Goal: Task Accomplishment & Management: Use online tool/utility

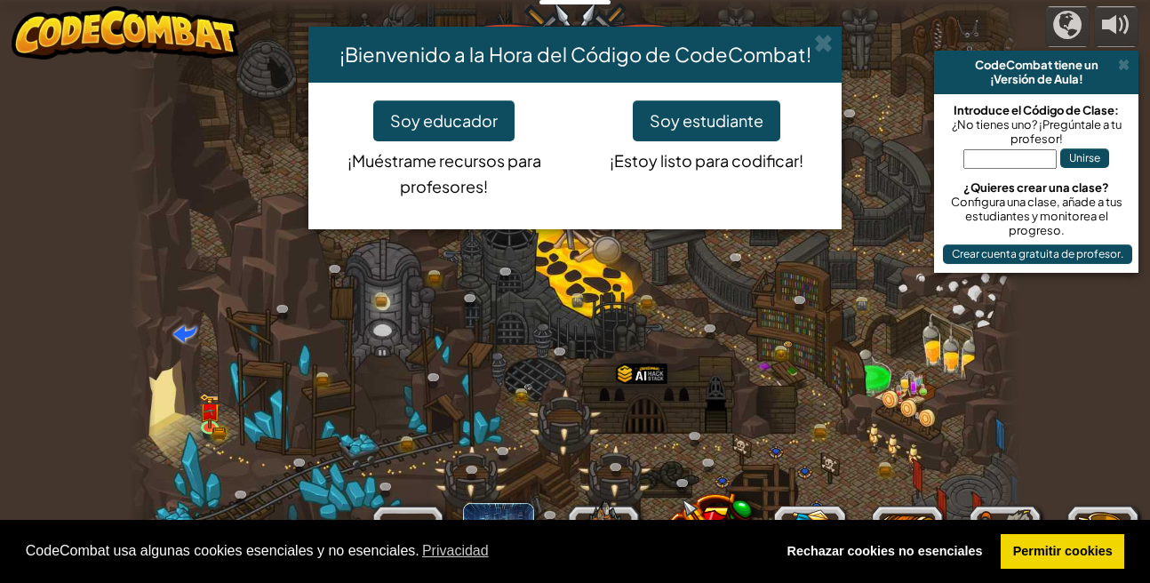
select select "es-ES"
click at [692, 112] on button "Soy estudiante" at bounding box center [707, 120] width 148 height 41
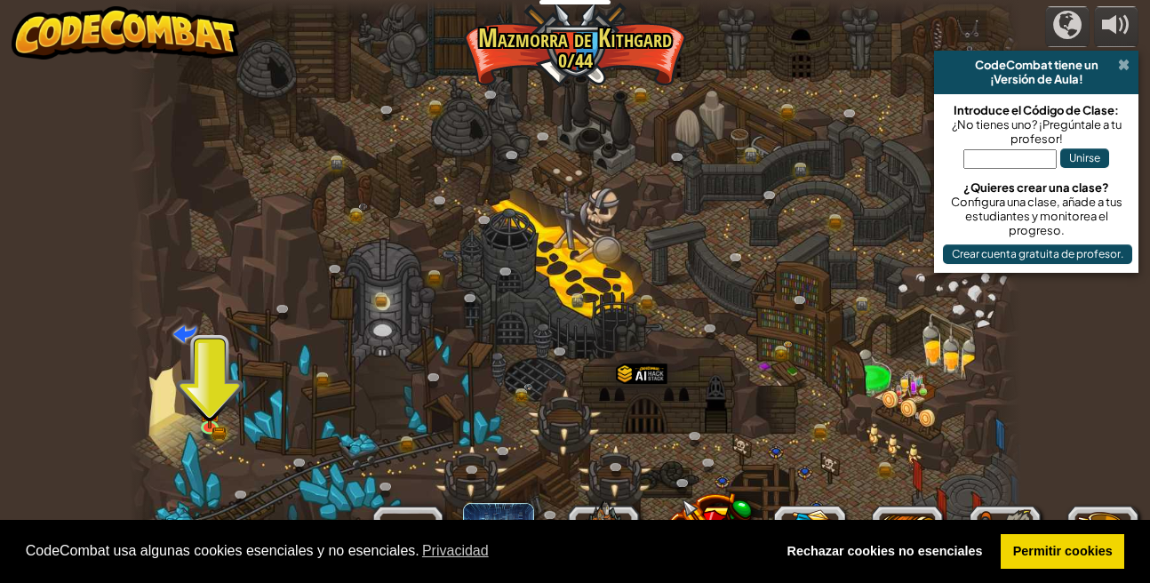
click at [1120, 68] on span at bounding box center [1124, 65] width 12 height 14
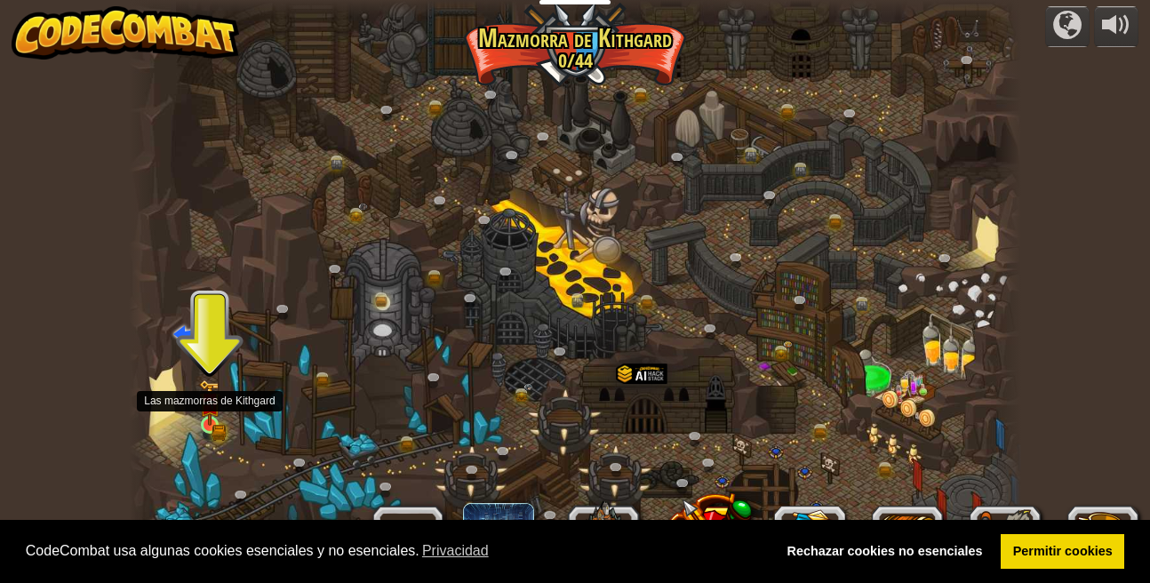
click at [200, 425] on img at bounding box center [209, 403] width 21 height 47
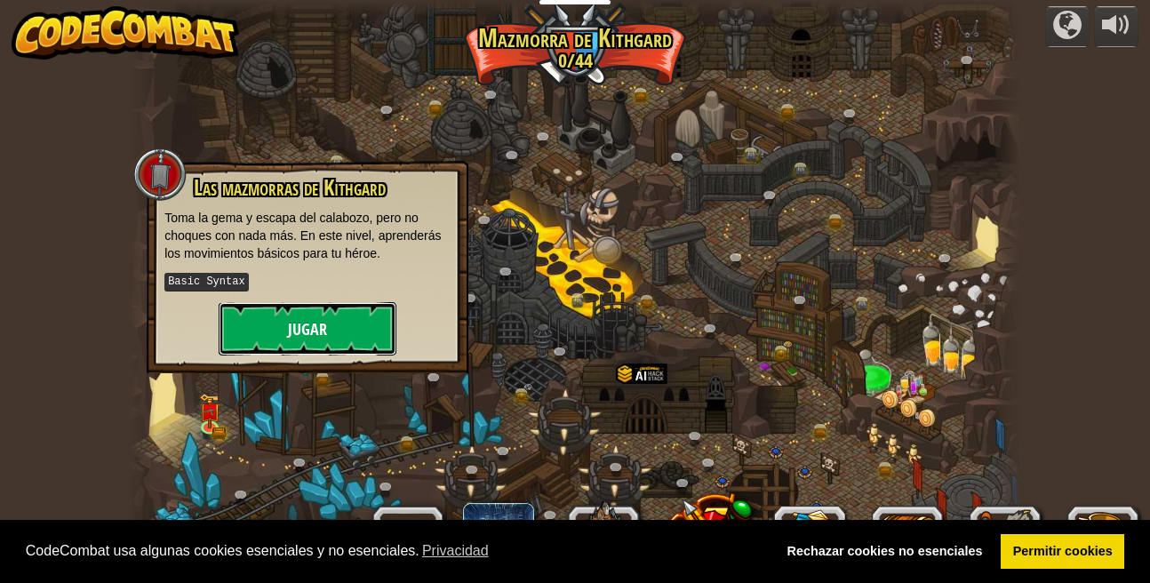
click at [297, 321] on button "Jugar" at bounding box center [308, 328] width 178 height 53
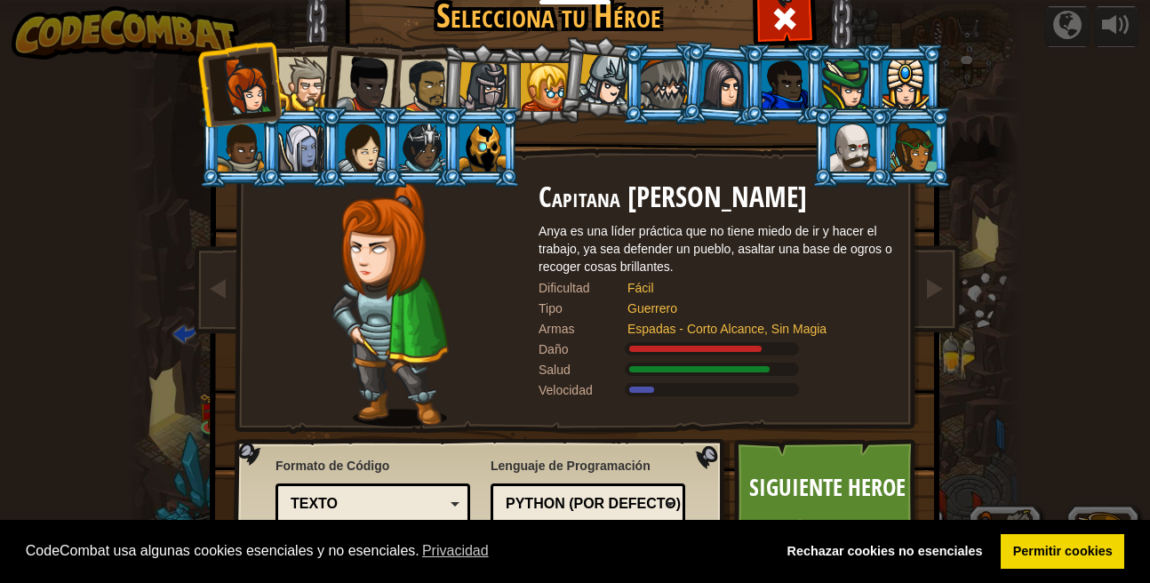
click at [541, 82] on div at bounding box center [545, 87] width 48 height 48
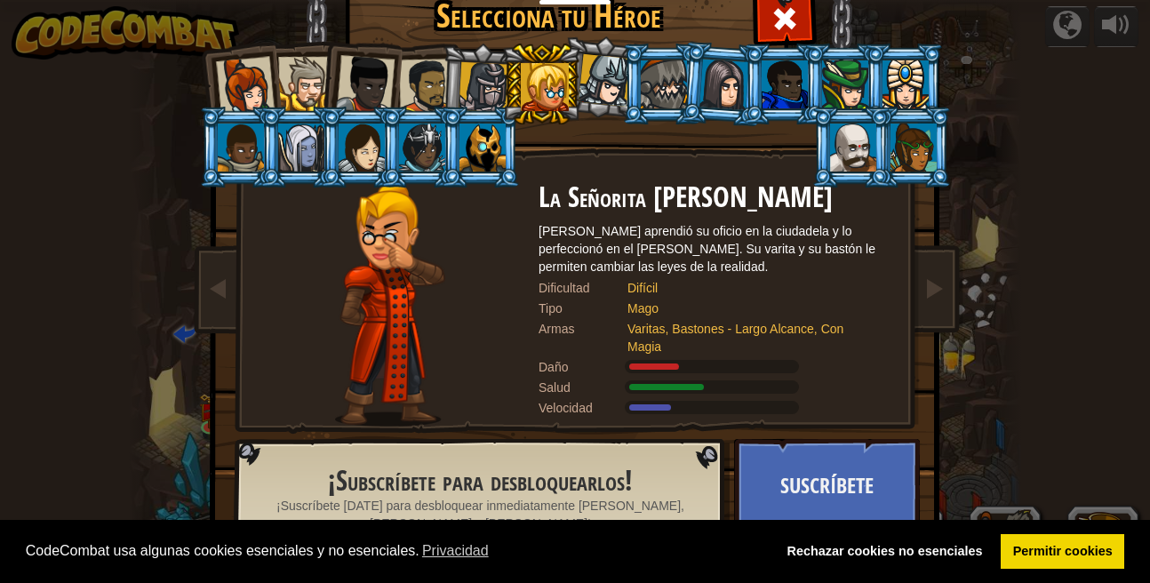
click at [500, 79] on div at bounding box center [484, 87] width 51 height 51
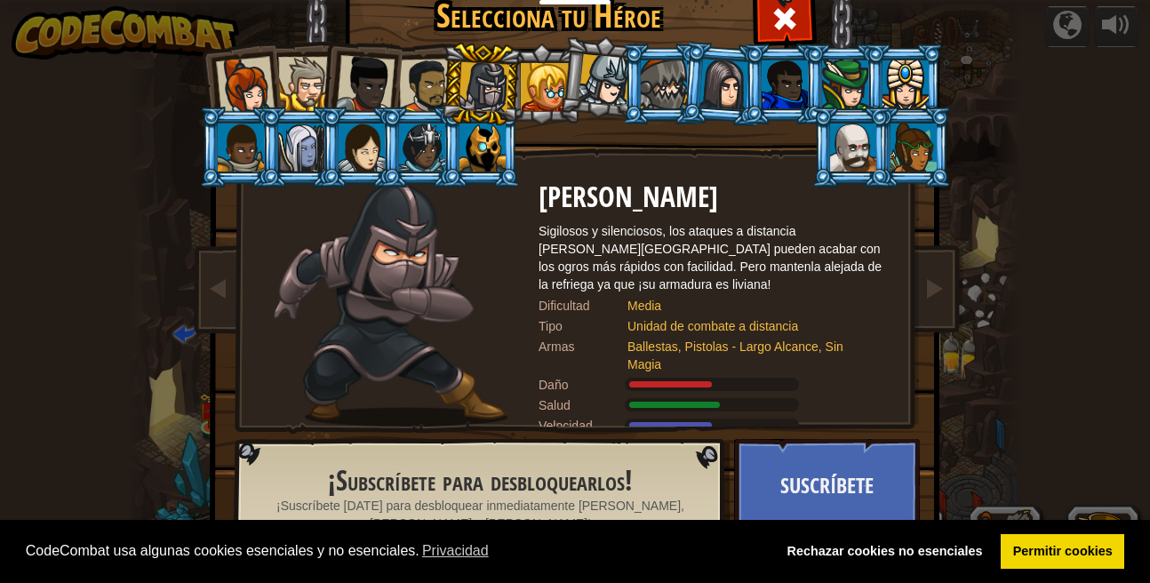
click at [656, 95] on div at bounding box center [664, 84] width 46 height 48
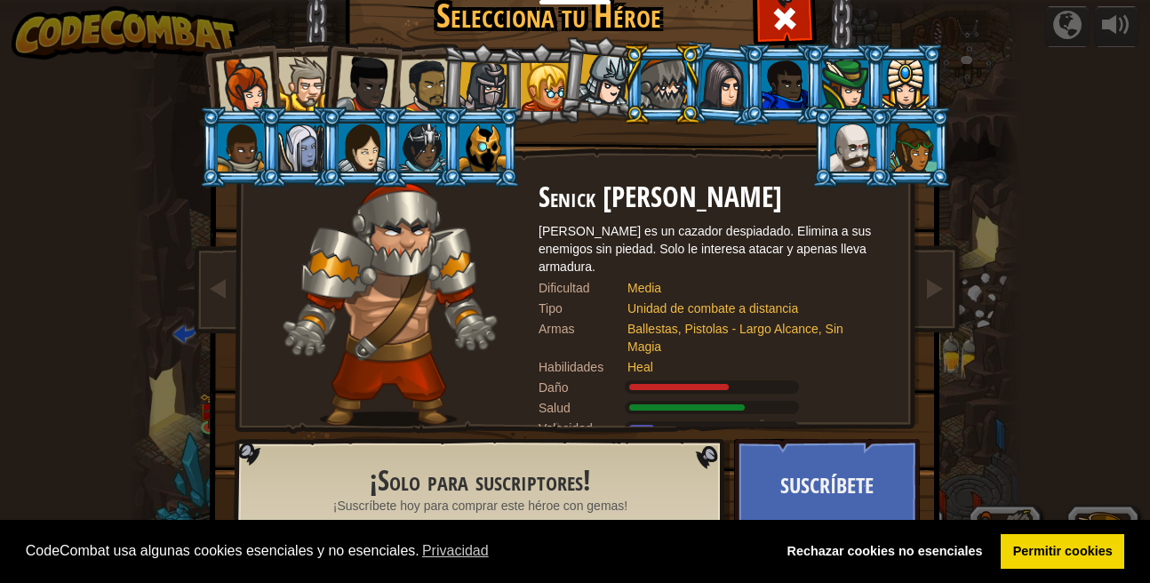
click at [481, 136] on div at bounding box center [483, 148] width 46 height 48
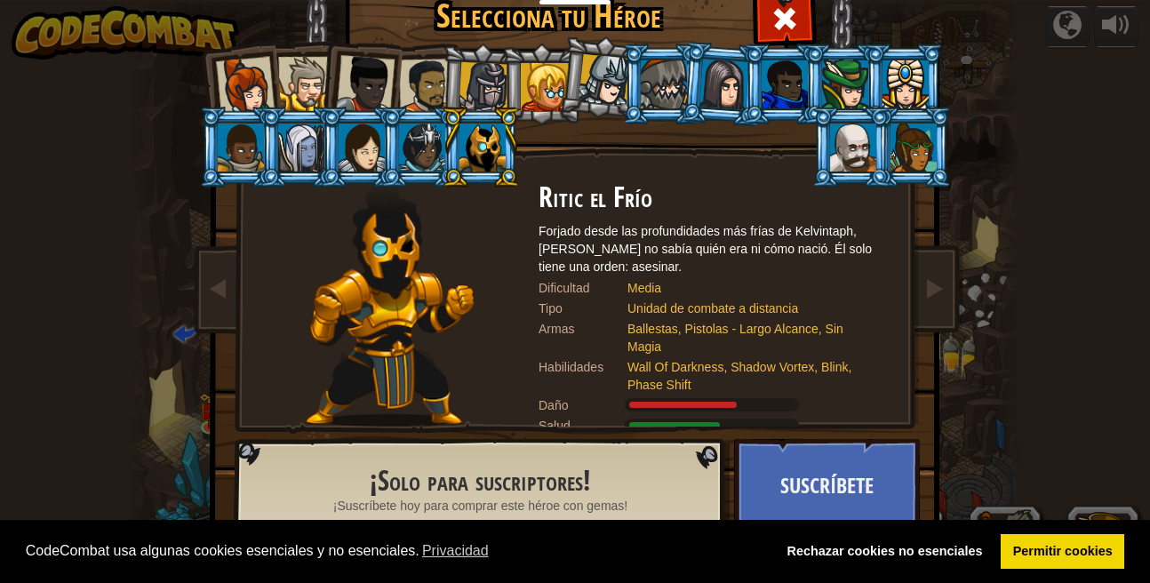
click at [324, 81] on li at bounding box center [359, 80] width 87 height 87
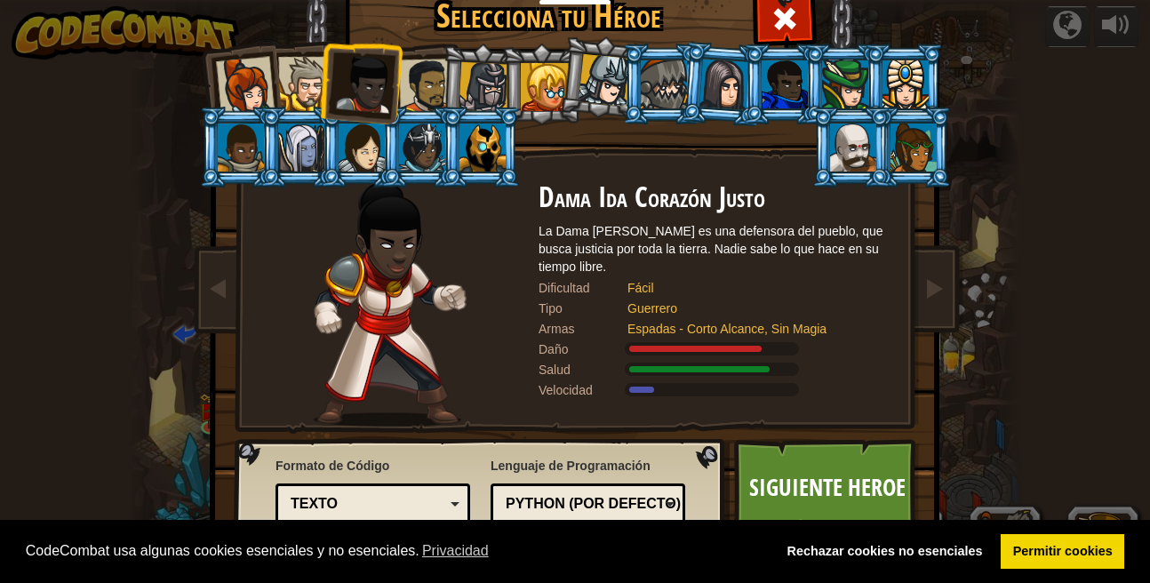
click at [299, 90] on div at bounding box center [305, 84] width 54 height 54
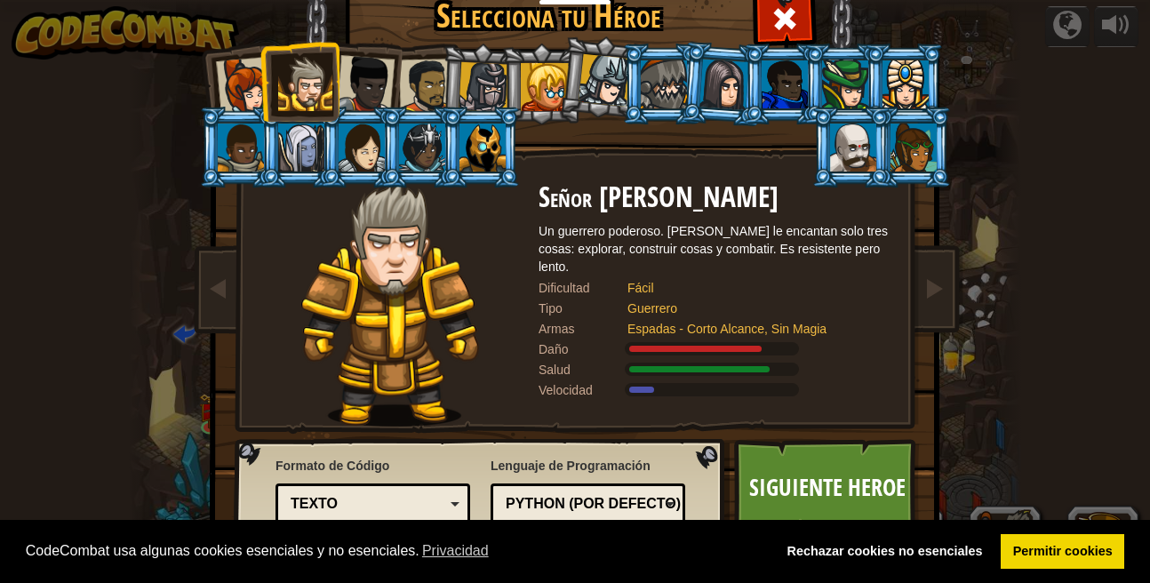
click at [427, 68] on div at bounding box center [426, 86] width 55 height 55
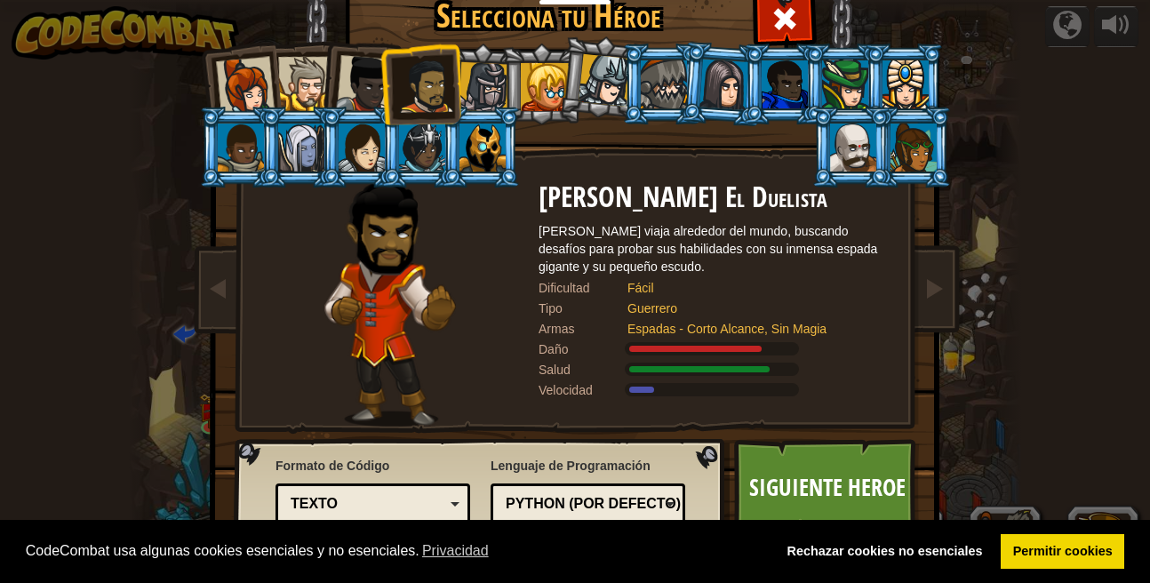
click at [358, 76] on div at bounding box center [365, 84] width 59 height 59
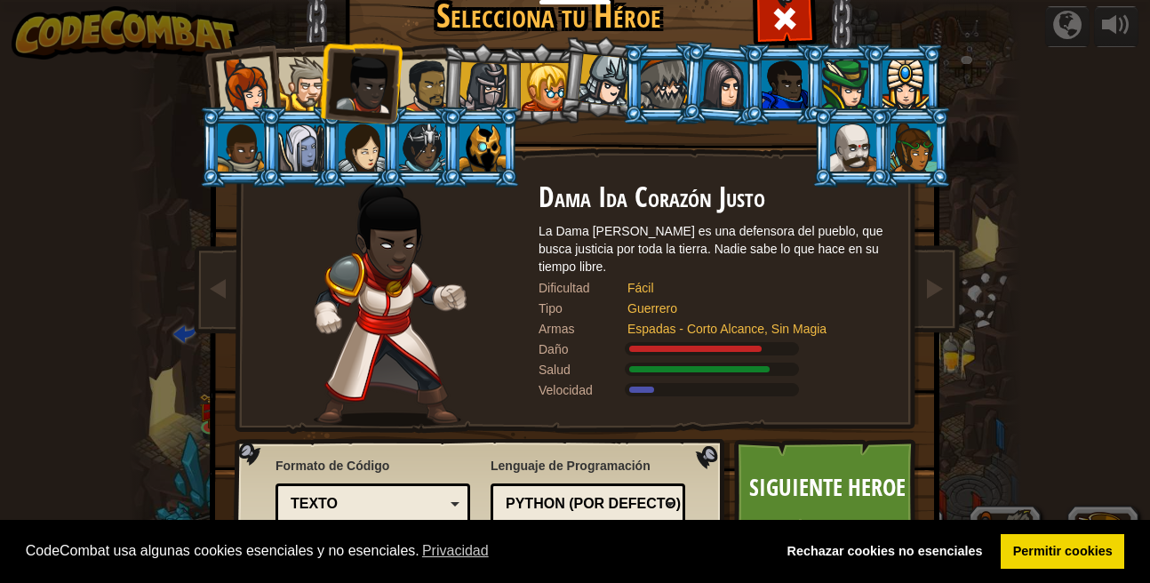
click at [300, 95] on div at bounding box center [305, 84] width 54 height 54
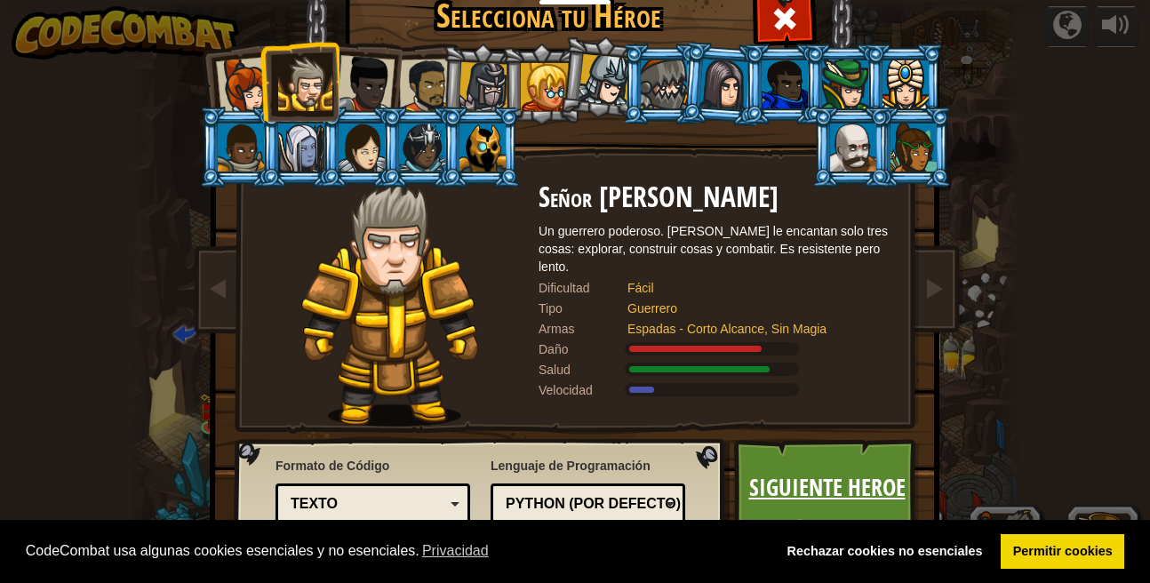
click at [804, 466] on link "Siguiente Heroe" at bounding box center [827, 488] width 186 height 98
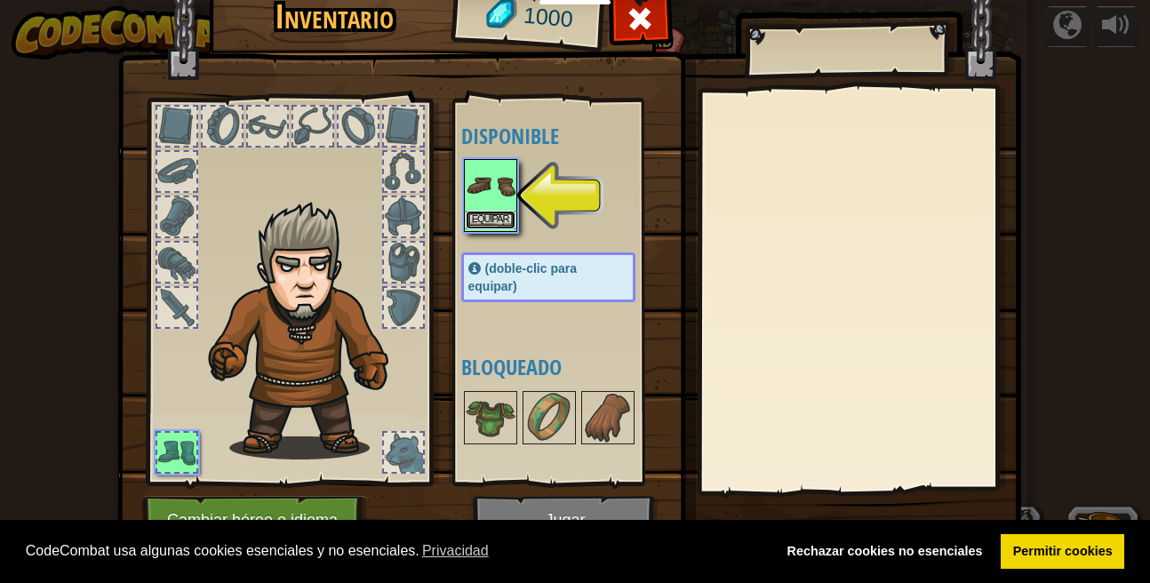
click at [481, 224] on button "Equipar" at bounding box center [491, 220] width 50 height 19
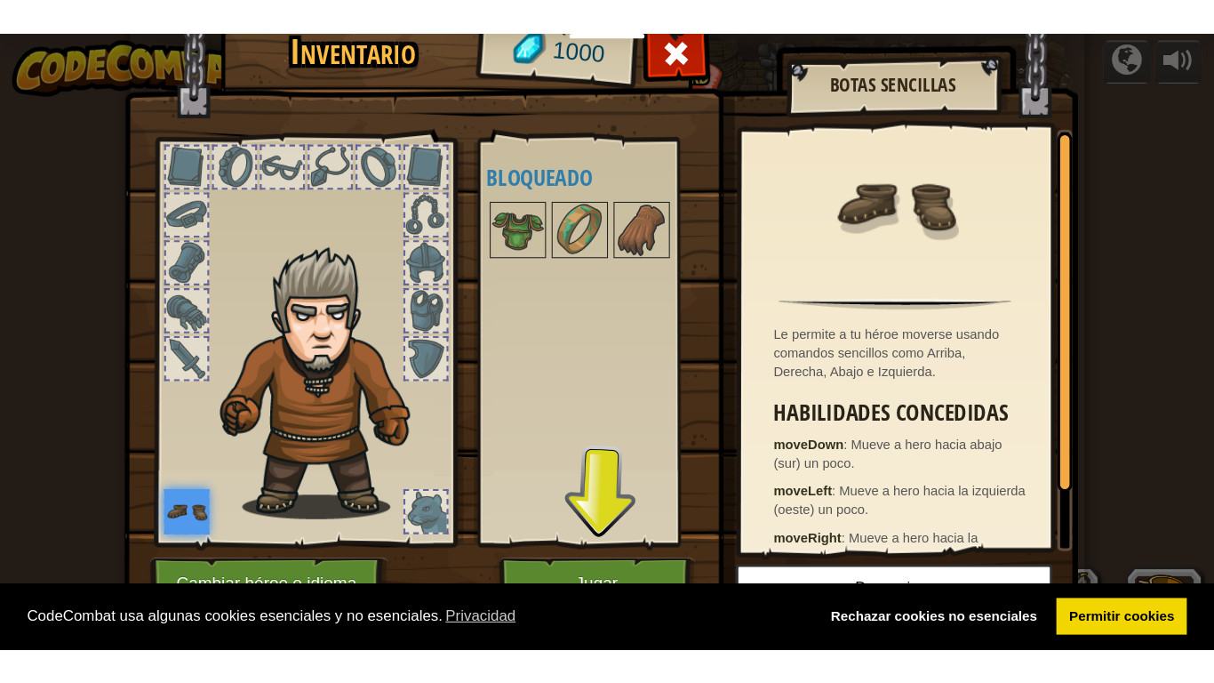
scroll to position [30, 0]
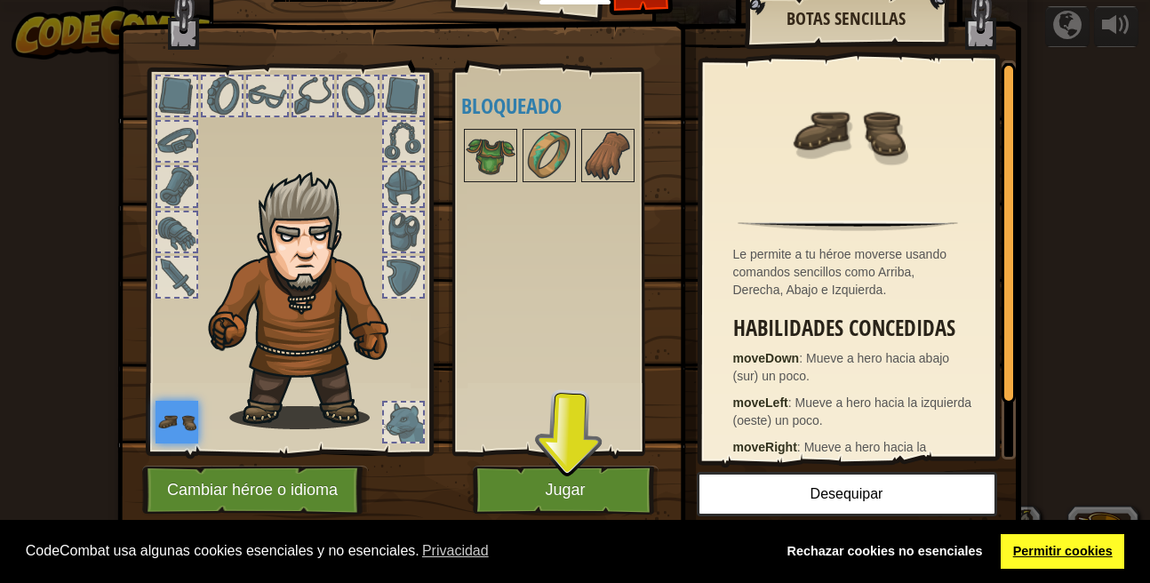
click at [1051, 545] on link "Permitir cookies" at bounding box center [1063, 552] width 124 height 36
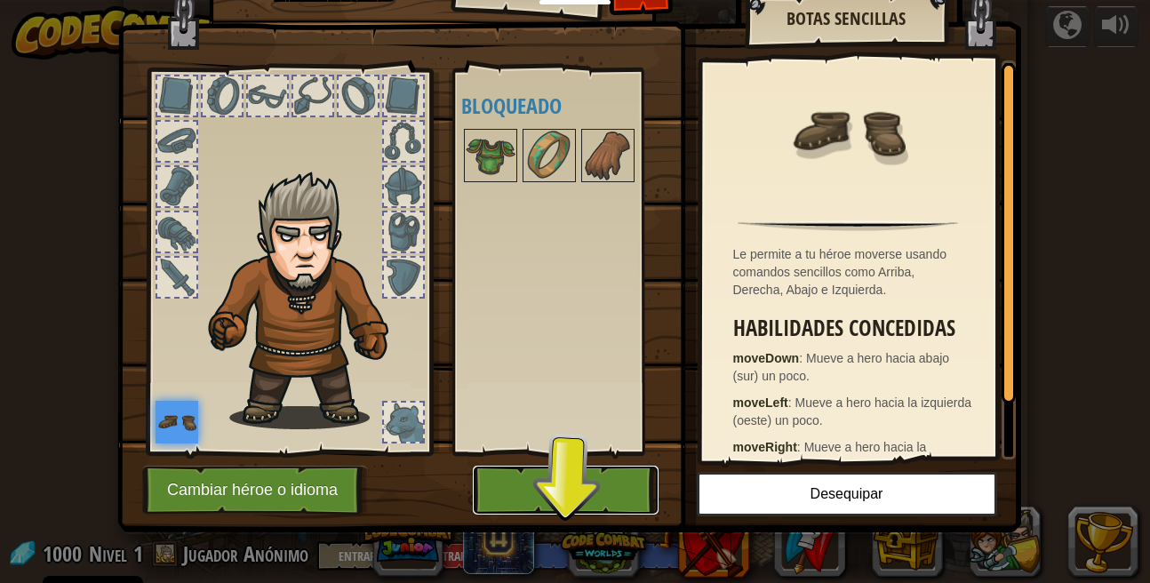
click at [532, 494] on button "Jugar" at bounding box center [566, 490] width 186 height 49
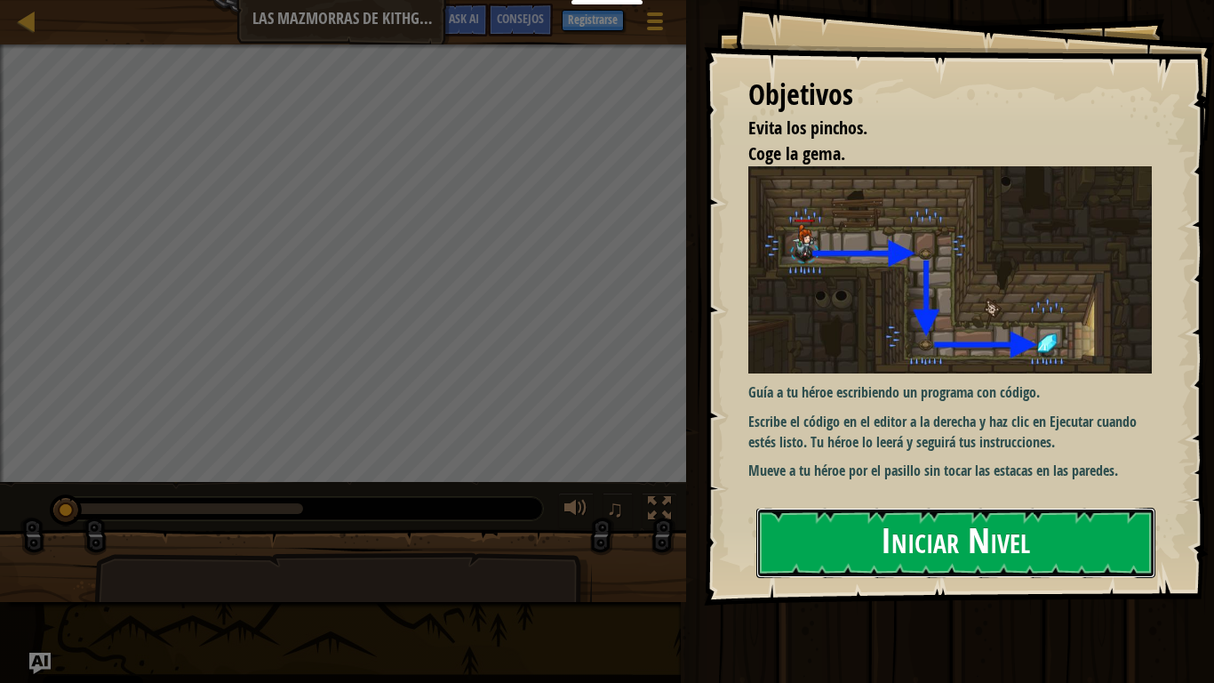
click at [930, 541] on button "Iniciar Nivel" at bounding box center [955, 543] width 399 height 70
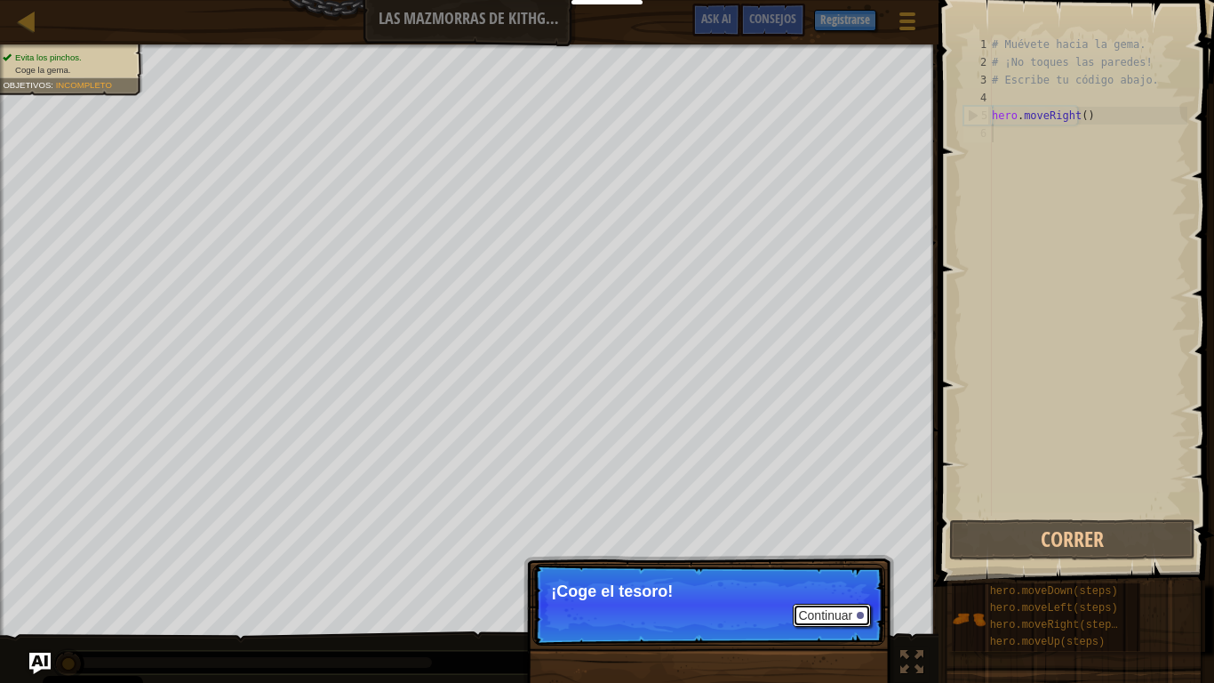
click at [835, 582] on button "Continuar" at bounding box center [832, 615] width 78 height 23
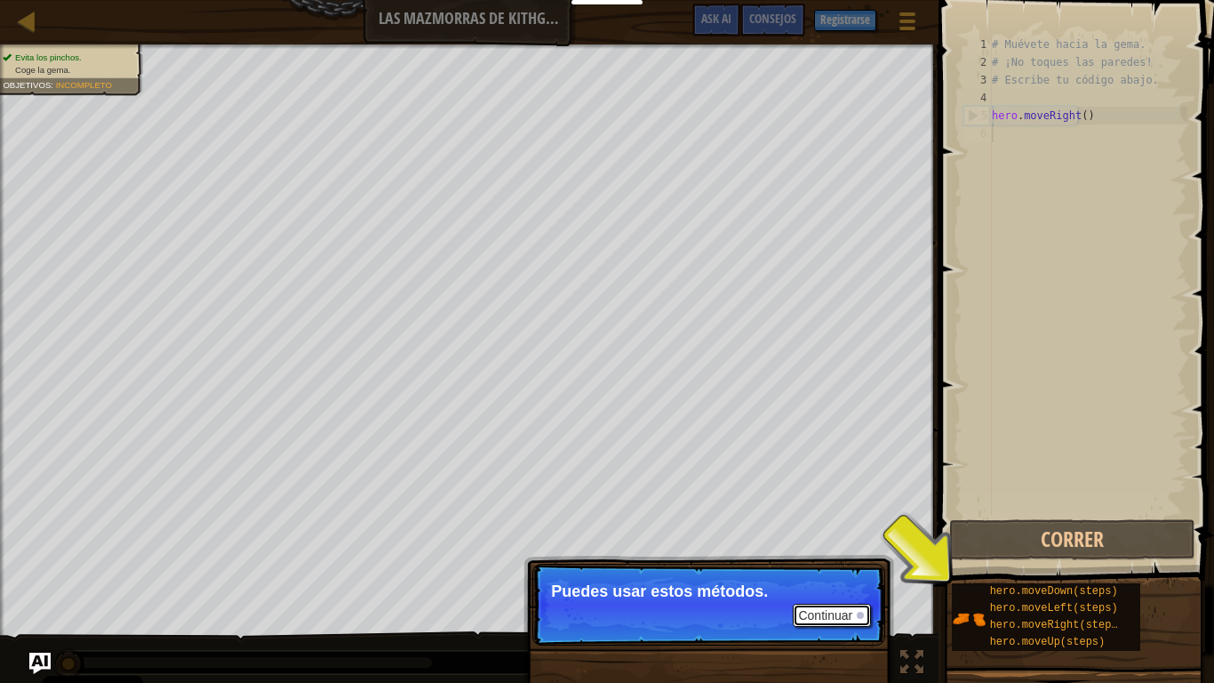
click at [835, 582] on button "Continuar" at bounding box center [832, 615] width 78 height 23
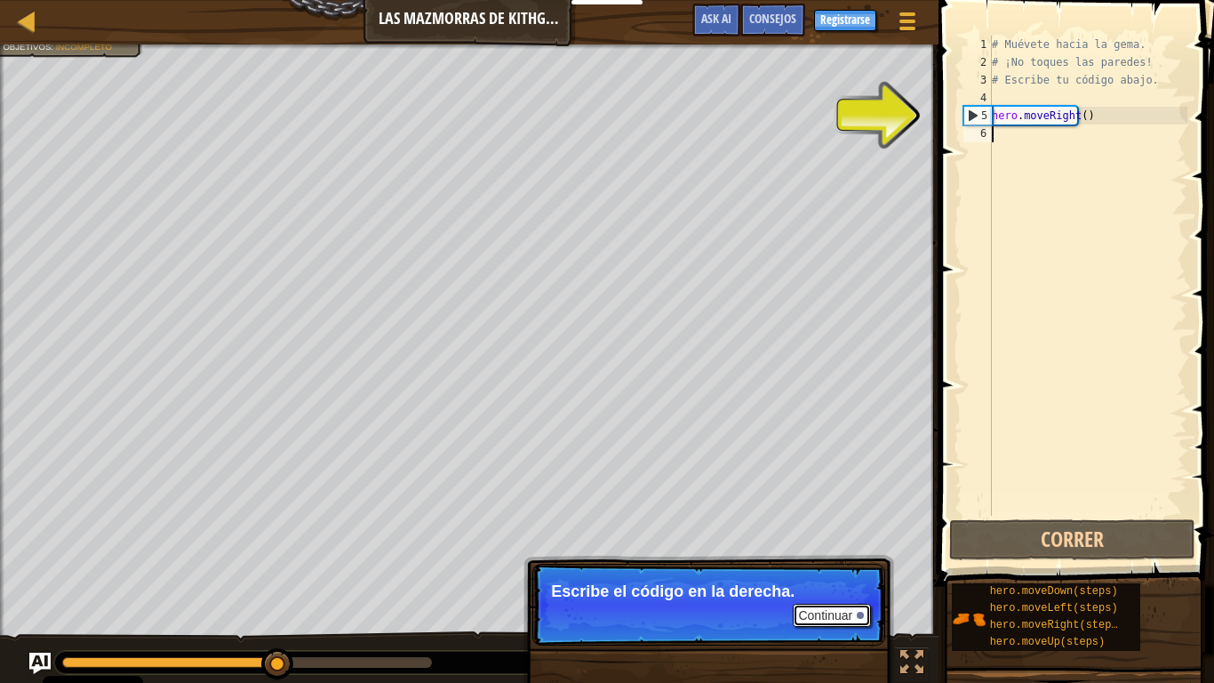
click at [822, 582] on button "Continuar" at bounding box center [832, 615] width 78 height 23
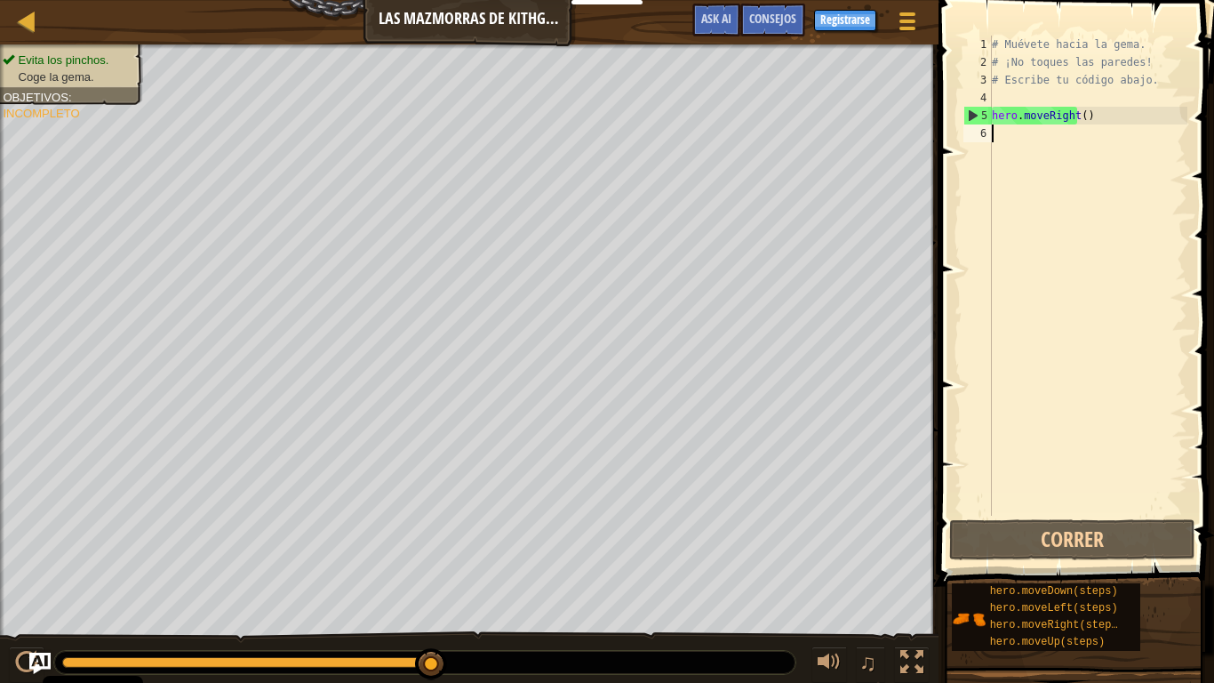
scroll to position [8, 0]
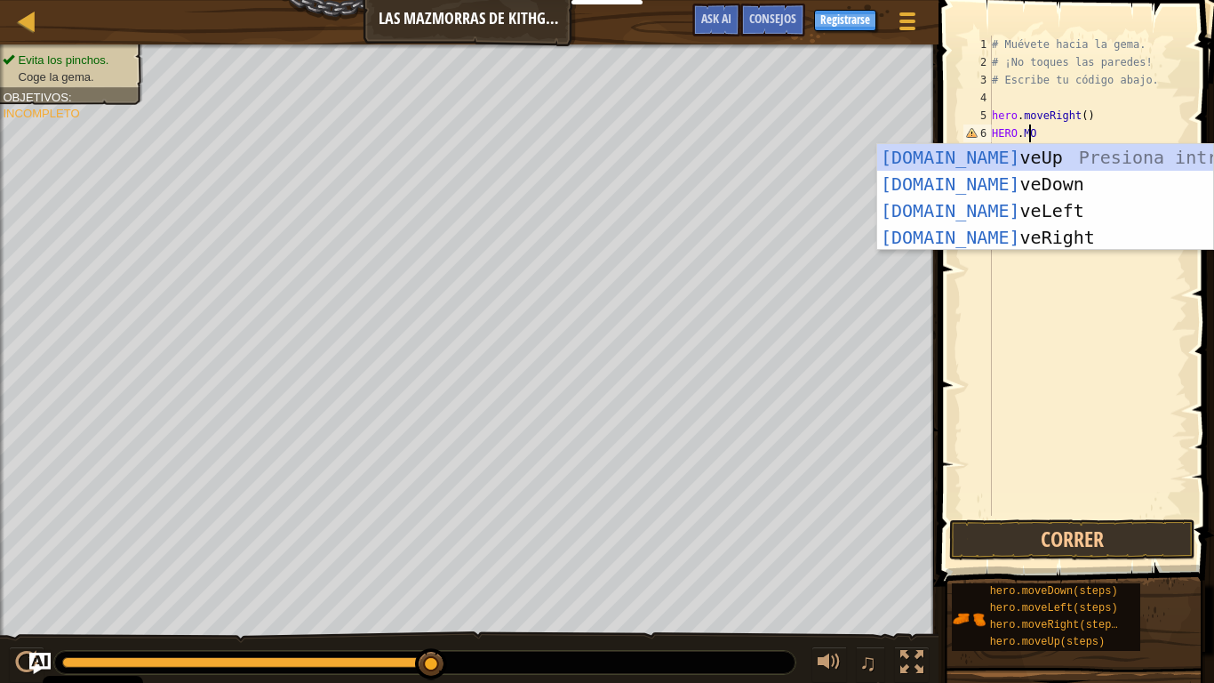
type textarea "HERO.MOVE"
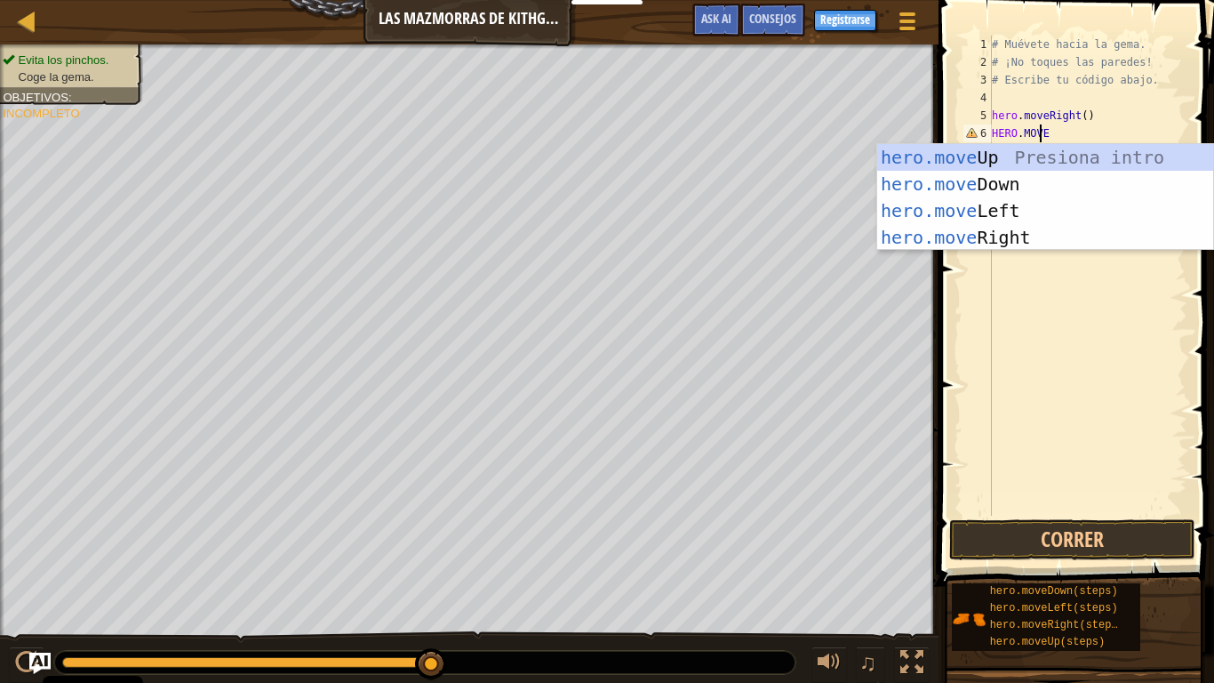
scroll to position [8, 4]
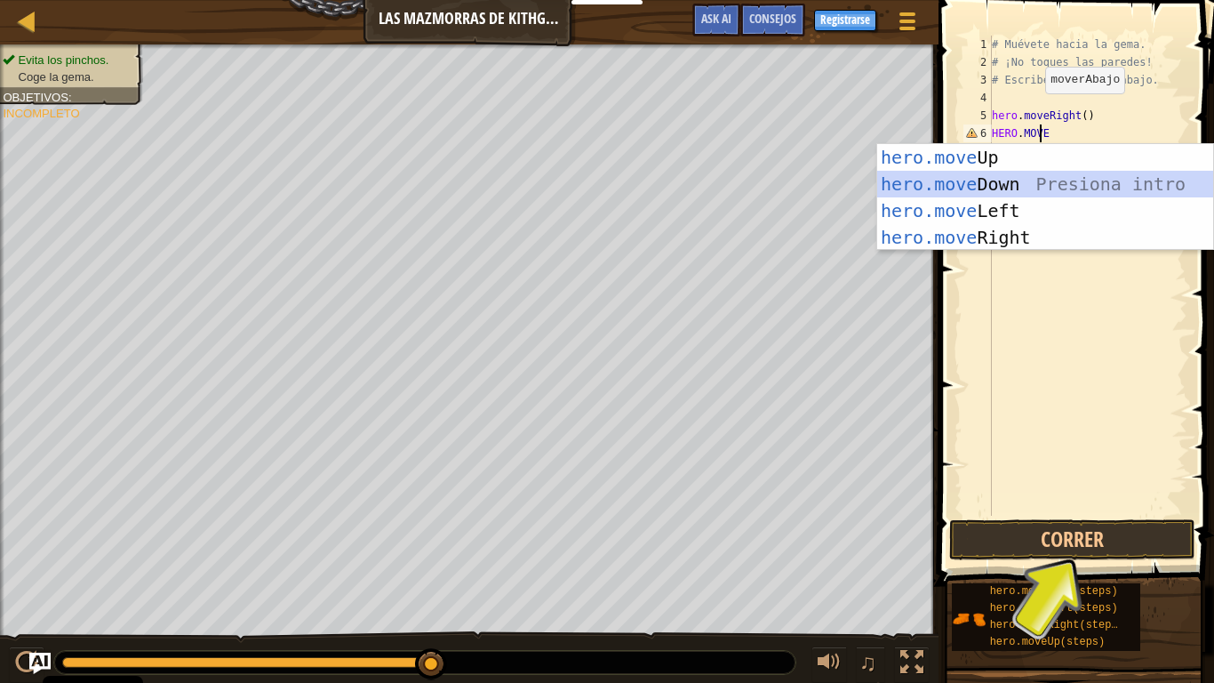
click at [967, 178] on div "hero.move Up Presiona intro hero.move Down Presiona intro hero.move Left Presio…" at bounding box center [1045, 224] width 336 height 160
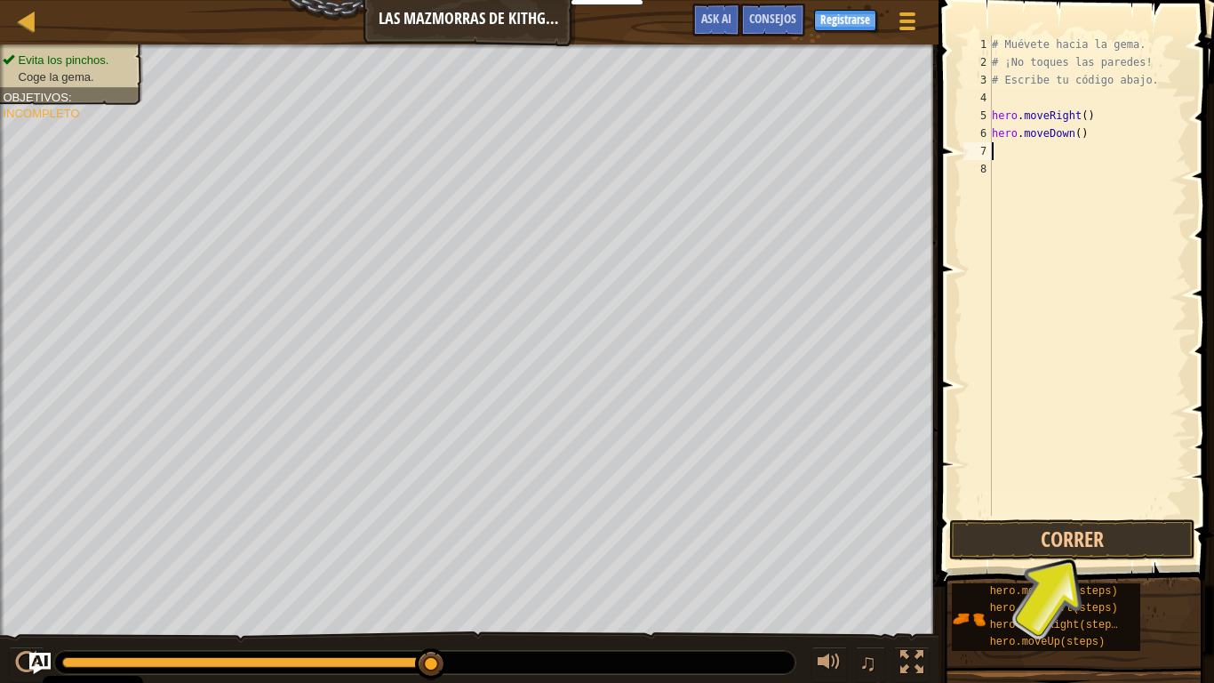
type textarea "H"
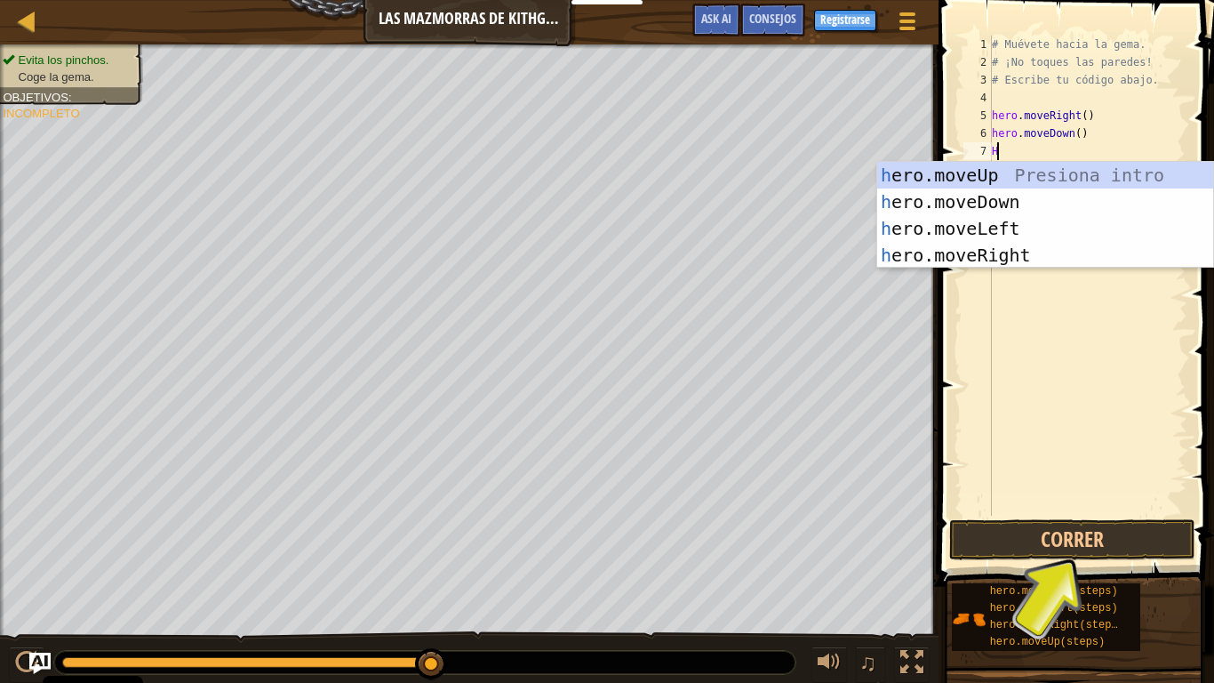
scroll to position [8, 0]
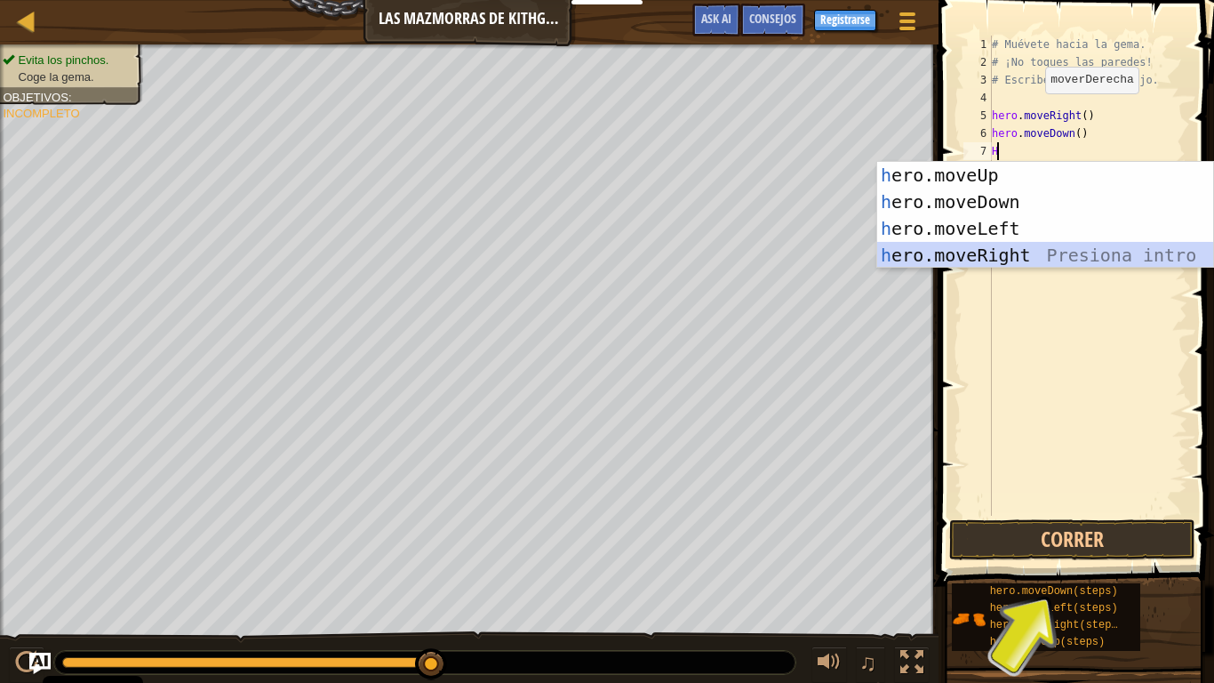
click at [1025, 260] on div "h ero.moveUp Presiona intro h ero.moveDown Presiona intro h ero.moveLeft Presio…" at bounding box center [1045, 242] width 336 height 160
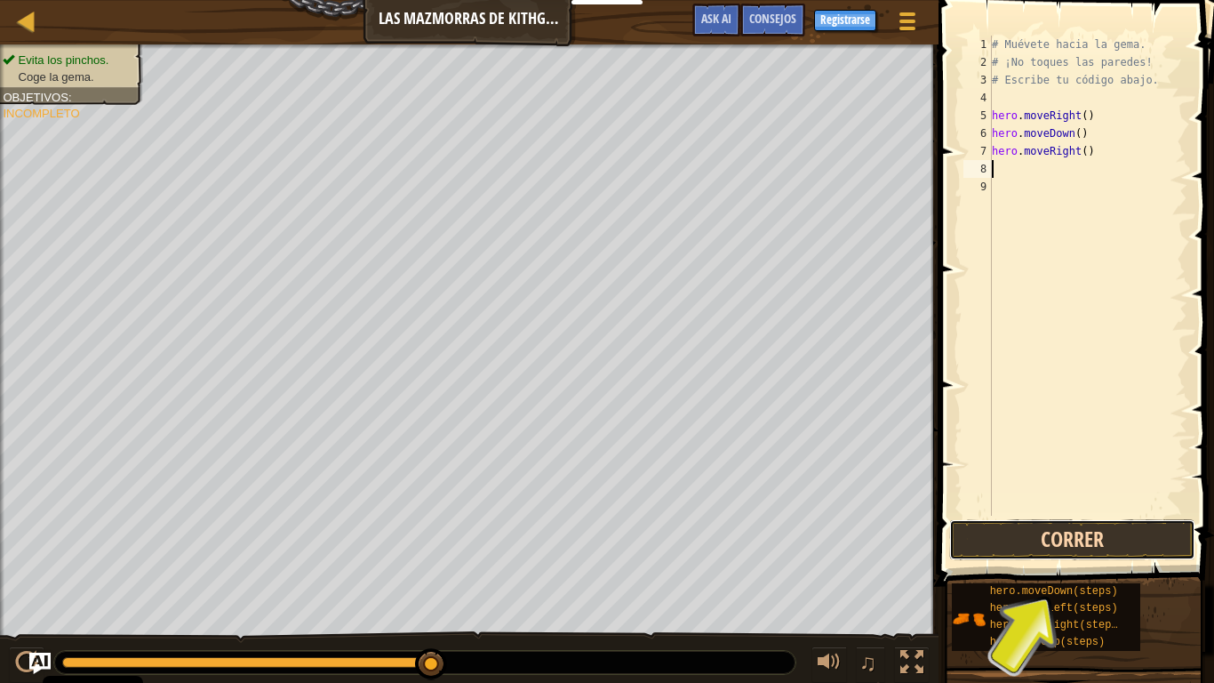
click at [1098, 538] on button "Correr" at bounding box center [1072, 539] width 246 height 41
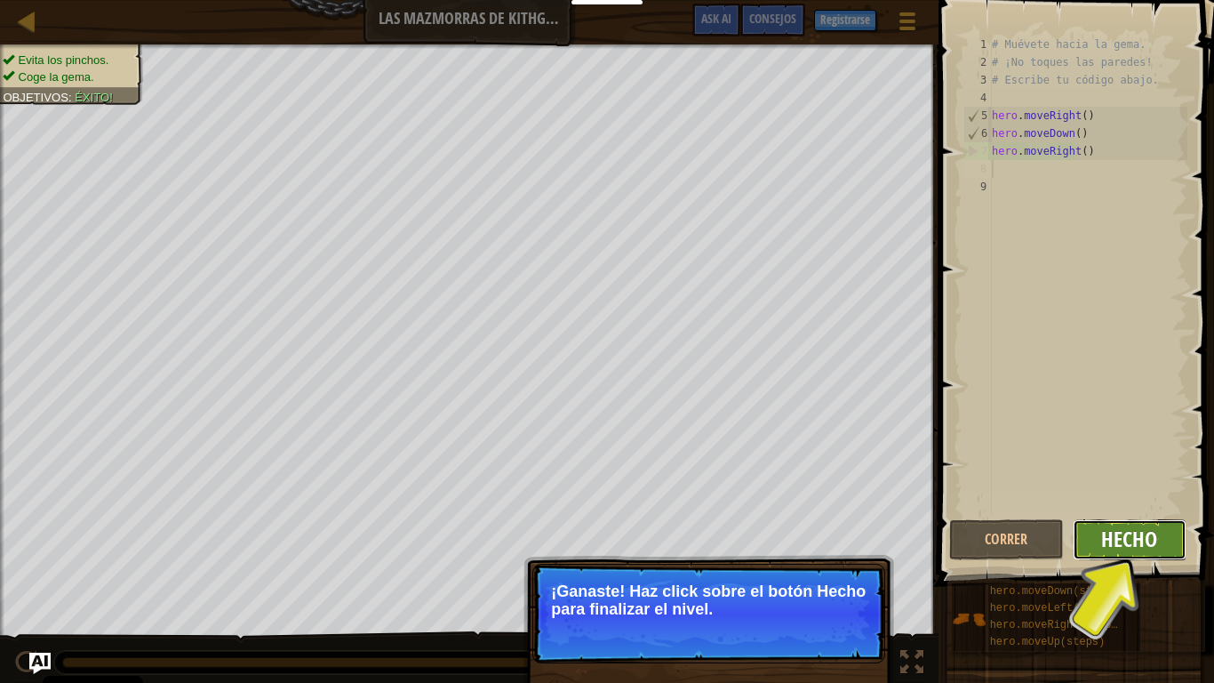
click at [1145, 539] on span "Hecho" at bounding box center [1129, 538] width 56 height 28
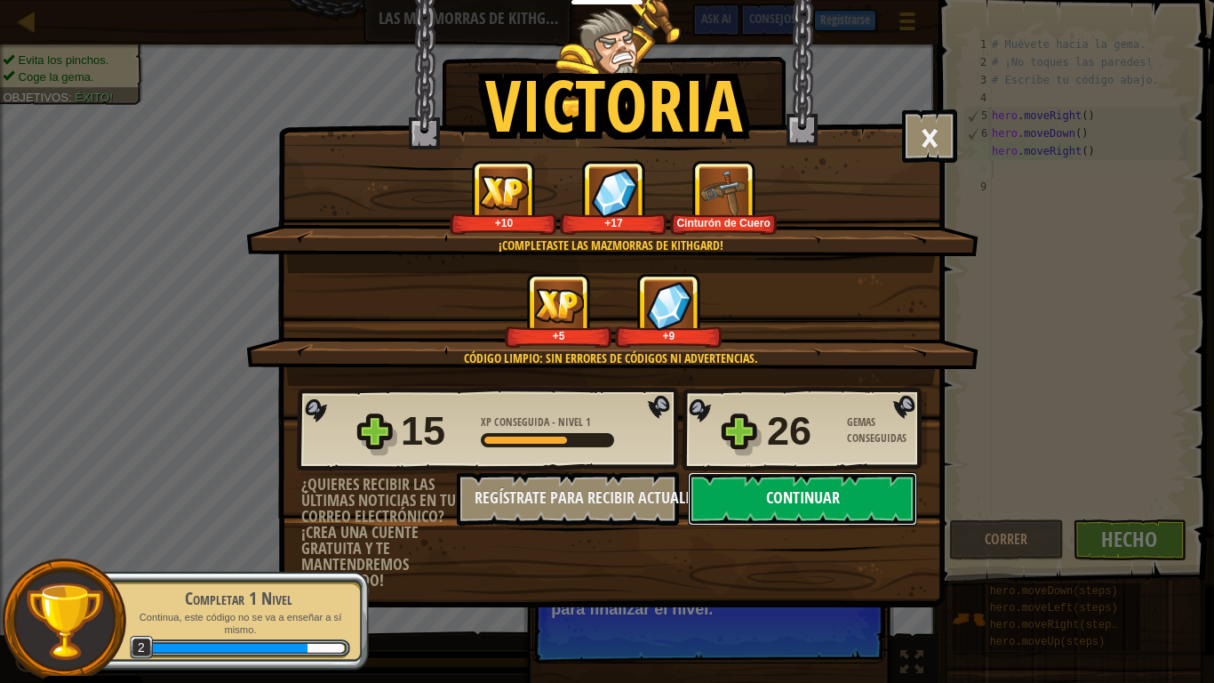
click at [867, 505] on button "Continuar" at bounding box center [802, 498] width 229 height 53
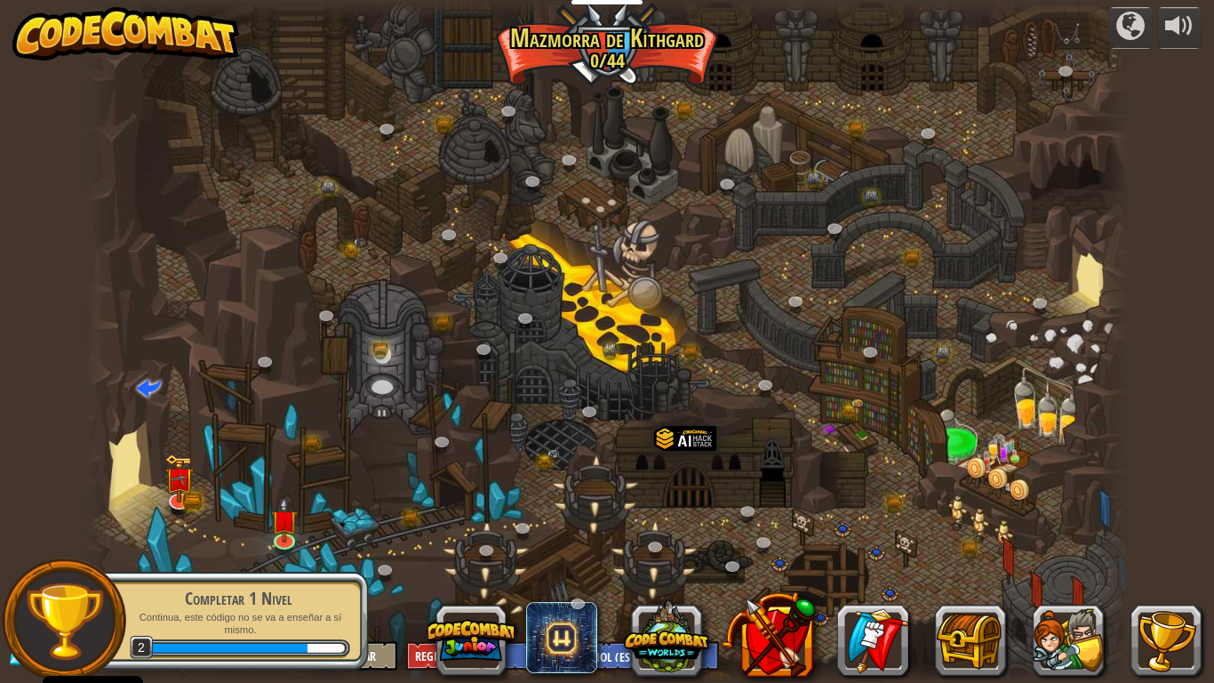
select select "es-ES"
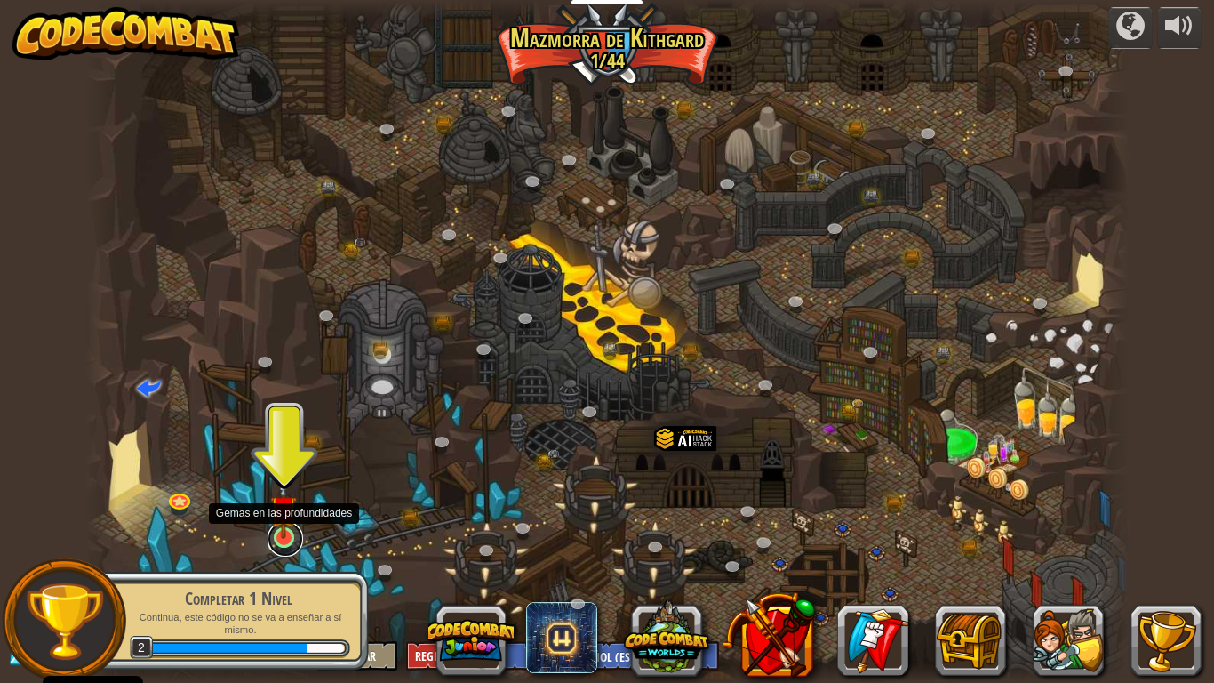
click at [268, 542] on link at bounding box center [286, 539] width 36 height 36
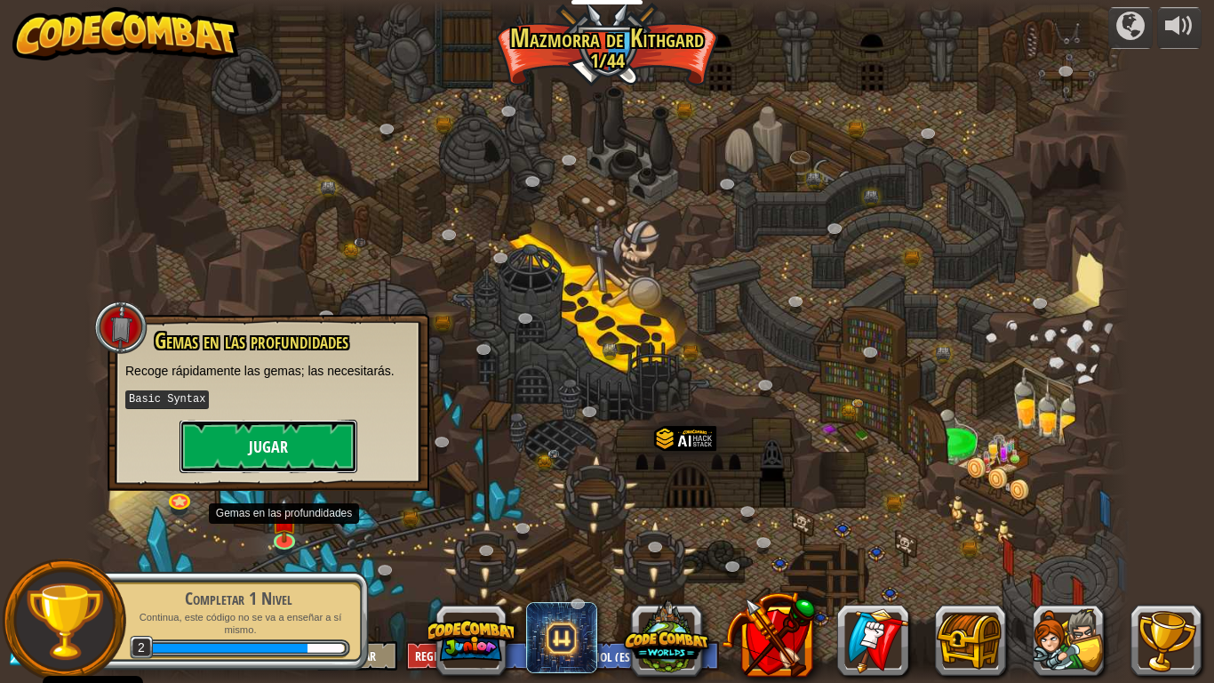
click at [251, 436] on button "Jugar" at bounding box center [269, 446] width 178 height 53
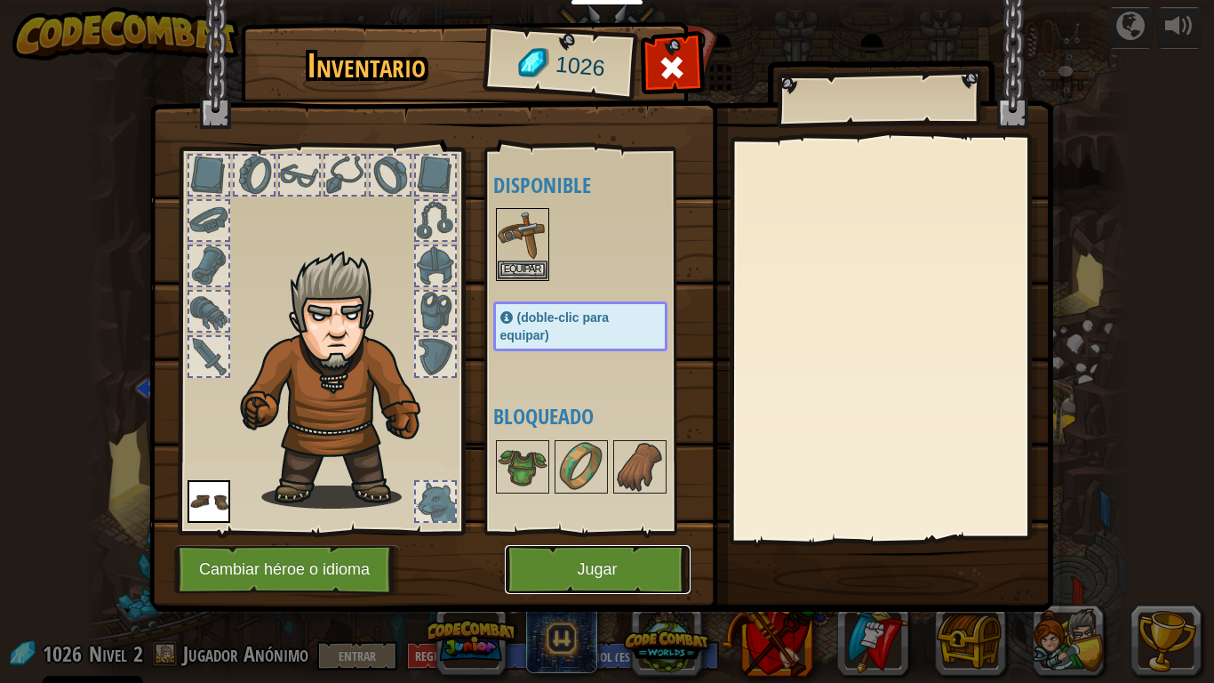
click at [620, 556] on button "Jugar" at bounding box center [598, 569] width 186 height 49
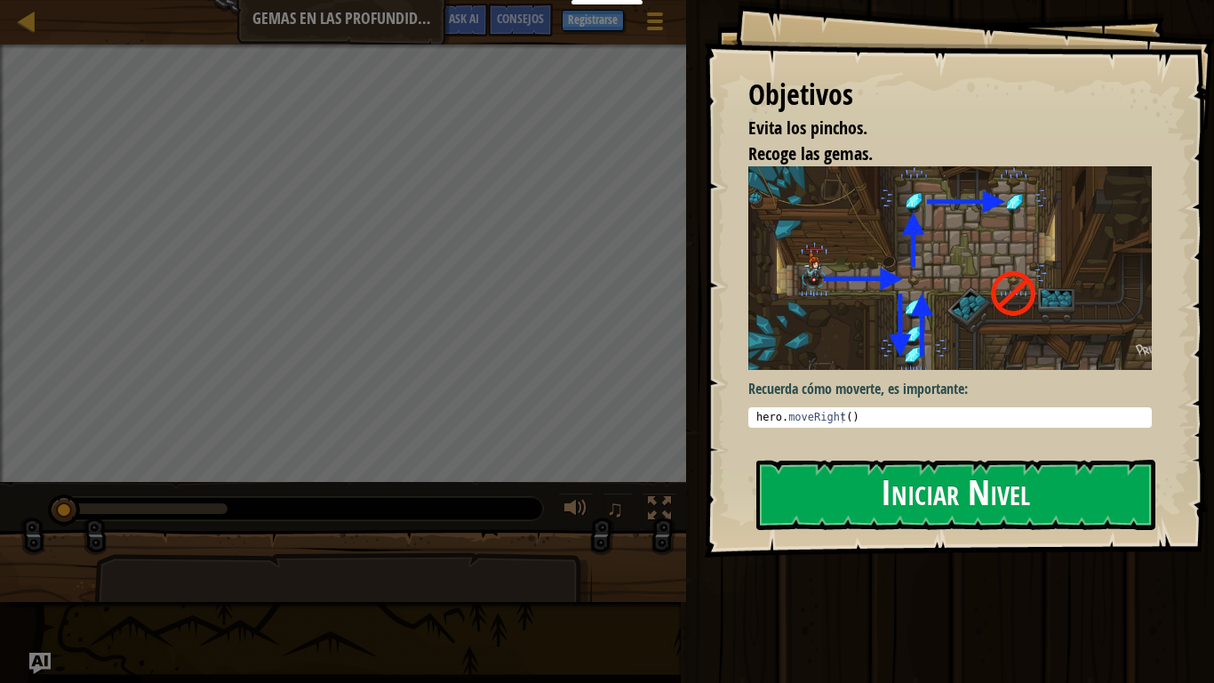
click at [975, 511] on button "Iniciar Nivel" at bounding box center [955, 495] width 399 height 70
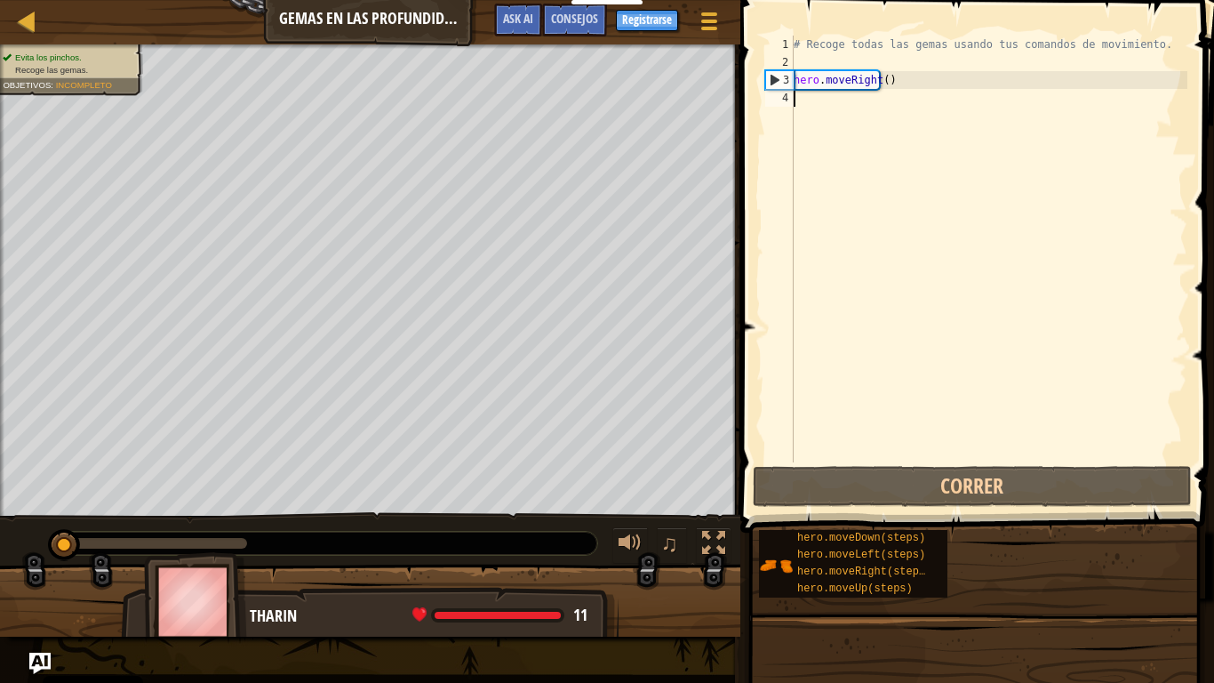
click at [837, 110] on div "# Recoge todas las gemas usando tus comandos de movimiento. hero . moveRight ( )" at bounding box center [988, 267] width 397 height 462
type textarea "H"
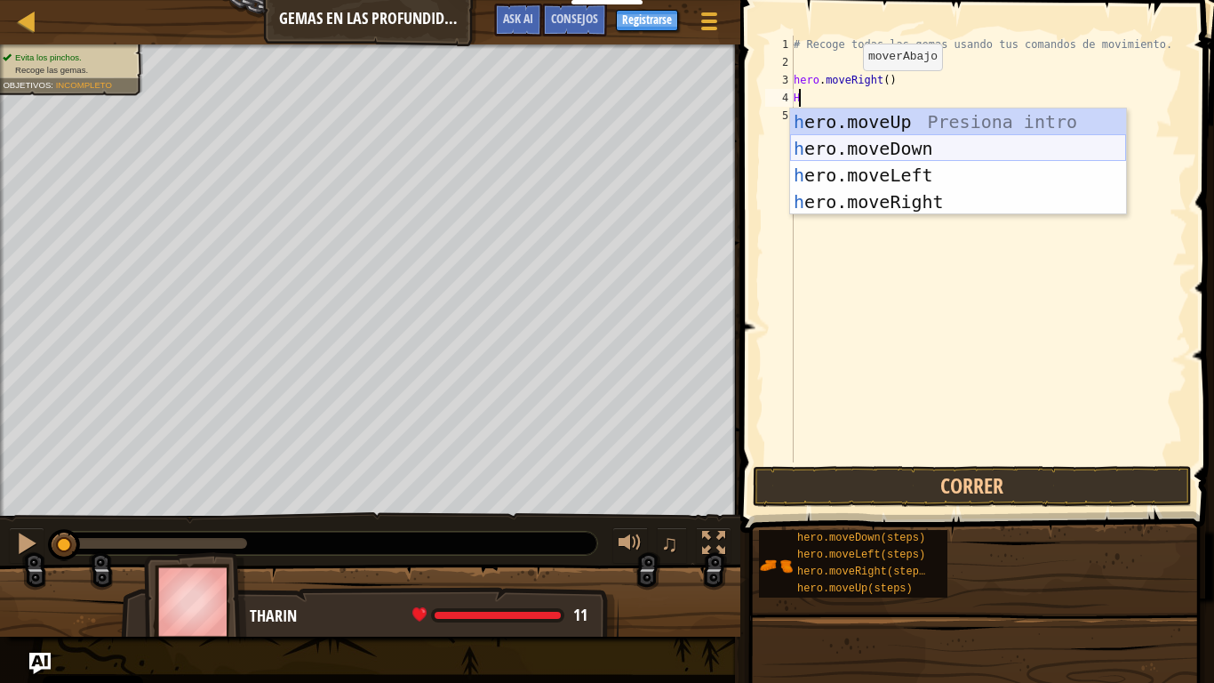
click at [873, 136] on div "h ero.moveUp Presiona intro h ero.moveDown Presiona intro h ero.moveLeft Presio…" at bounding box center [958, 188] width 336 height 160
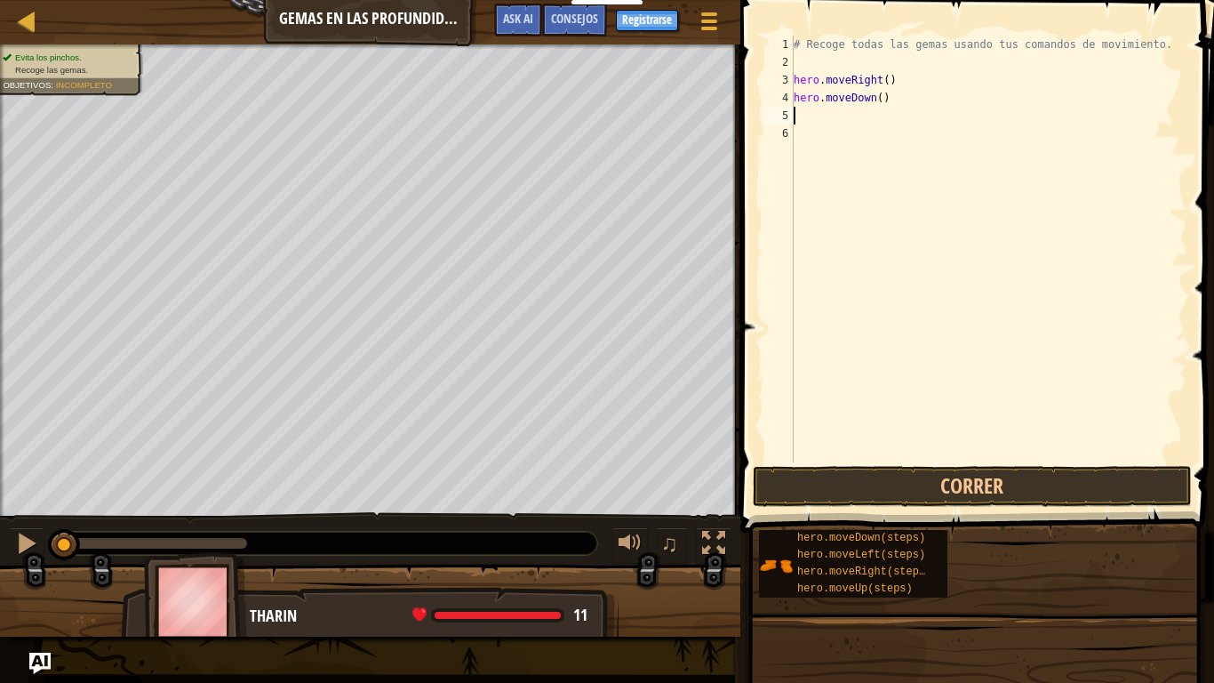
type textarea "G"
type textarea "H"
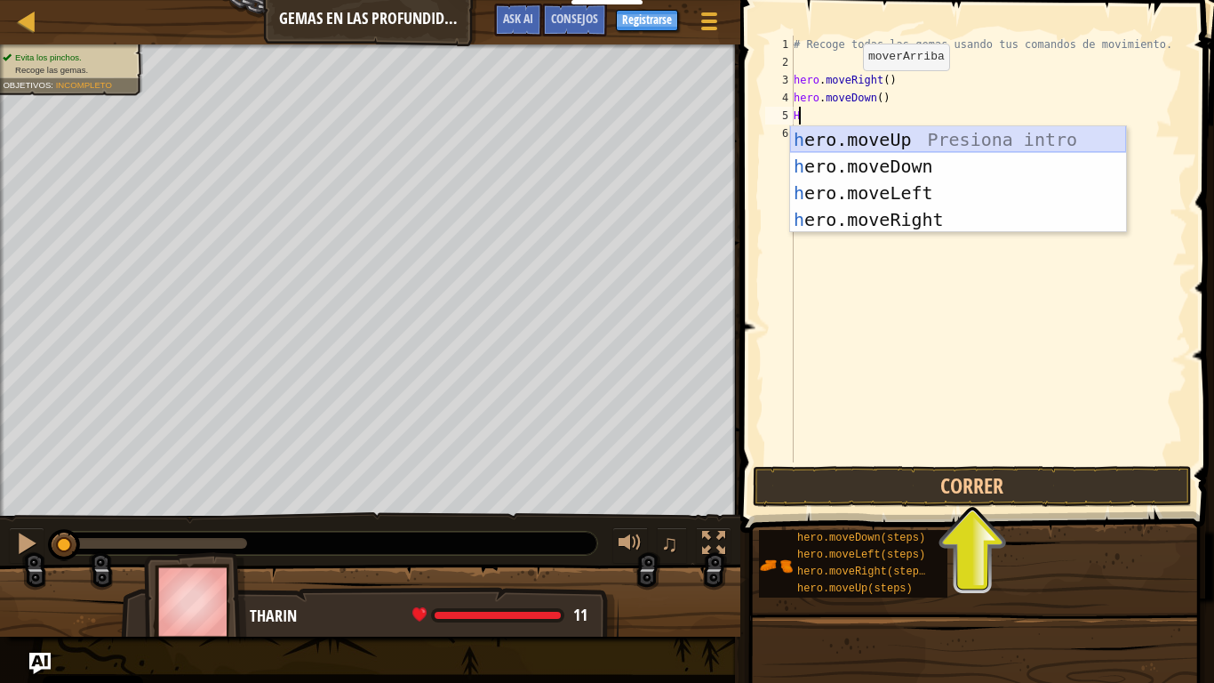
click at [899, 140] on div "h ero.moveUp Presiona intro h ero.moveDown Presiona intro h ero.moveLeft Presio…" at bounding box center [958, 206] width 336 height 160
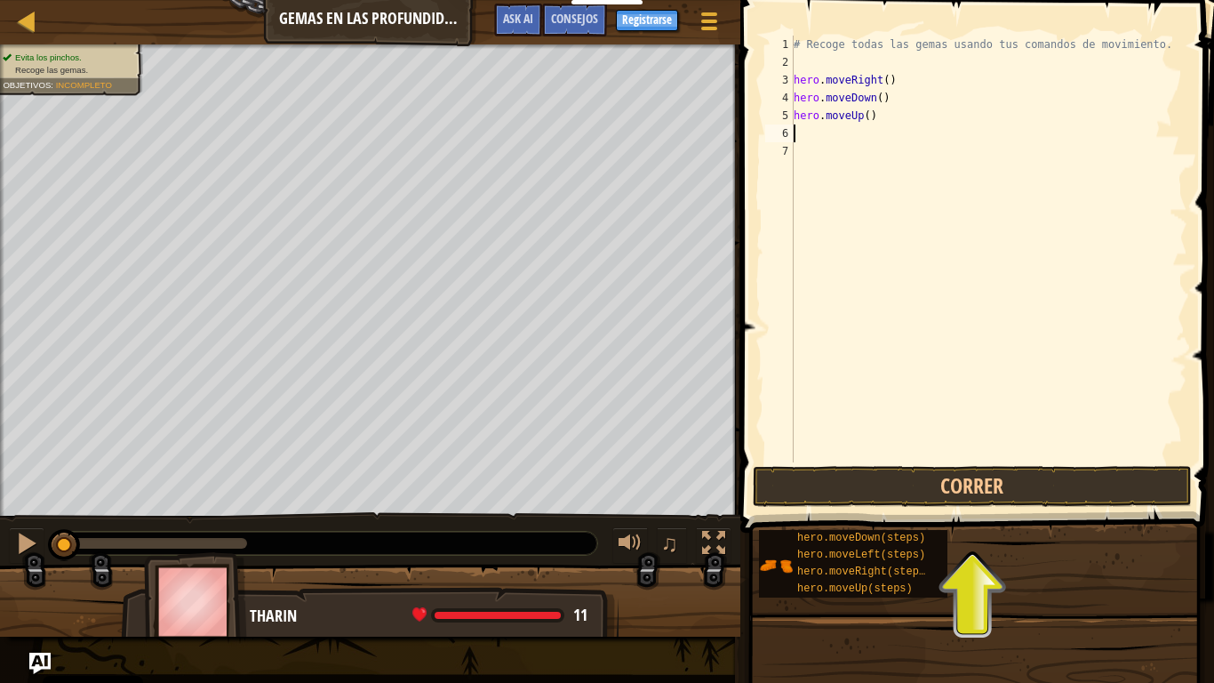
type textarea "H"
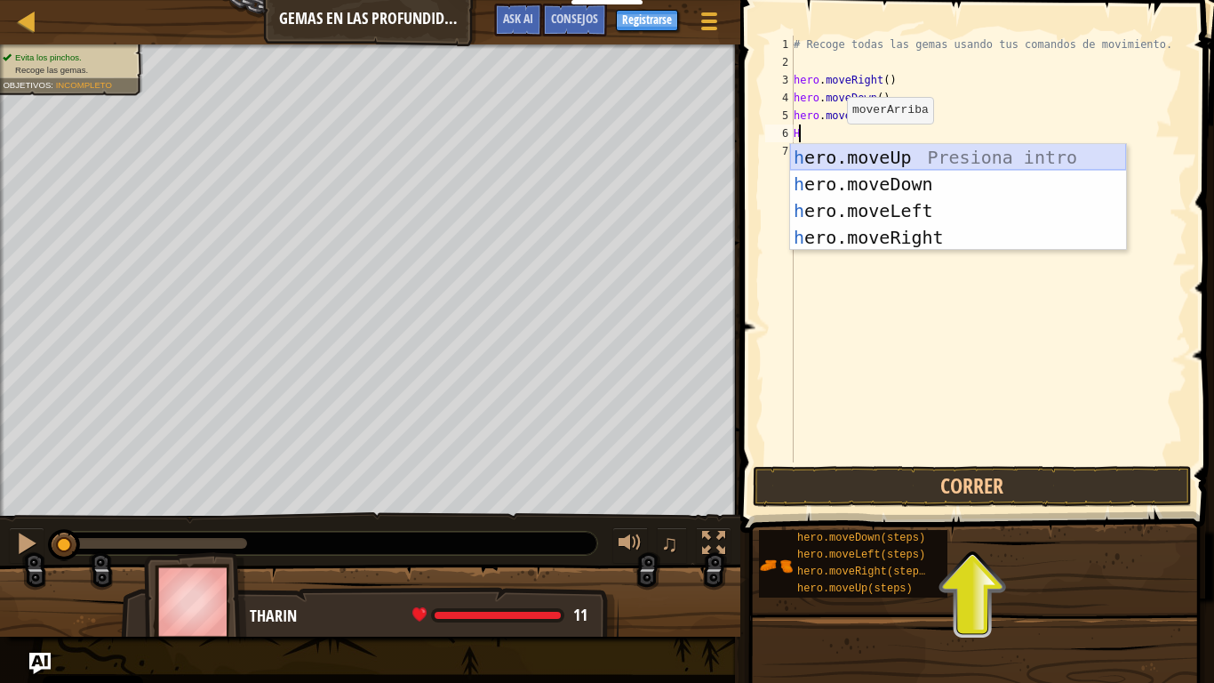
click at [873, 156] on div "h ero.moveUp Presiona intro h ero.moveDown Presiona intro h ero.moveLeft Presio…" at bounding box center [958, 224] width 336 height 160
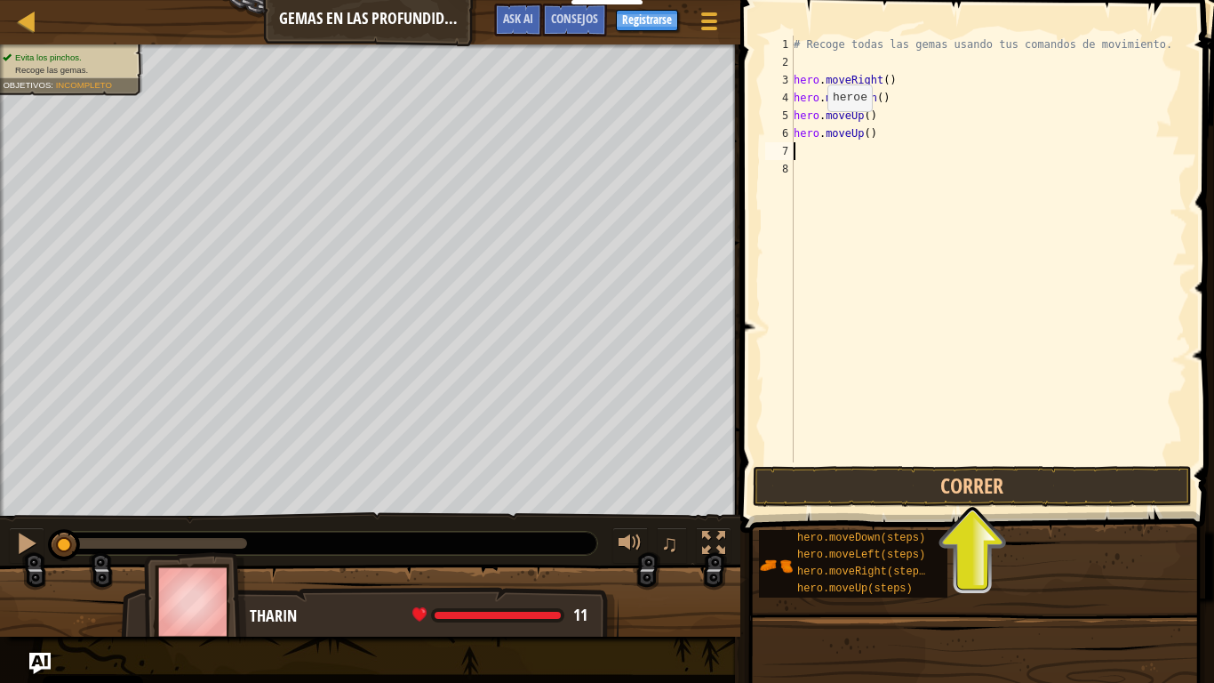
type textarea "H"
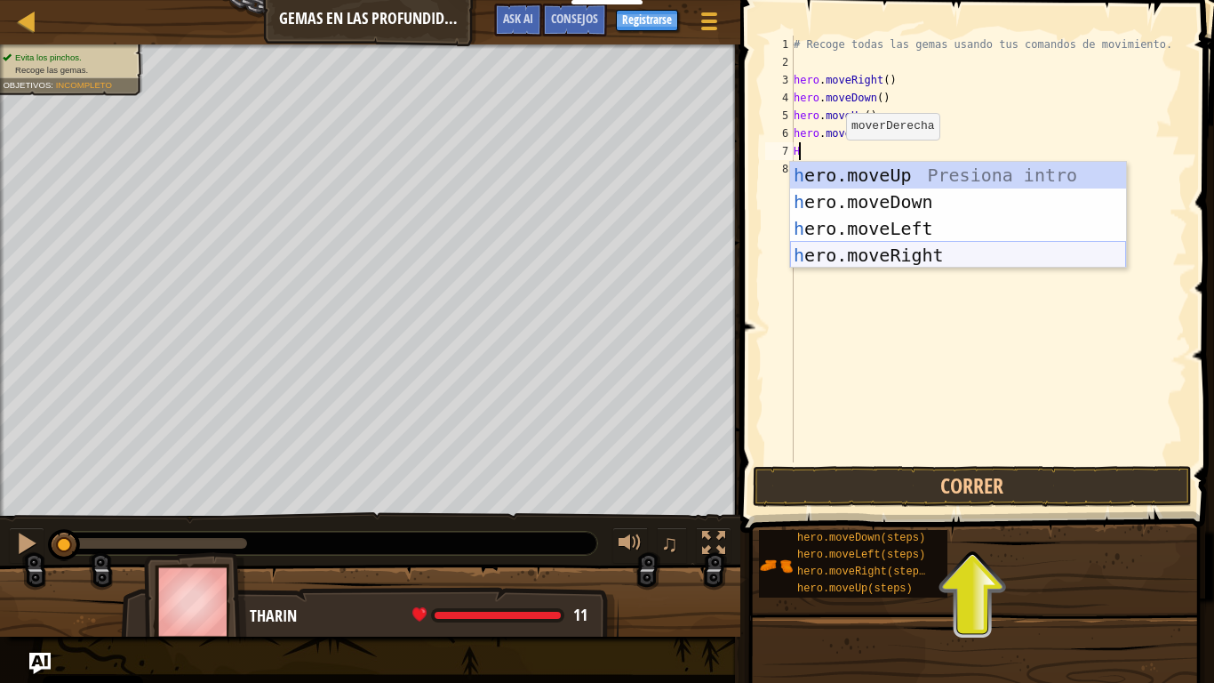
click at [892, 251] on div "h ero.moveUp Presiona intro h ero.moveDown Presiona intro h ero.moveLeft Presio…" at bounding box center [958, 242] width 336 height 160
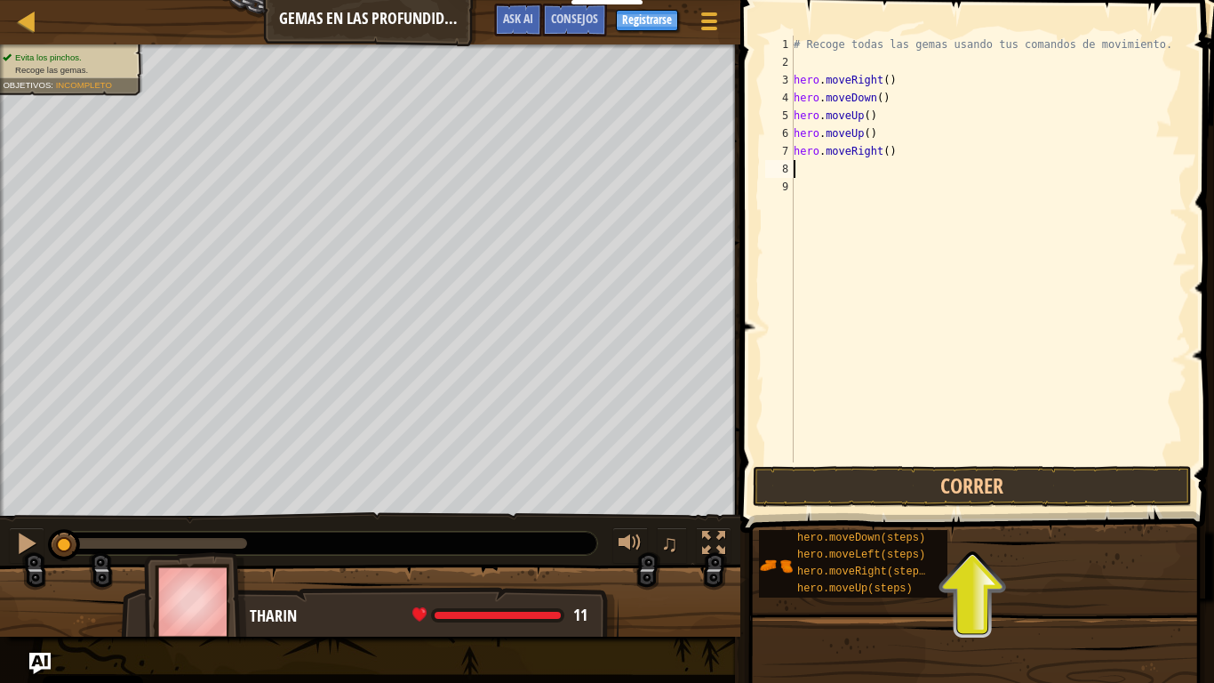
type textarea "H"
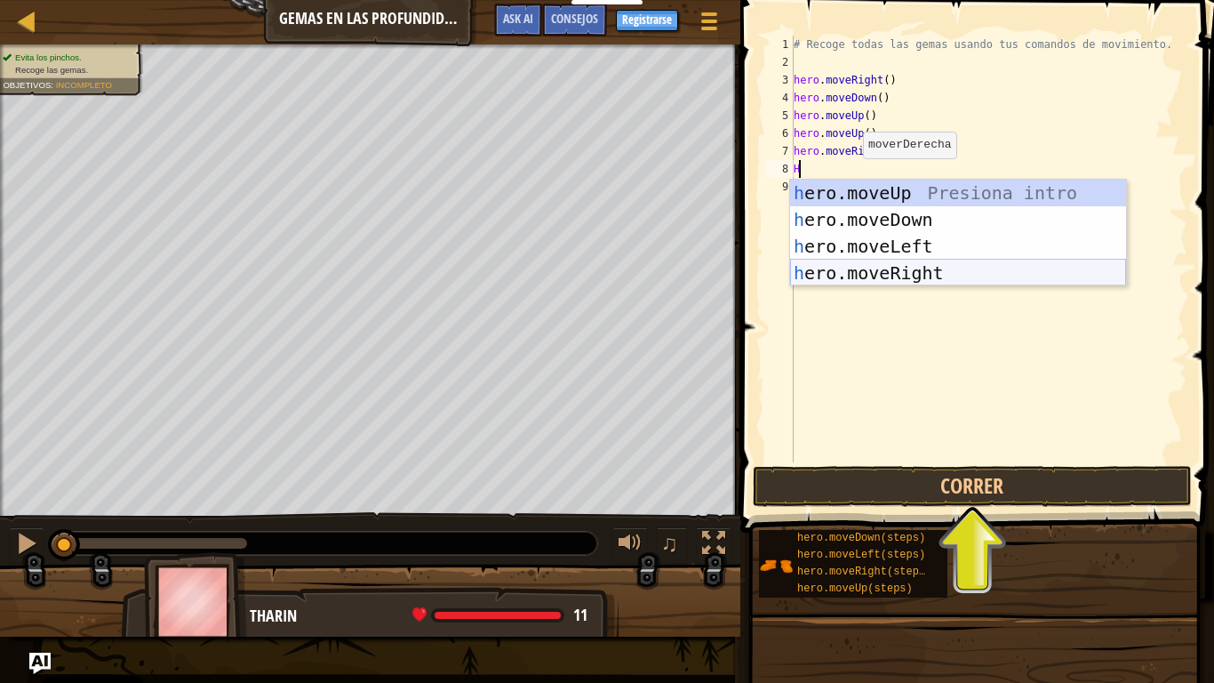
click at [894, 272] on div "h ero.moveUp Presiona intro h ero.moveDown Presiona intro h ero.moveLeft Presio…" at bounding box center [958, 260] width 336 height 160
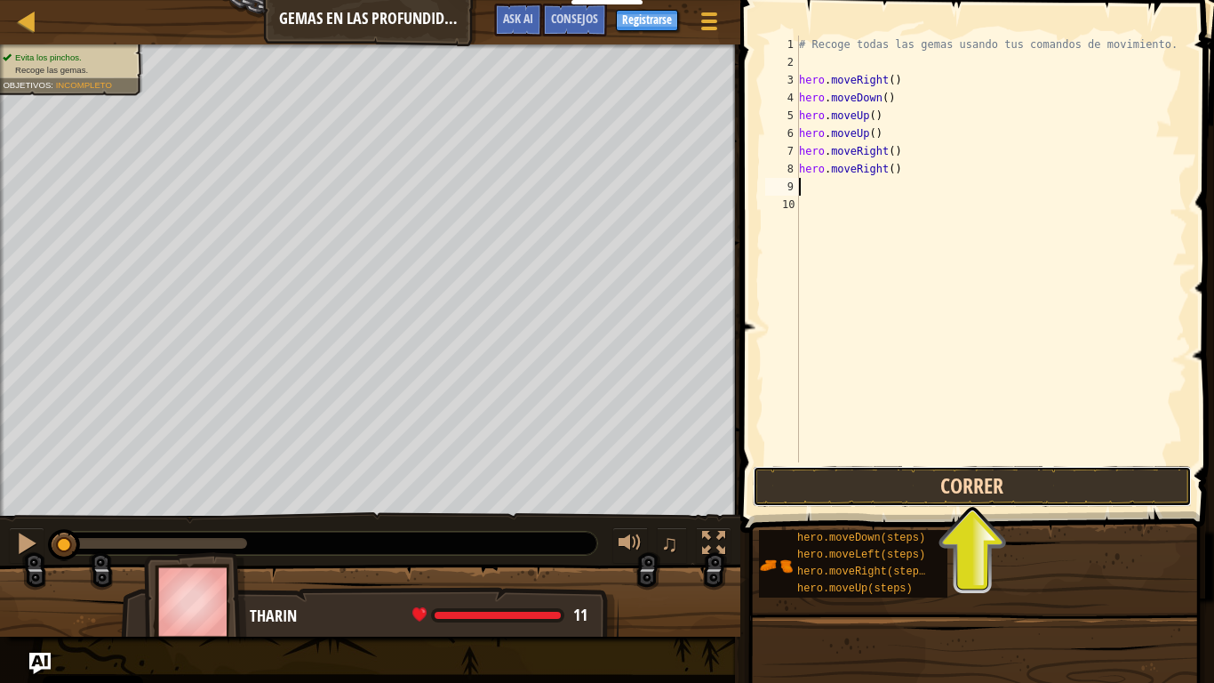
click at [921, 478] on button "Correr" at bounding box center [972, 486] width 439 height 41
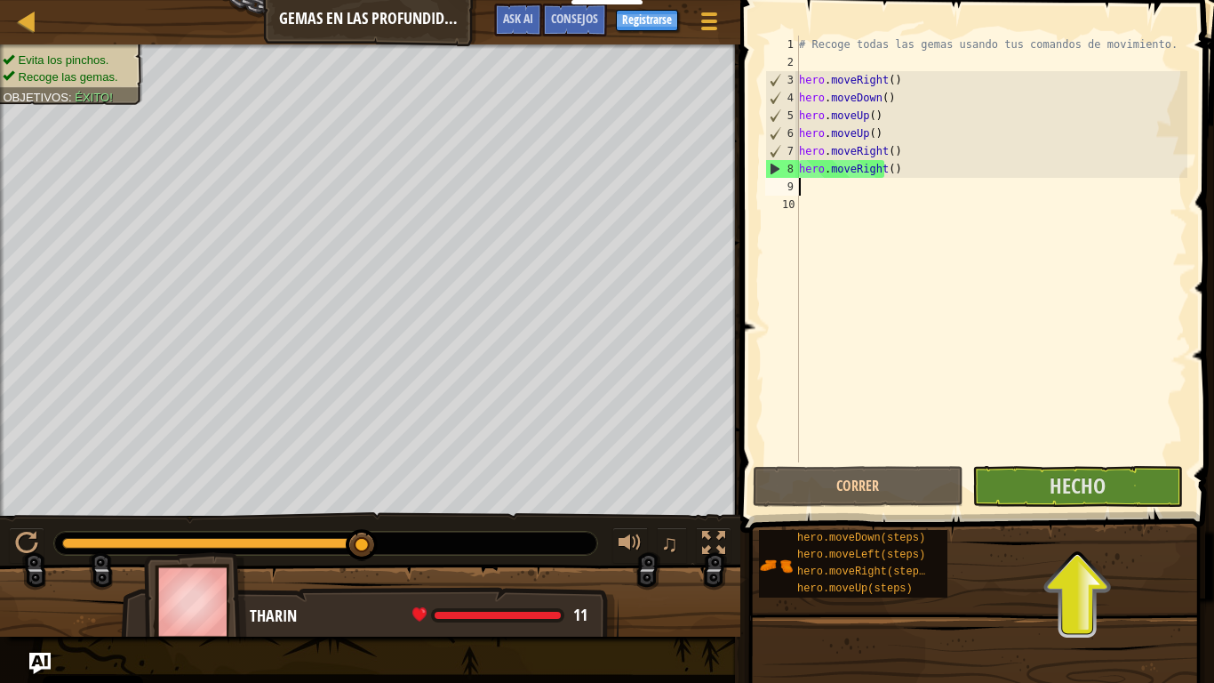
click at [939, 168] on div "# Recoge todas las gemas usando tus comandos de movimiento. hero . moveRight ( …" at bounding box center [992, 267] width 392 height 462
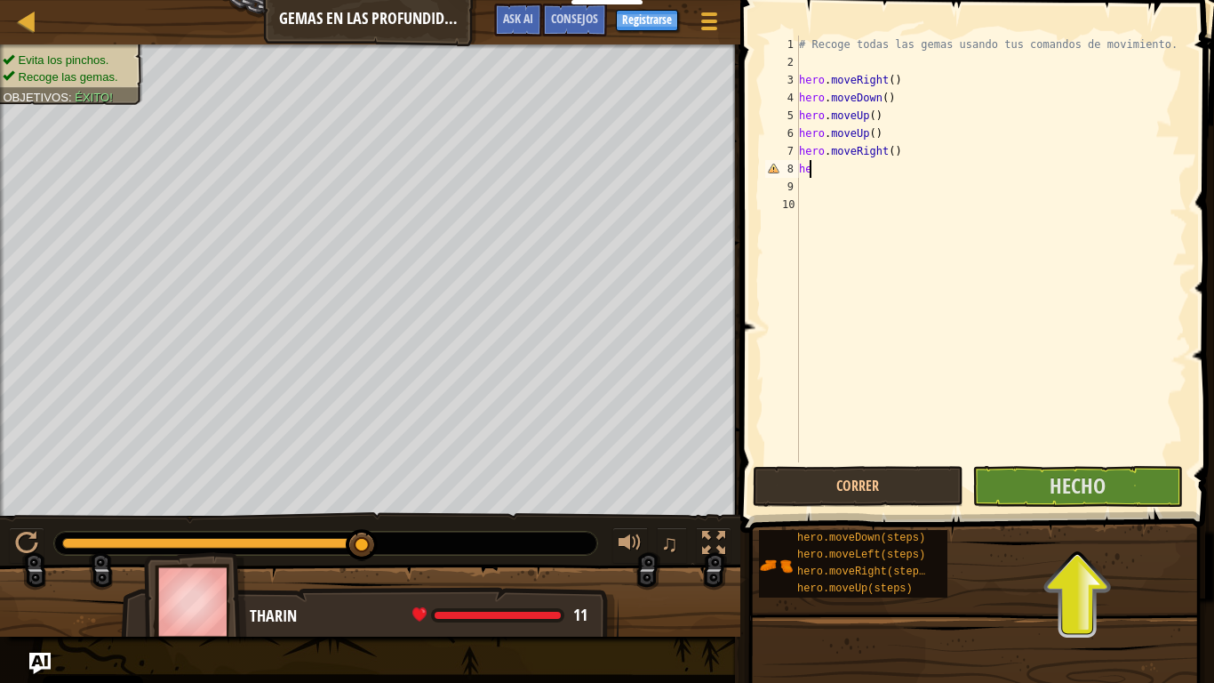
type textarea "h"
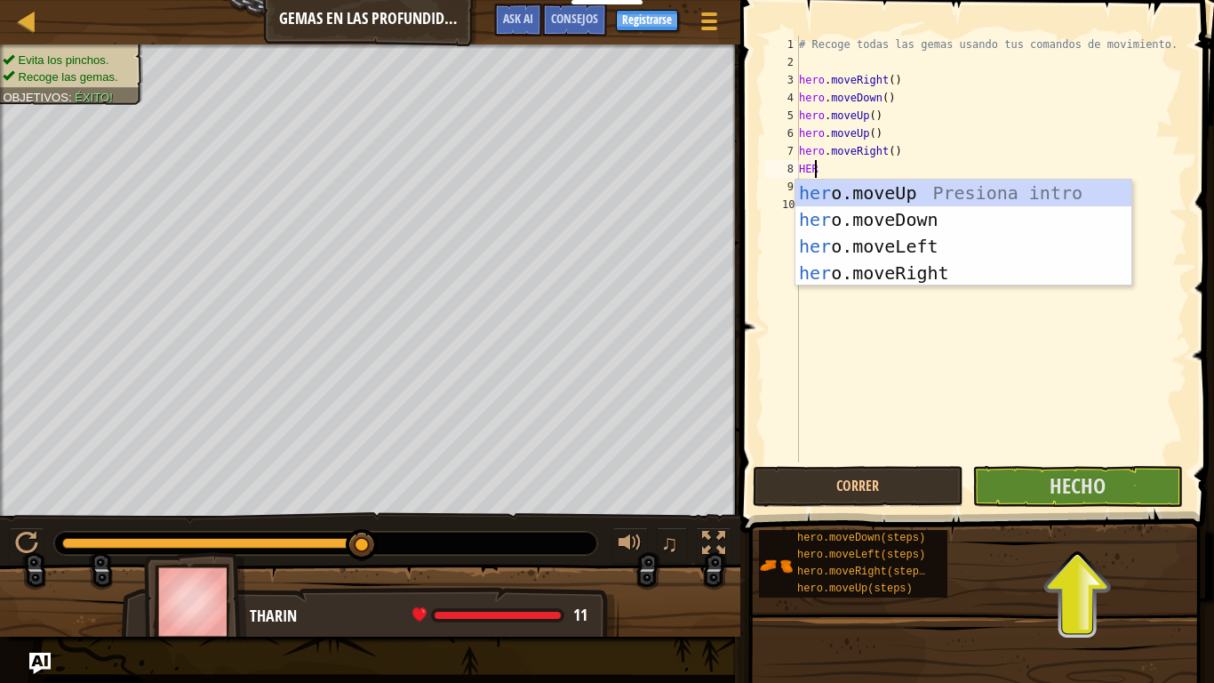
scroll to position [8, 1]
type textarea "HERO"
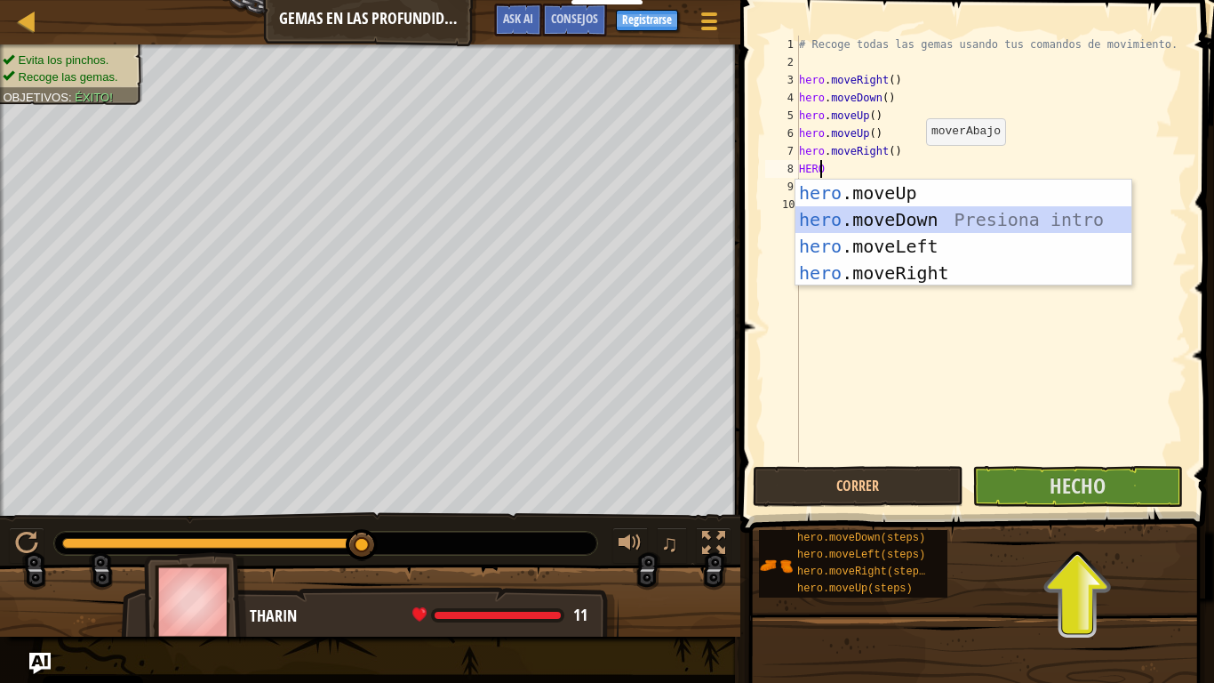
click at [932, 227] on div "hero .moveUp Presiona intro hero .moveDown Presiona intro hero .moveLeft Presio…" at bounding box center [964, 260] width 336 height 160
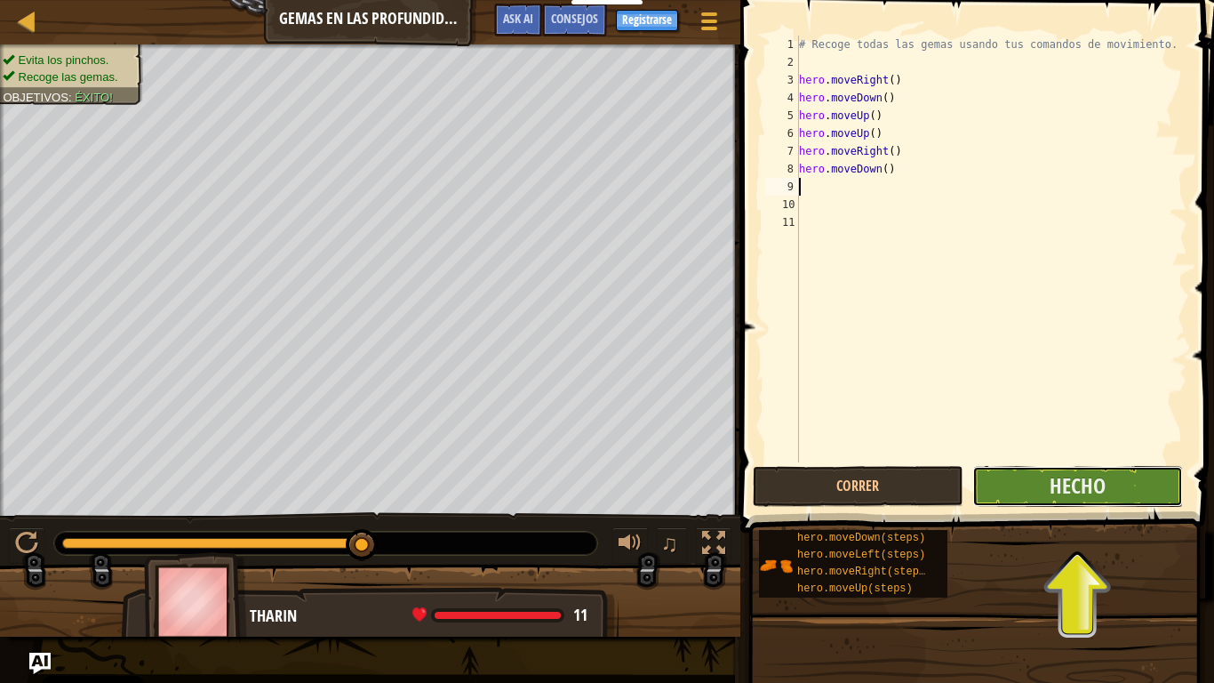
click at [1117, 488] on button "Hecho" at bounding box center [1077, 486] width 211 height 41
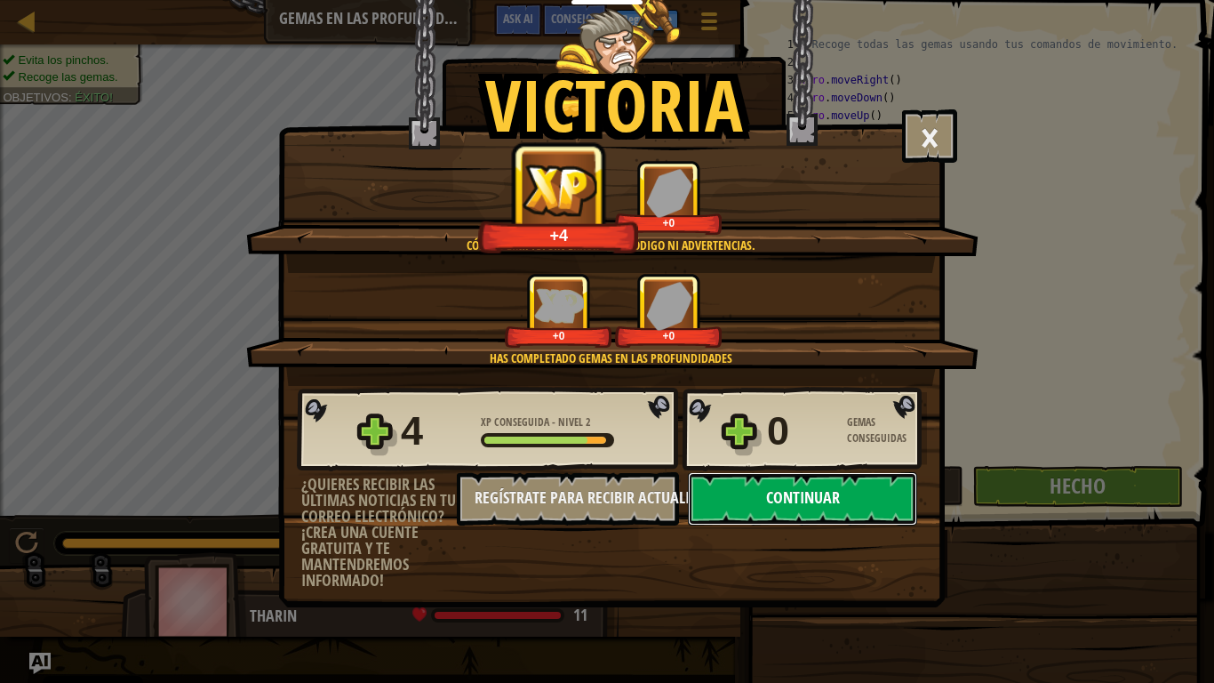
click at [815, 510] on button "Continuar" at bounding box center [802, 498] width 229 height 53
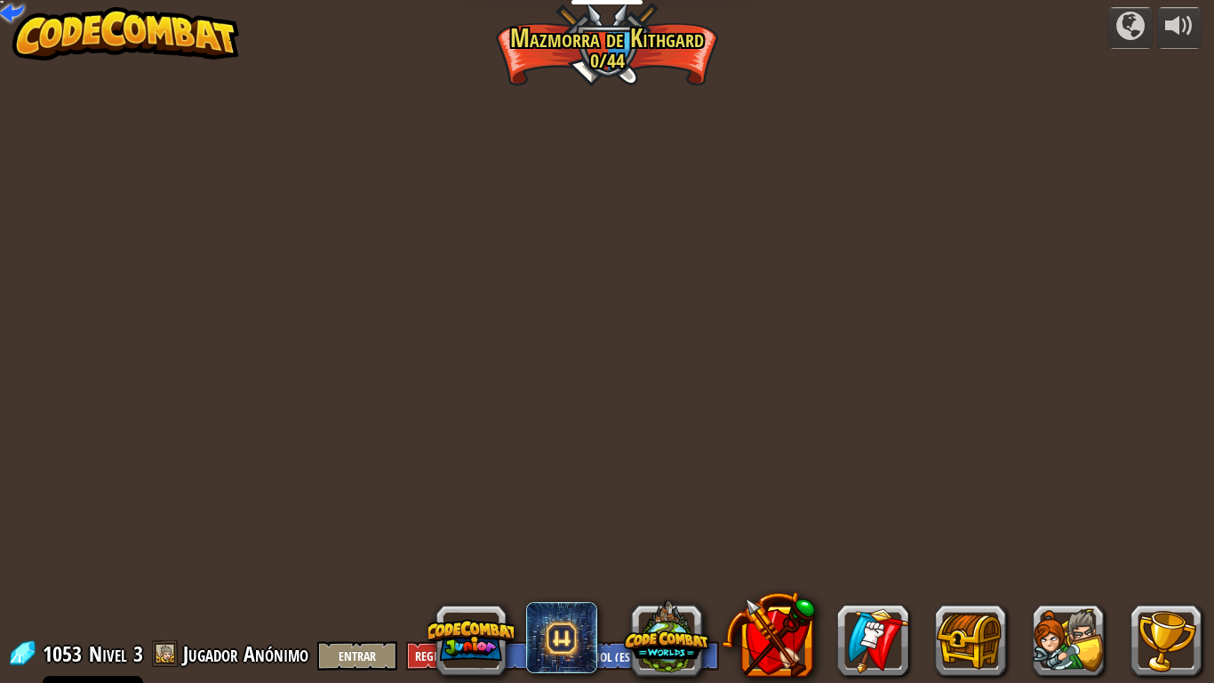
select select "es-ES"
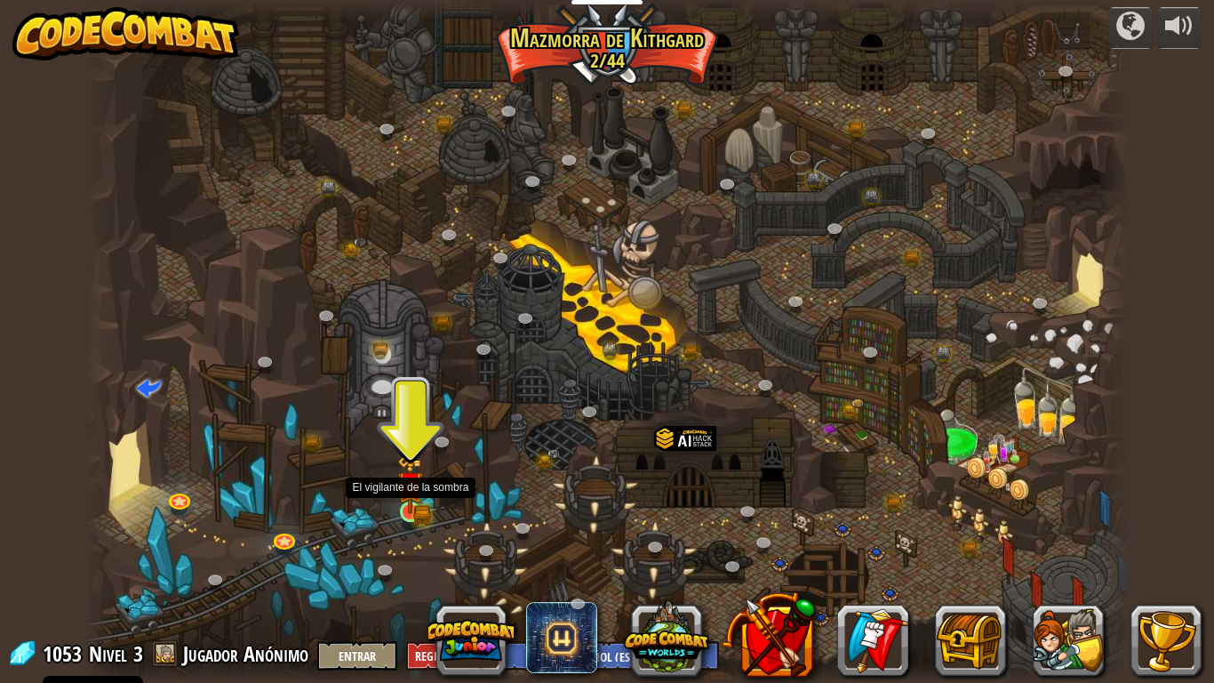
click at [417, 505] on img at bounding box center [410, 484] width 27 height 58
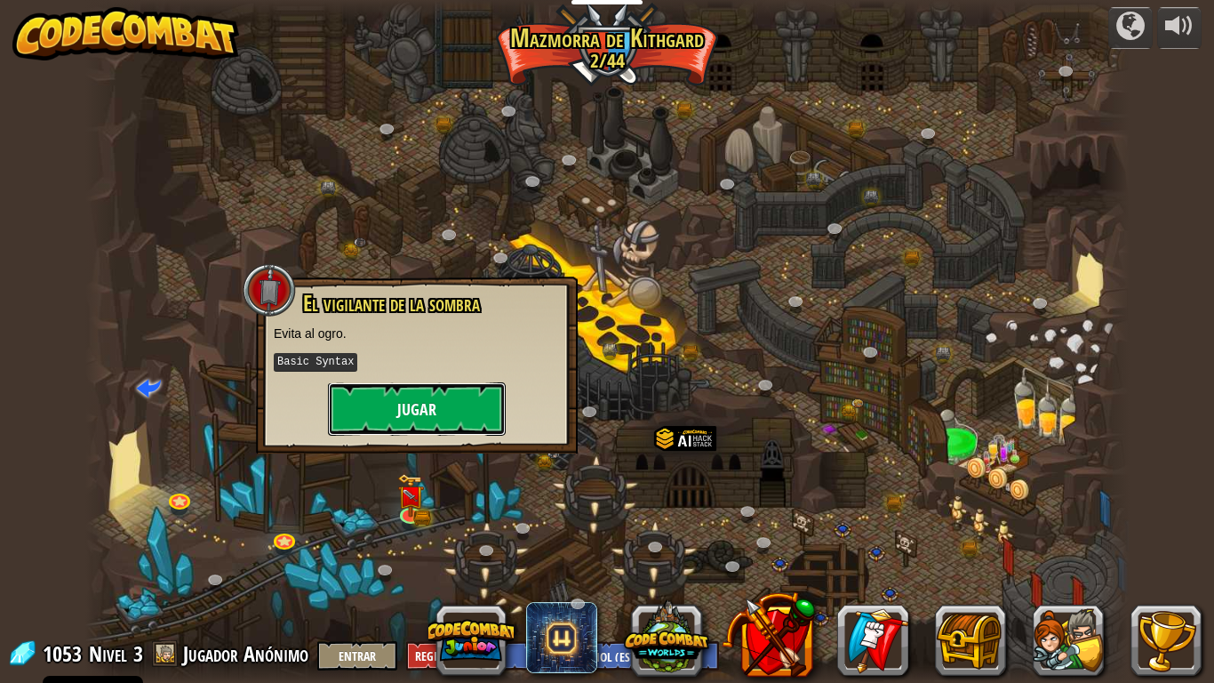
click at [447, 409] on button "Jugar" at bounding box center [417, 408] width 178 height 53
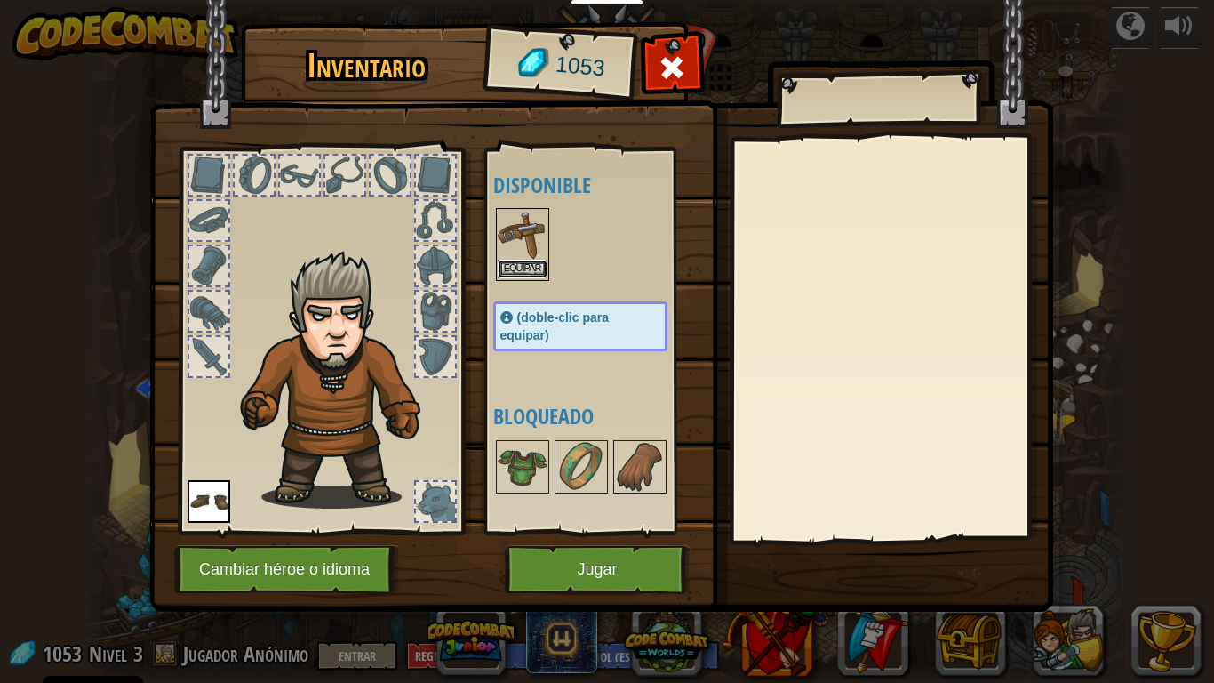
click at [523, 261] on button "Equipar" at bounding box center [523, 269] width 50 height 19
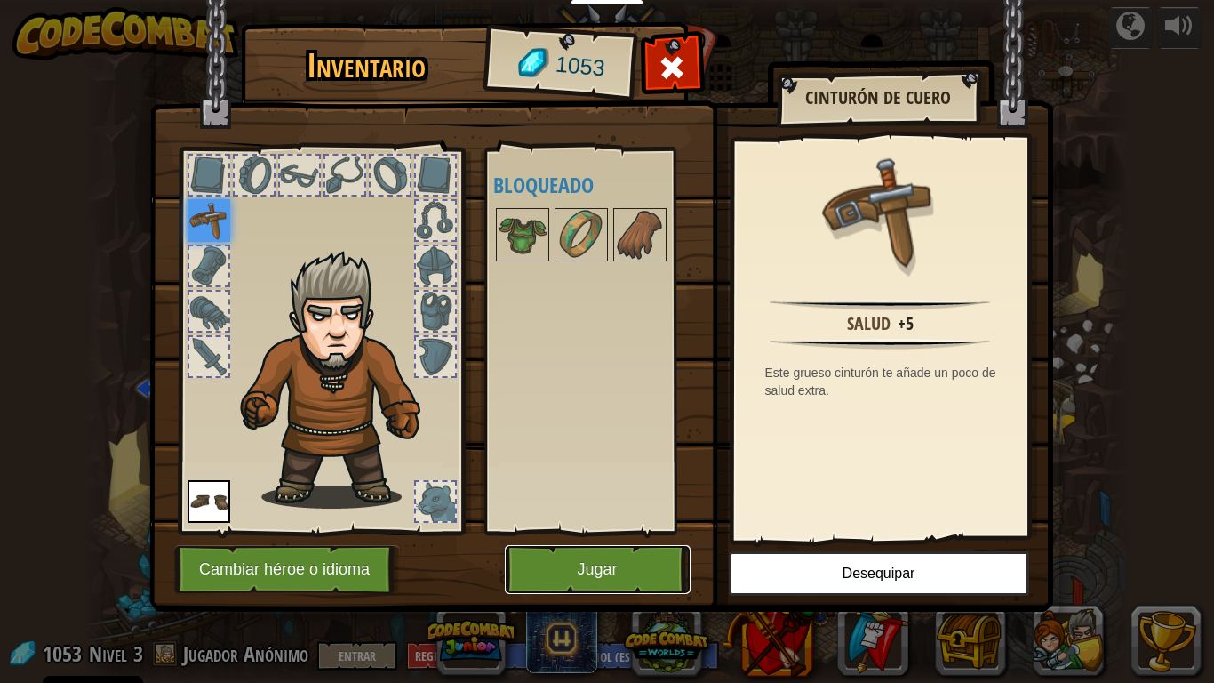
click at [607, 575] on button "Jugar" at bounding box center [598, 569] width 186 height 49
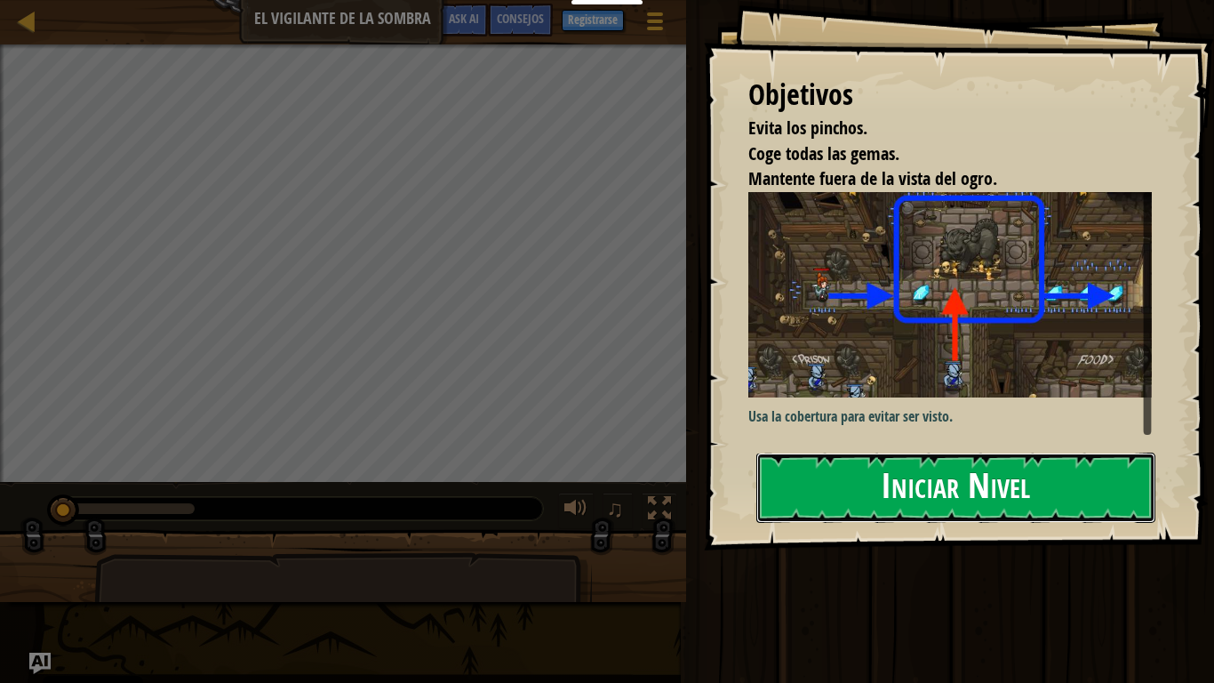
click at [887, 492] on button "Iniciar Nivel" at bounding box center [955, 487] width 399 height 70
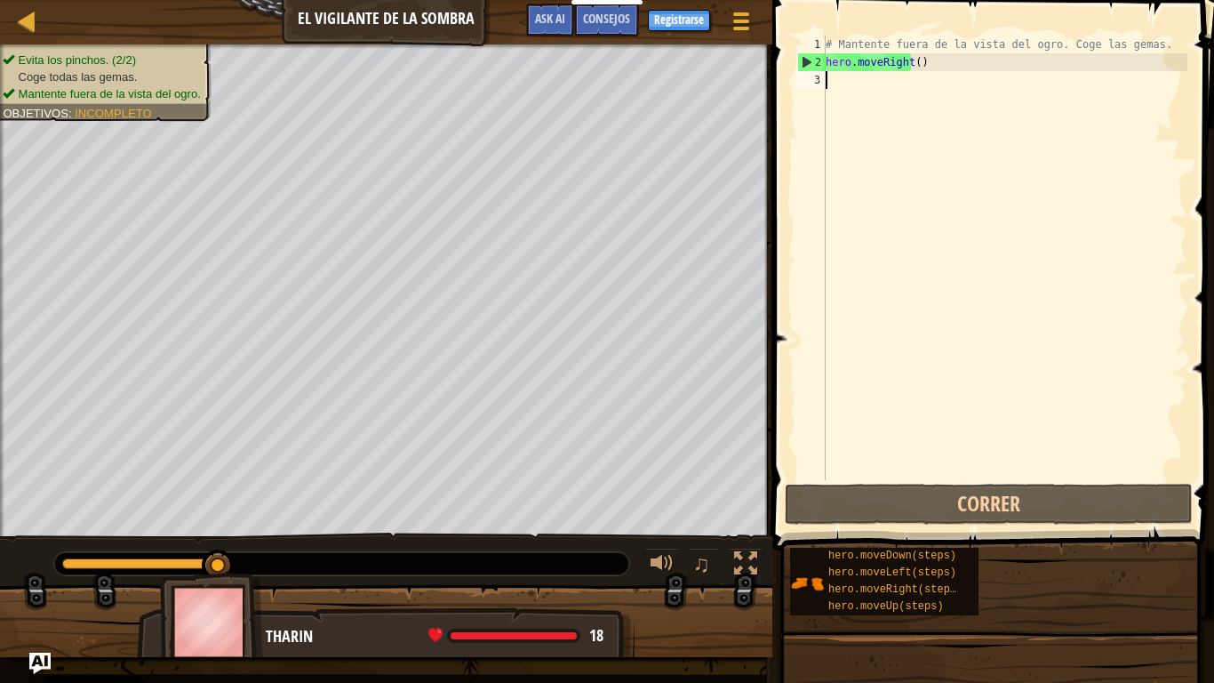
type textarea "H"
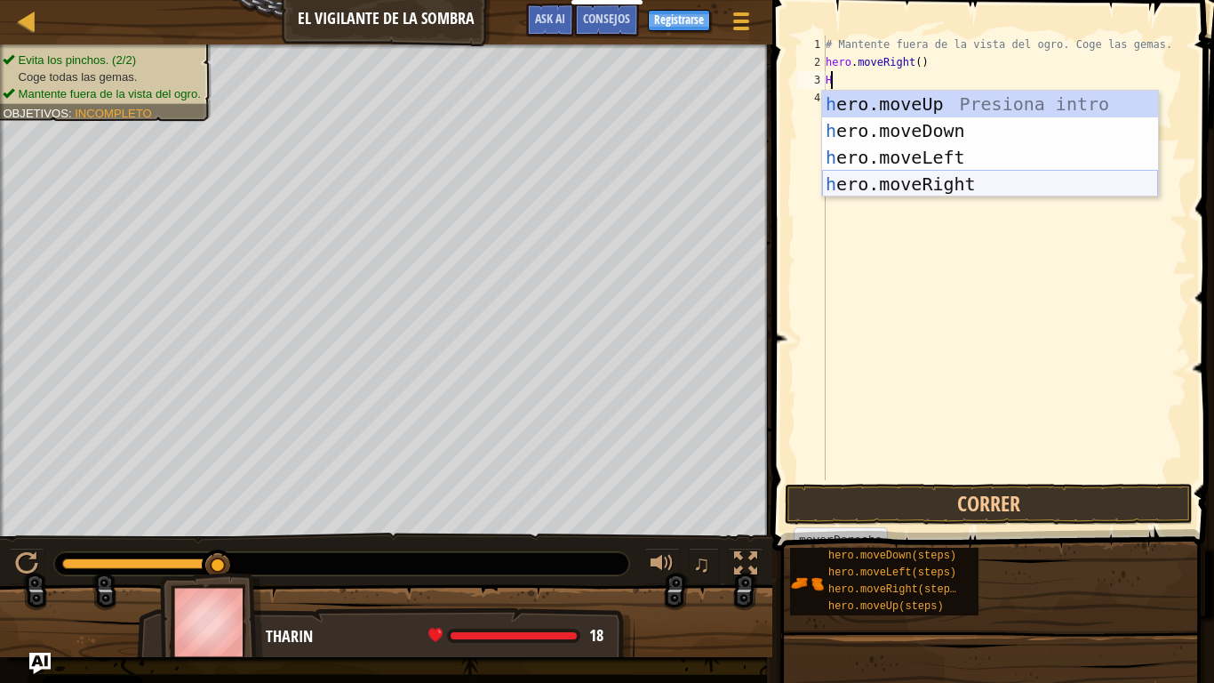
click at [974, 181] on div "h ero.moveUp Presiona intro h ero.moveDown Presiona intro h ero.moveLeft Presio…" at bounding box center [990, 171] width 336 height 160
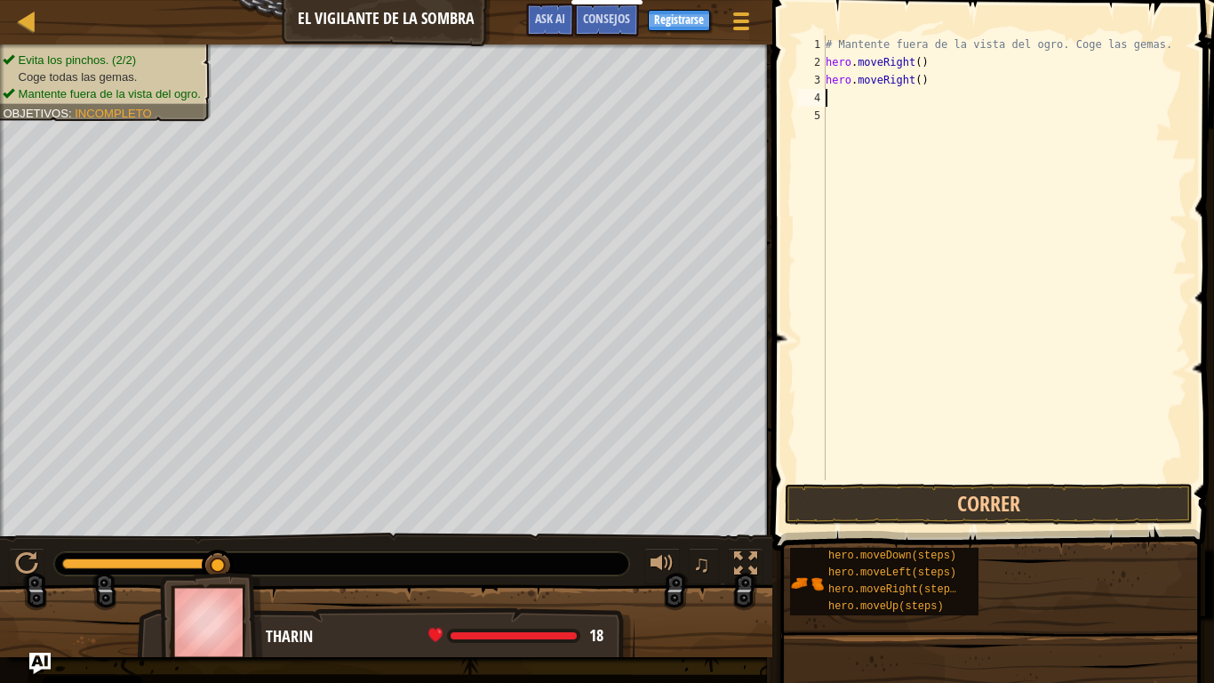
type textarea "H"
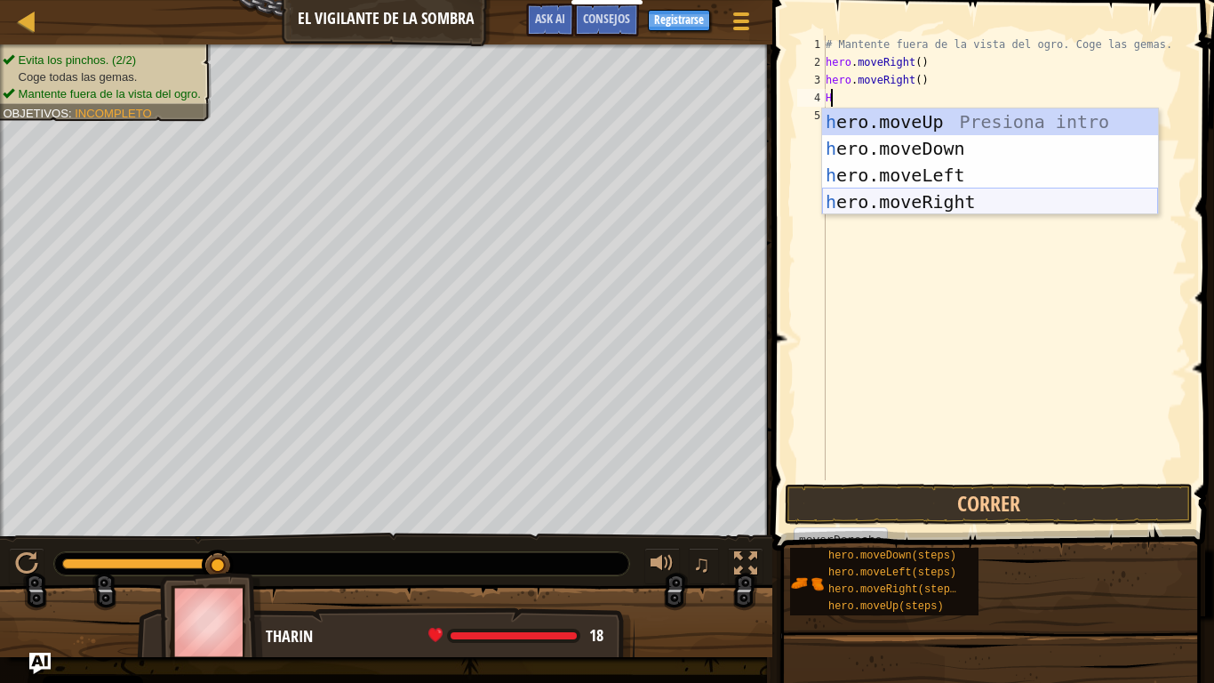
click at [956, 198] on div "h ero.moveUp Presiona intro h ero.moveDown Presiona intro h ero.moveLeft Presio…" at bounding box center [990, 188] width 336 height 160
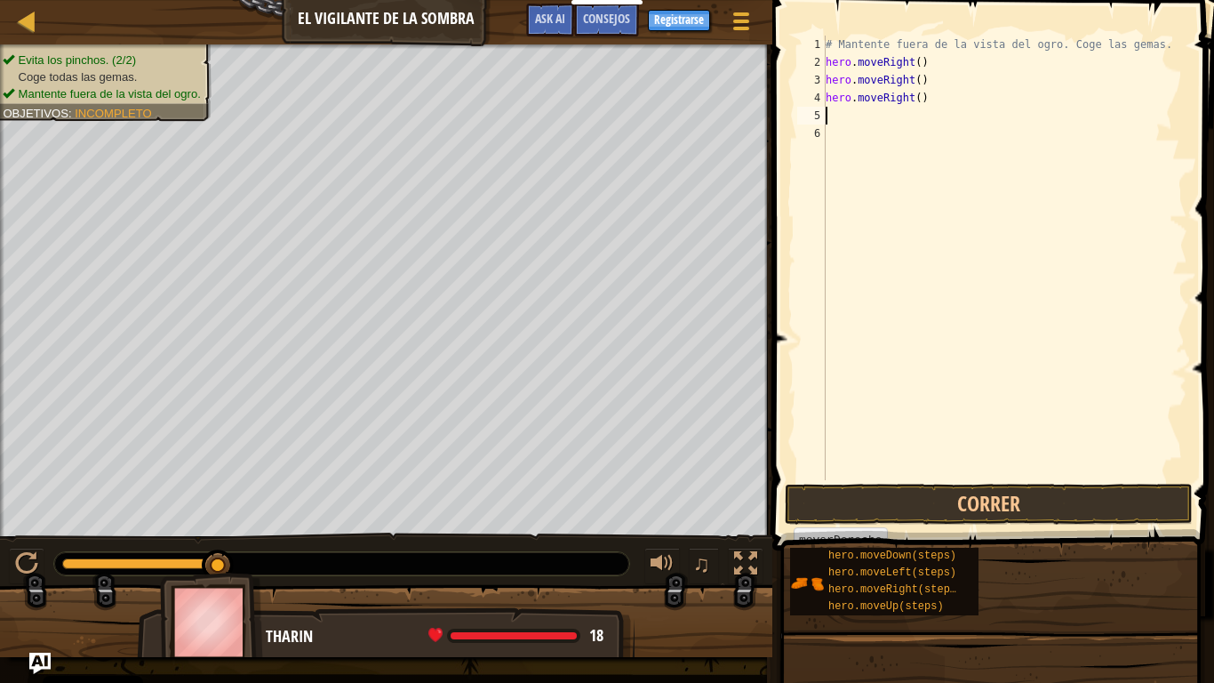
type textarea "H"
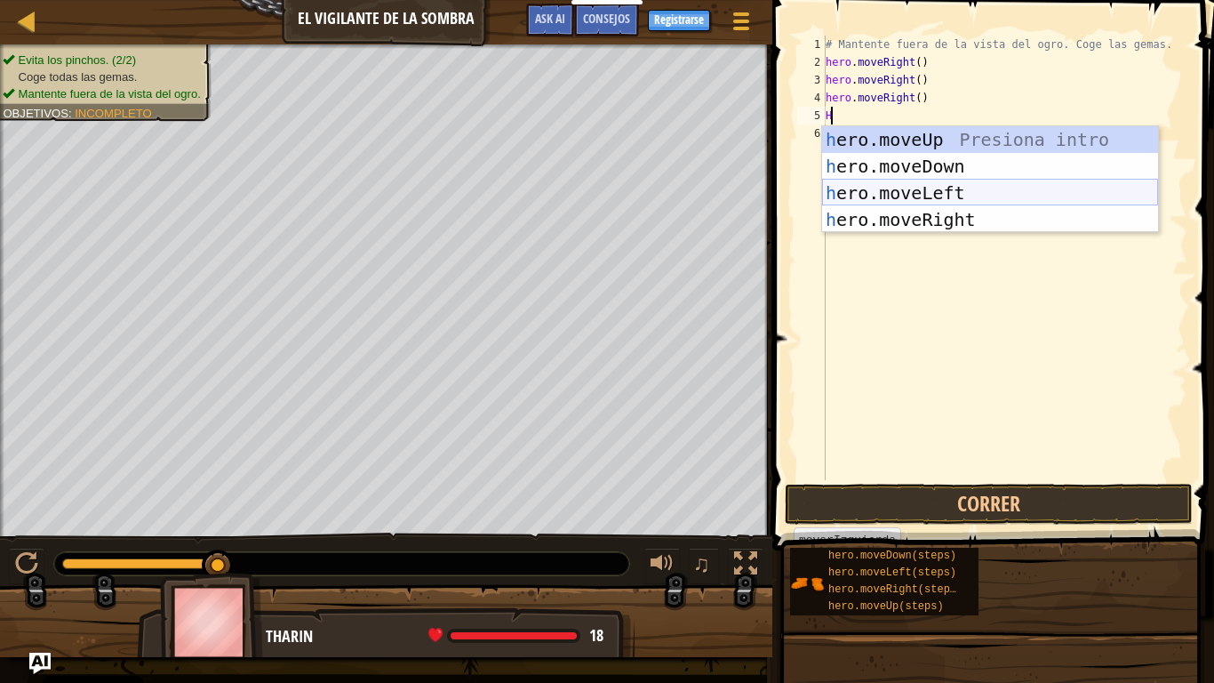
click at [948, 188] on div "h ero.moveUp Presiona intro h ero.moveDown Presiona intro h ero.moveLeft Presio…" at bounding box center [990, 206] width 336 height 160
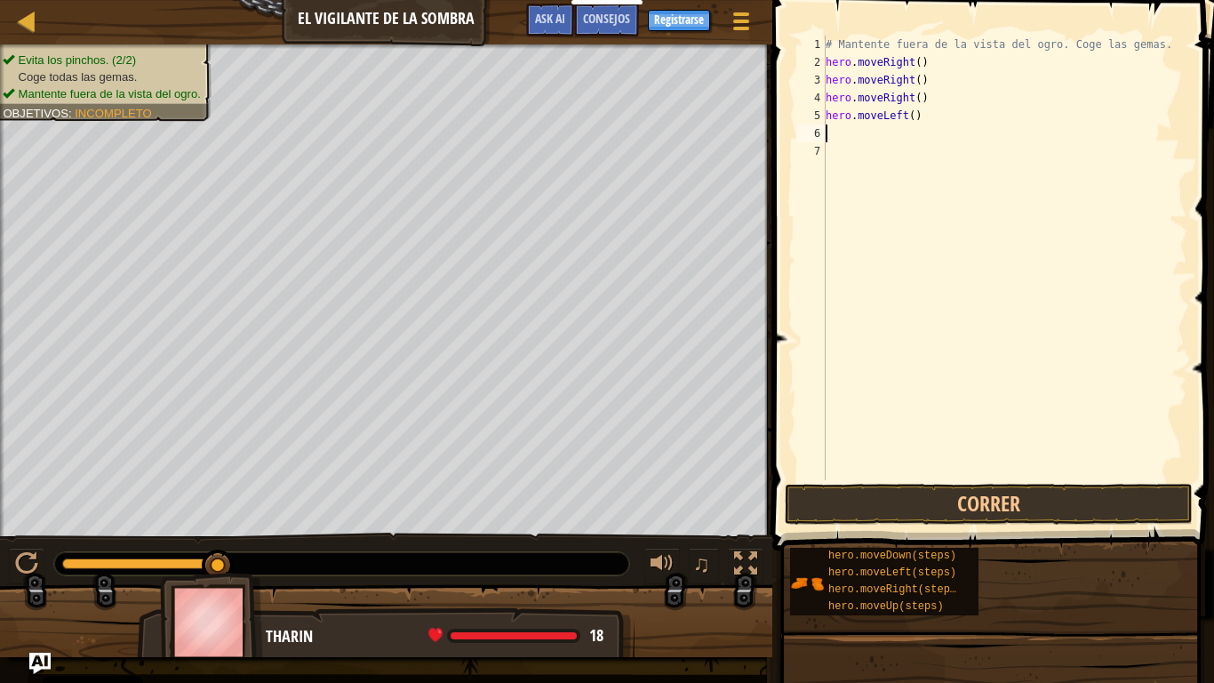
type textarea "H"
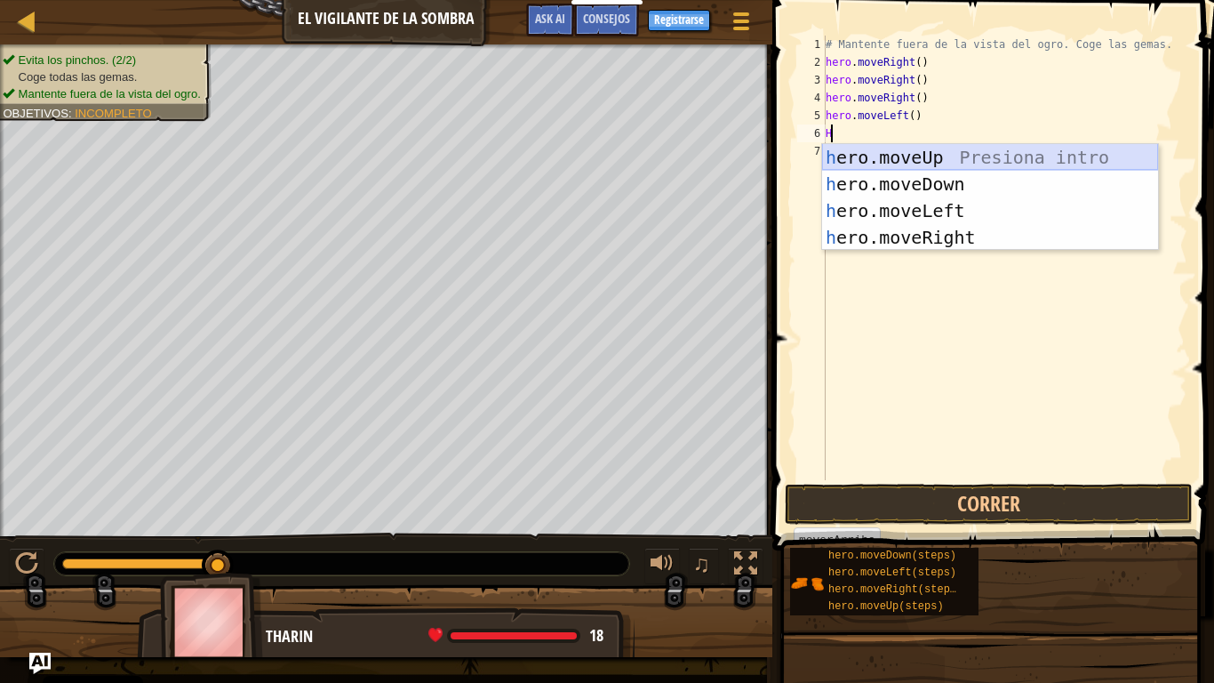
click at [908, 162] on div "h ero.moveUp Presiona intro h ero.moveDown Presiona intro h ero.moveLeft Presio…" at bounding box center [990, 224] width 336 height 160
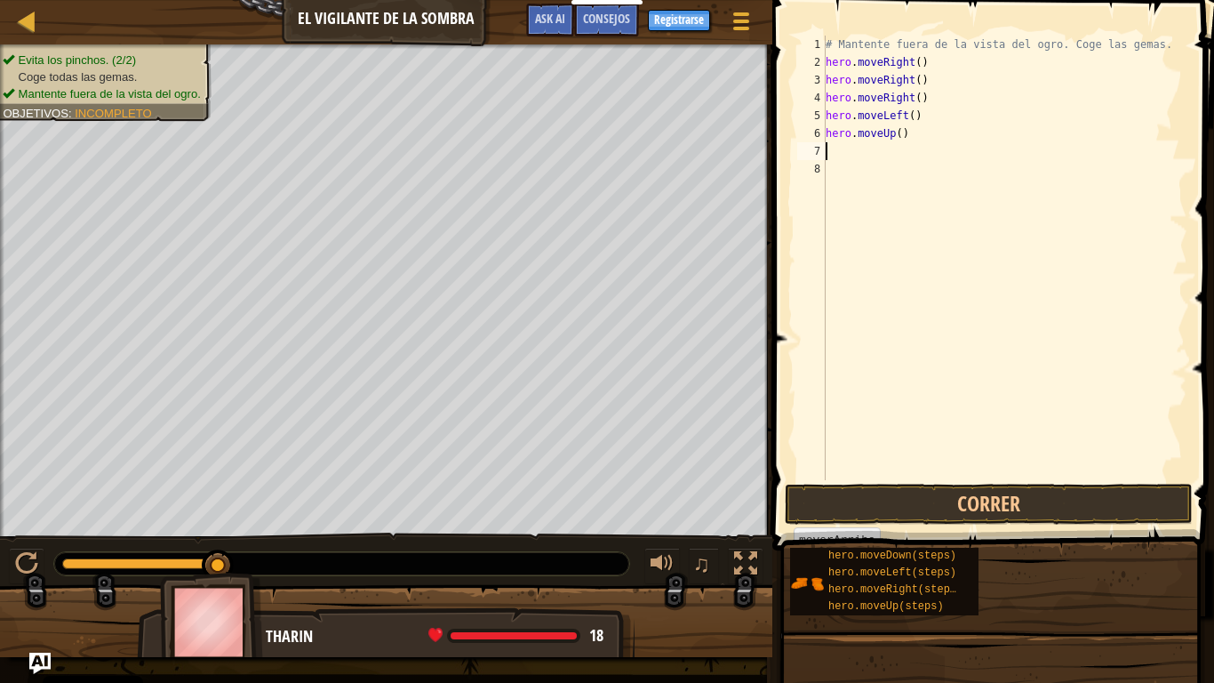
type textarea "H"
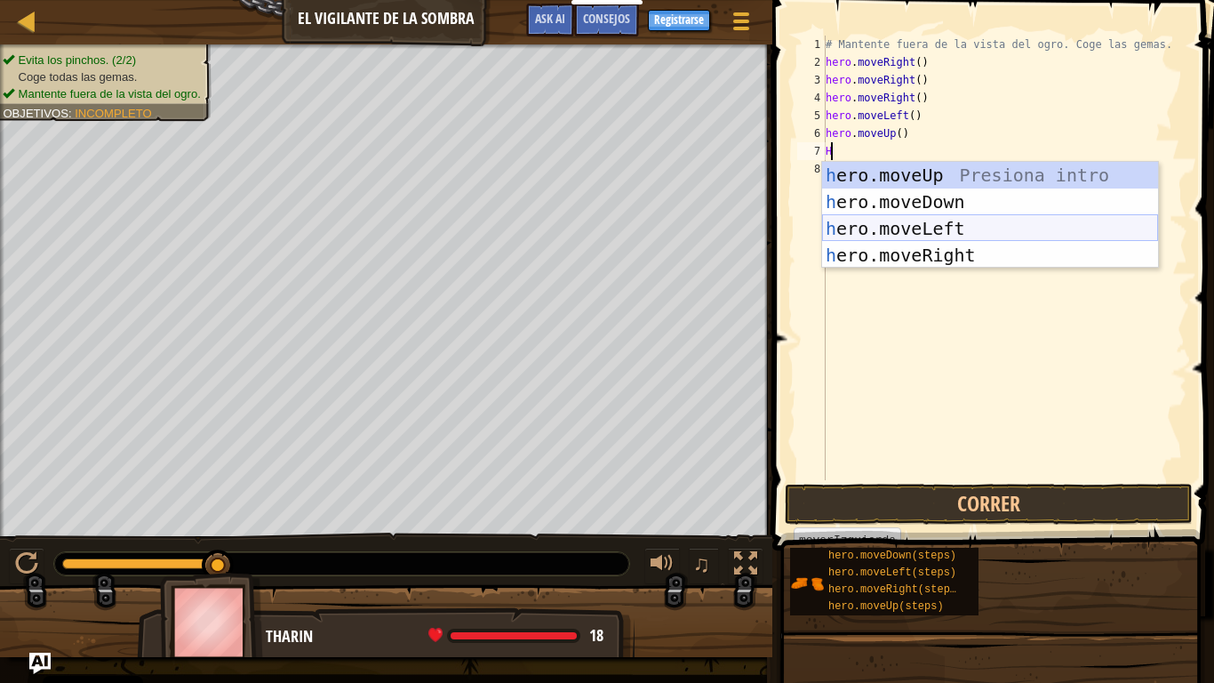
click at [906, 224] on div "h ero.moveUp Presiona intro h ero.moveDown Presiona intro h ero.moveLeft Presio…" at bounding box center [990, 242] width 336 height 160
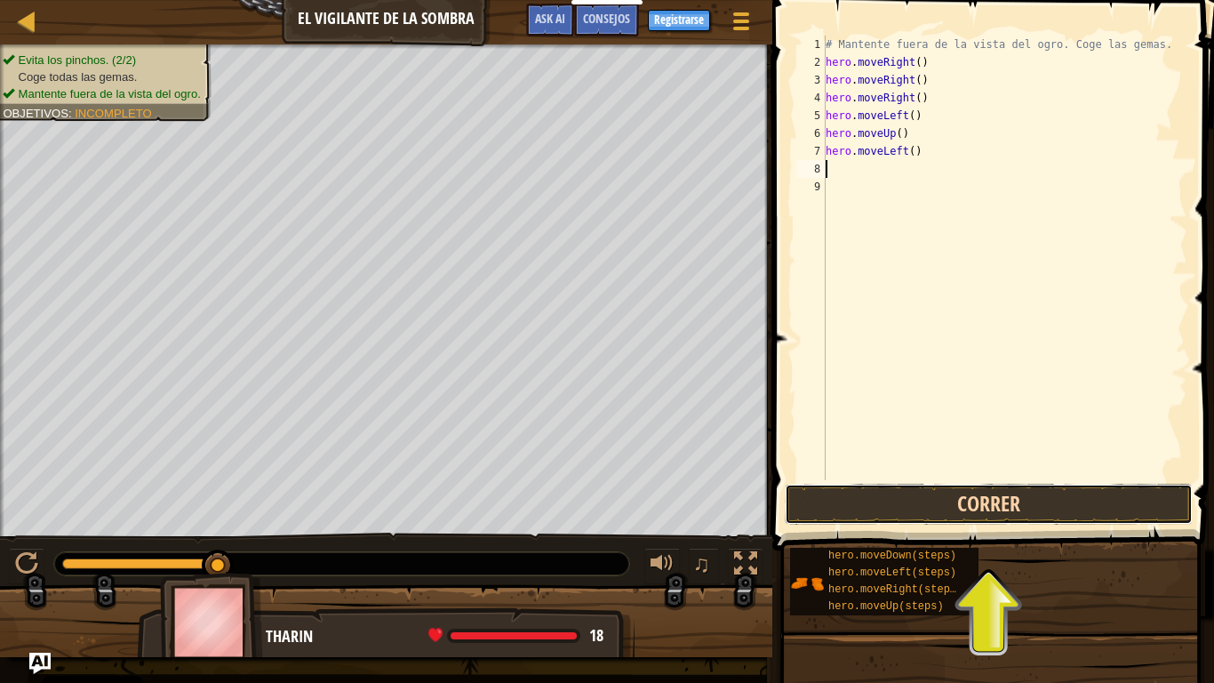
click at [956, 507] on button "Correr" at bounding box center [989, 504] width 408 height 41
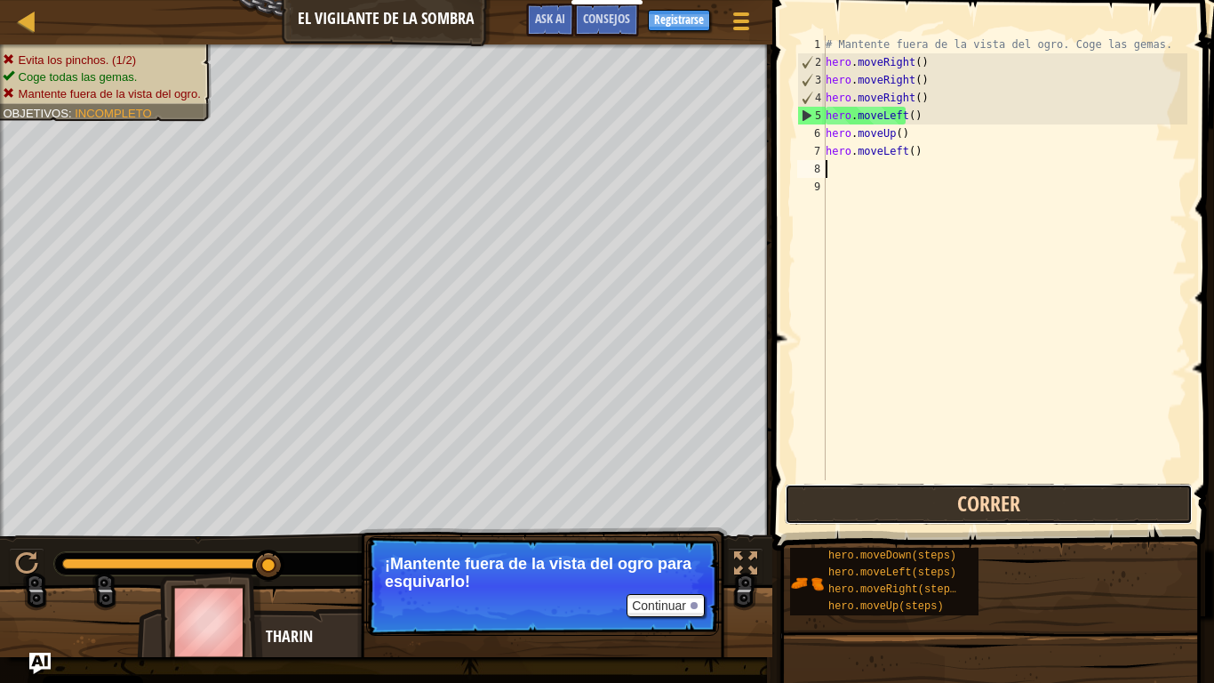
click at [996, 500] on button "Correr" at bounding box center [989, 504] width 408 height 41
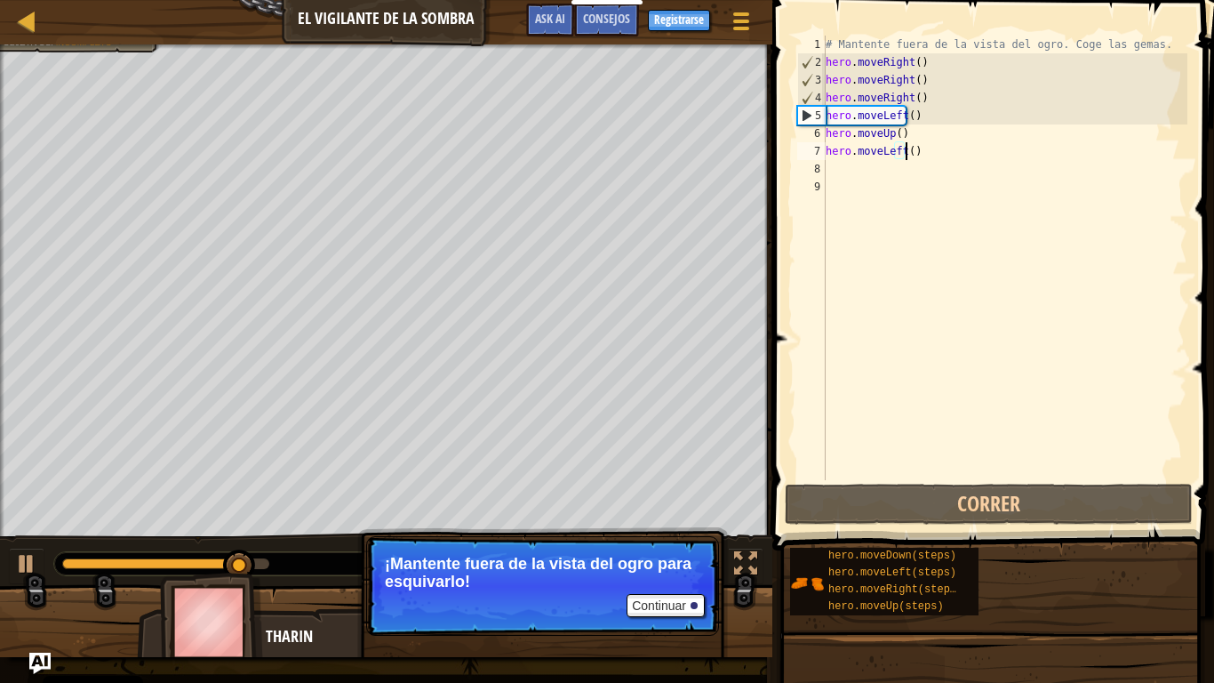
click at [923, 154] on div "# Mantente fuera de la vista del ogro. Coge las gemas. hero . moveRight ( ) her…" at bounding box center [1004, 276] width 365 height 480
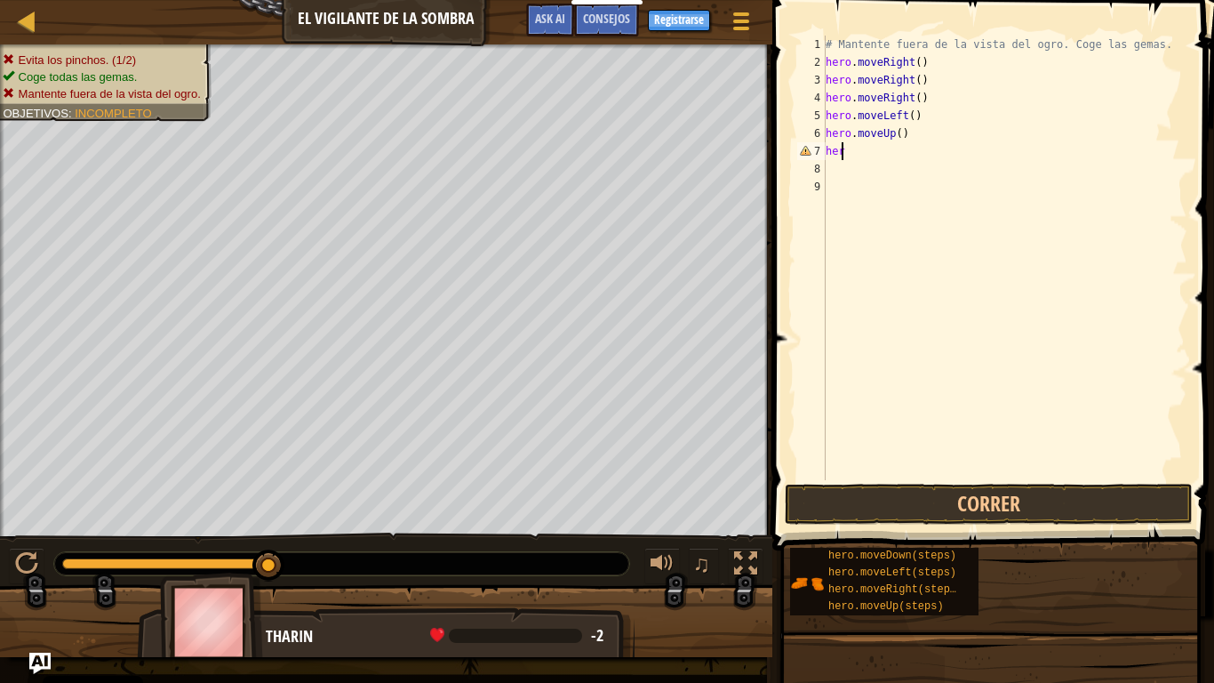
type textarea "h"
click at [910, 136] on div "# Mantente fuera de la vista del ogro. Coge las gemas. hero . moveRight ( ) her…" at bounding box center [1004, 276] width 365 height 480
type textarea "h"
click at [918, 119] on div "# Mantente fuera de la vista del ogro. Coge las gemas. hero . moveRight ( ) her…" at bounding box center [1004, 276] width 365 height 480
type textarea "h"
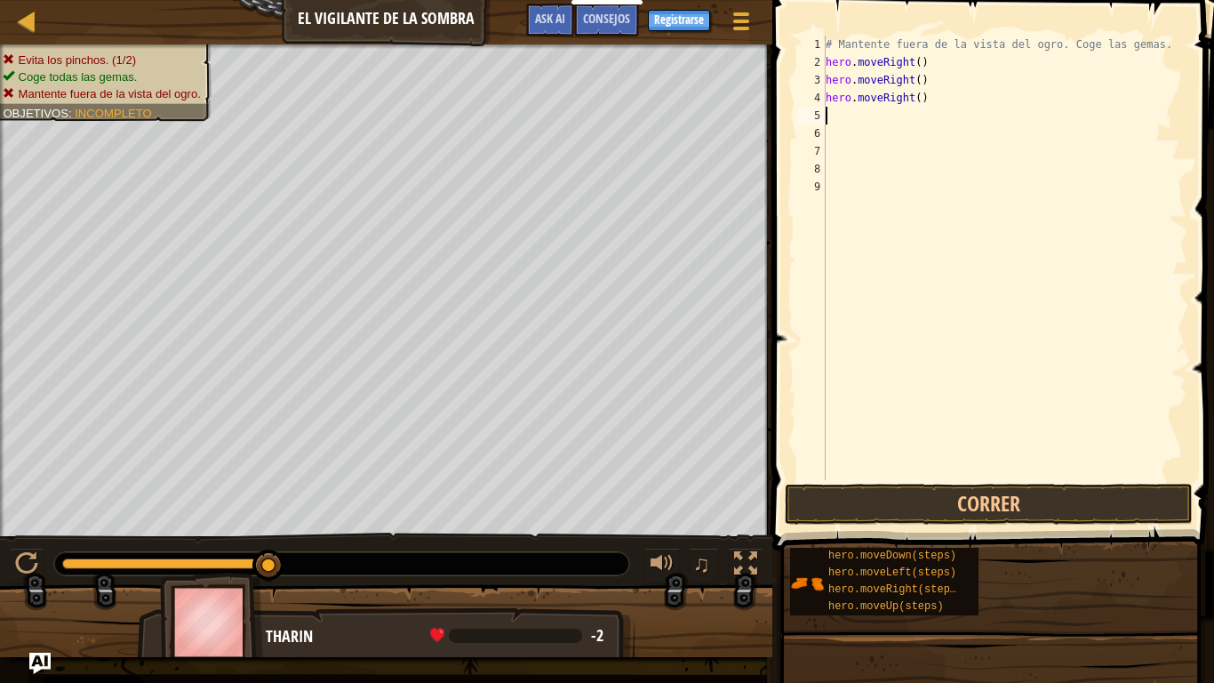
click at [935, 98] on div "# Mantente fuera de la vista del ogro. Coge las gemas. hero . moveRight ( ) her…" at bounding box center [1004, 276] width 365 height 480
type textarea "h"
click at [931, 92] on div "# Mantente fuera de la vista del ogro. Coge las gemas. hero . moveRight ( ) her…" at bounding box center [1004, 276] width 365 height 480
type textarea "h"
click at [862, 76] on div "# Mantente fuera de la vista del ogro. Coge las gemas. hero . moveRight ( )" at bounding box center [1004, 276] width 365 height 480
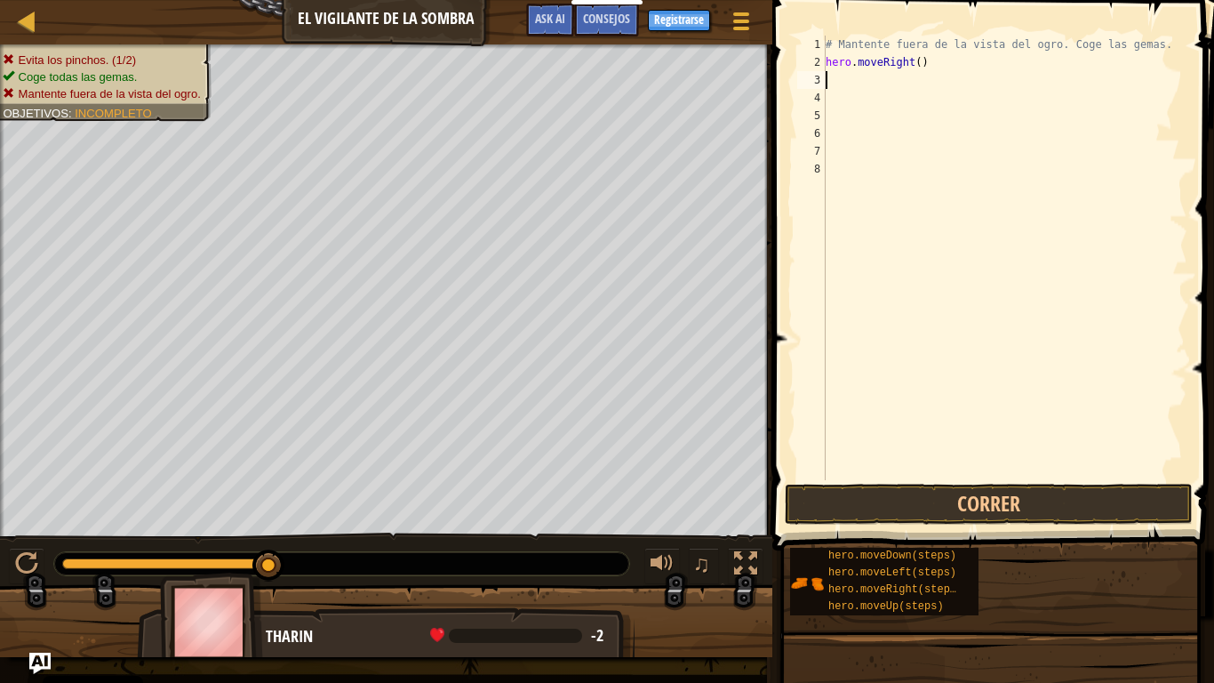
type textarea "H"
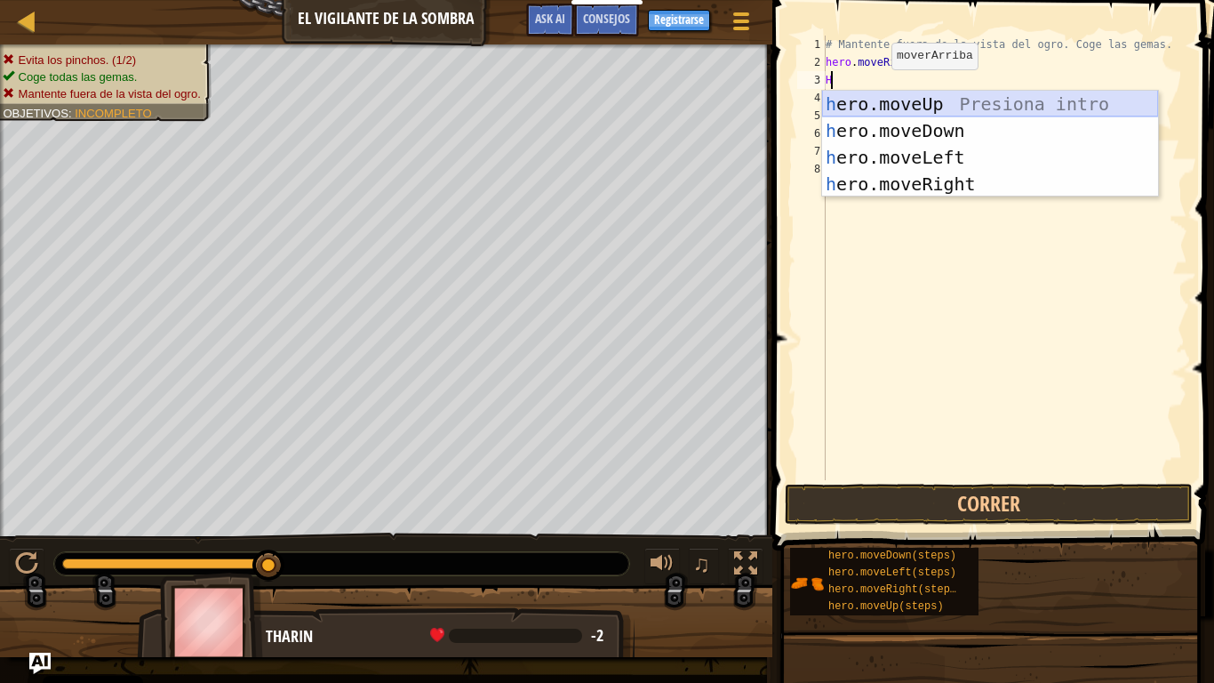
click at [902, 109] on div "h ero.moveUp Presiona intro h ero.moveDown Presiona intro h ero.moveLeft Presio…" at bounding box center [990, 171] width 336 height 160
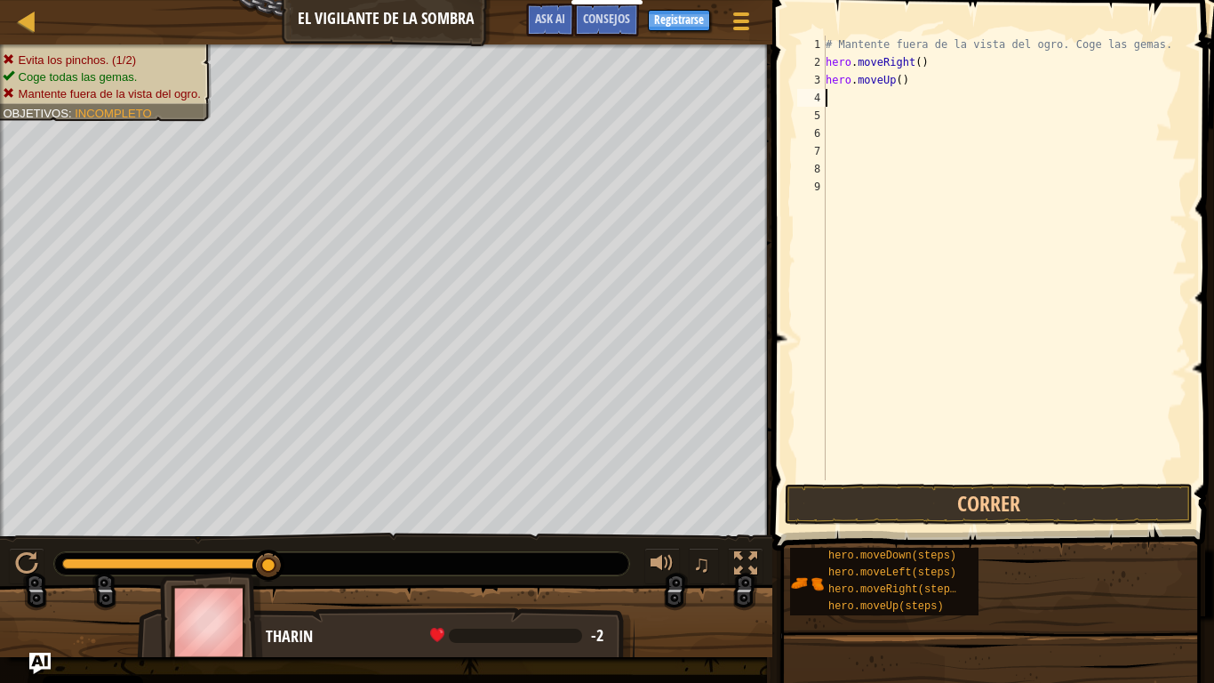
type textarea "H"
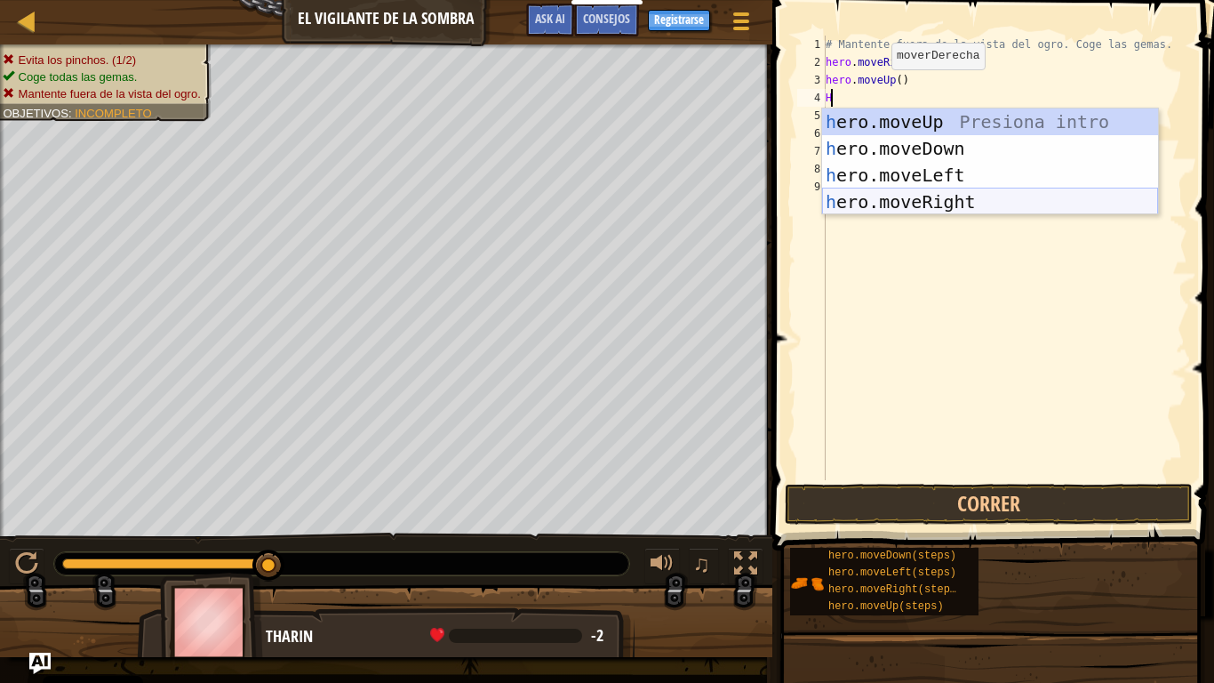
click at [915, 203] on div "h ero.moveUp Presiona intro h ero.moveDown Presiona intro h ero.moveLeft Presio…" at bounding box center [990, 188] width 336 height 160
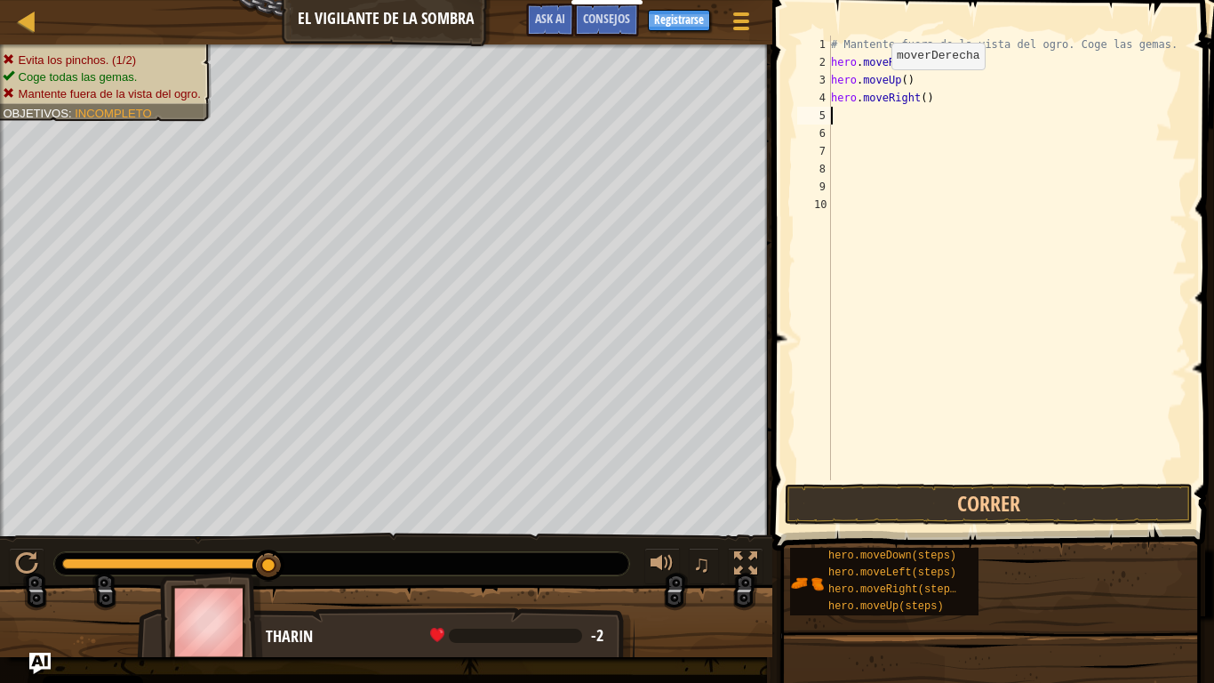
type textarea "H"
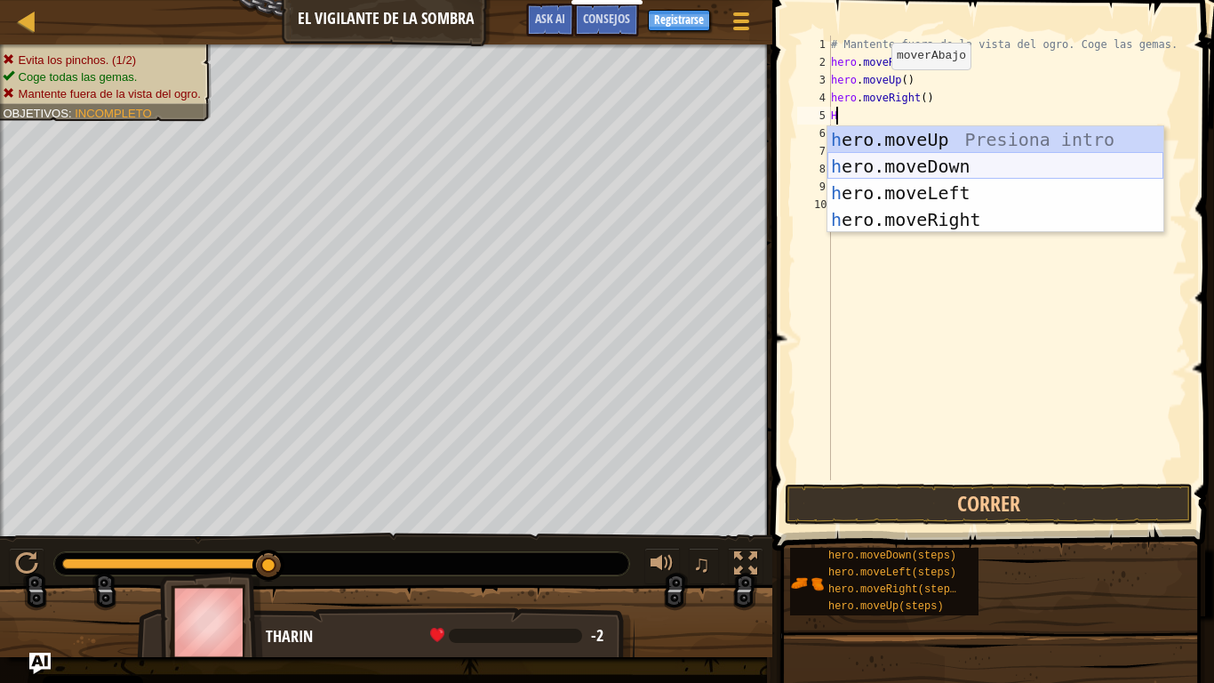
click at [910, 164] on div "h ero.moveUp Presiona intro h ero.moveDown Presiona intro h ero.moveLeft Presio…" at bounding box center [996, 206] width 336 height 160
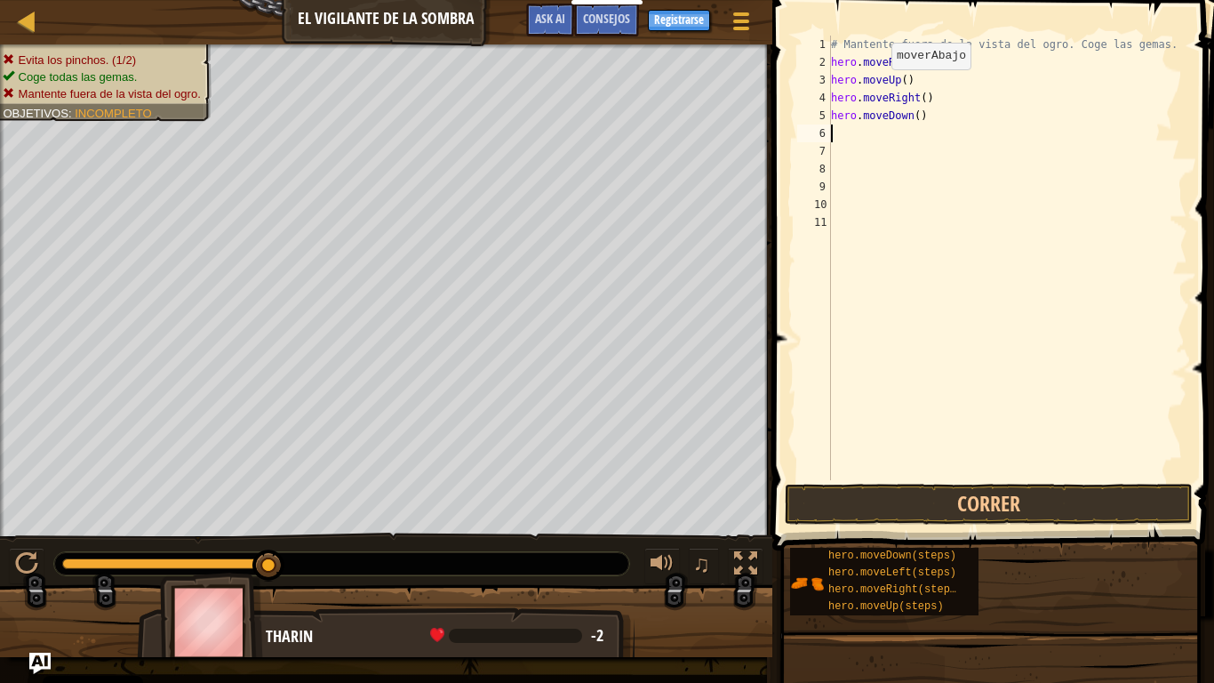
type textarea "H"
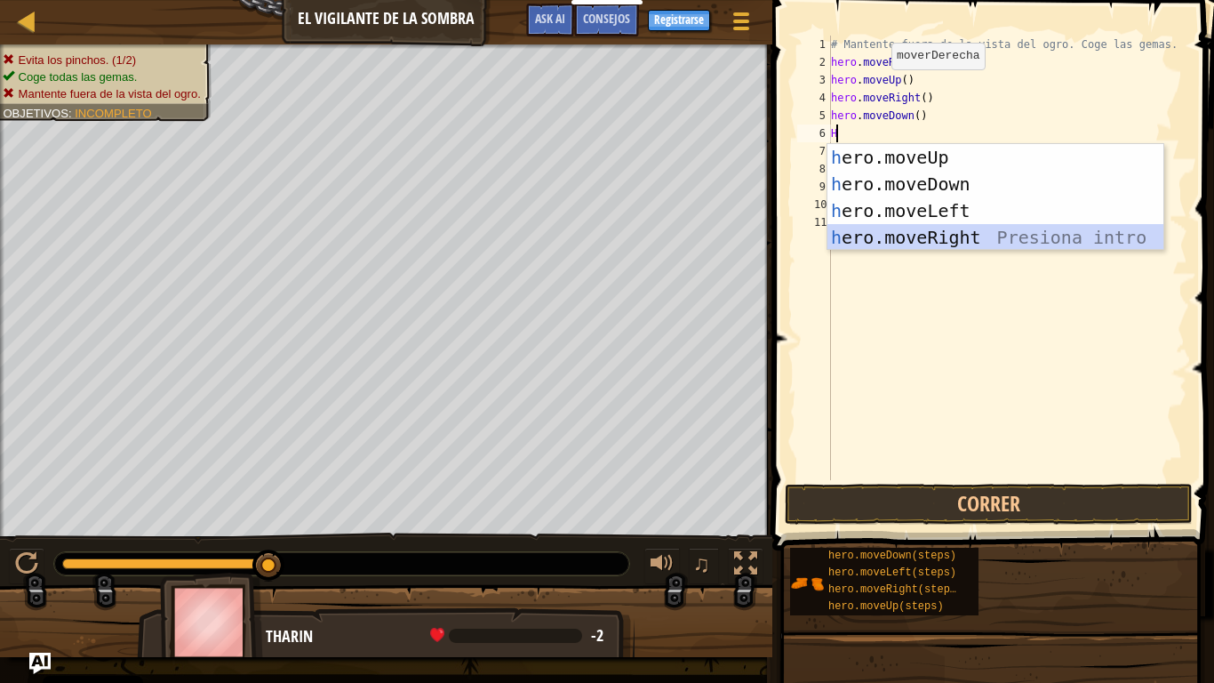
click at [918, 235] on div "h ero.moveUp Presiona intro h ero.moveDown Presiona intro h ero.moveLeft Presio…" at bounding box center [996, 224] width 336 height 160
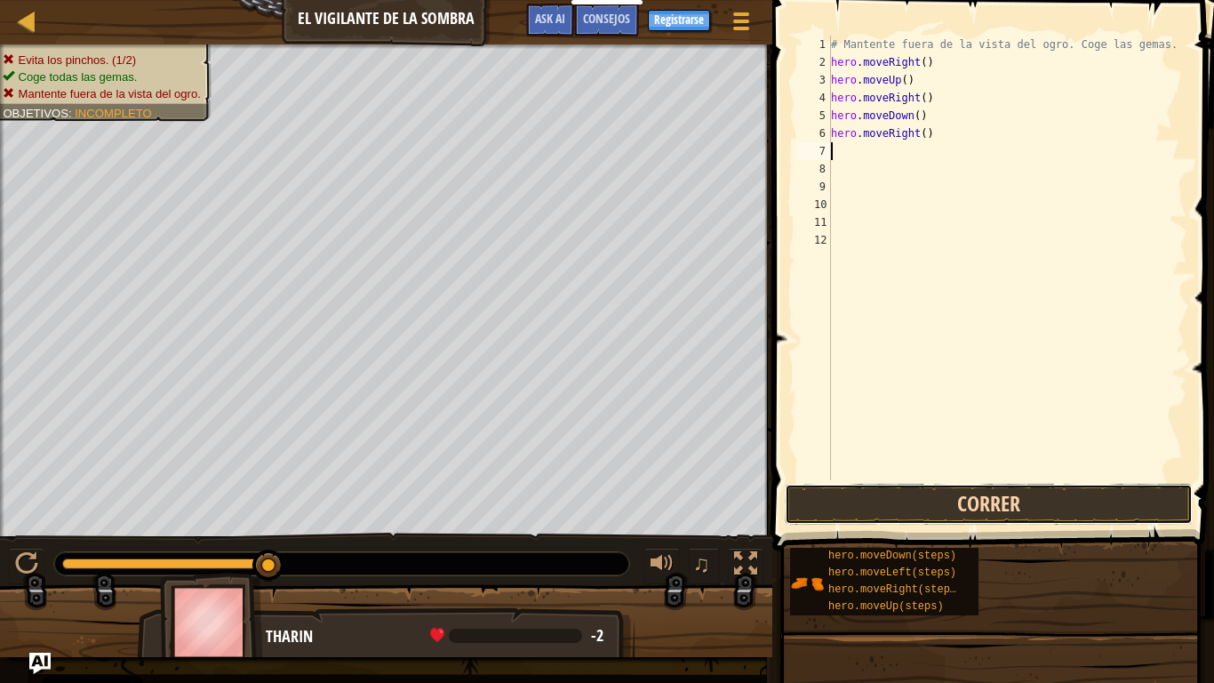
click at [940, 503] on button "Correr" at bounding box center [989, 504] width 408 height 41
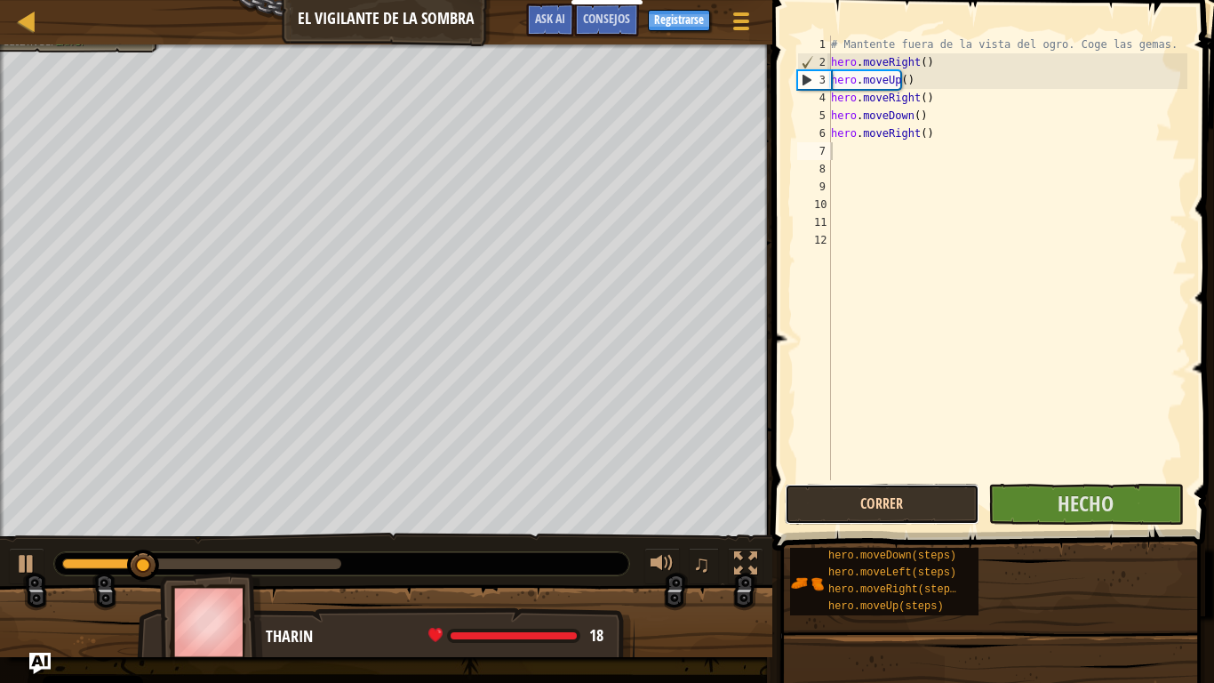
click at [950, 497] on button "Correr" at bounding box center [882, 504] width 195 height 41
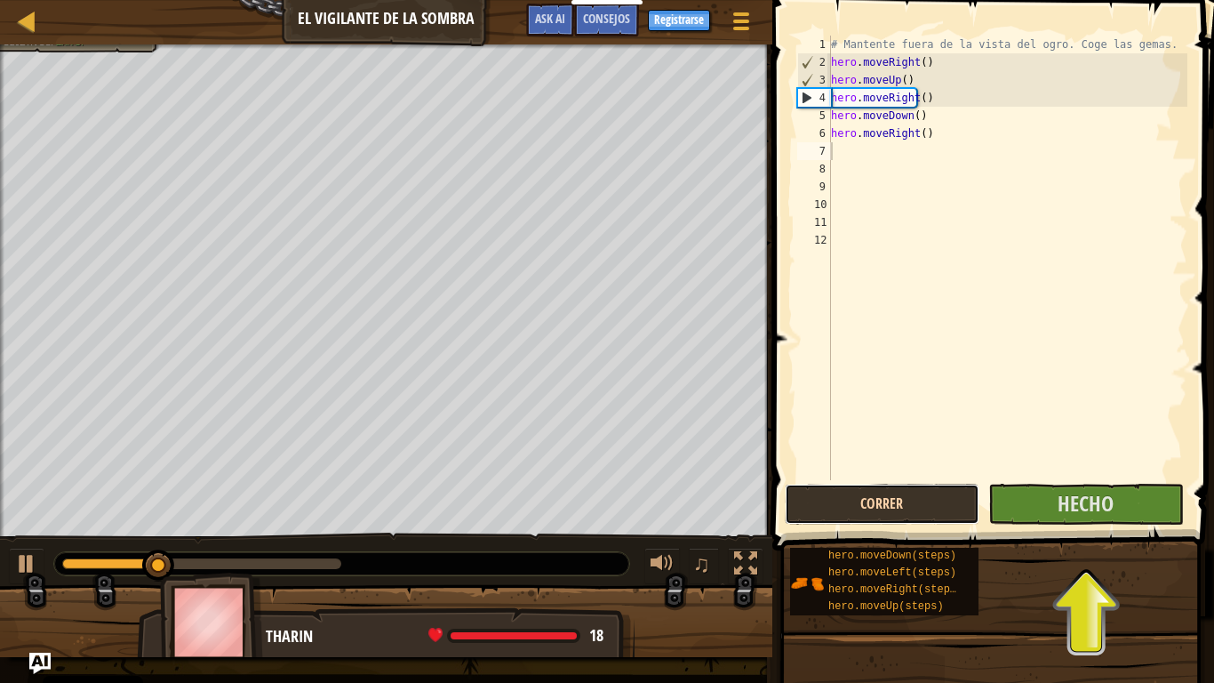
click at [950, 497] on button "Correr" at bounding box center [882, 504] width 195 height 41
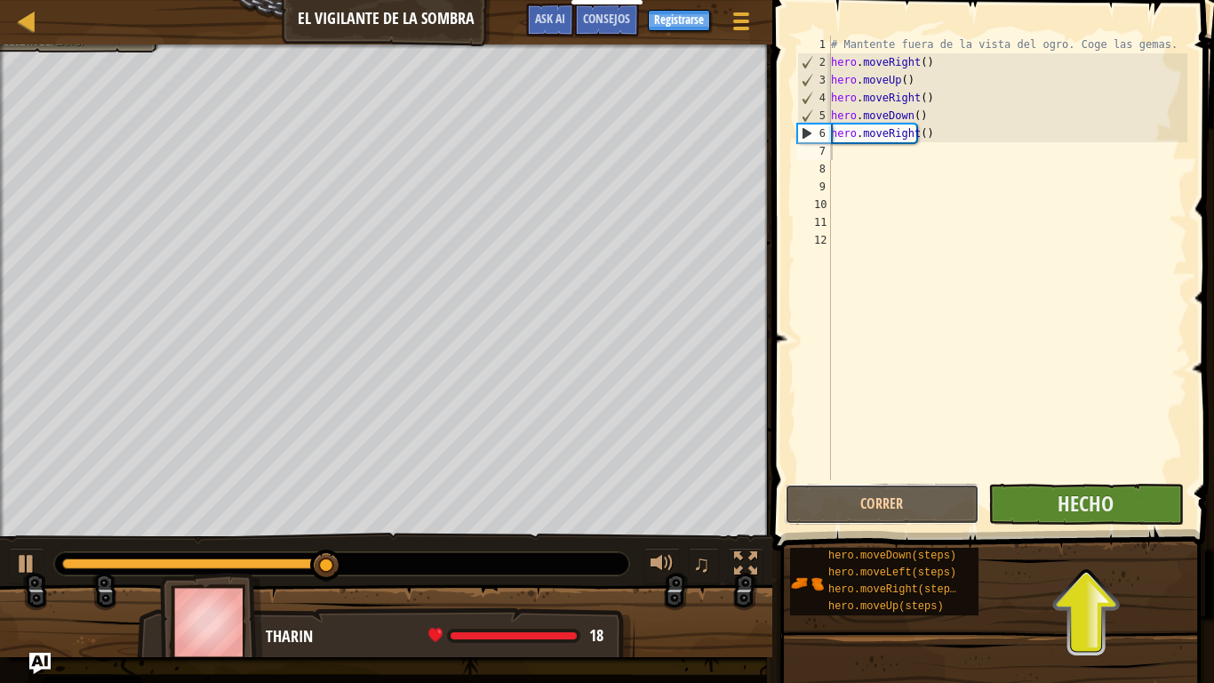
drag, startPoint x: 950, startPoint y: 497, endPoint x: 1044, endPoint y: 503, distance: 94.4
click at [1044, 503] on div "Correr [PERSON_NAME]" at bounding box center [989, 504] width 408 height 41
click at [1044, 503] on button "Hecho" at bounding box center [1085, 504] width 195 height 41
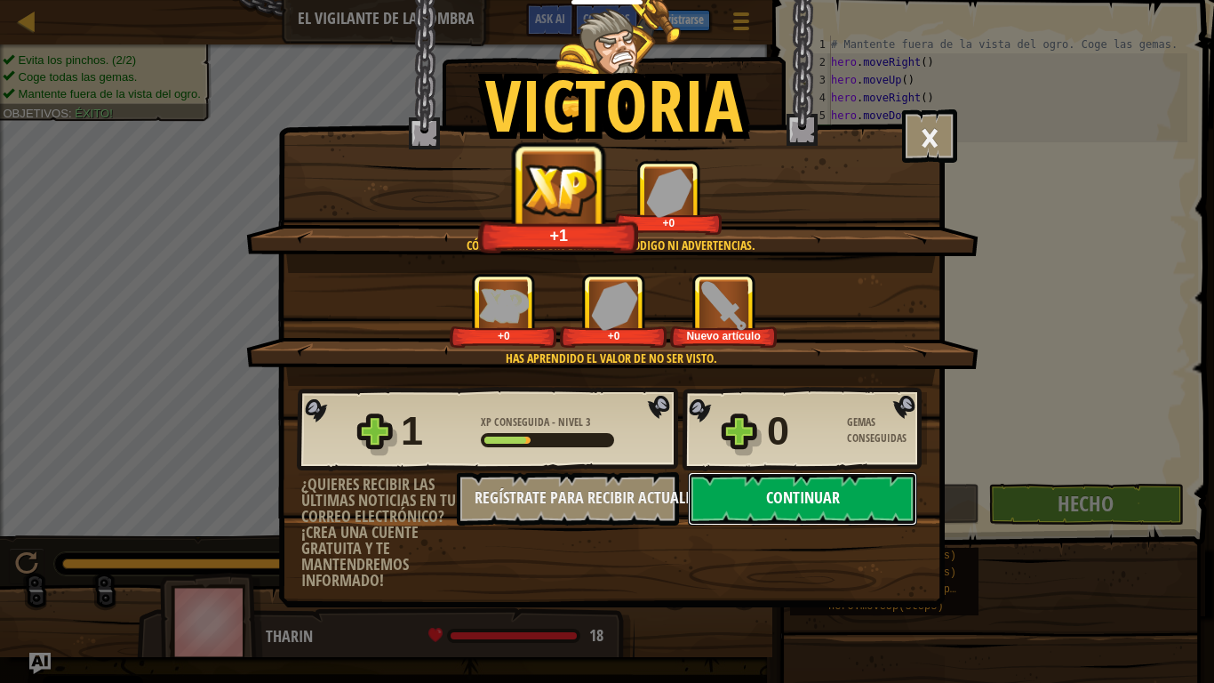
click at [748, 505] on button "Continuar" at bounding box center [802, 498] width 229 height 53
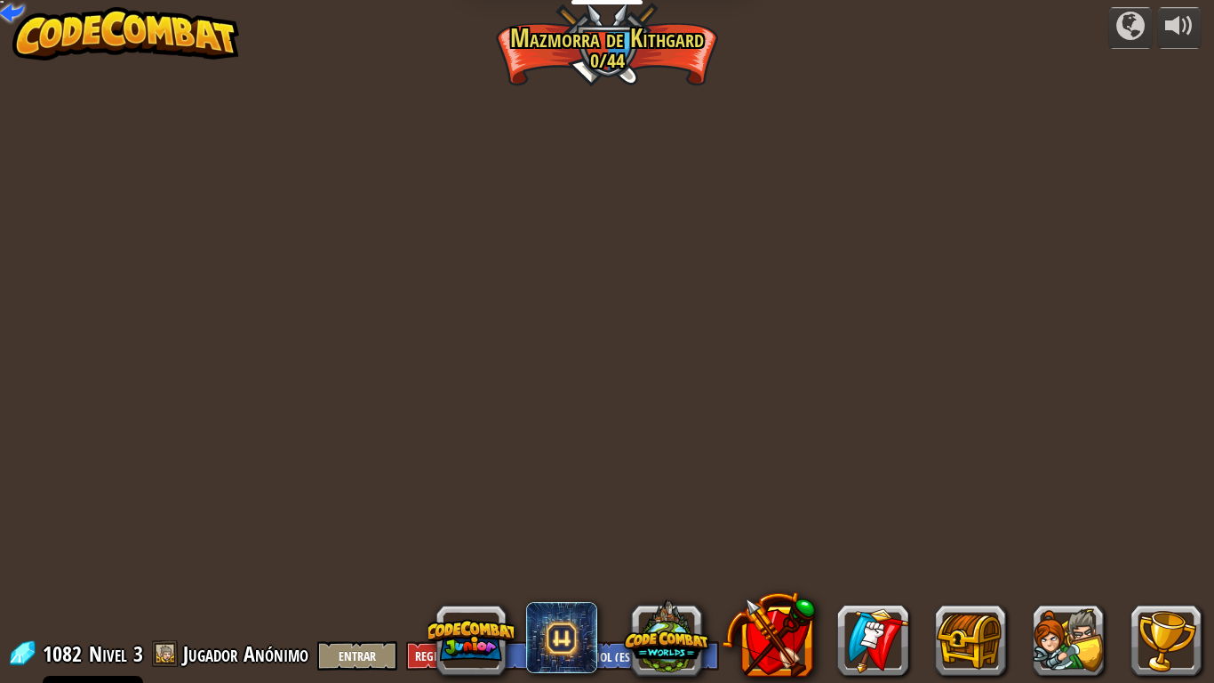
select select "es-ES"
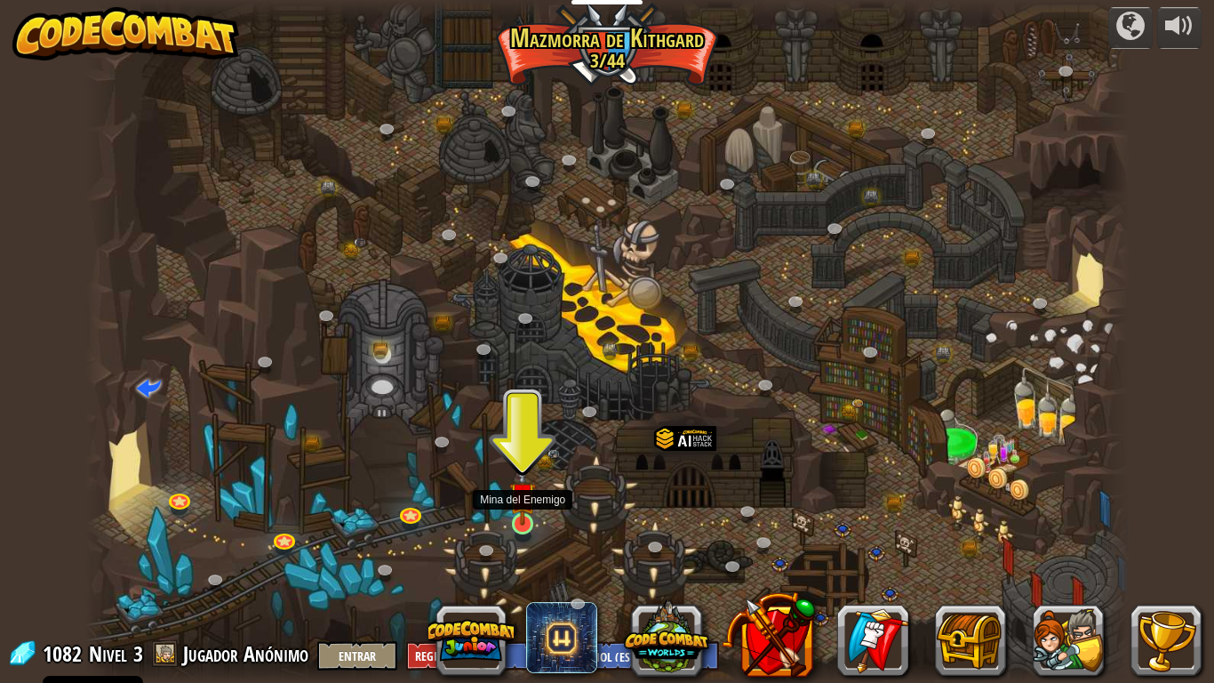
click at [523, 520] on img at bounding box center [522, 495] width 27 height 60
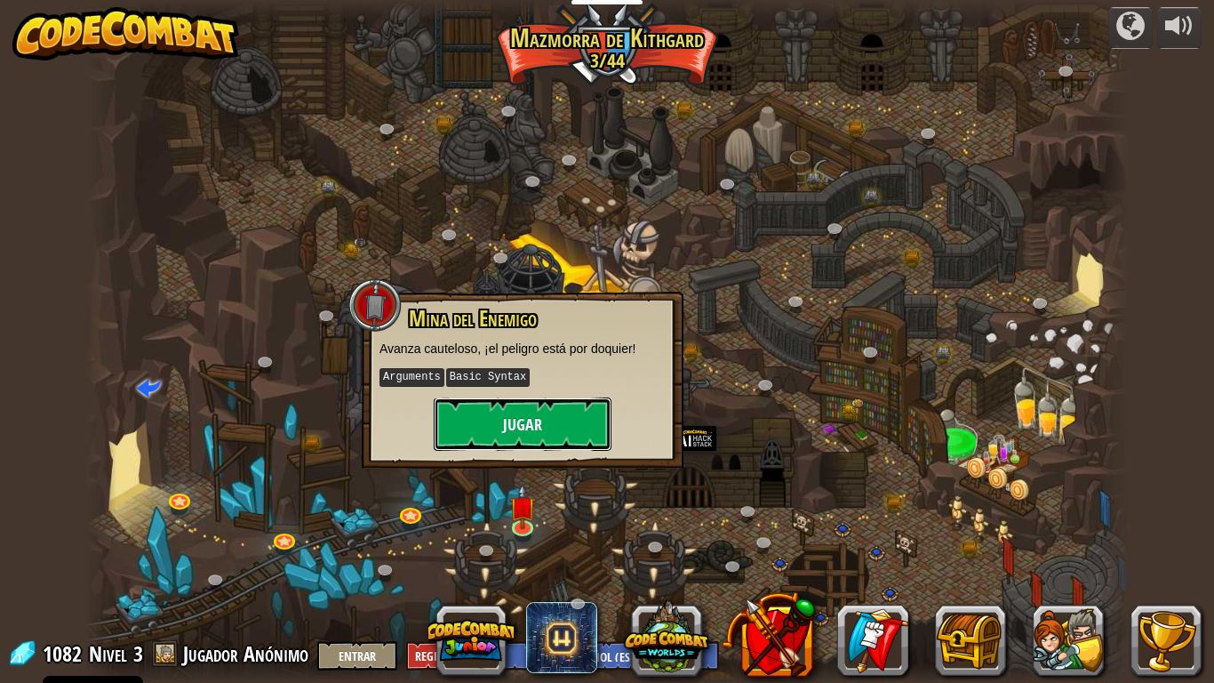
click at [563, 420] on button "Jugar" at bounding box center [523, 423] width 178 height 53
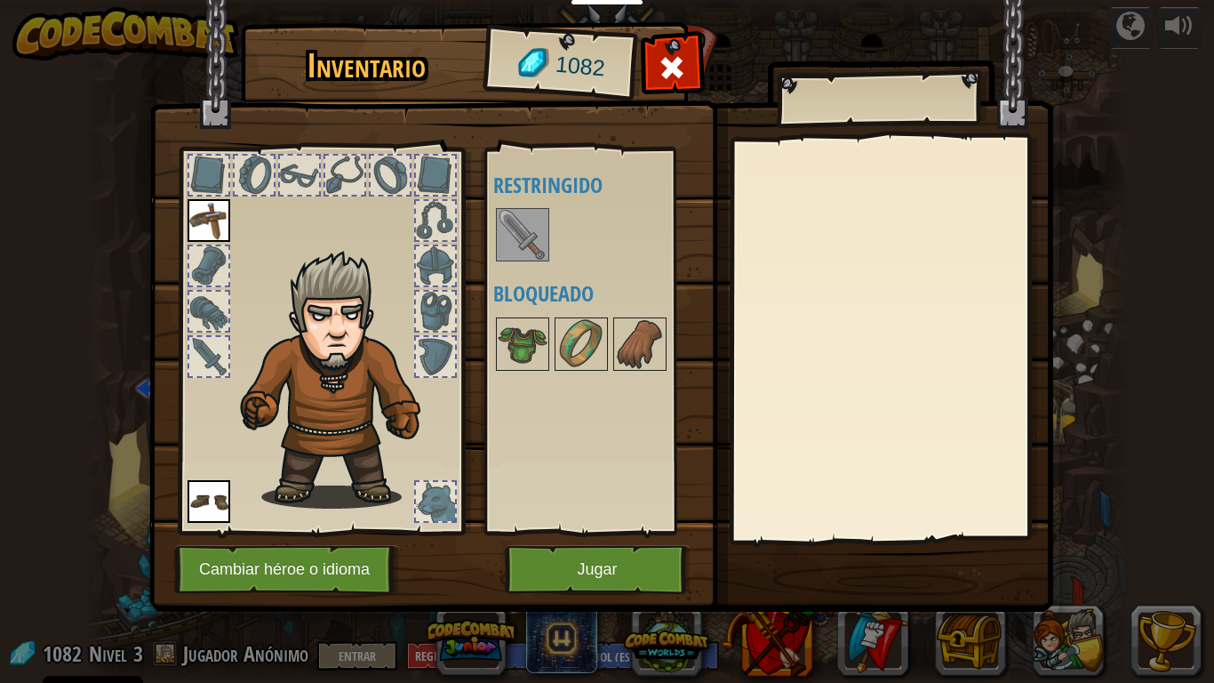
click at [523, 245] on img at bounding box center [523, 235] width 50 height 50
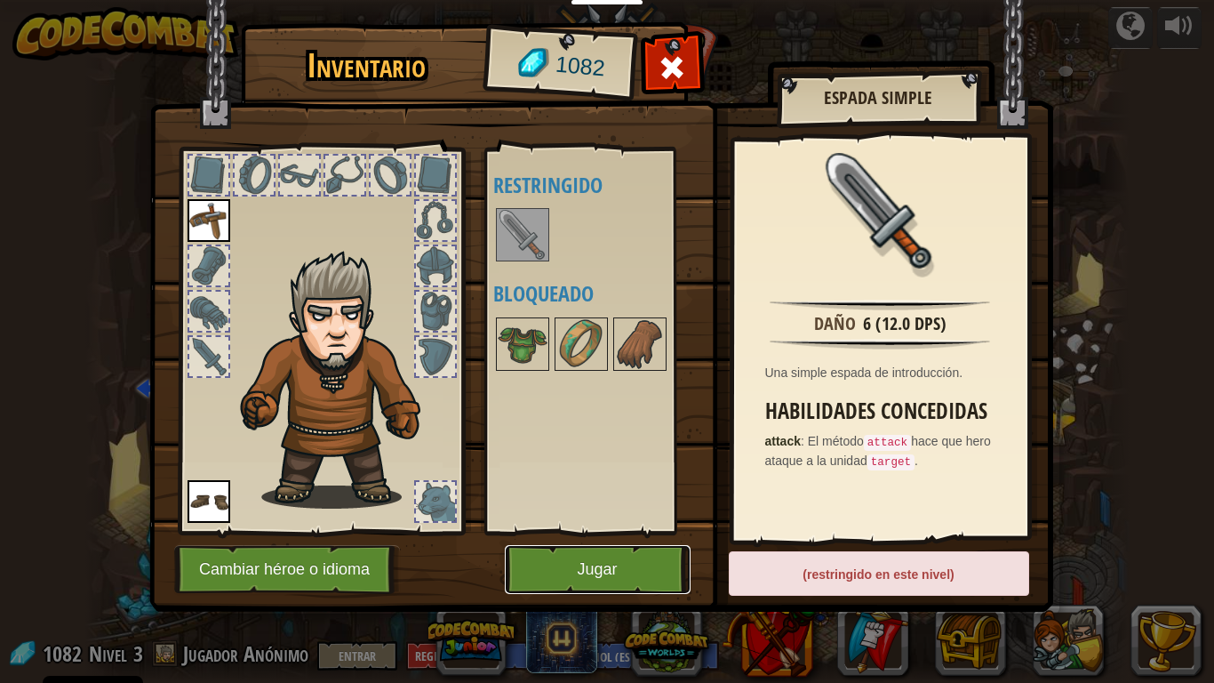
click at [616, 556] on button "Jugar" at bounding box center [598, 569] width 186 height 49
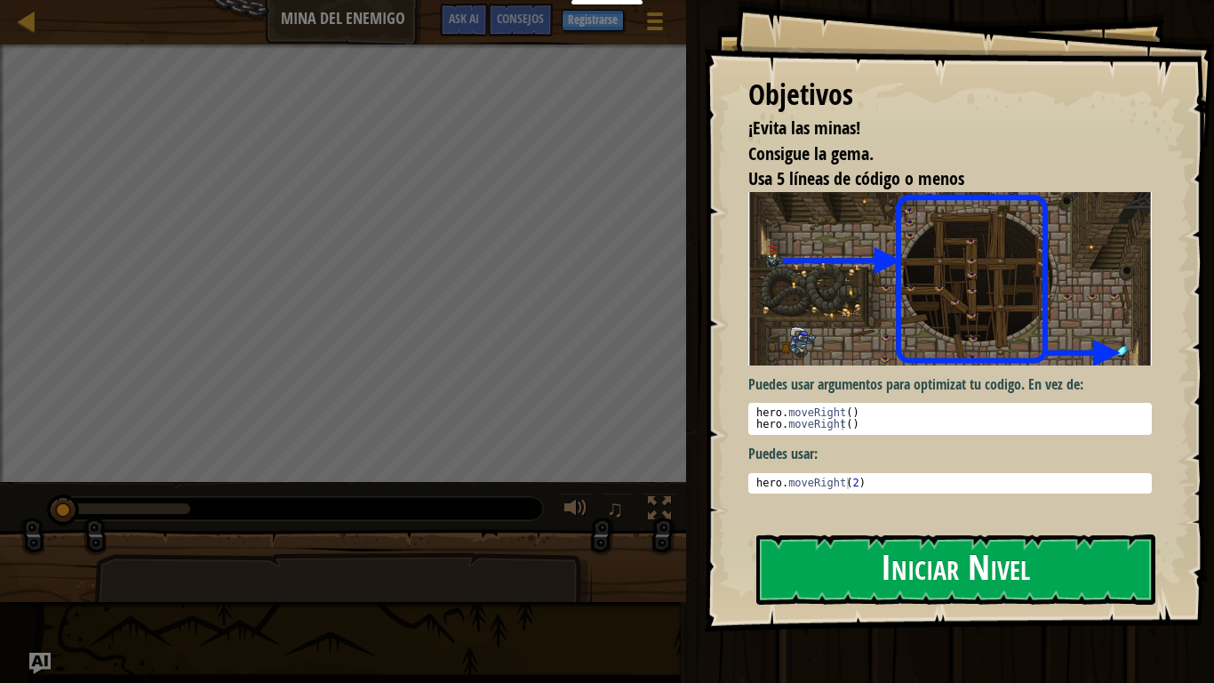
click at [912, 580] on button "Iniciar Nivel" at bounding box center [955, 569] width 399 height 70
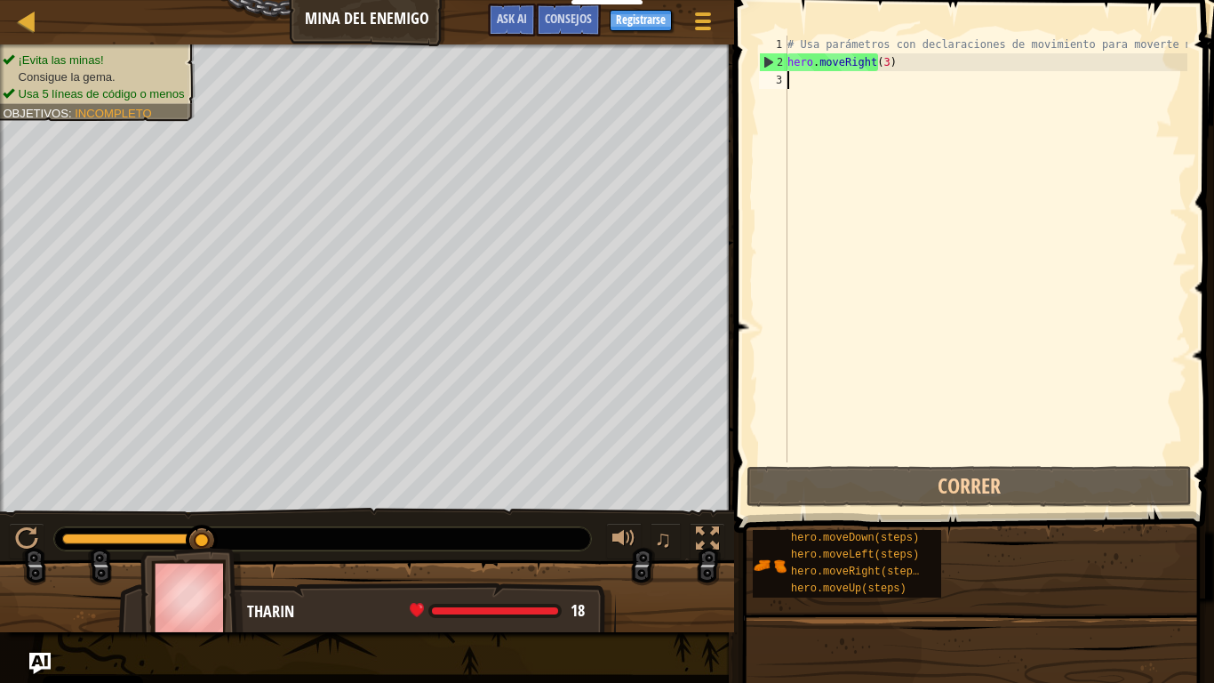
type textarea "H"
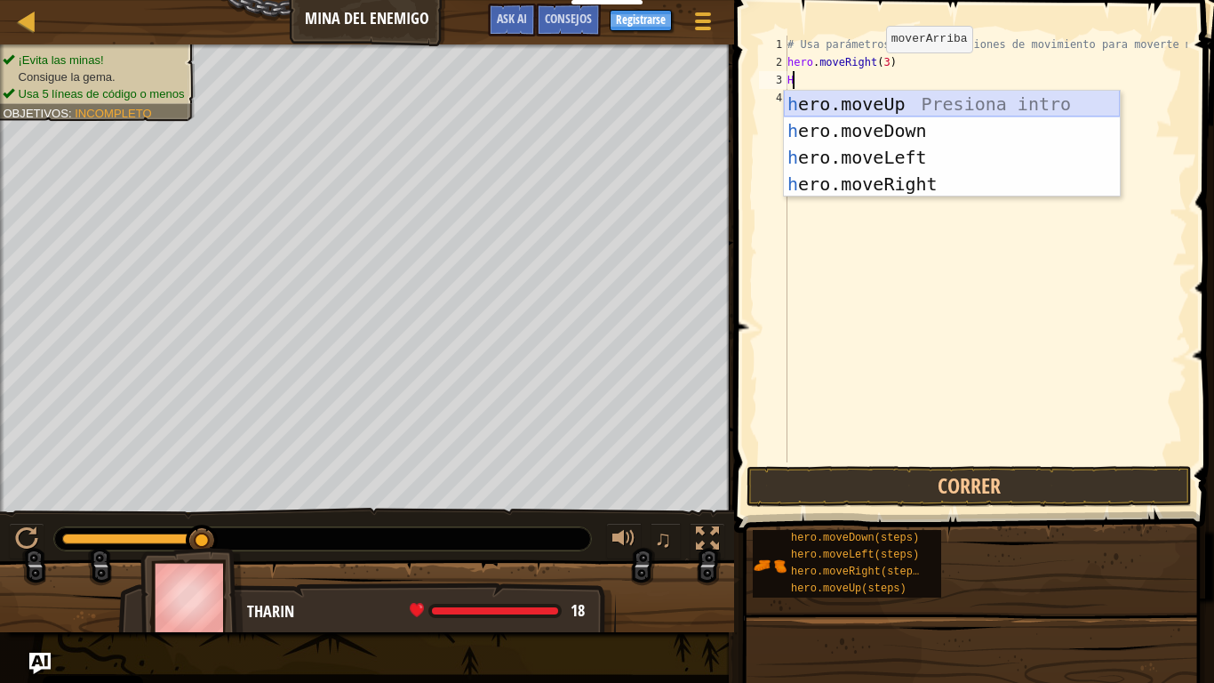
click at [876, 96] on div "h ero.moveUp Presiona intro h ero.moveDown Presiona intro h ero.moveLeft Presio…" at bounding box center [952, 171] width 336 height 160
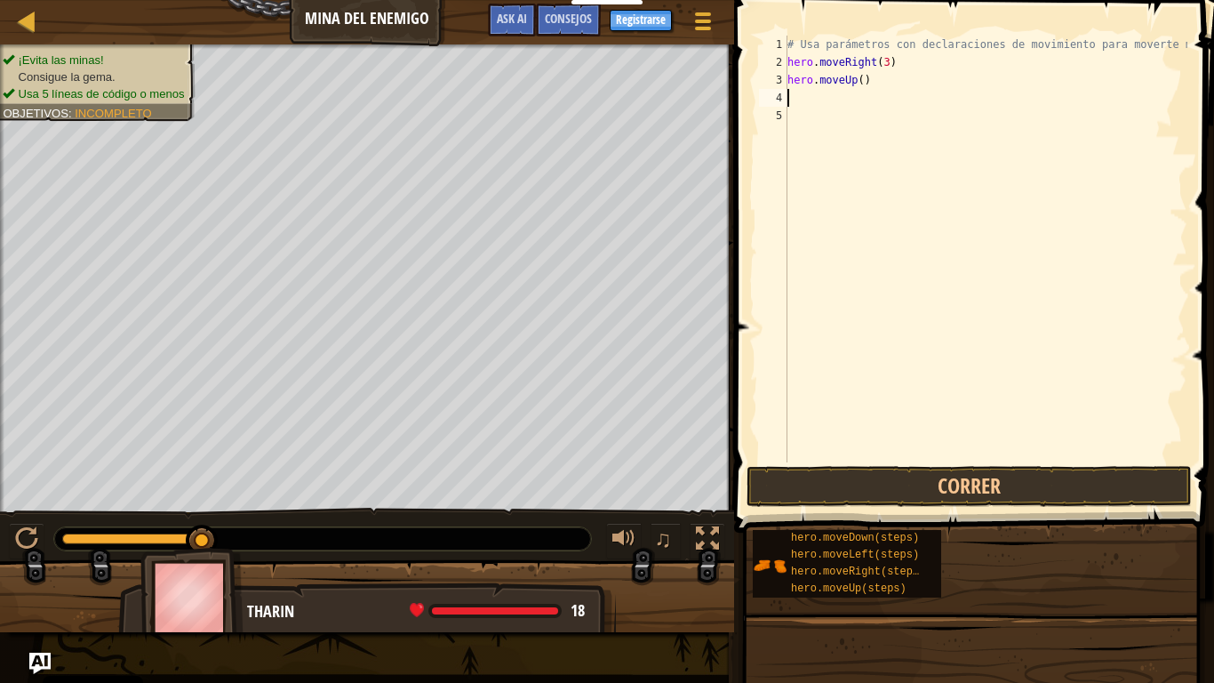
type textarea "H"
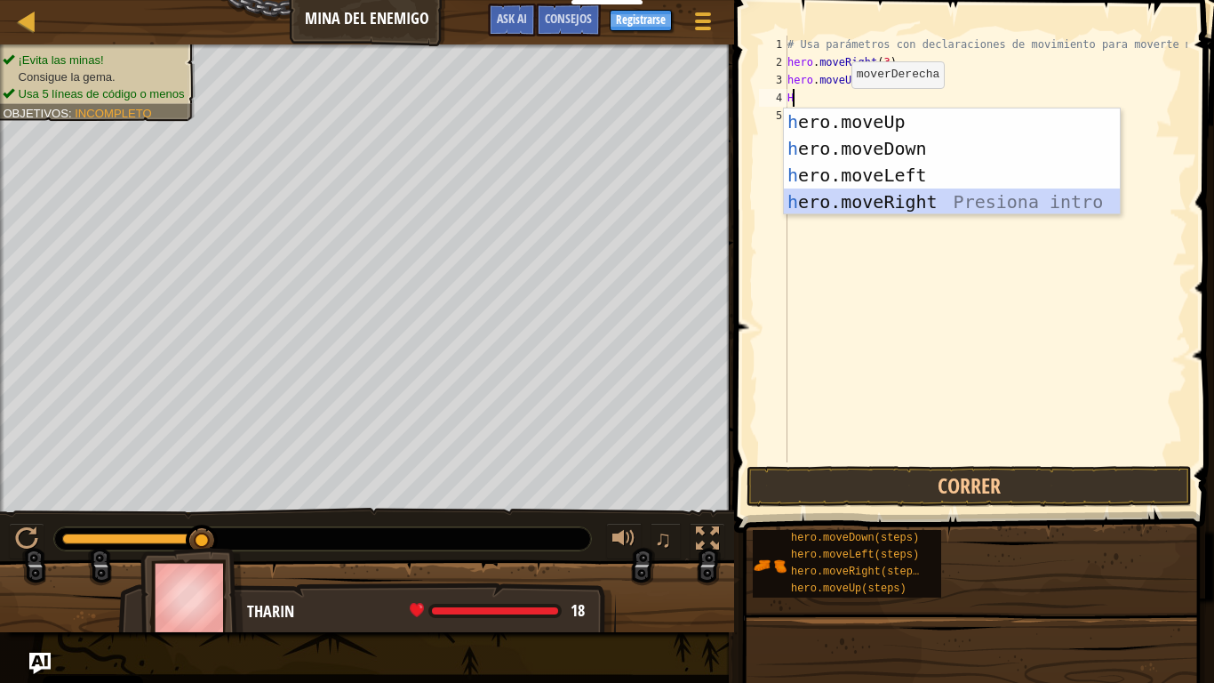
click at [864, 204] on div "h ero.moveUp Presiona intro h ero.moveDown Presiona intro h ero.moveLeft Presio…" at bounding box center [952, 188] width 336 height 160
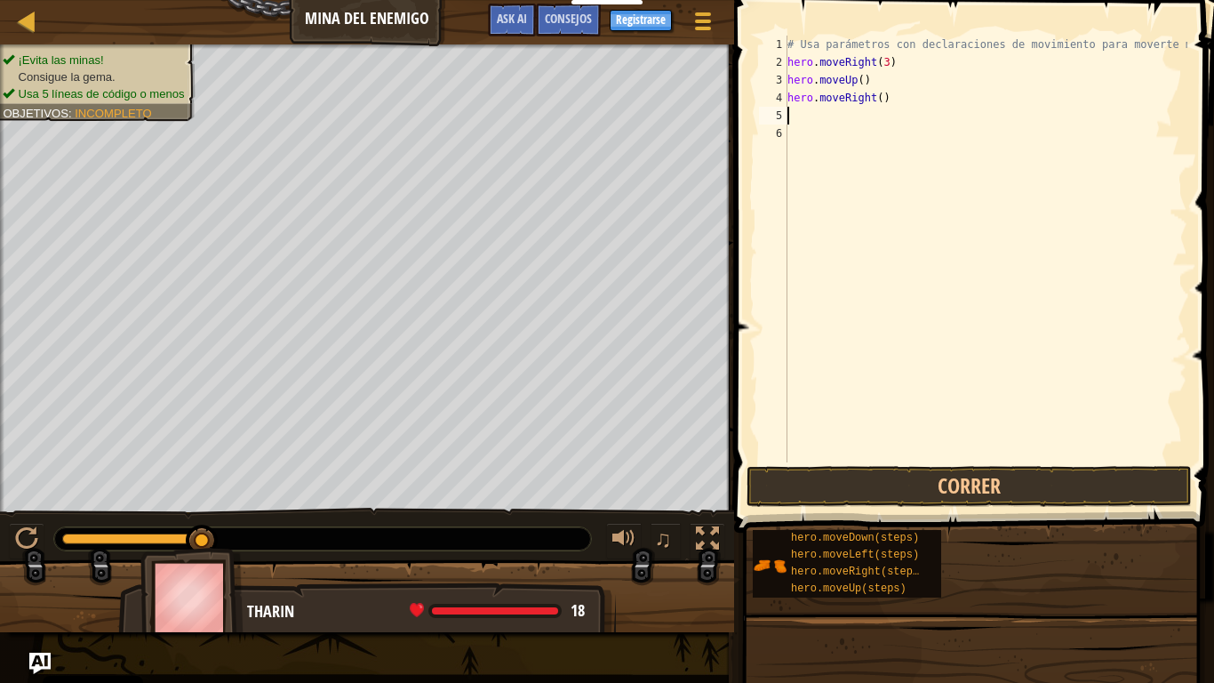
type textarea "H"
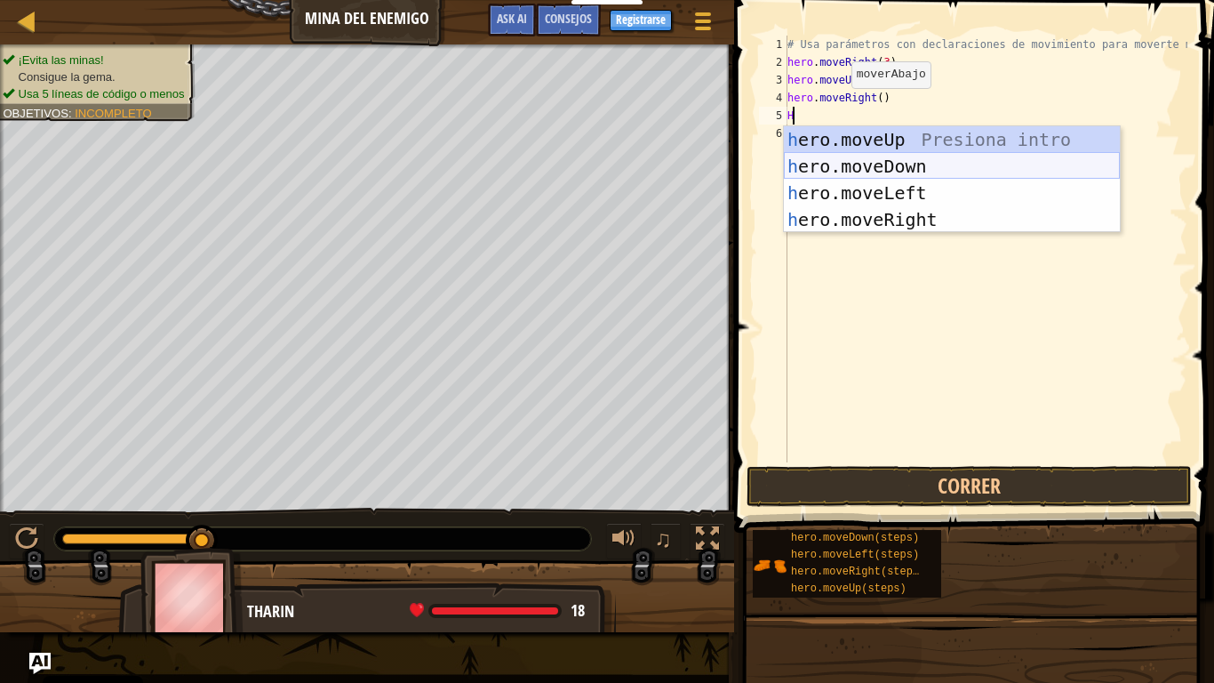
click at [854, 172] on div "h ero.moveUp Presiona intro h ero.moveDown Presiona intro h ero.moveLeft Presio…" at bounding box center [952, 206] width 336 height 160
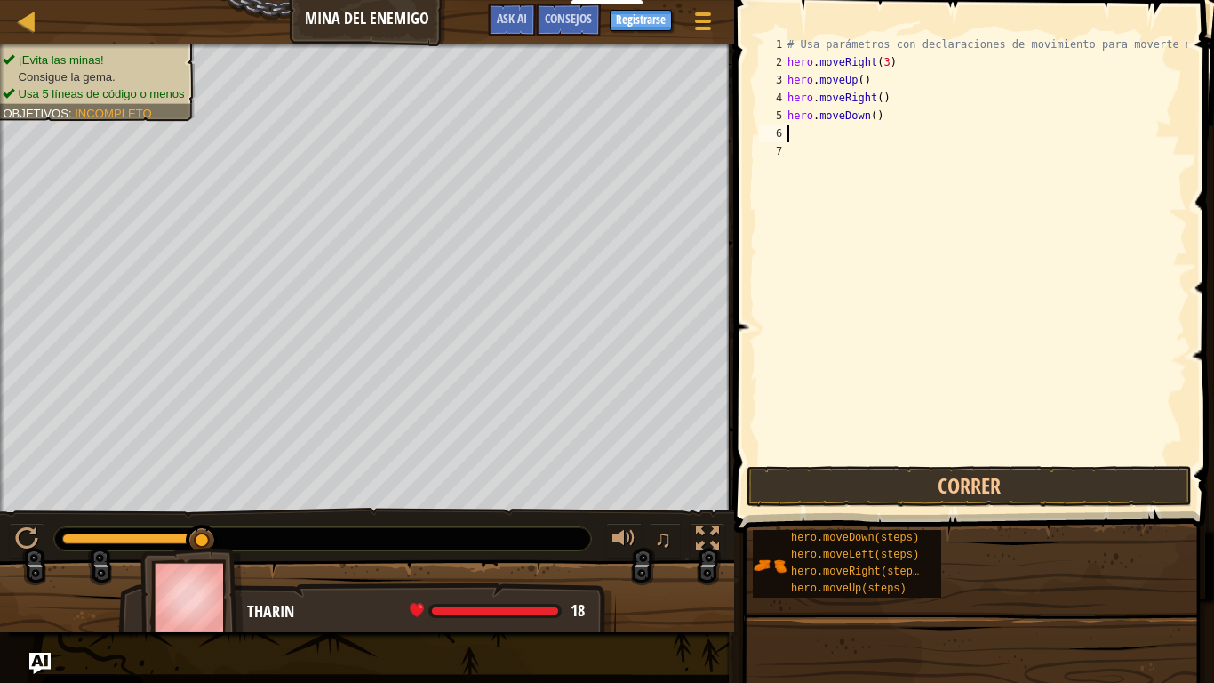
click at [865, 114] on div "# Usa parámetros con declaraciones de movimiento para moverte más lejos. hero .…" at bounding box center [986, 267] width 404 height 462
click at [860, 117] on div "# Usa parámetros con declaraciones de movimiento para moverte más lejos. hero .…" at bounding box center [986, 267] width 404 height 462
type textarea "hero.moveDown(3)"
click at [830, 140] on div "# Usa parámetros con declaraciones de movimiento para moverte más lejos. hero .…" at bounding box center [986, 267] width 404 height 462
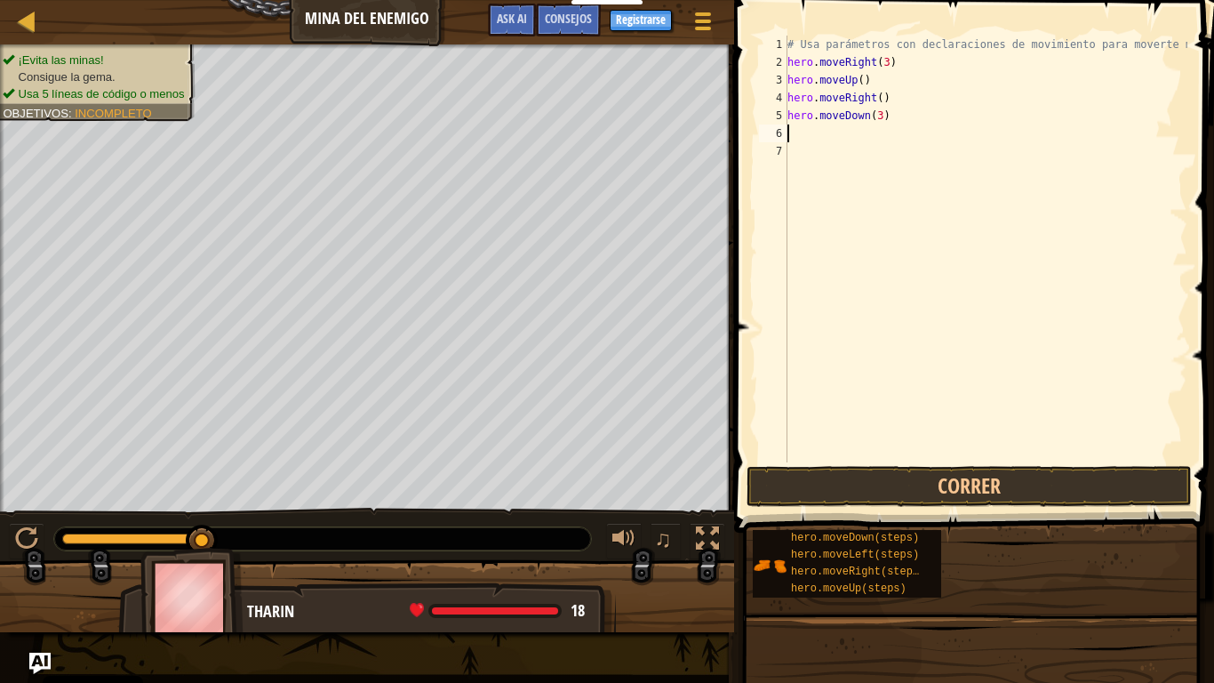
type textarea "H"
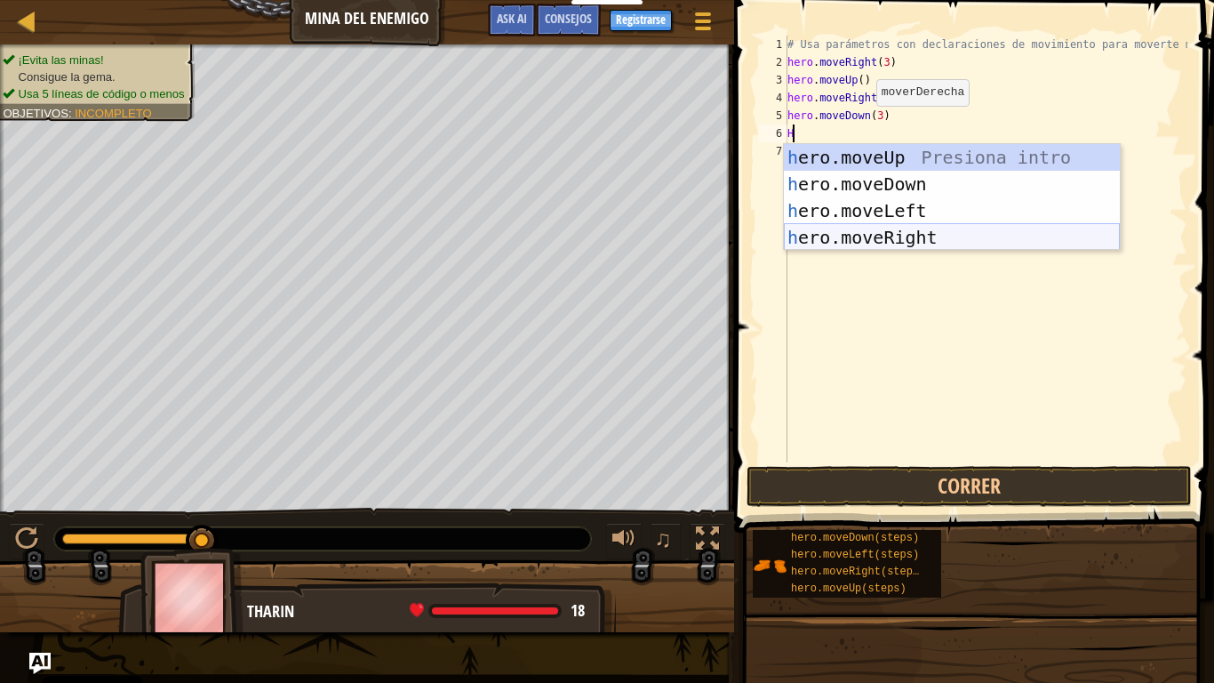
click at [841, 236] on div "h ero.moveUp Presiona intro h ero.moveDown Presiona intro h ero.moveLeft Presio…" at bounding box center [952, 224] width 336 height 160
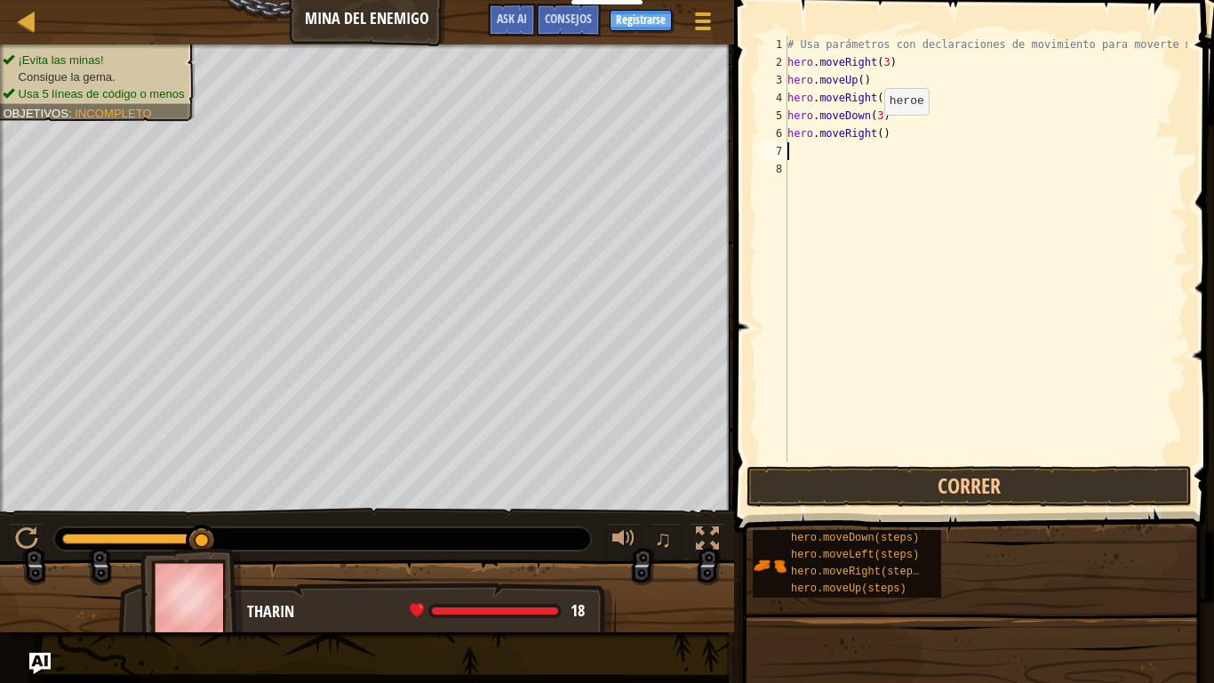
click at [868, 132] on div "# Usa parámetros con declaraciones de movimiento para moverte más lejos. hero .…" at bounding box center [986, 267] width 404 height 462
type textarea "hero.moveRight(2)"
click at [950, 477] on button "Correr" at bounding box center [969, 486] width 445 height 41
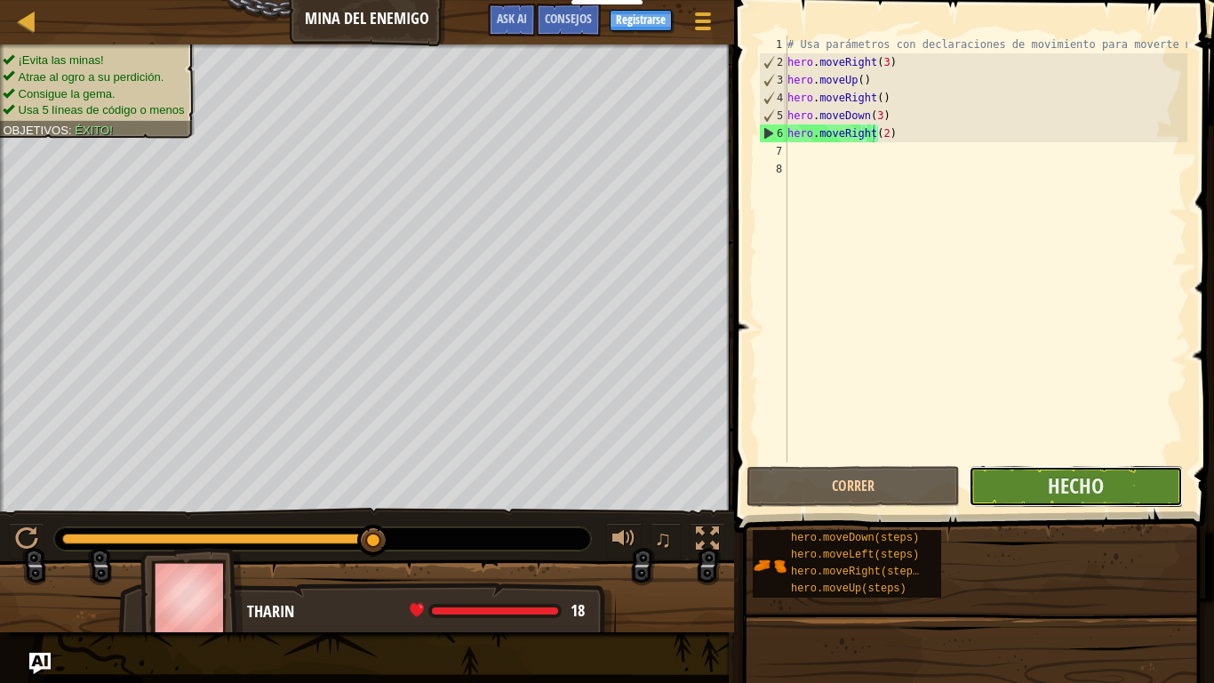
click at [1039, 500] on button "Hecho" at bounding box center [1075, 486] width 213 height 41
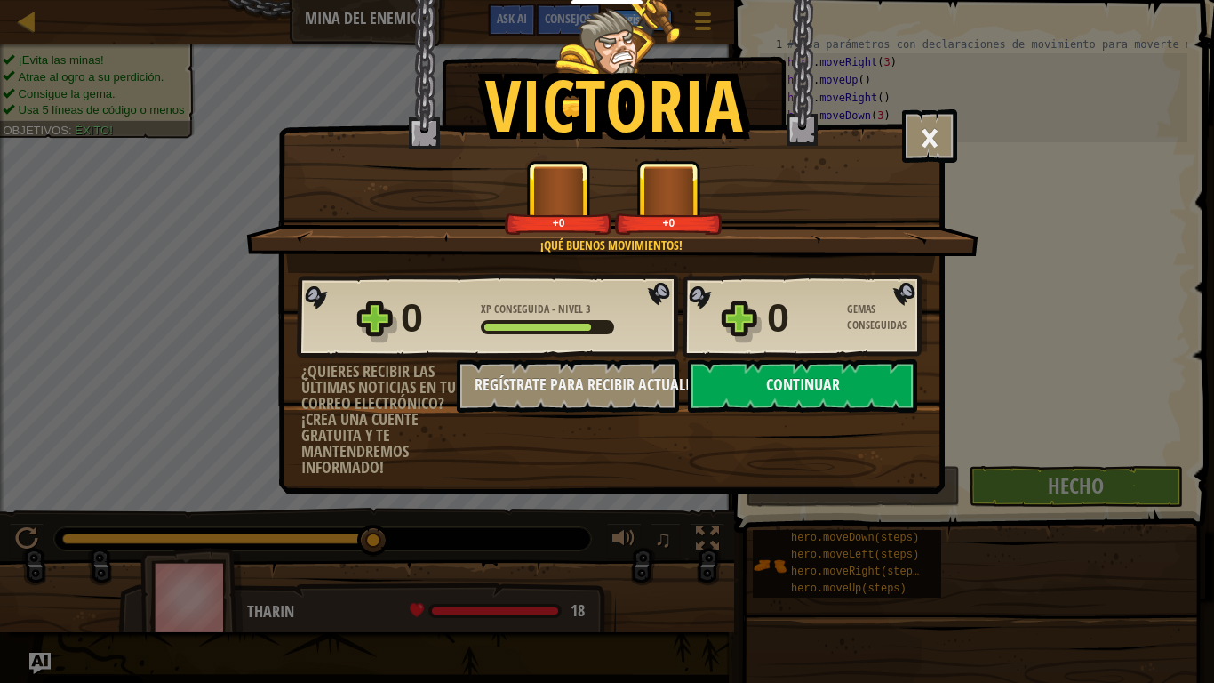
click at [766, 358] on div "0 XP Conseguida - Nivel 3 0 Gemas Conseguidas" at bounding box center [612, 316] width 630 height 85
click at [777, 391] on button "Continuar" at bounding box center [802, 385] width 229 height 53
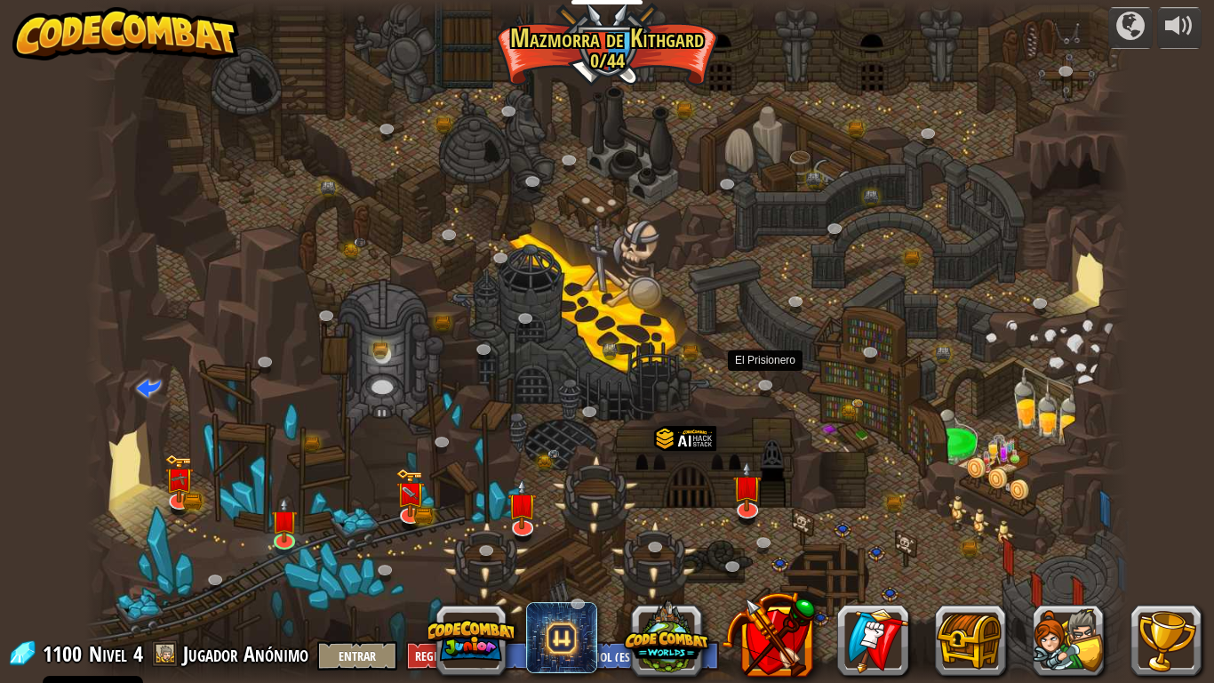
select select "es-ES"
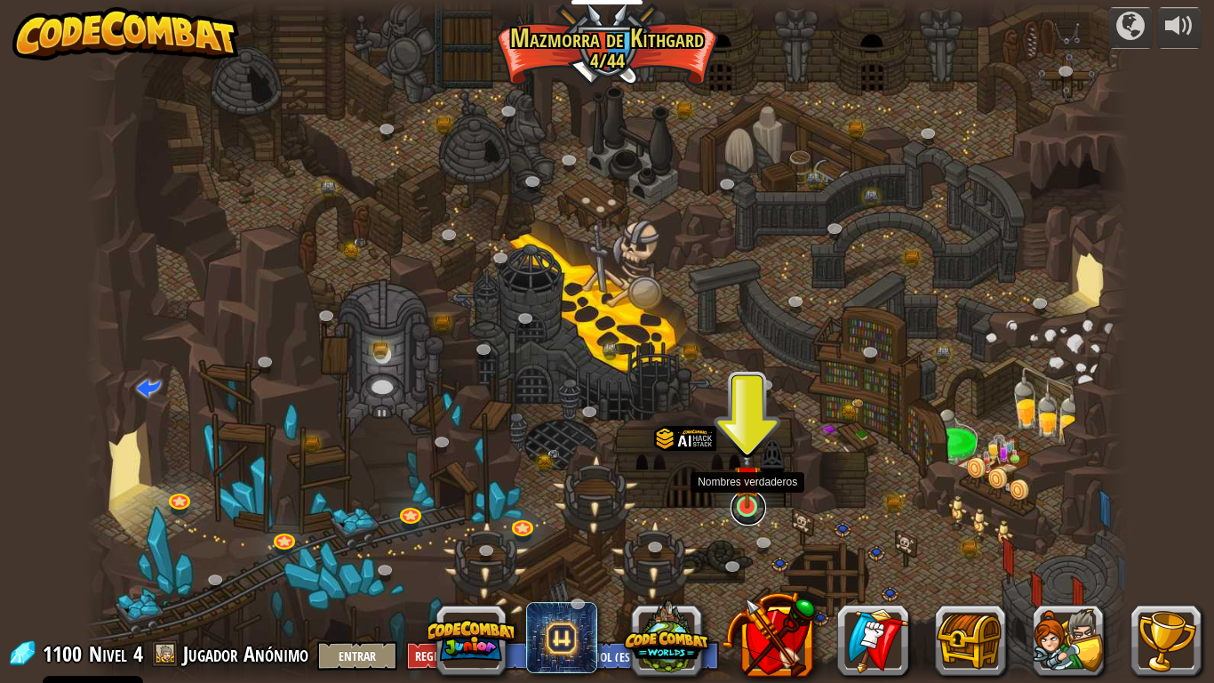
click at [743, 512] on link at bounding box center [749, 508] width 36 height 36
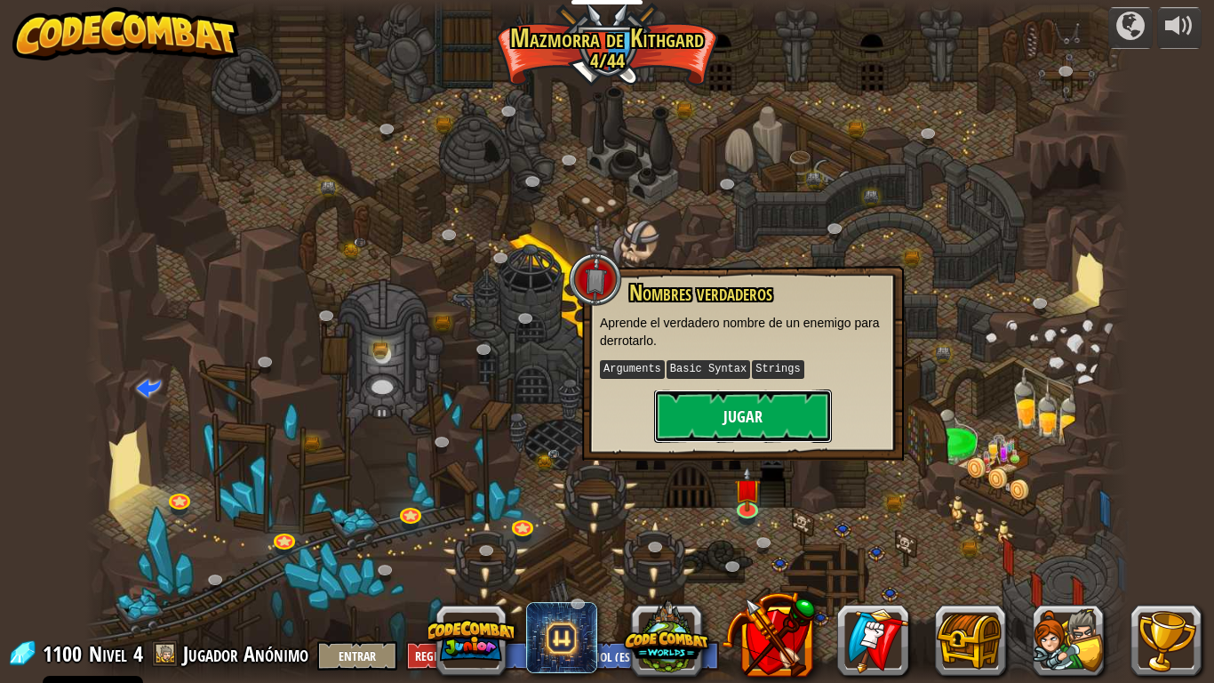
click at [807, 424] on button "Jugar" at bounding box center [743, 415] width 178 height 53
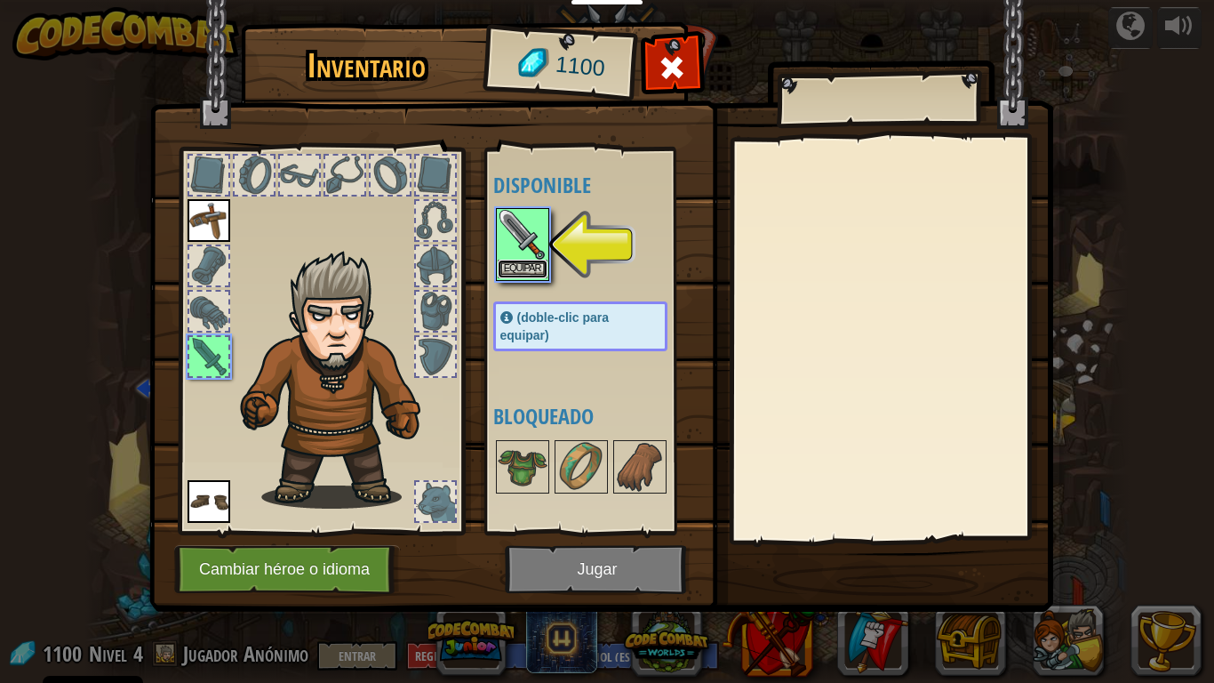
click at [524, 262] on button "Equipar" at bounding box center [523, 269] width 50 height 19
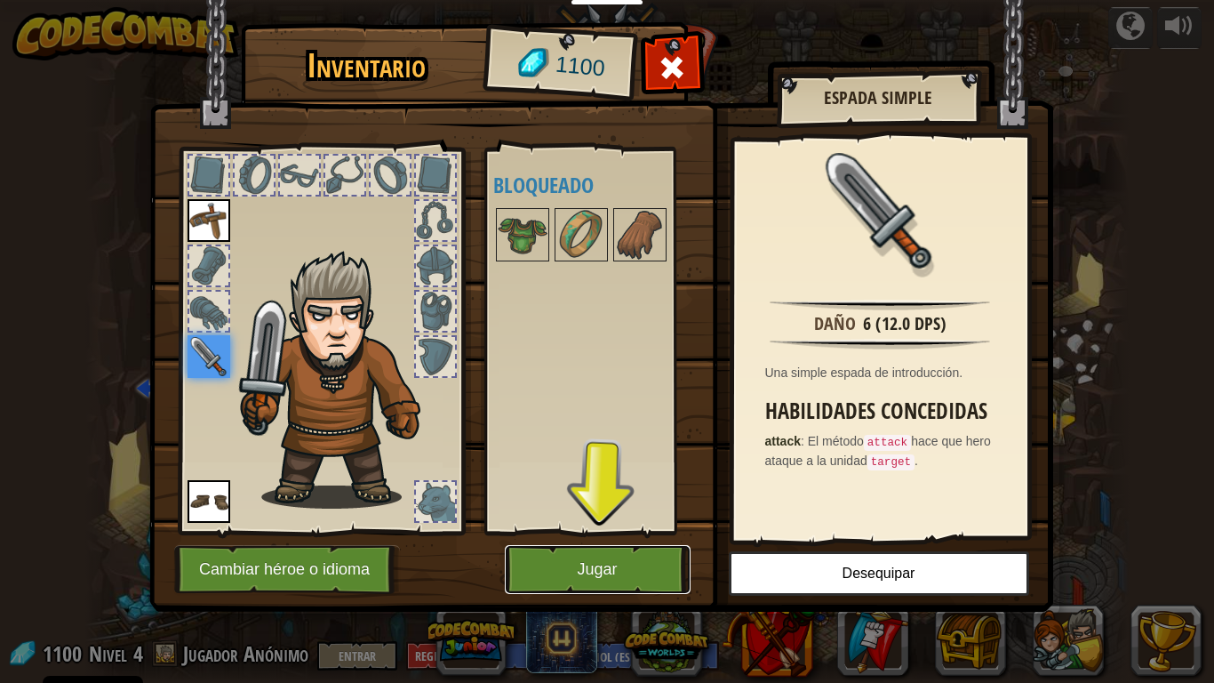
click at [599, 580] on button "Jugar" at bounding box center [598, 569] width 186 height 49
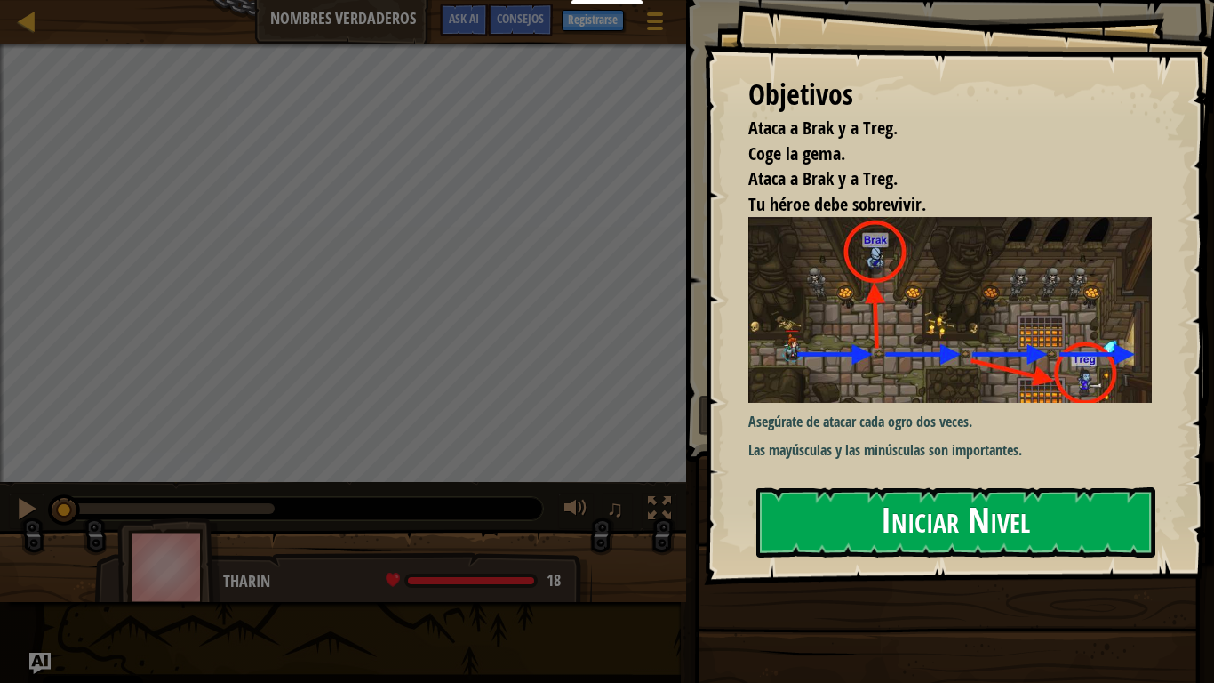
click at [876, 487] on button "Iniciar Nivel" at bounding box center [955, 522] width 399 height 70
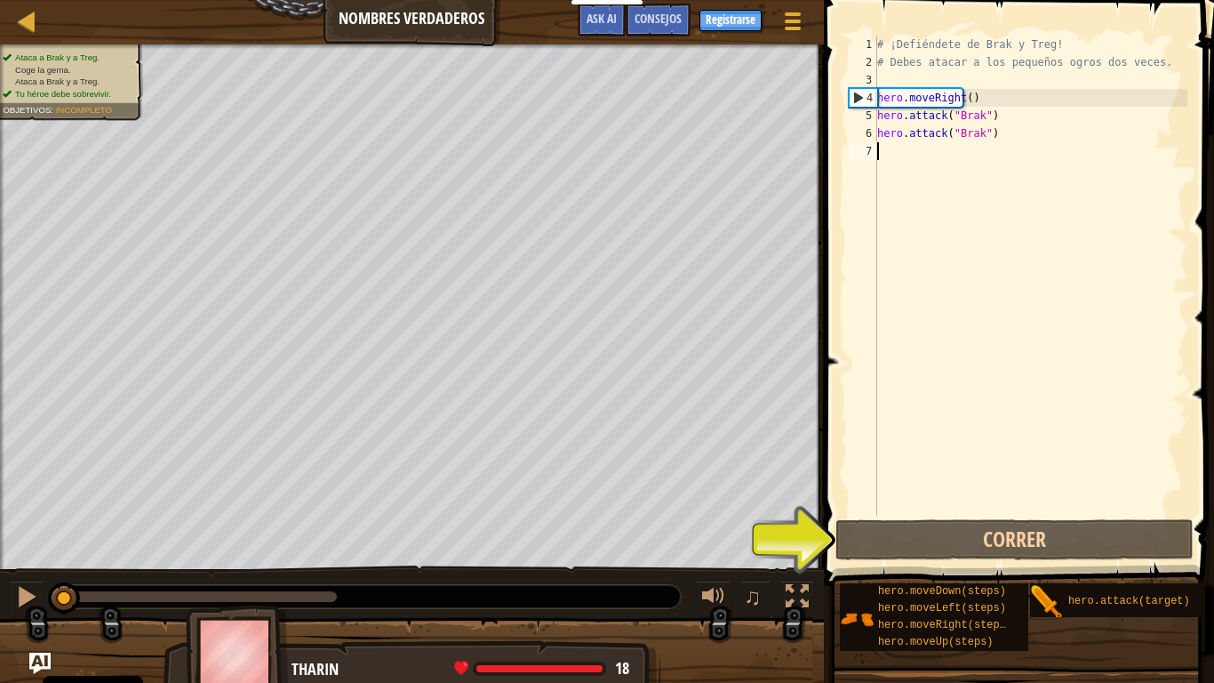
click at [901, 150] on div "# ¡Defiéndete de Brak y Treg! # Debes atacar a los pequeños ogros dos veces. he…" at bounding box center [1031, 294] width 314 height 516
type textarea "H"
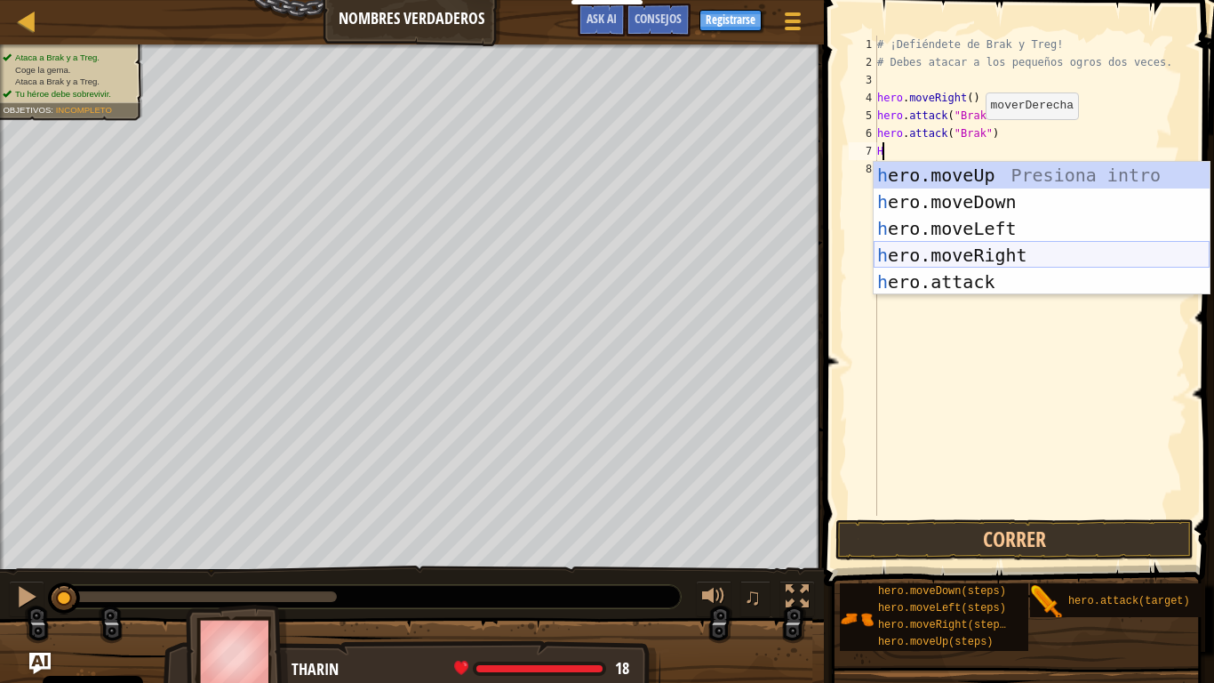
click at [974, 261] on div "h ero.moveUp Presiona intro h ero.moveDown Presiona intro h ero.moveLeft Presio…" at bounding box center [1042, 255] width 336 height 187
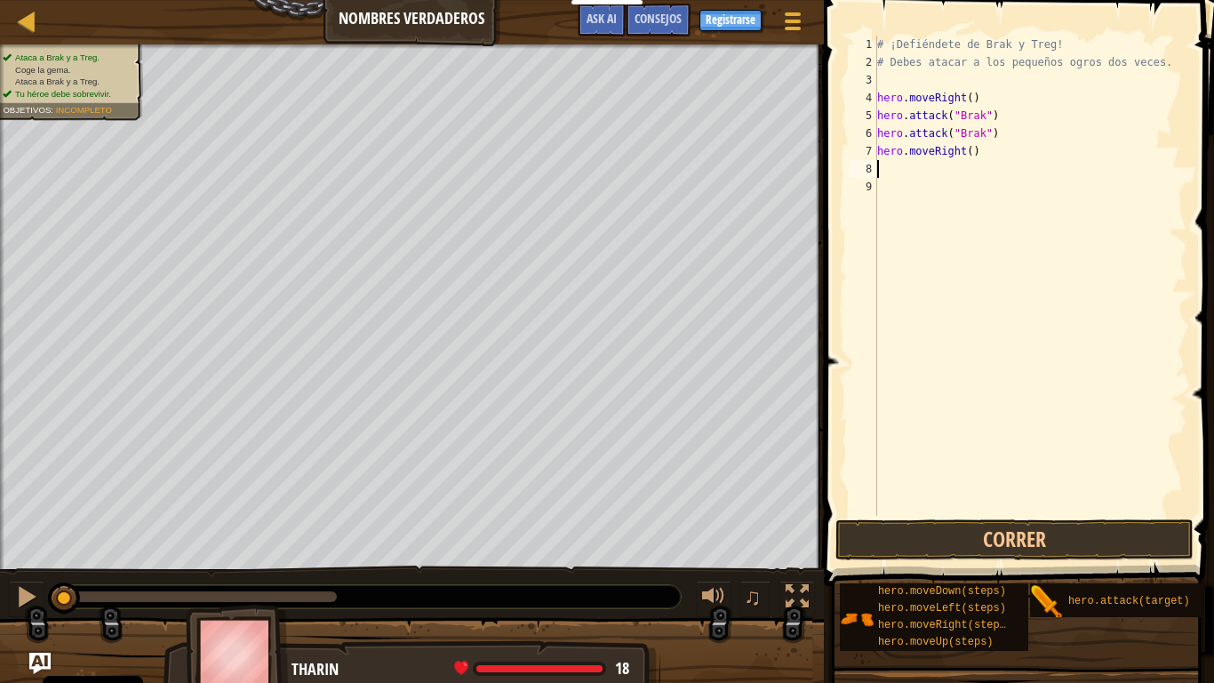
type textarea "H"
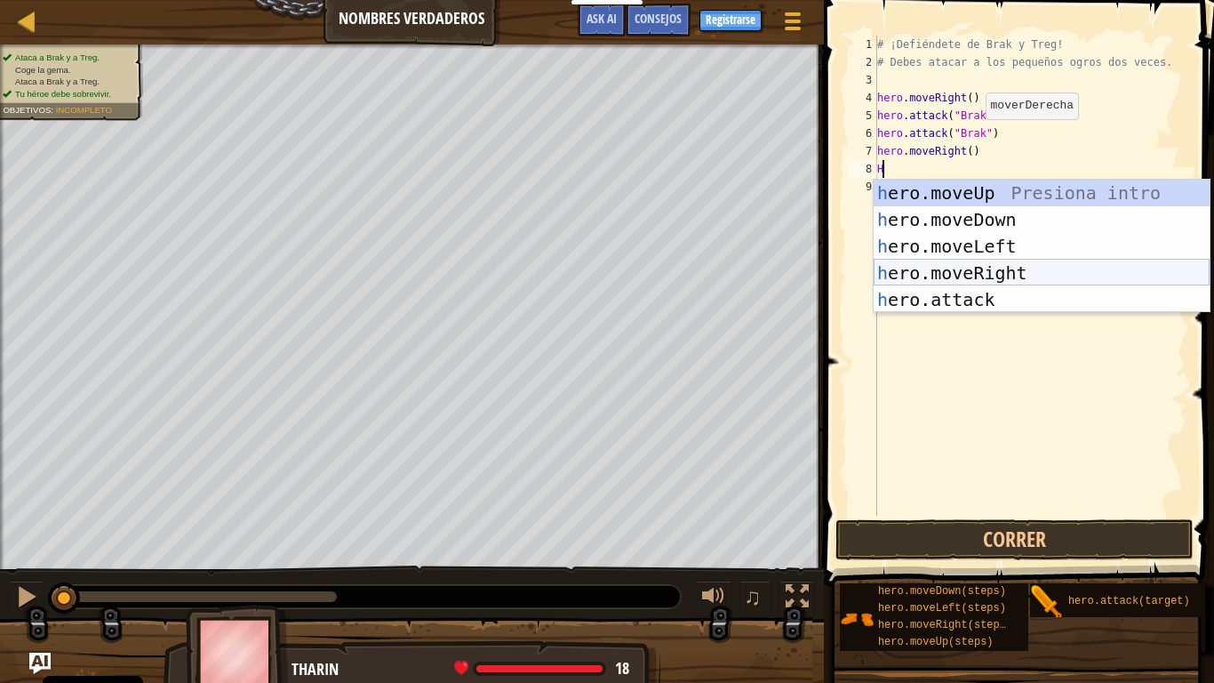
click at [958, 272] on div "h ero.moveUp Presiona intro h ero.moveDown Presiona intro h ero.moveLeft Presio…" at bounding box center [1042, 273] width 336 height 187
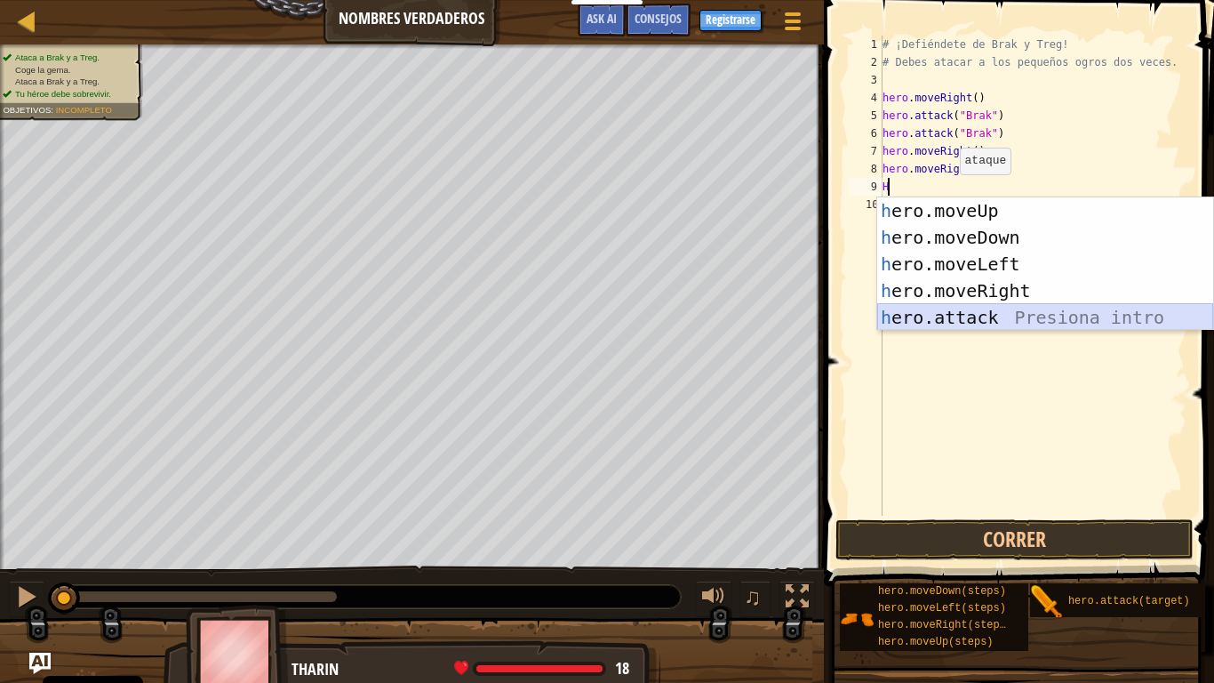
click at [945, 316] on div "h ero.moveUp Presiona intro h ero.moveDown Presiona intro h ero.moveLeft Presio…" at bounding box center [1045, 290] width 336 height 187
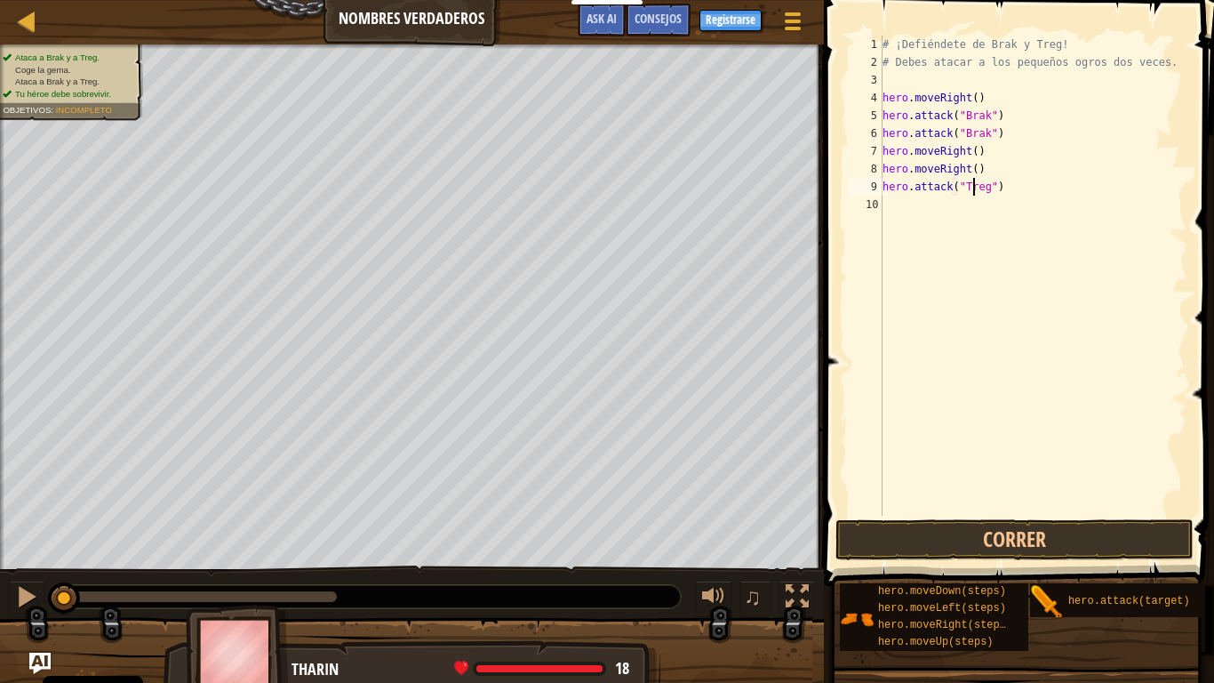
scroll to position [8, 7]
drag, startPoint x: 1037, startPoint y: 190, endPoint x: 877, endPoint y: 187, distance: 160.0
click at [879, 187] on div "# ¡Defiéndete de Brak y Treg! # Debes atacar a los pequeños ogros dos veces. he…" at bounding box center [1033, 276] width 308 height 480
type textarea "hero.attack("Treg")"
click at [1012, 186] on div "# ¡Defiéndete de Brak y Treg! # Debes atacar a los pequeños ogros dos veces. he…" at bounding box center [1033, 276] width 308 height 480
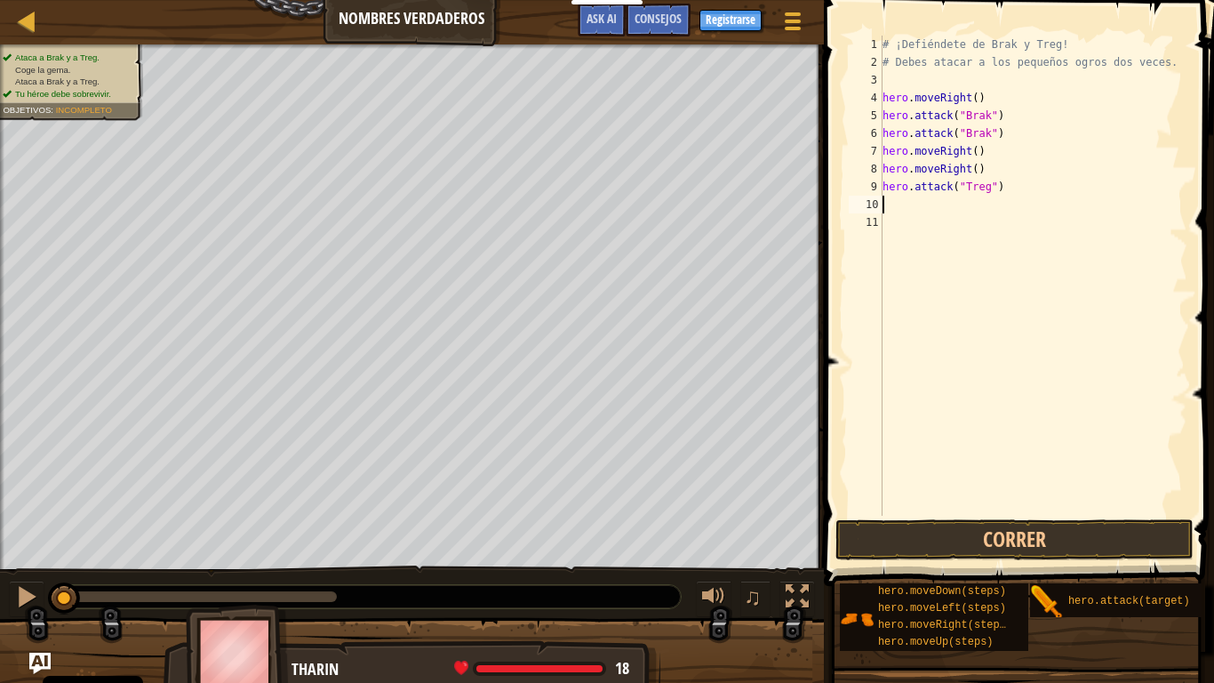
paste textarea "hero.attack("Treg")"
type textarea "hero.attack("Treg")"
click at [966, 521] on button "Correr" at bounding box center [1015, 539] width 358 height 41
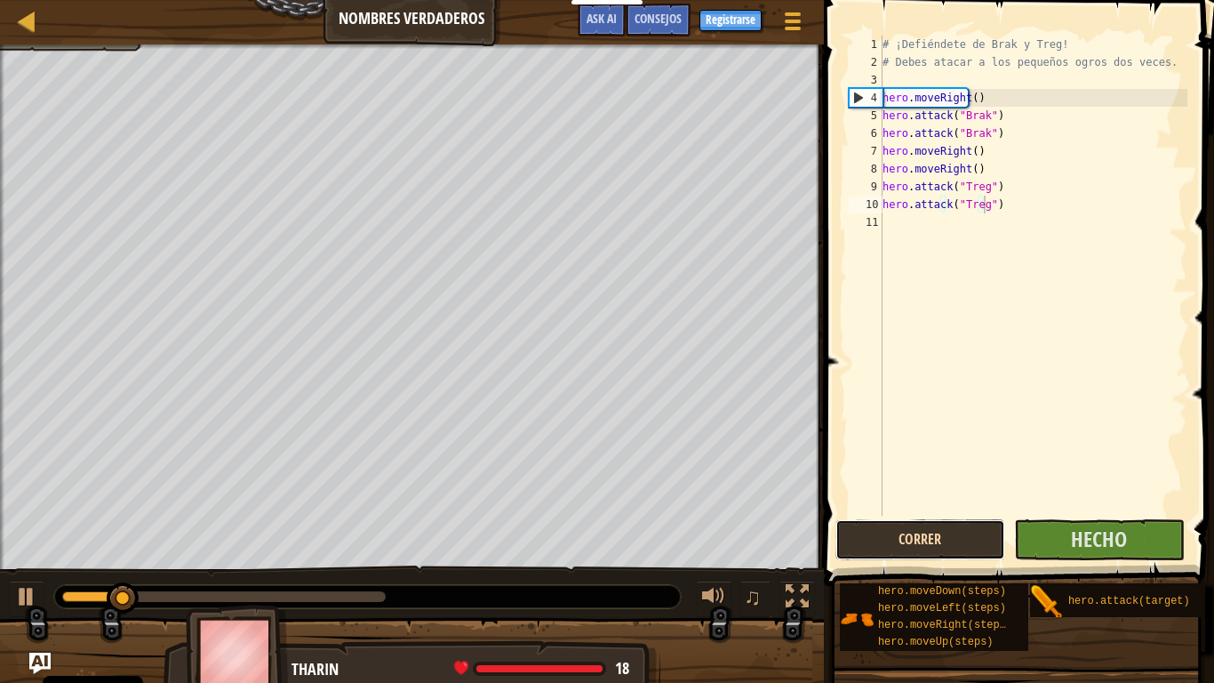
click at [903, 532] on button "Correr" at bounding box center [921, 539] width 170 height 41
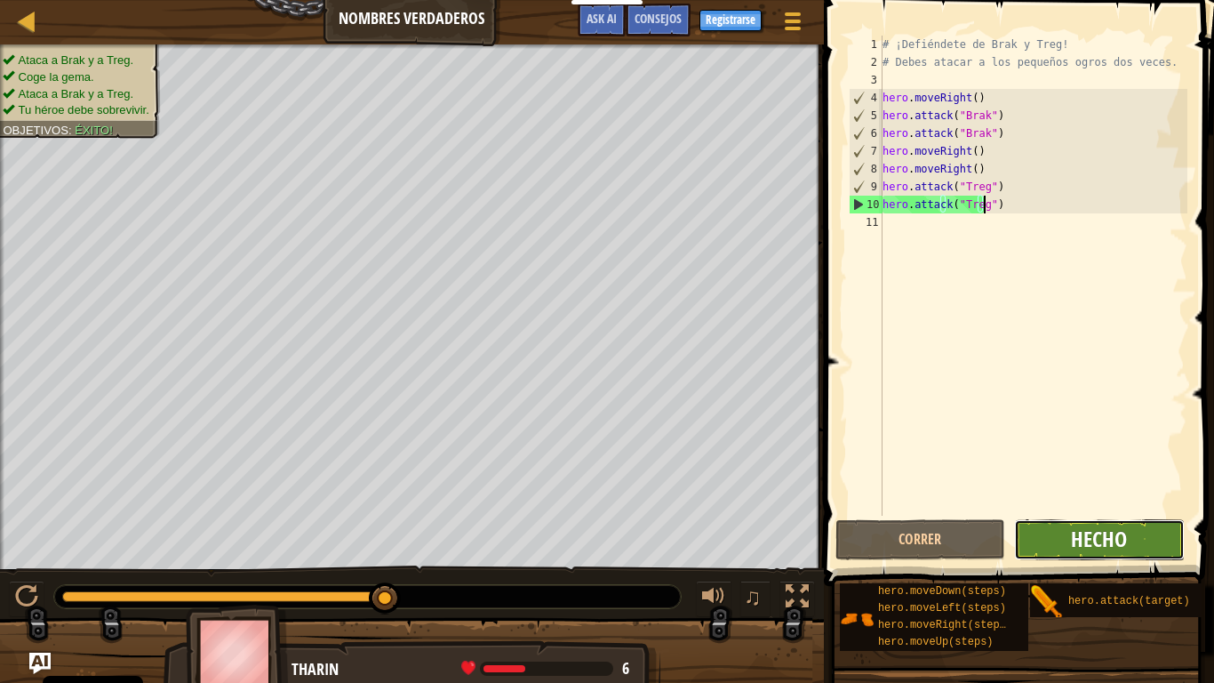
click at [1110, 539] on span "Hecho" at bounding box center [1099, 538] width 56 height 28
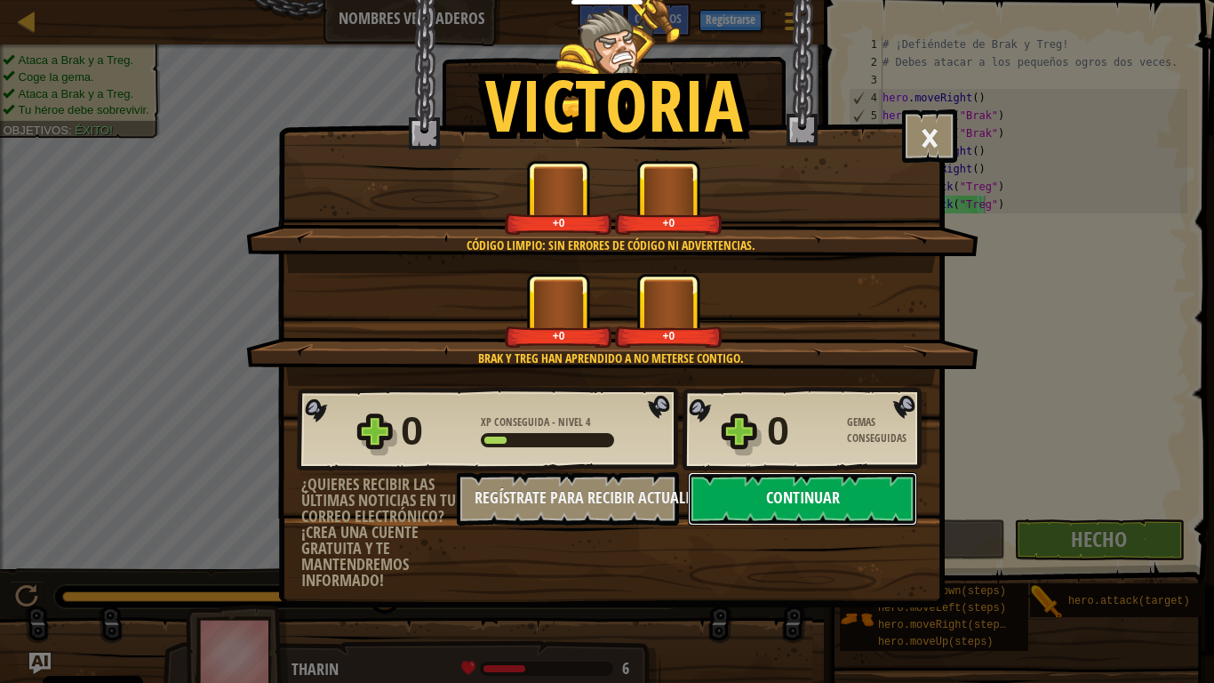
click at [787, 501] on button "Continuar" at bounding box center [802, 498] width 229 height 53
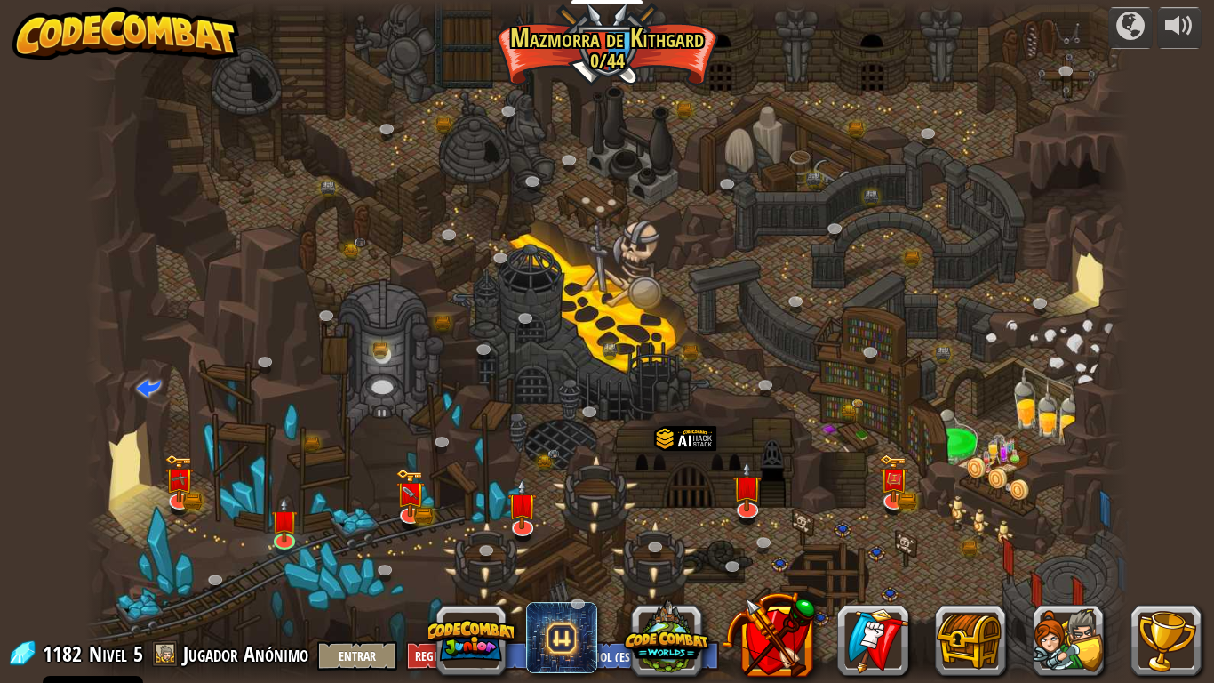
select select "es-ES"
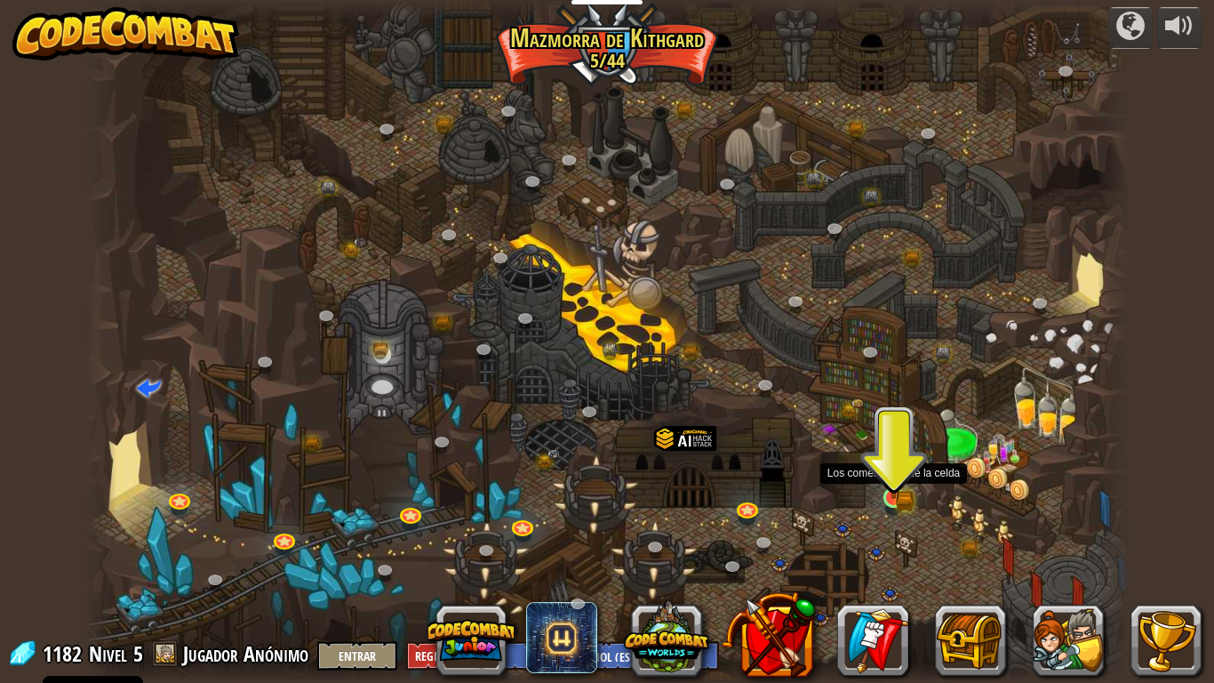
click at [900, 492] on img at bounding box center [894, 470] width 27 height 58
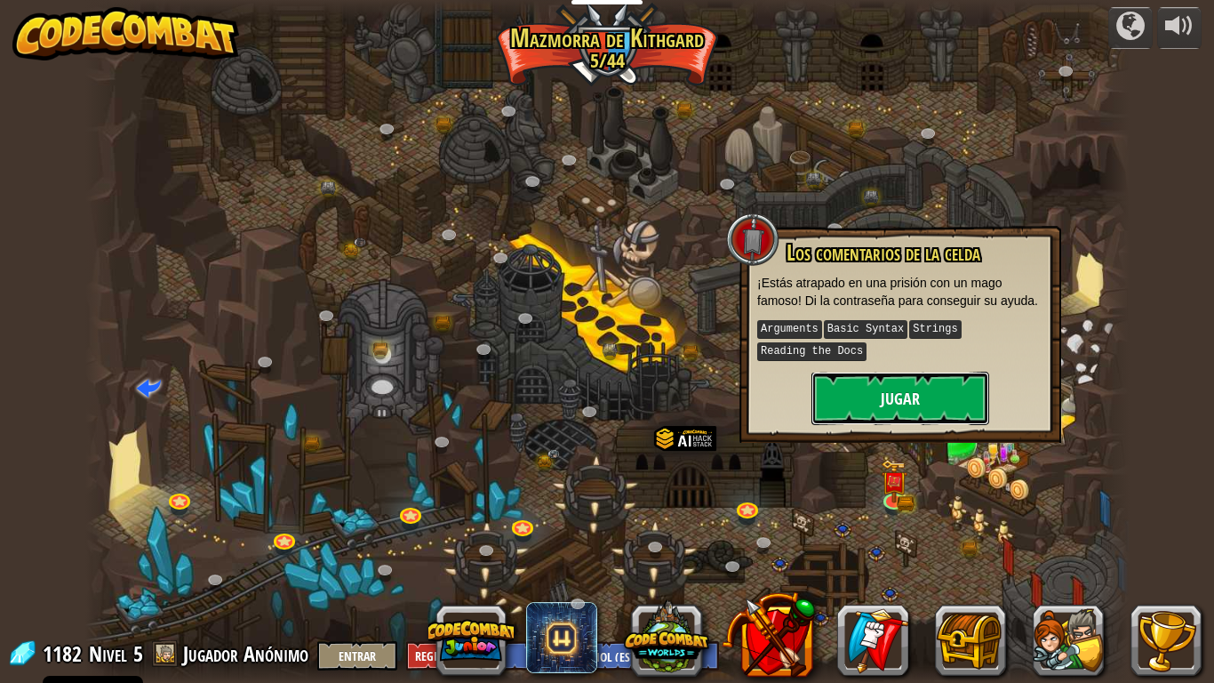
click at [876, 392] on button "Jugar" at bounding box center [901, 398] width 178 height 53
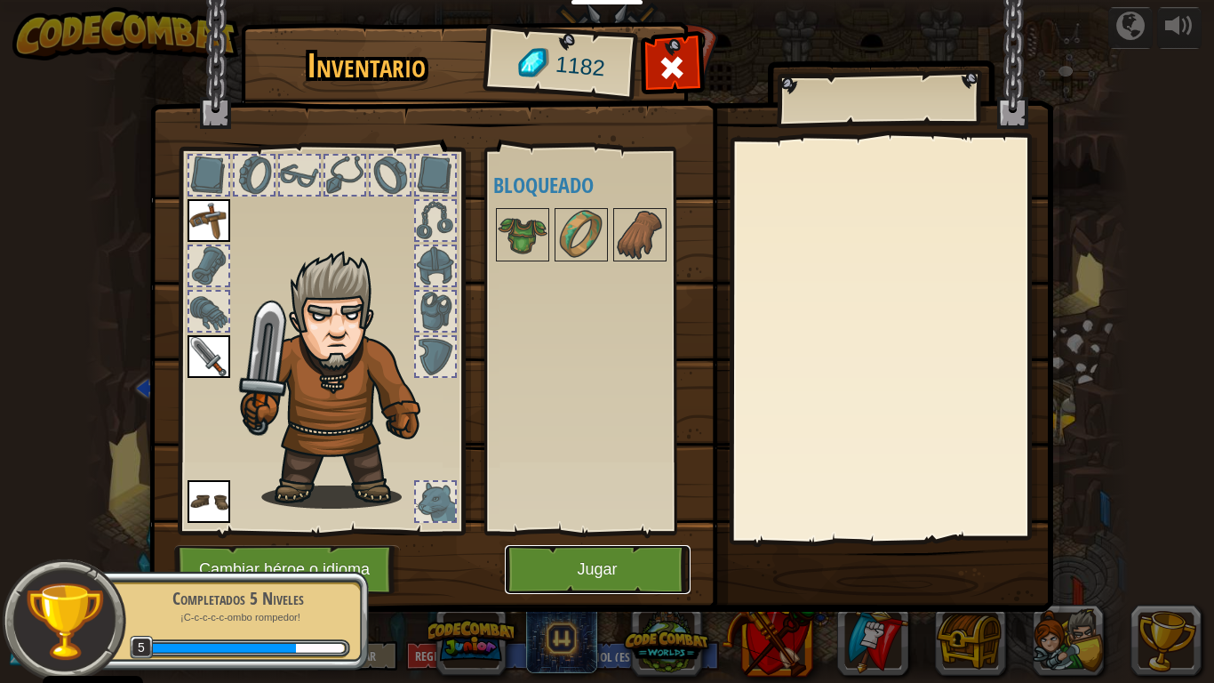
click at [556, 571] on button "Jugar" at bounding box center [598, 569] width 186 height 49
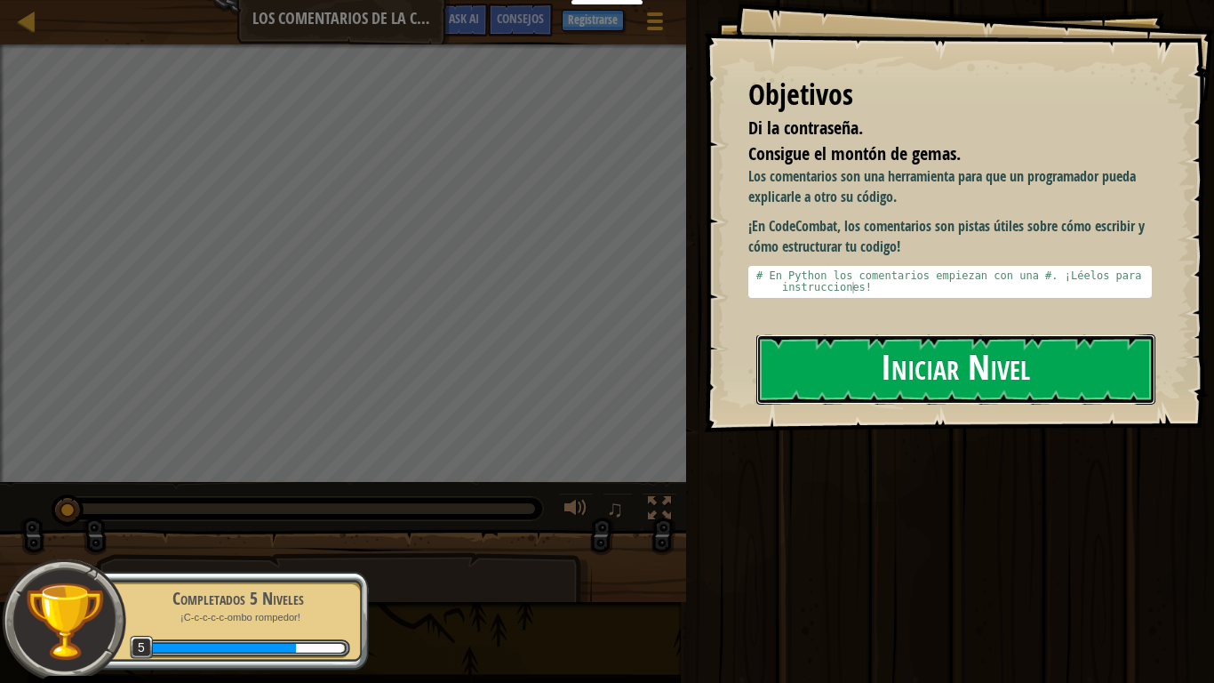
click at [791, 372] on button "Iniciar Nivel" at bounding box center [955, 369] width 399 height 70
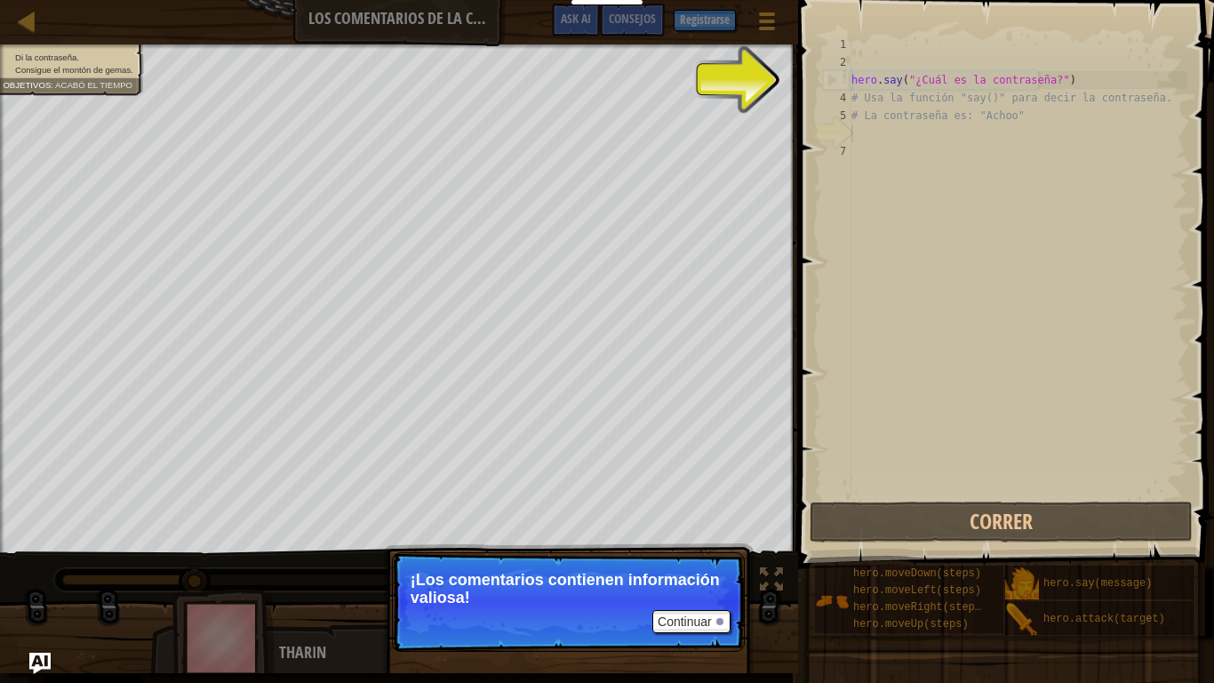
click at [866, 139] on div "hero . say ( "¿Cuál es la contraseña?" ) # Usa la función "say()" para decir la…" at bounding box center [1018, 285] width 340 height 498
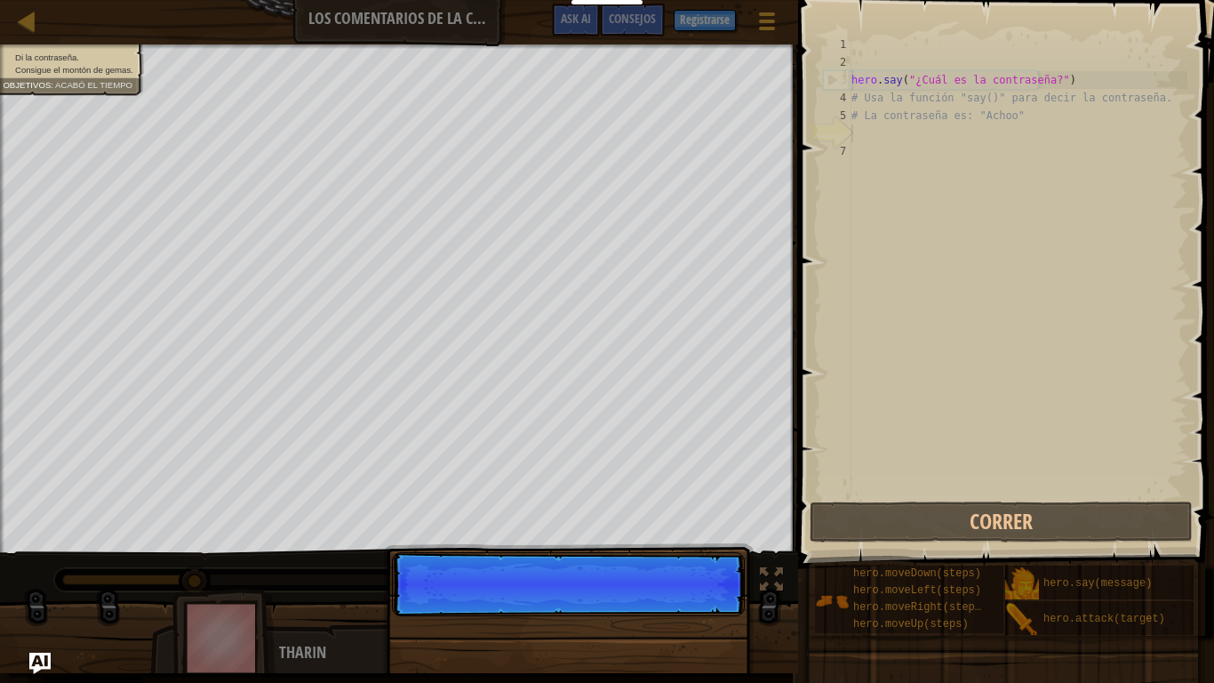
click at [712, 582] on div "Continuar" at bounding box center [568, 683] width 371 height 263
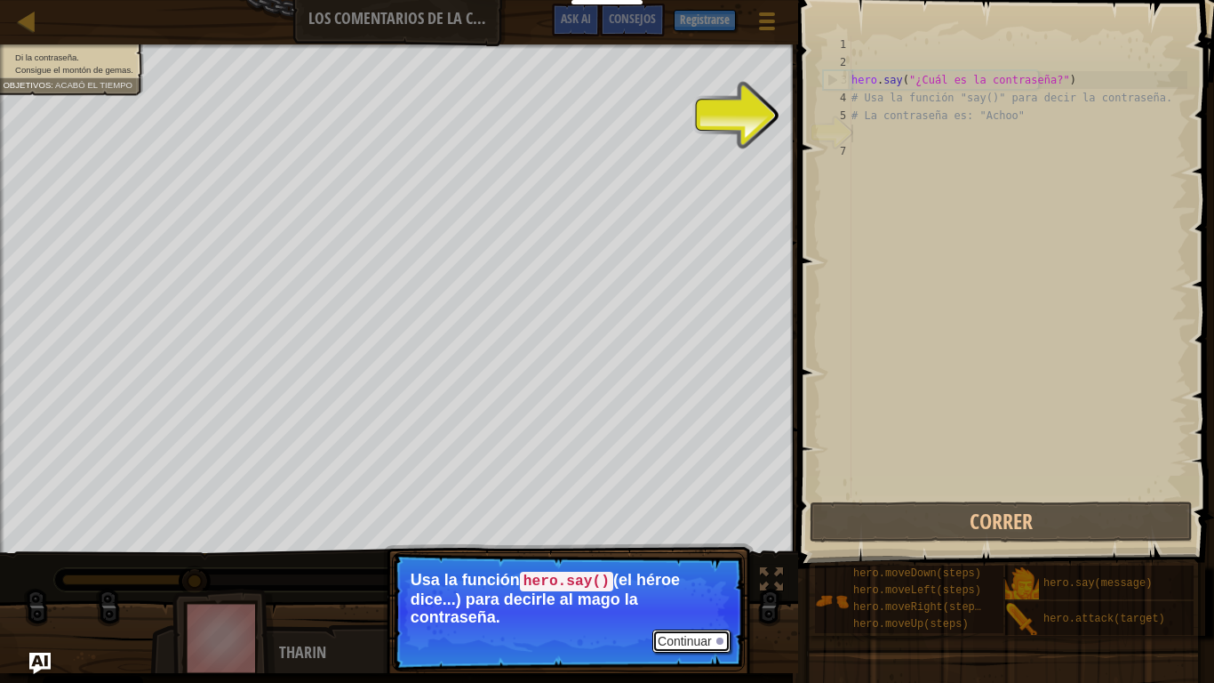
click at [694, 582] on button "Continuar" at bounding box center [691, 640] width 78 height 23
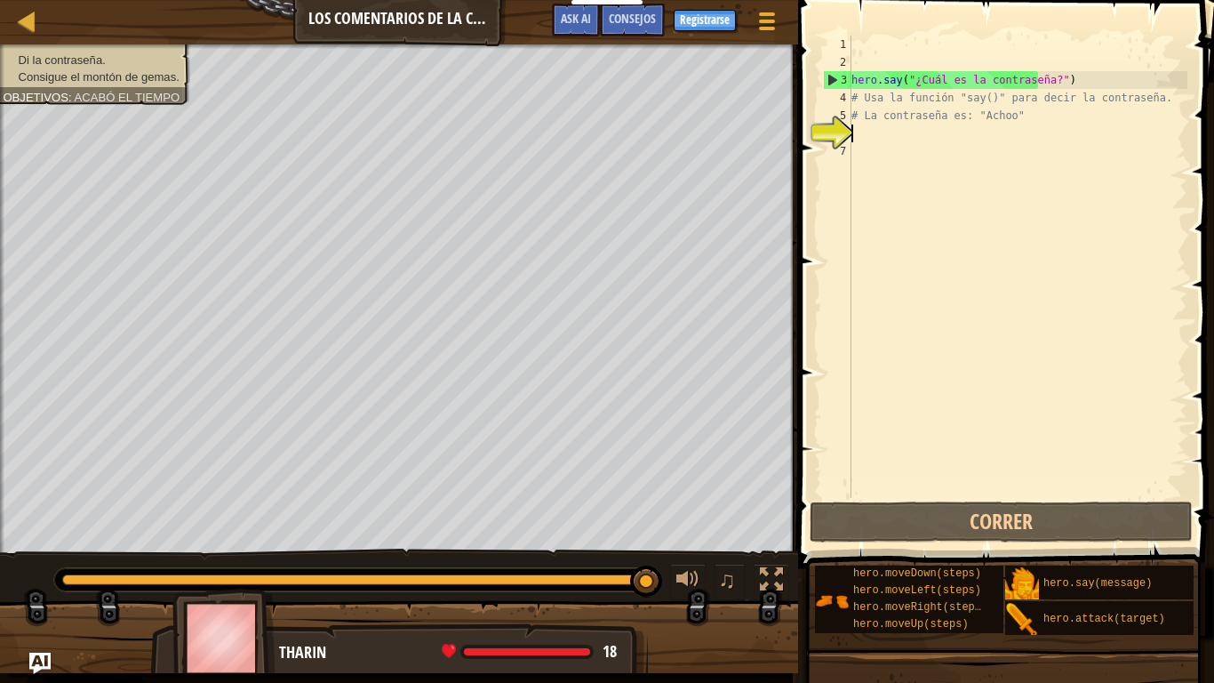
click at [901, 128] on div "hero . say ( "¿Cuál es la contraseña?" ) # Usa la función "say()" para decir la…" at bounding box center [1018, 285] width 340 height 498
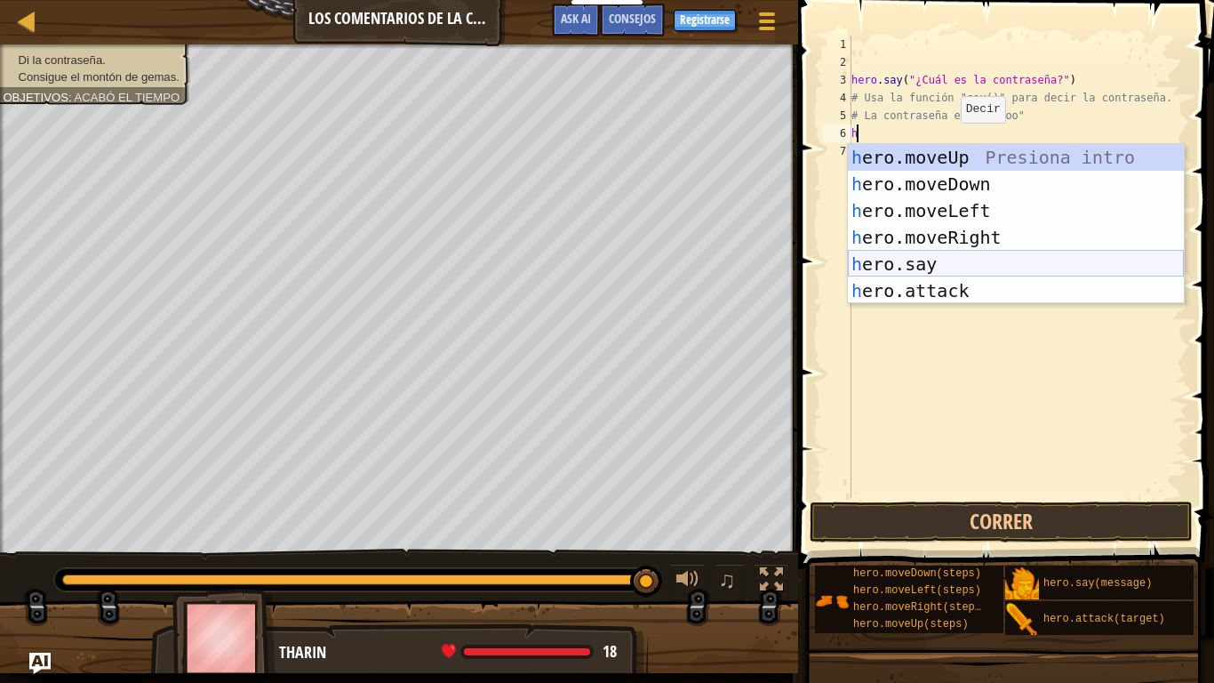
click at [948, 262] on div "h ero.moveUp Presiona intro h ero.moveDown Presiona intro h ero.moveLeft Presio…" at bounding box center [1016, 250] width 336 height 213
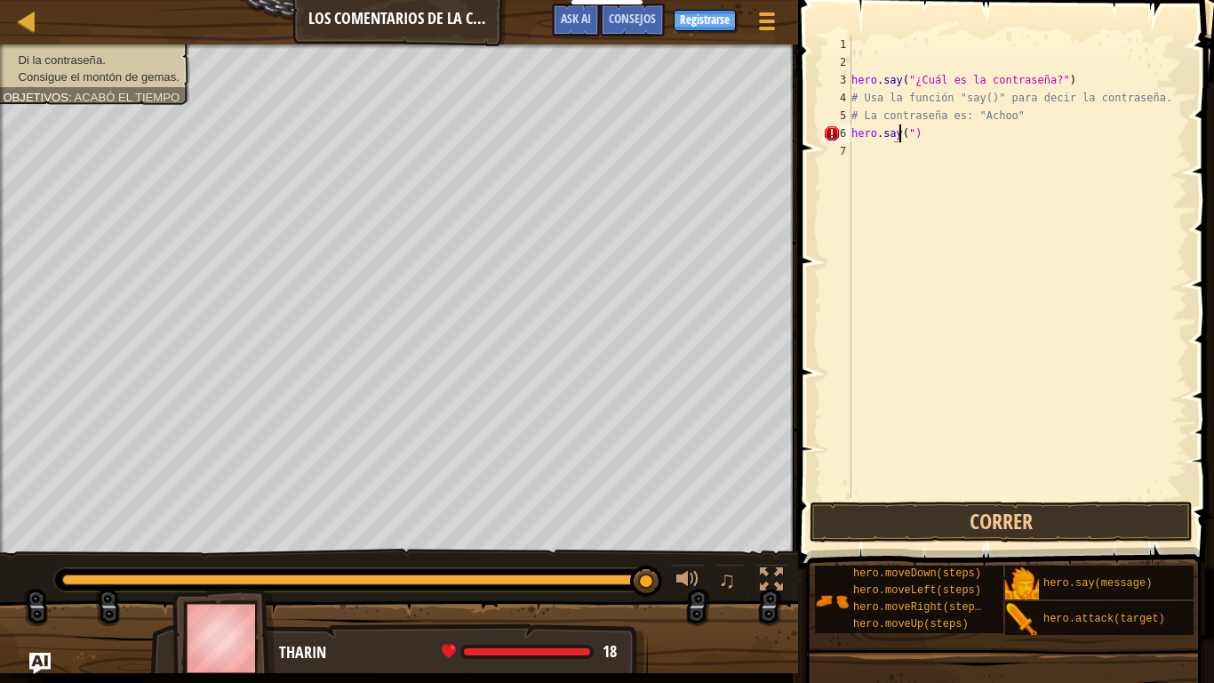
click at [954, 140] on div "hero . say ( "¿Cuál es la contraseña?" ) # Usa la función "say()" para decir la…" at bounding box center [1018, 285] width 340 height 498
type textarea "h"
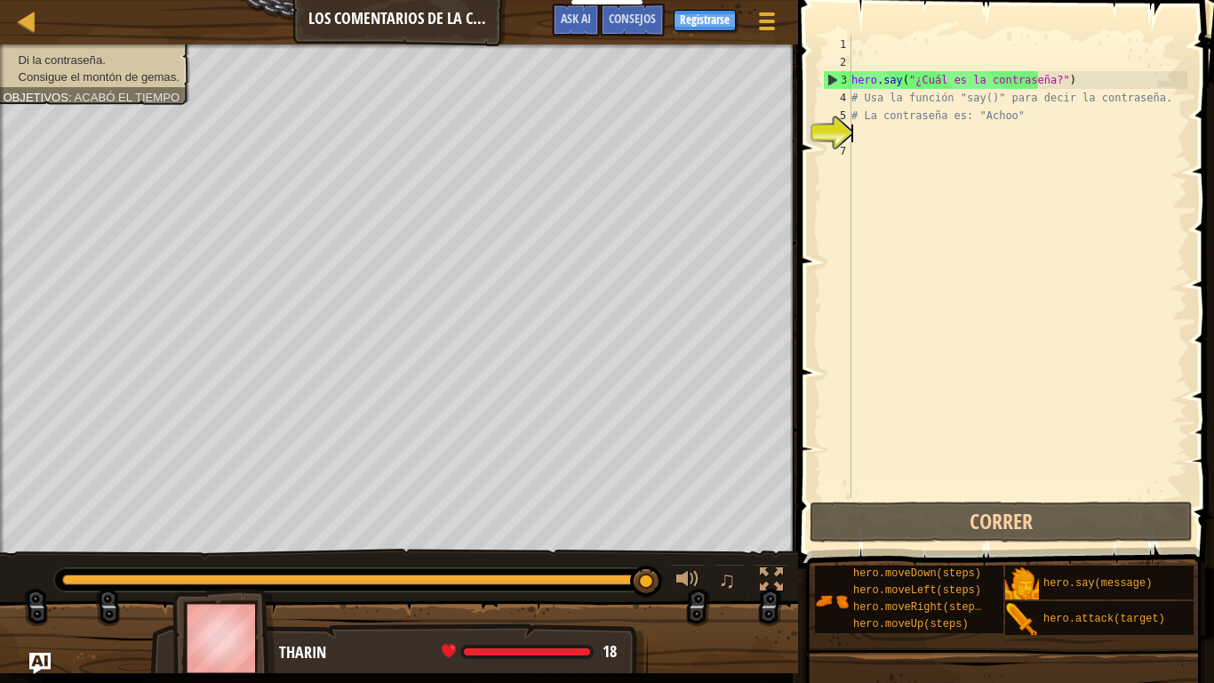
type textarea "h"
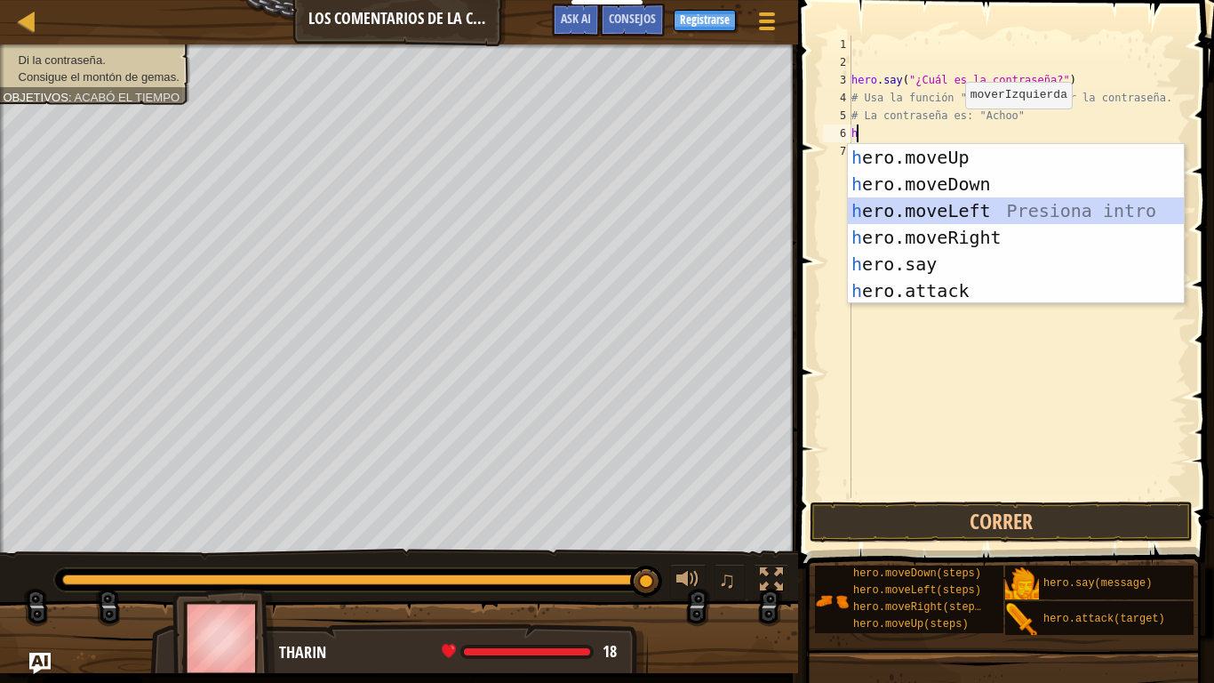
click at [932, 208] on div "h ero.moveUp Presiona intro h ero.moveDown Presiona intro h ero.moveLeft Presio…" at bounding box center [1016, 250] width 336 height 213
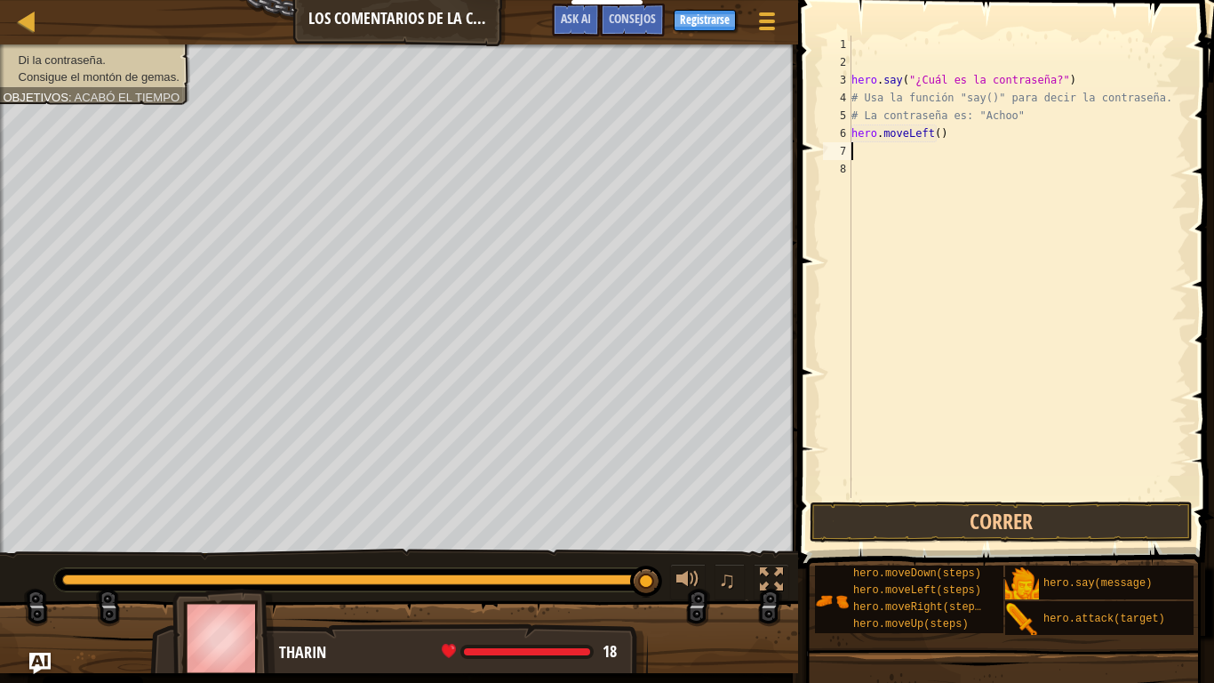
type textarea "h"
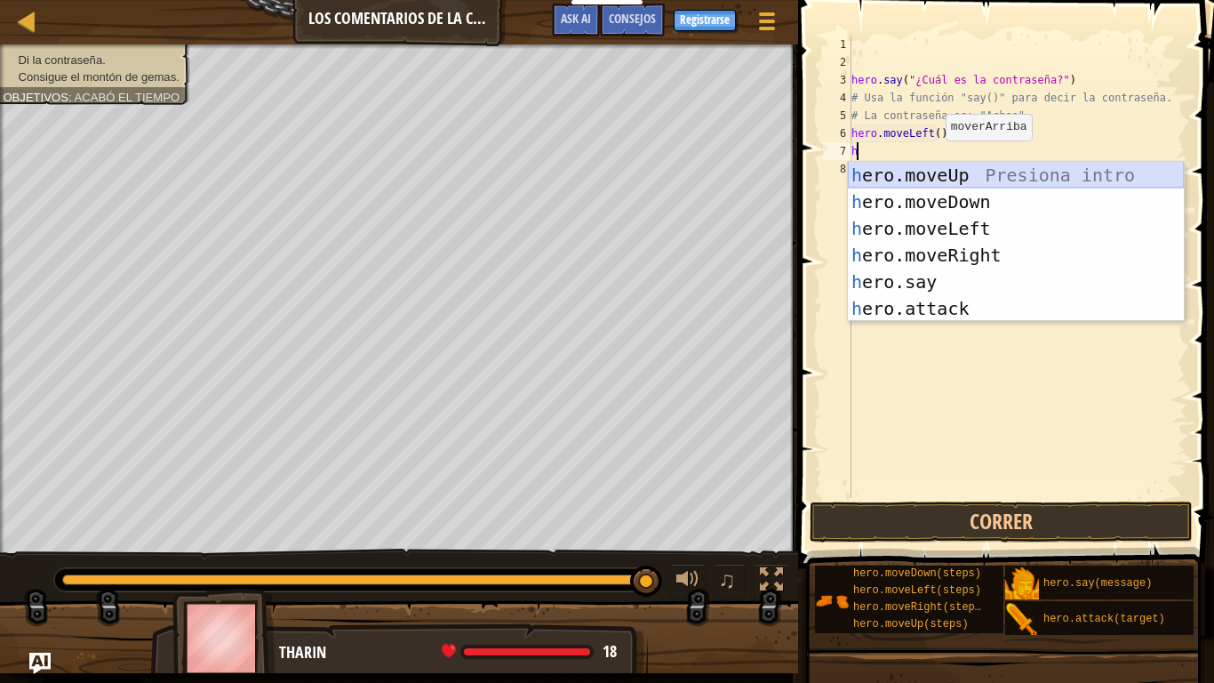
click at [940, 178] on div "h ero.moveUp Presiona intro h ero.moveDown Presiona intro h ero.moveLeft Presio…" at bounding box center [1016, 268] width 336 height 213
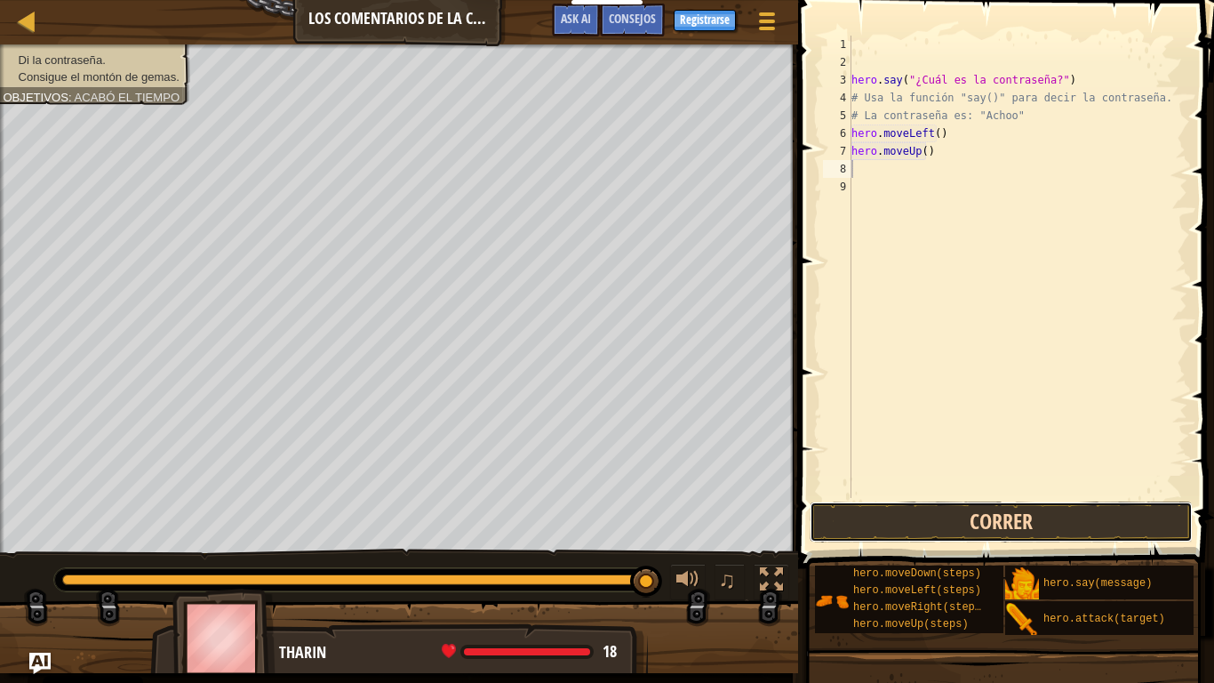
click at [918, 510] on button "Correr" at bounding box center [1001, 521] width 383 height 41
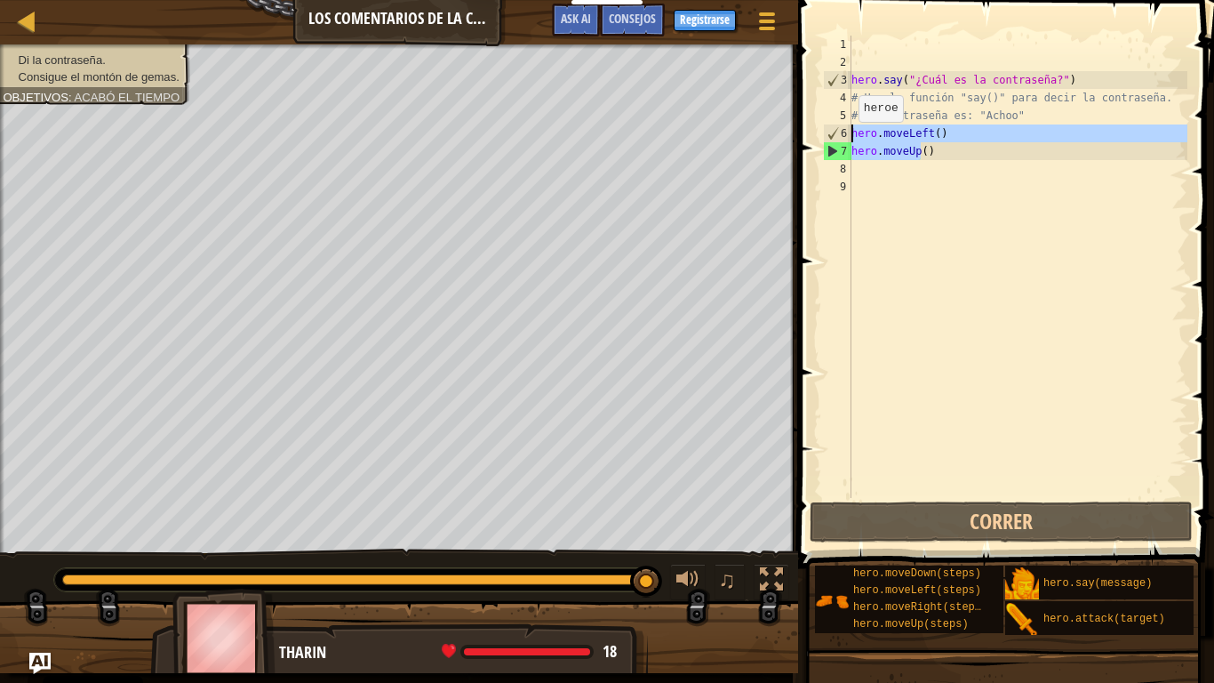
drag, startPoint x: 956, startPoint y: 153, endPoint x: 843, endPoint y: 140, distance: 113.7
click at [848, 140] on div "hero . say ( "¿Cuál es la contraseña?" ) # Usa la función "say()" para decir la…" at bounding box center [1018, 267] width 340 height 462
type textarea "hero.moveLeft() hero.moveUp()"
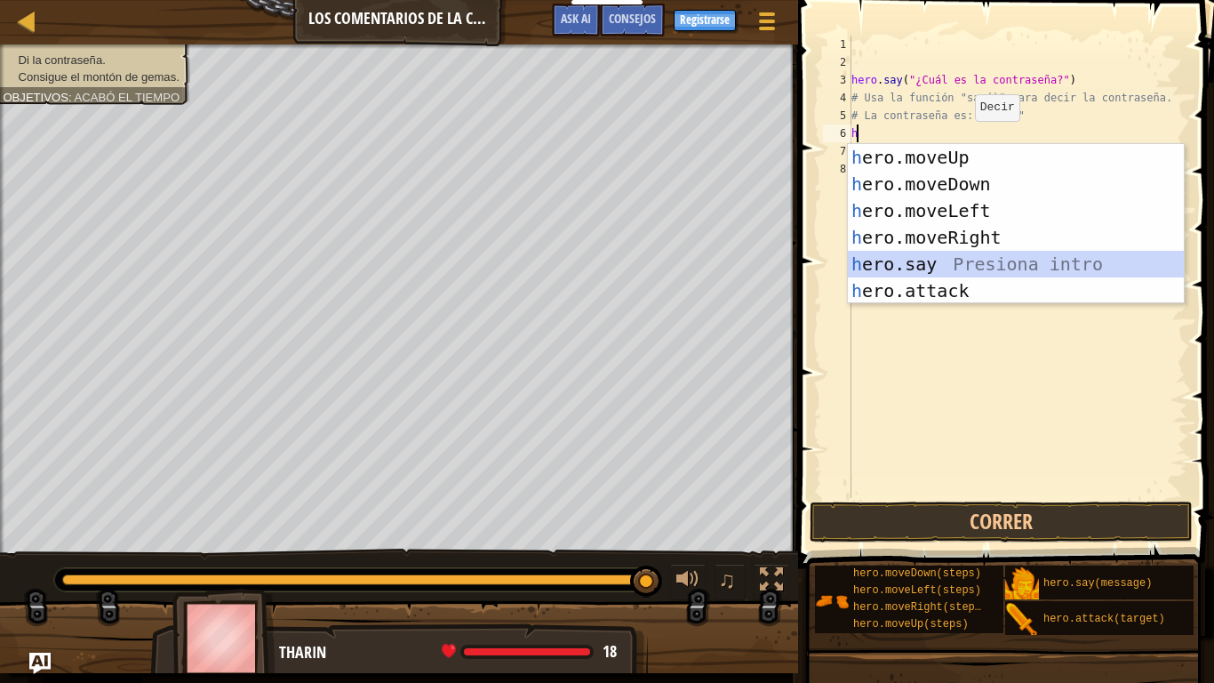
click at [950, 267] on div "h ero.moveUp Presiona intro h ero.moveDown Presiona intro h ero.moveLeft Presio…" at bounding box center [1016, 250] width 336 height 213
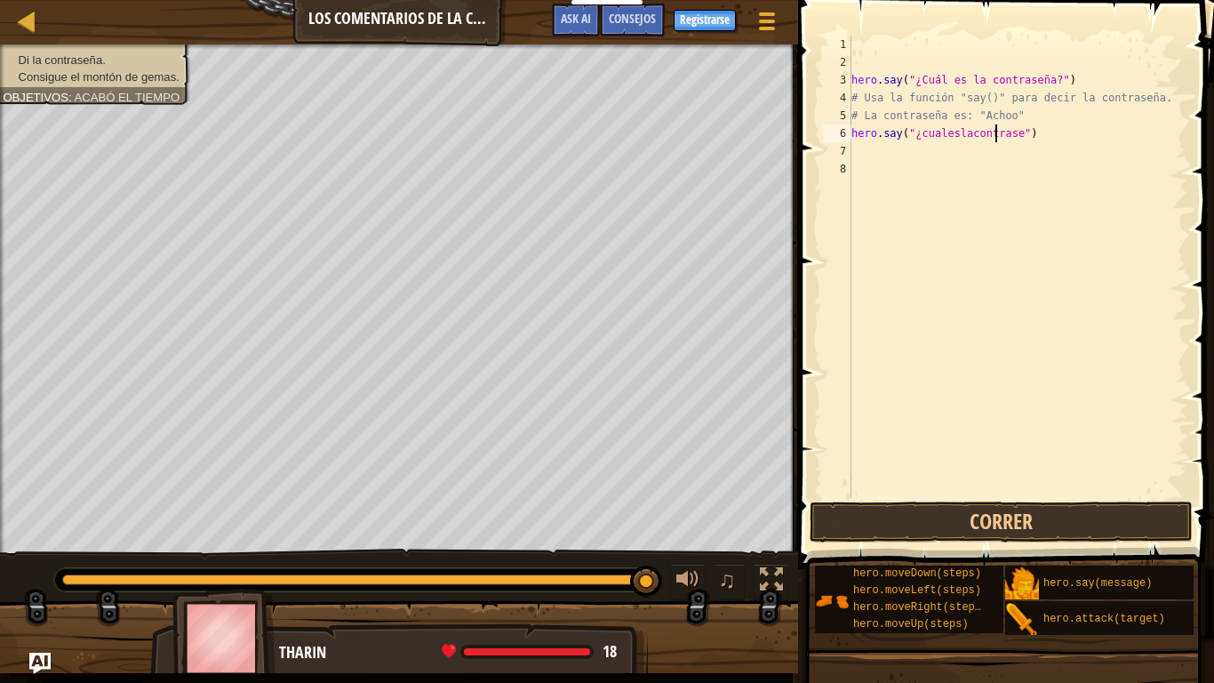
scroll to position [8, 12]
click at [931, 134] on div "hero . say ( "¿Cuál es la contraseña?" ) # Usa la función "say()" para decir la…" at bounding box center [1018, 285] width 340 height 498
click at [943, 132] on div "hero . say ( "¿Cuál es la contraseña?" ) # Usa la función "say()" para decir la…" at bounding box center [1018, 285] width 340 height 498
click at [956, 136] on div "hero . say ( "¿Cuál es la contraseña?" ) # Usa la función "say()" para decir la…" at bounding box center [1018, 285] width 340 height 498
click at [1009, 133] on div "hero . say ( "¿Cuál es la contraseña?" ) # Usa la función "say()" para decir la…" at bounding box center [1018, 285] width 340 height 498
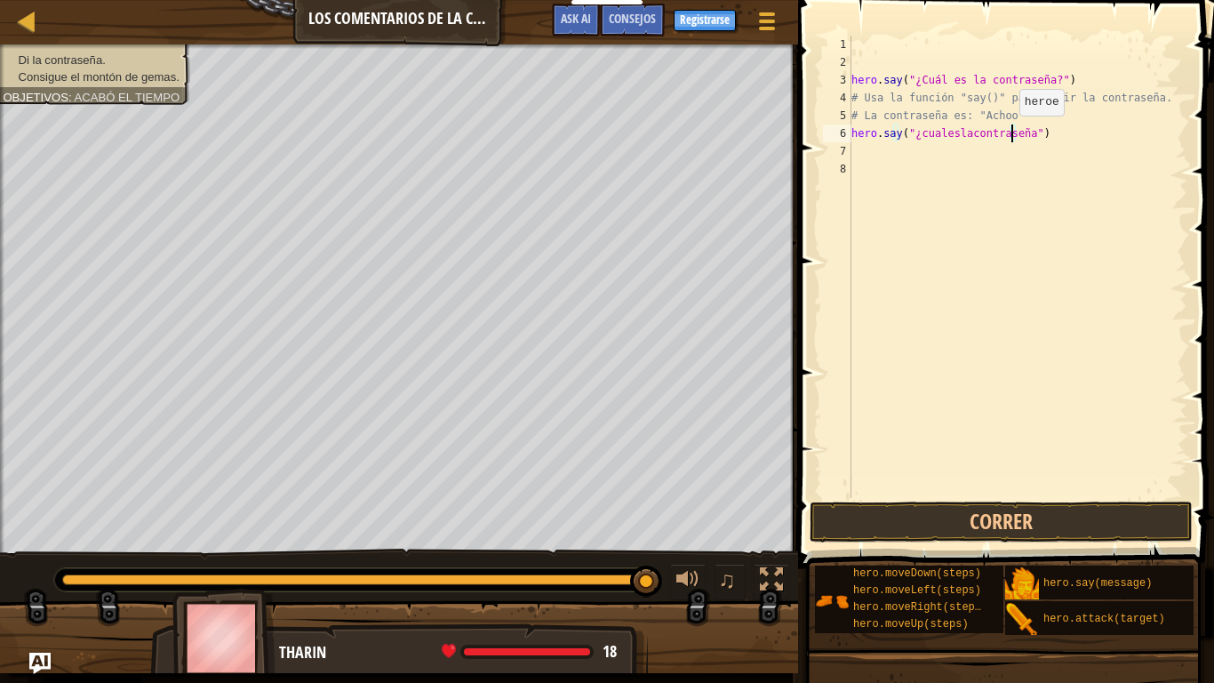
click at [1004, 133] on div "hero . say ( "¿Cuál es la contraseña?" ) # Usa la función "say()" para decir la…" at bounding box center [1018, 285] width 340 height 498
drag, startPoint x: 1044, startPoint y: 78, endPoint x: 852, endPoint y: 83, distance: 192.9
click at [852, 83] on div "hero . say ( "¿Cuál es la contraseña?" ) # Usa la función "say()" para decir la…" at bounding box center [1018, 285] width 340 height 498
type textarea "hero.say("¿Cuál es la contraseña?")"
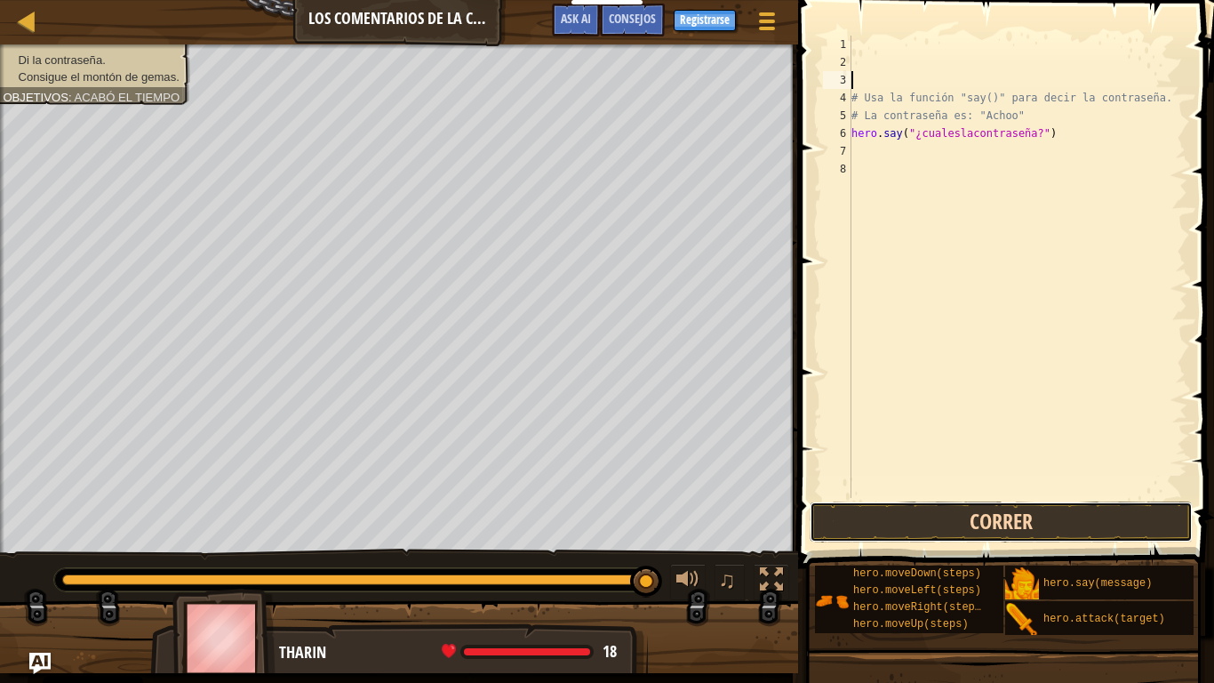
click at [954, 515] on button "Correr" at bounding box center [1001, 521] width 383 height 41
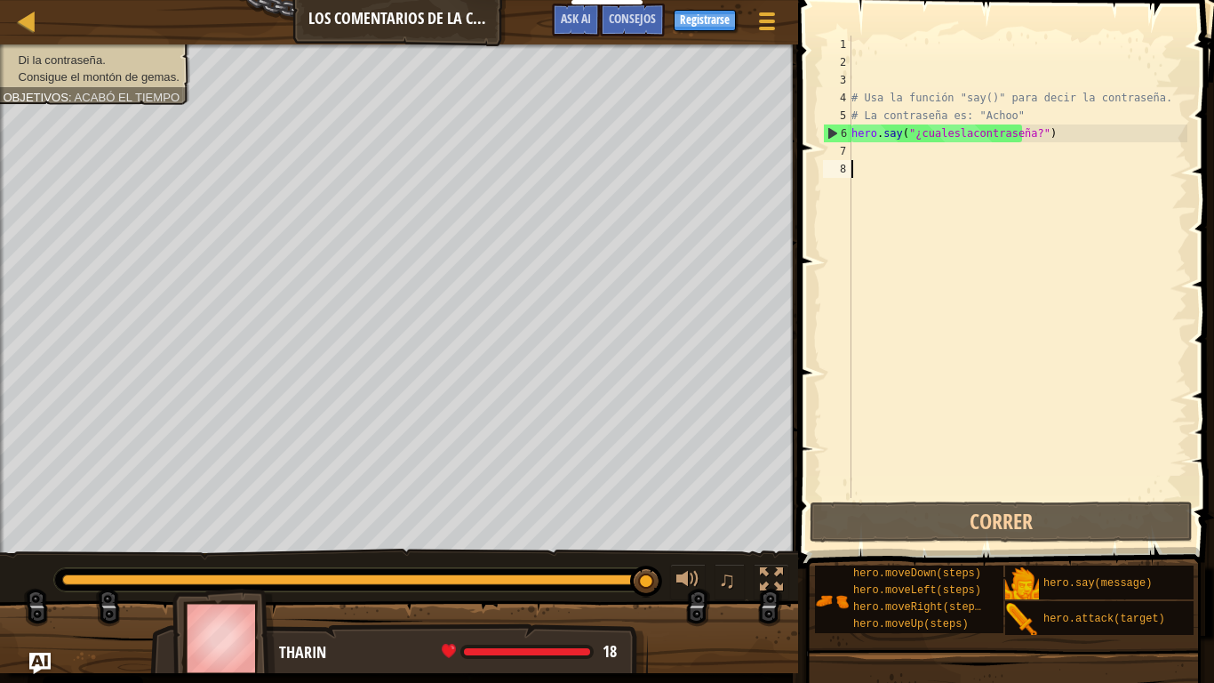
drag, startPoint x: 919, startPoint y: 164, endPoint x: 887, endPoint y: 177, distance: 34.7
click at [857, 152] on div "# Usa la función "say()" para decir la contraseña. # La contraseña es: "Achoo" …" at bounding box center [1018, 285] width 340 height 498
type textarea "h"
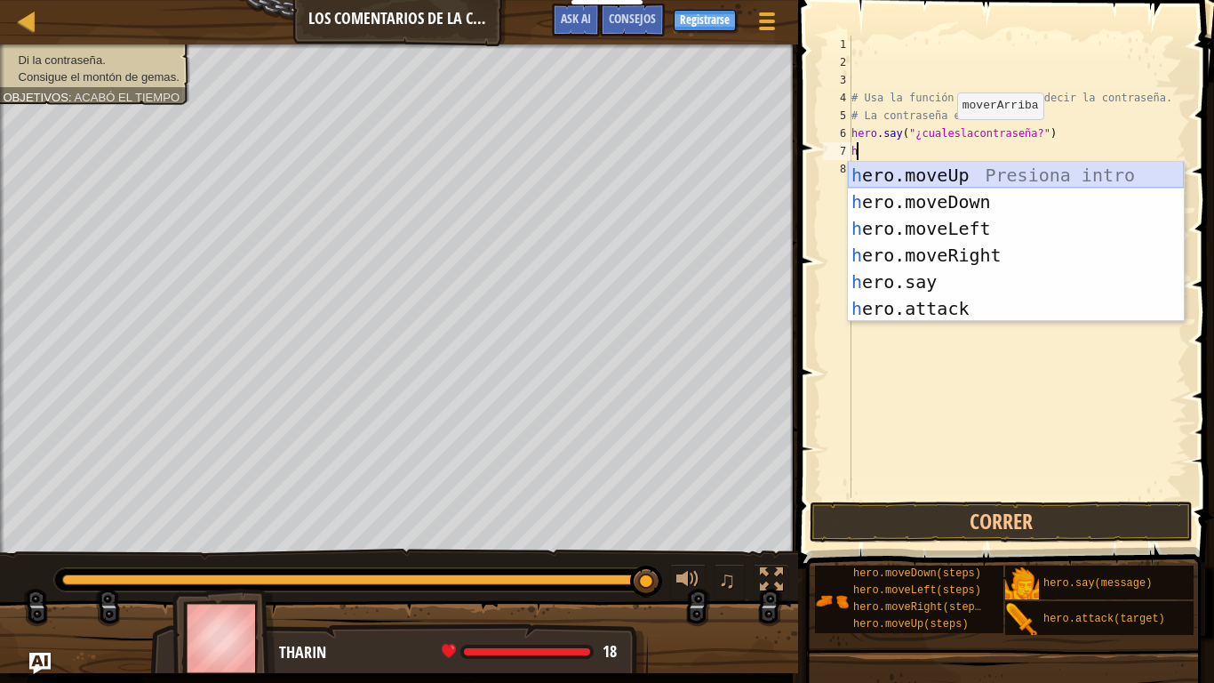
click at [932, 180] on div "h ero.moveUp Presiona intro h ero.moveDown Presiona intro h ero.moveLeft Presio…" at bounding box center [1016, 268] width 336 height 213
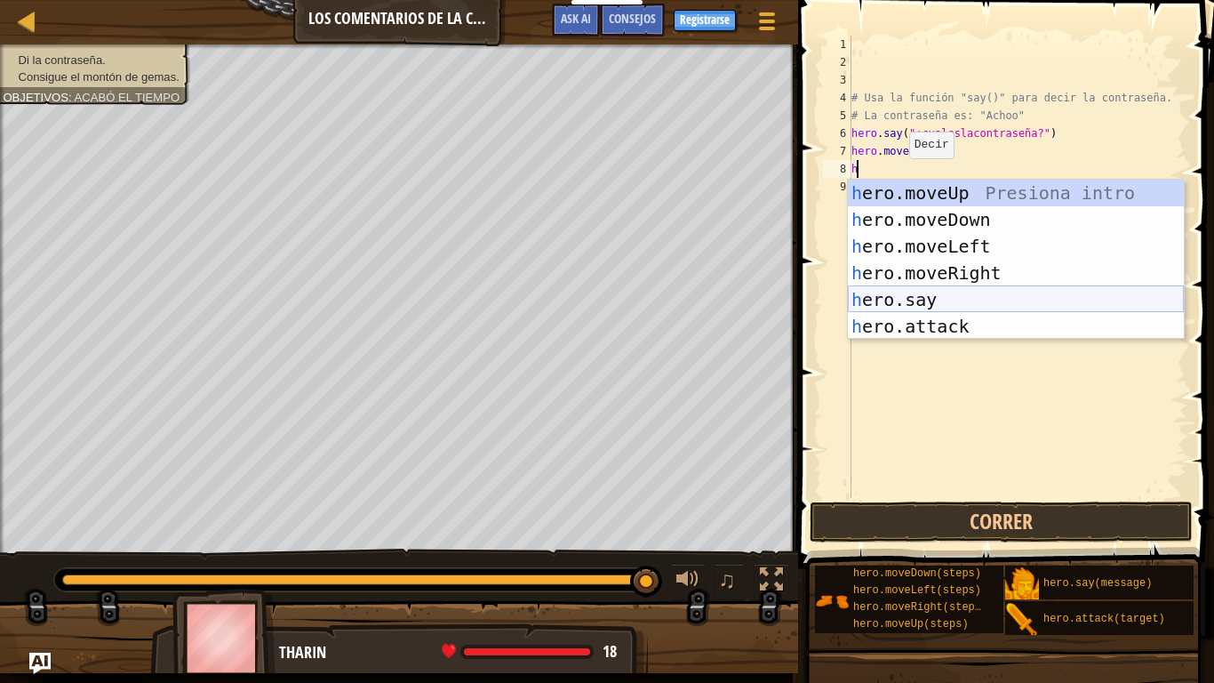
click at [937, 294] on div "h ero.moveUp Presiona intro h ero.moveDown Presiona intro h ero.moveLeft Presio…" at bounding box center [1016, 286] width 336 height 213
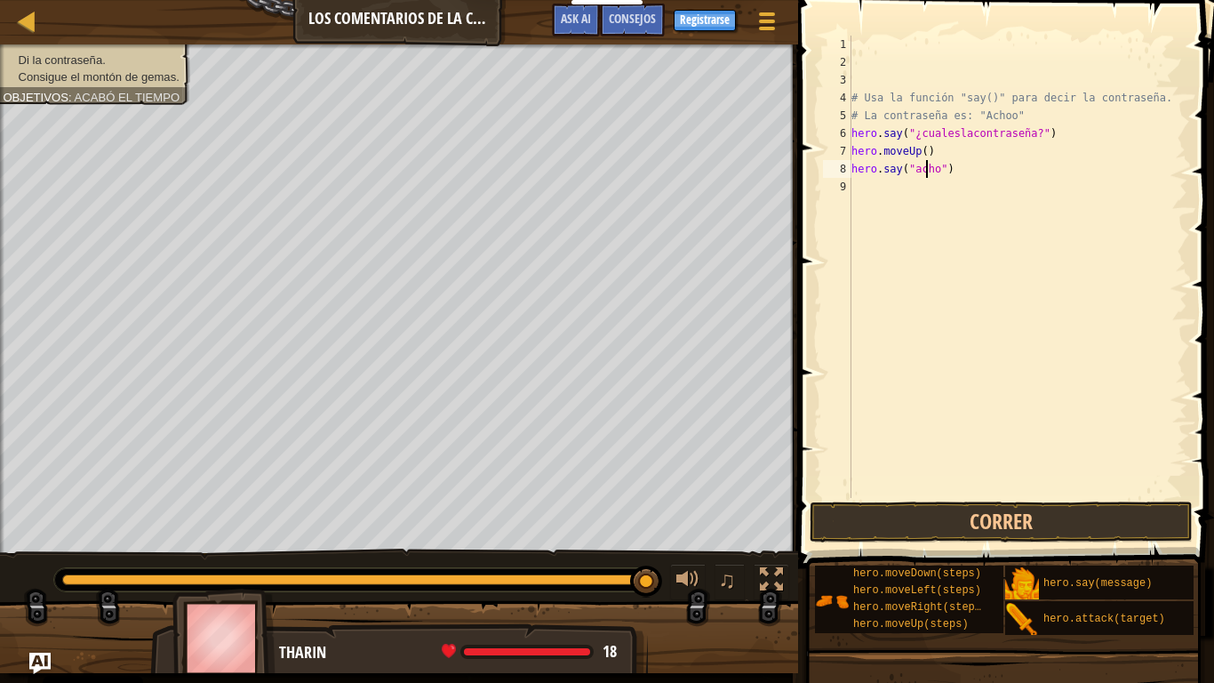
scroll to position [8, 6]
click at [947, 505] on button "Correr" at bounding box center [1001, 521] width 383 height 41
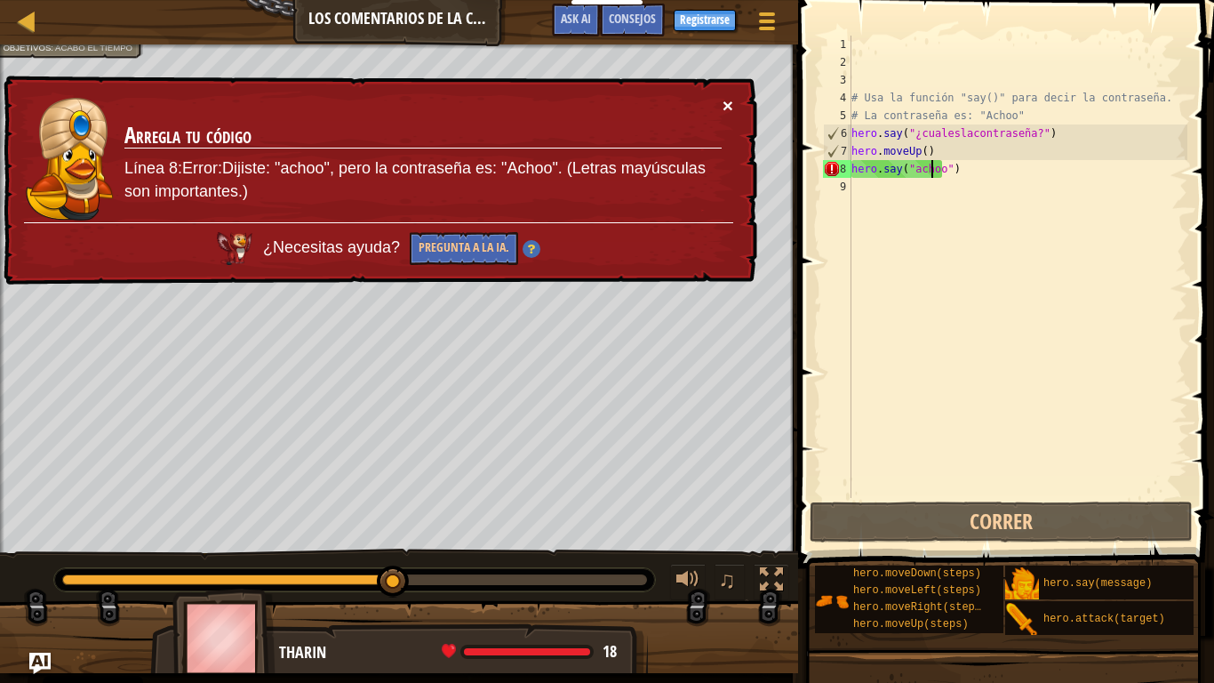
click at [728, 103] on button "×" at bounding box center [728, 105] width 11 height 19
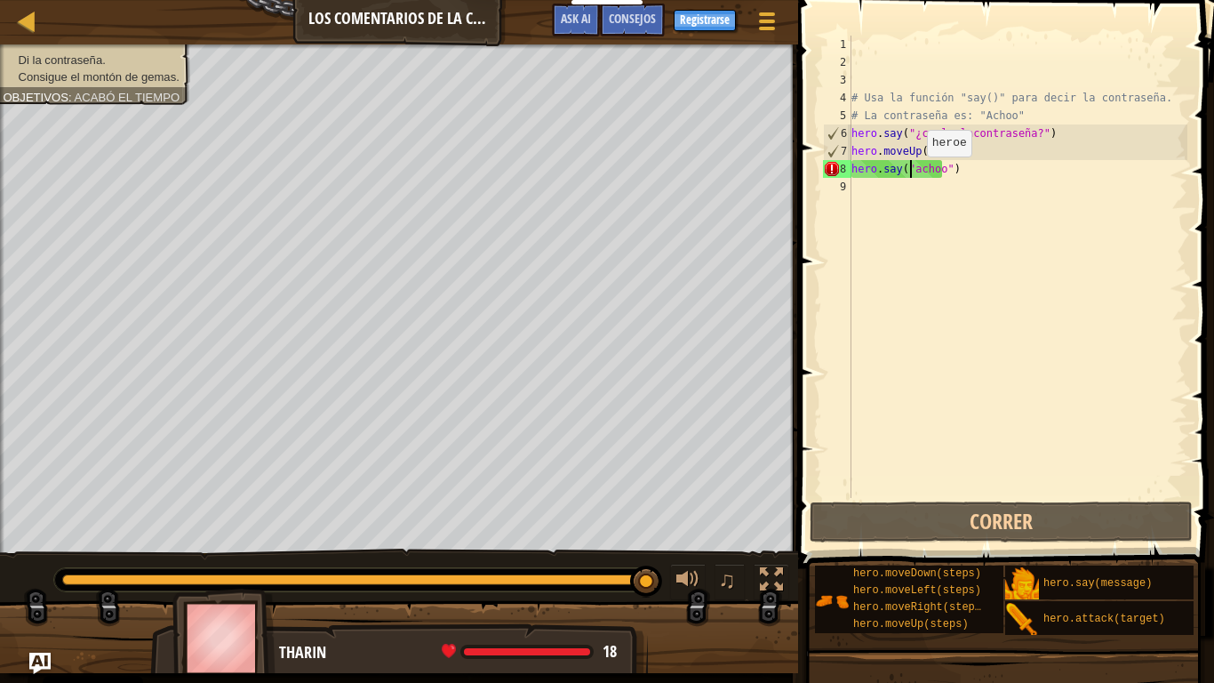
click at [911, 174] on div "# Usa la función "say()" para decir la contraseña. # La contraseña es: "Achoo" …" at bounding box center [1018, 285] width 340 height 498
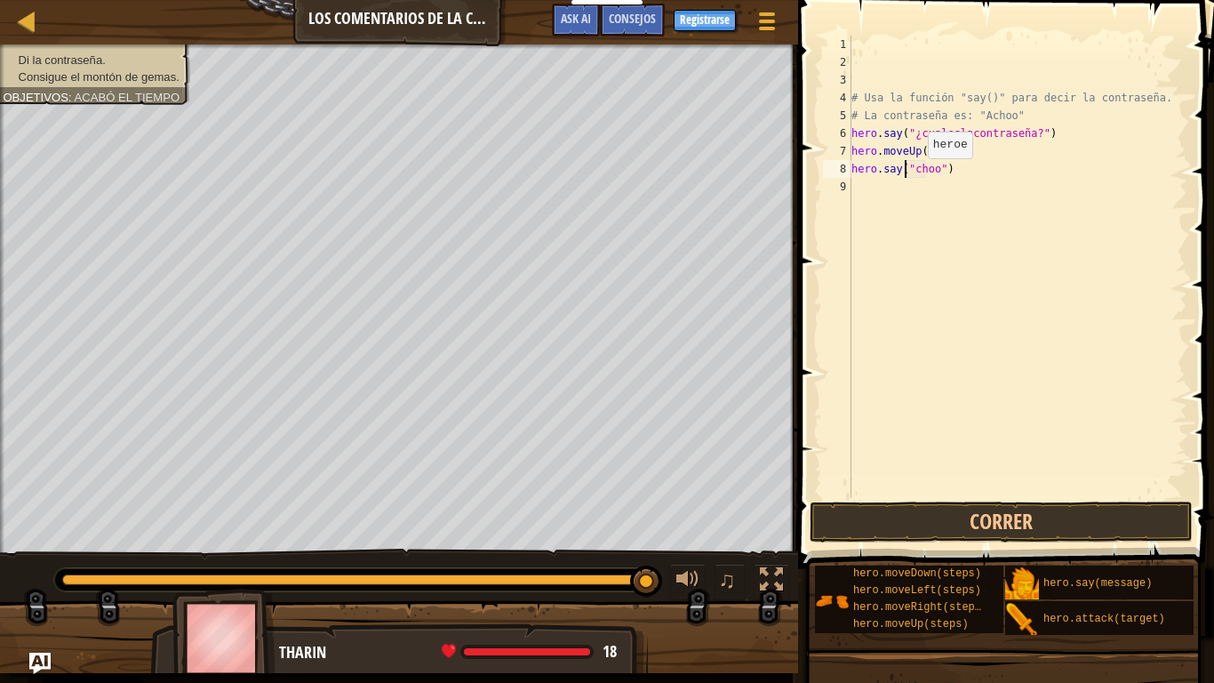
scroll to position [8, 4]
type textarea "hero.say("Achoo")"
click at [1029, 535] on button "Correr" at bounding box center [1001, 521] width 383 height 41
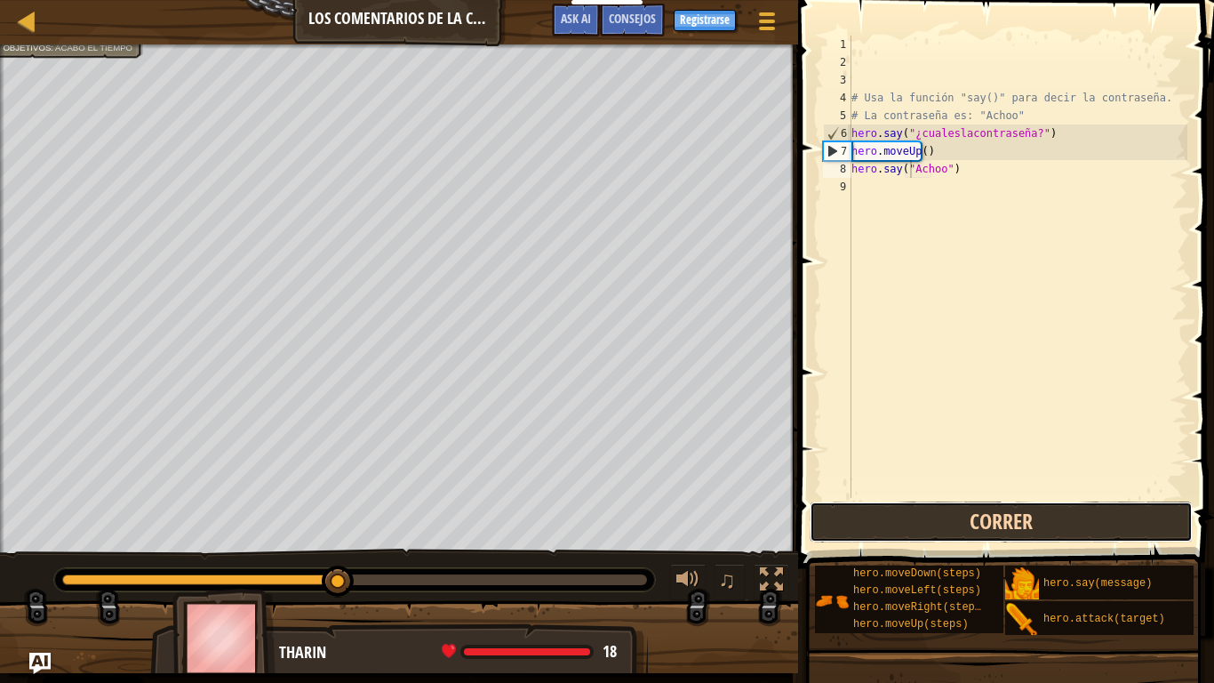
click at [1030, 519] on button "Correr" at bounding box center [1001, 521] width 383 height 41
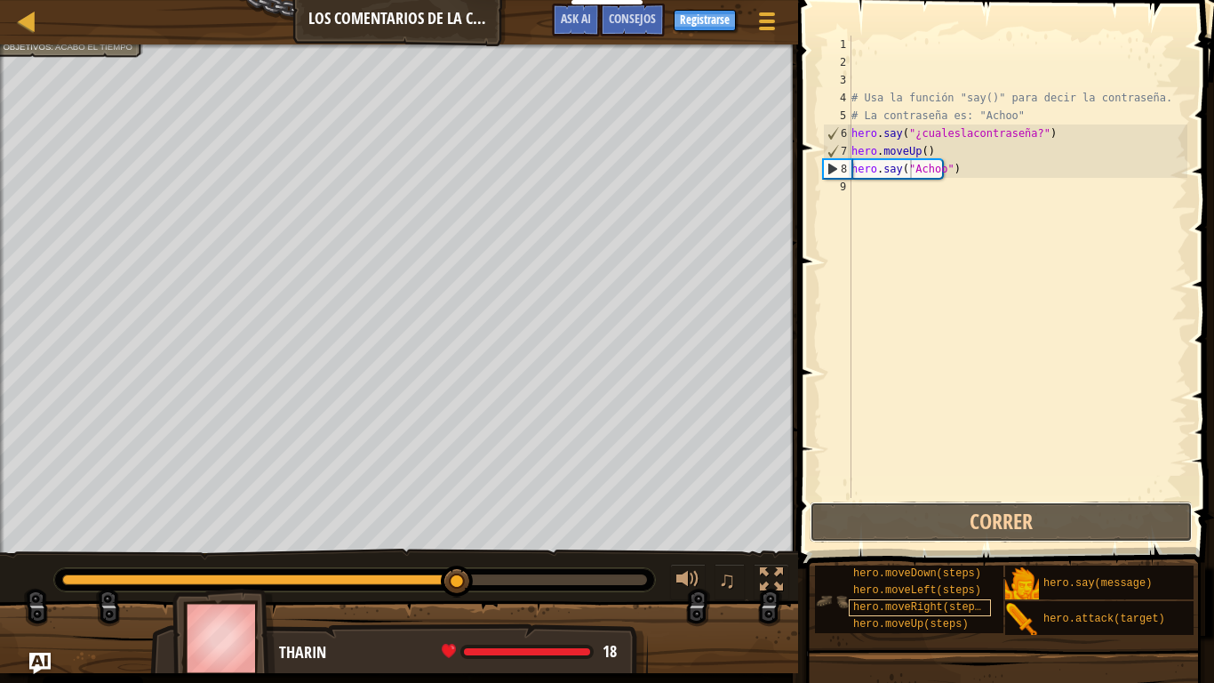
drag, startPoint x: 1030, startPoint y: 519, endPoint x: 978, endPoint y: 601, distance: 97.1
click at [986, 582] on div "Consejos hero.say("Achoo") 1 2 3 4 5 6 7 8 9 # Usa la función "say()" para deci…" at bounding box center [1003, 337] width 421 height 674
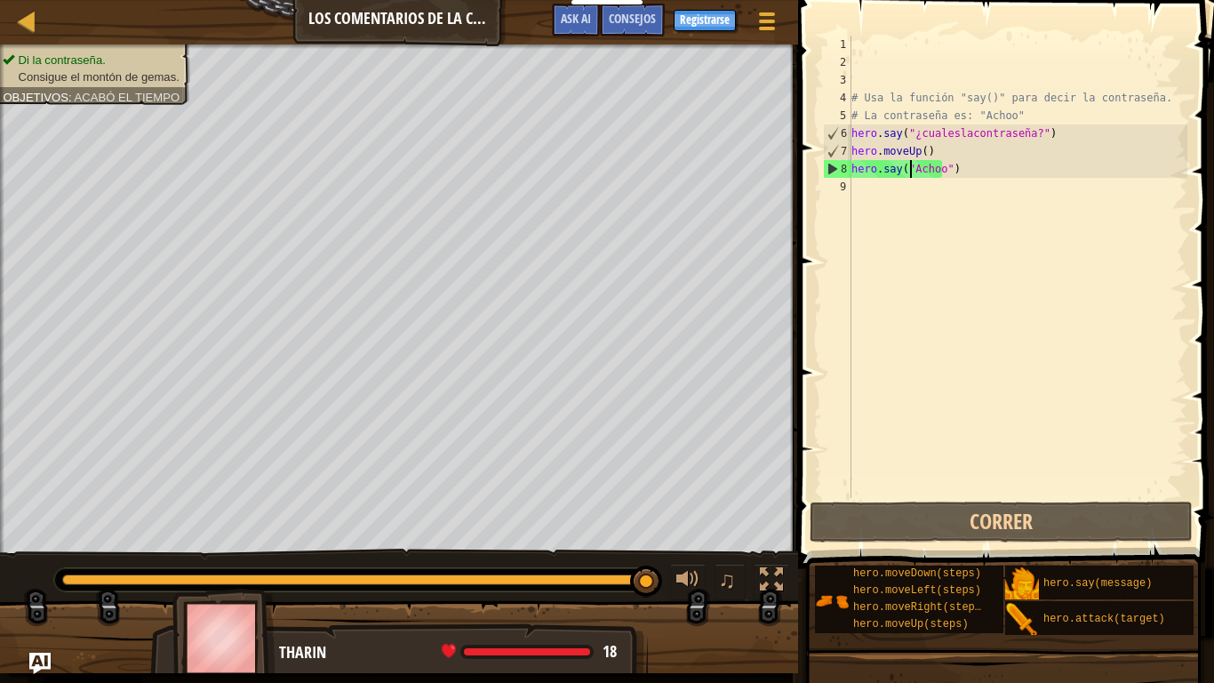
click at [908, 205] on div "# Usa la función "say()" para decir la contraseña. # La contraseña es: "Achoo" …" at bounding box center [1018, 285] width 340 height 498
type textarea "h"
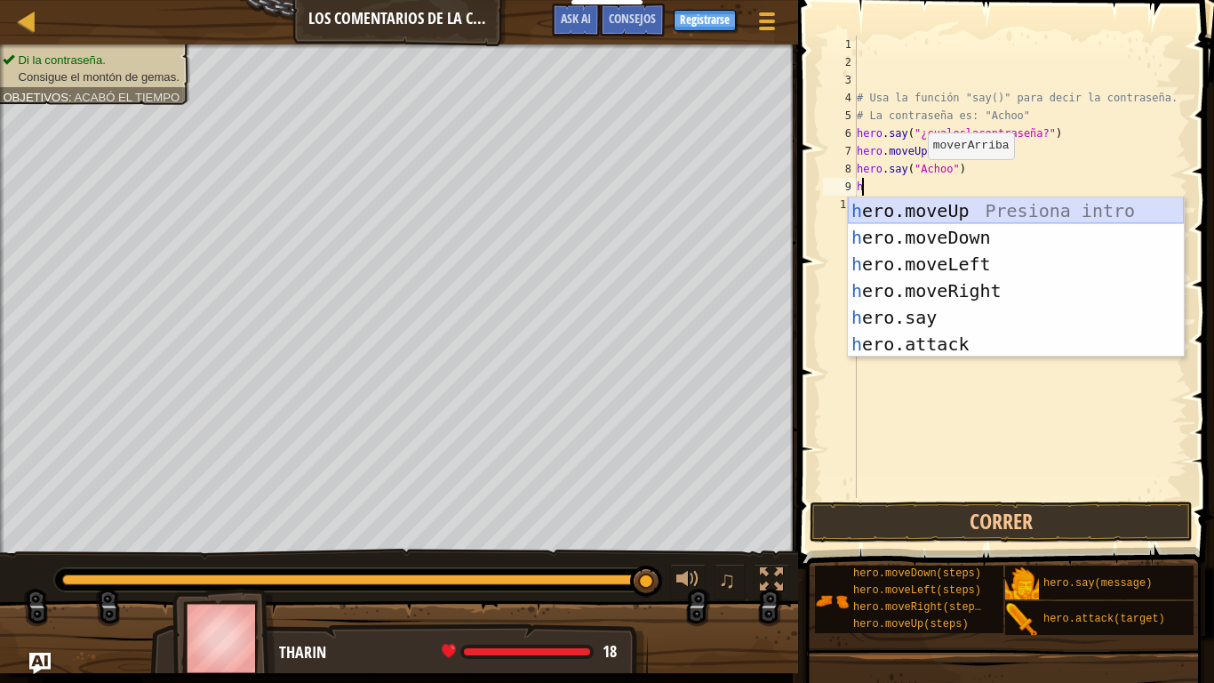
click at [949, 201] on div "h ero.moveUp Presiona intro h ero.moveDown Presiona intro h ero.moveLeft Presio…" at bounding box center [1016, 303] width 336 height 213
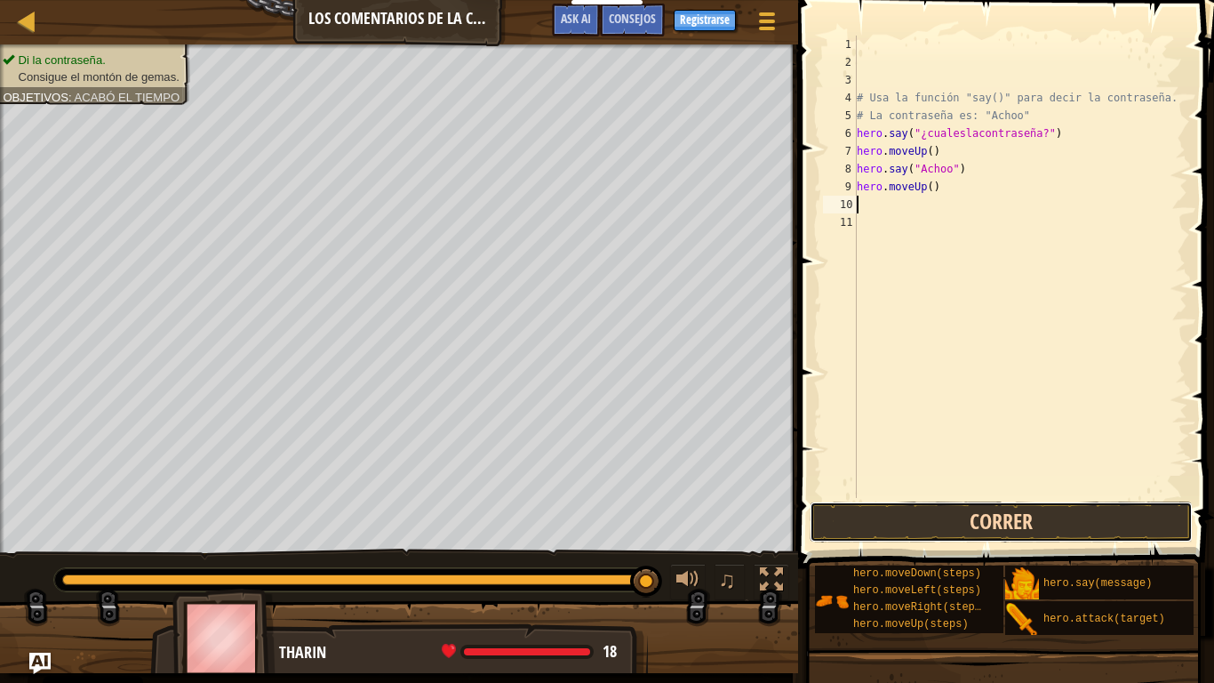
click at [928, 516] on button "Correr" at bounding box center [1001, 521] width 383 height 41
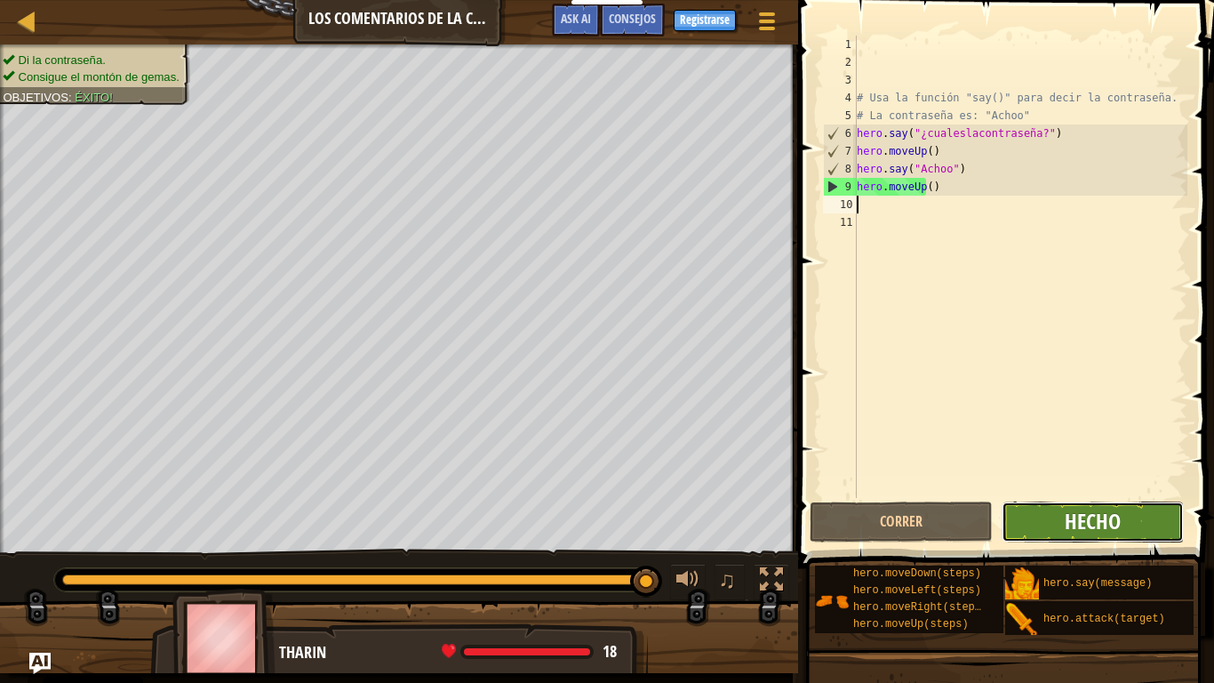
click at [1089, 518] on span "Hecho" at bounding box center [1093, 521] width 56 height 28
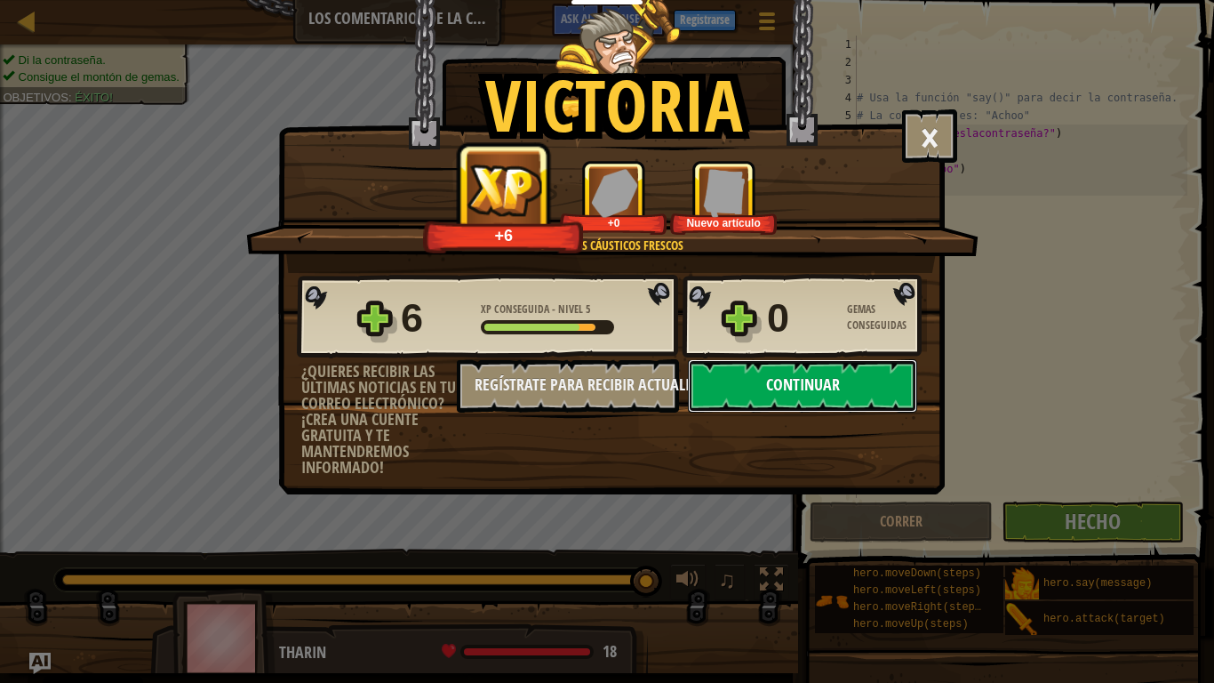
click at [767, 380] on button "Continuar" at bounding box center [802, 385] width 229 height 53
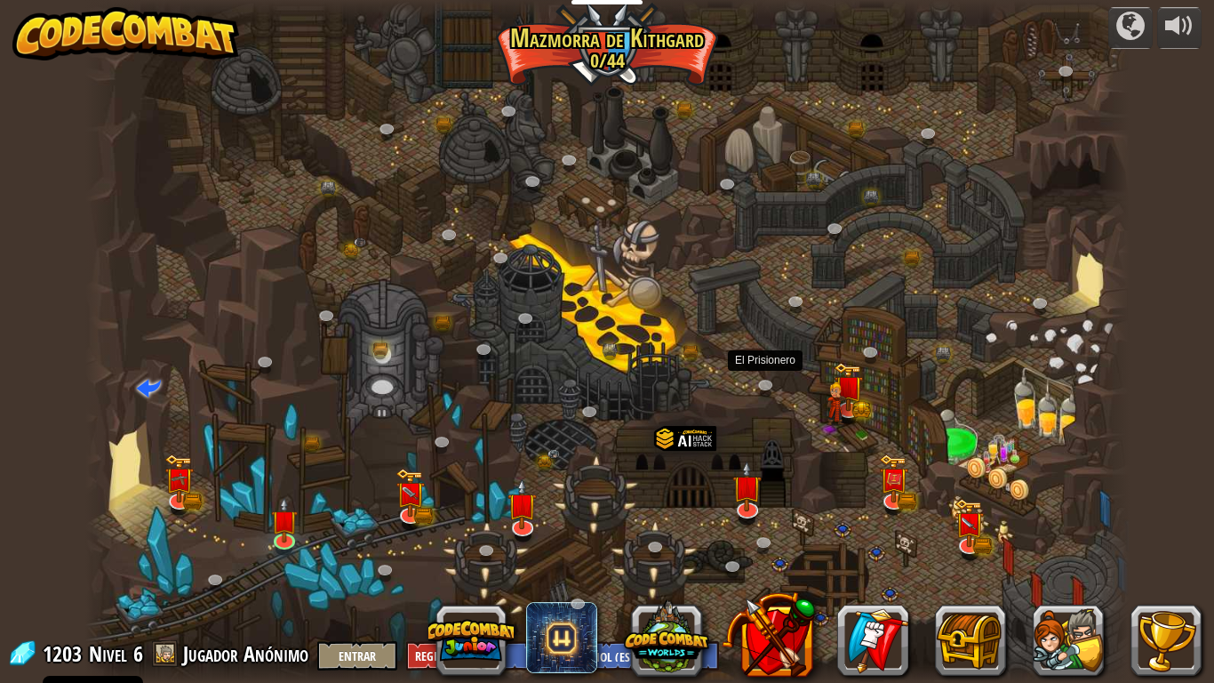
select select "es-ES"
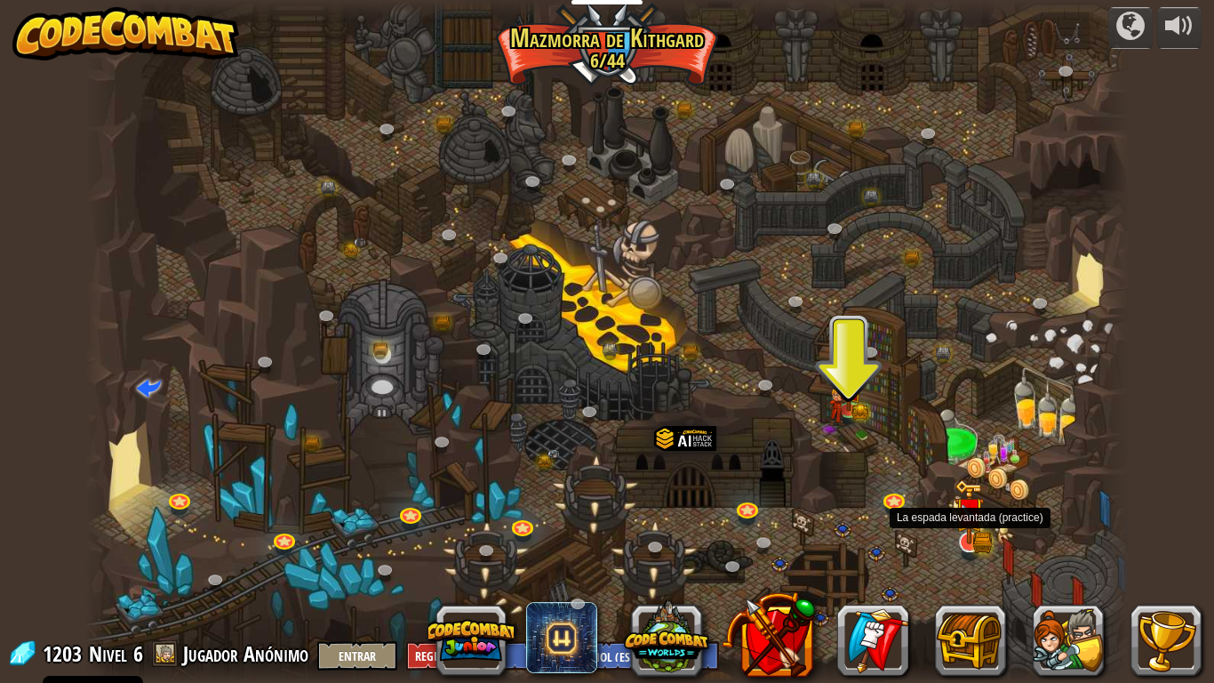
click at [972, 535] on img at bounding box center [969, 511] width 29 height 65
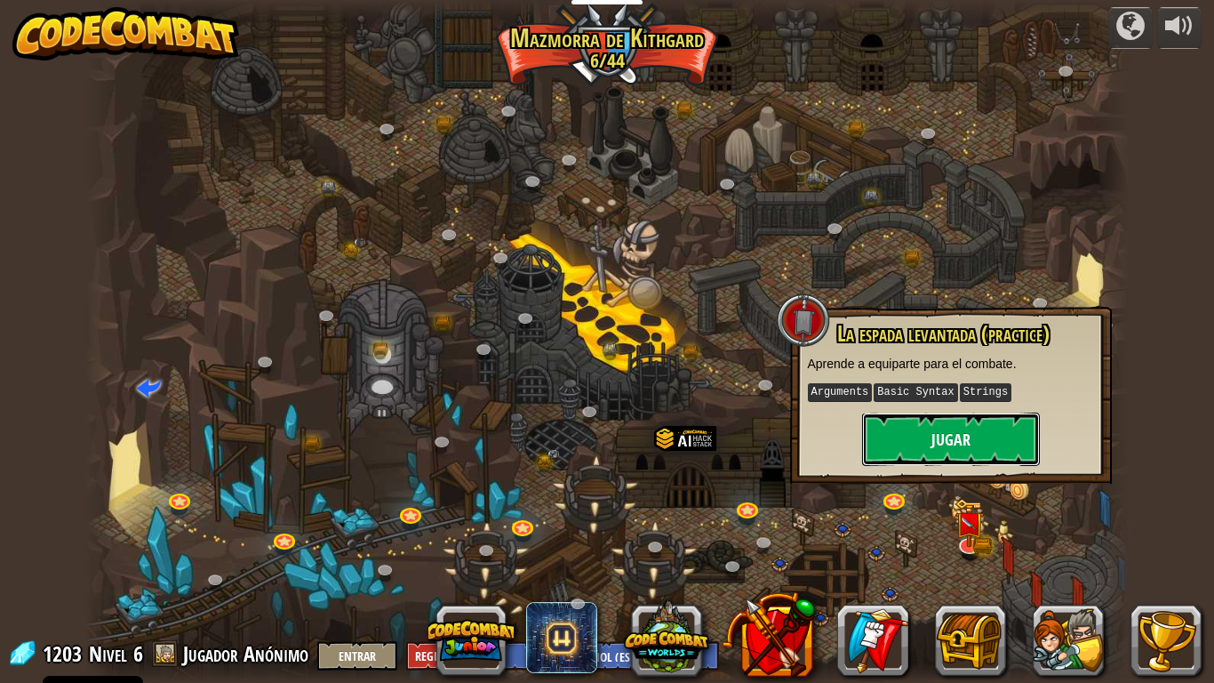
click at [960, 440] on button "Jugar" at bounding box center [951, 438] width 178 height 53
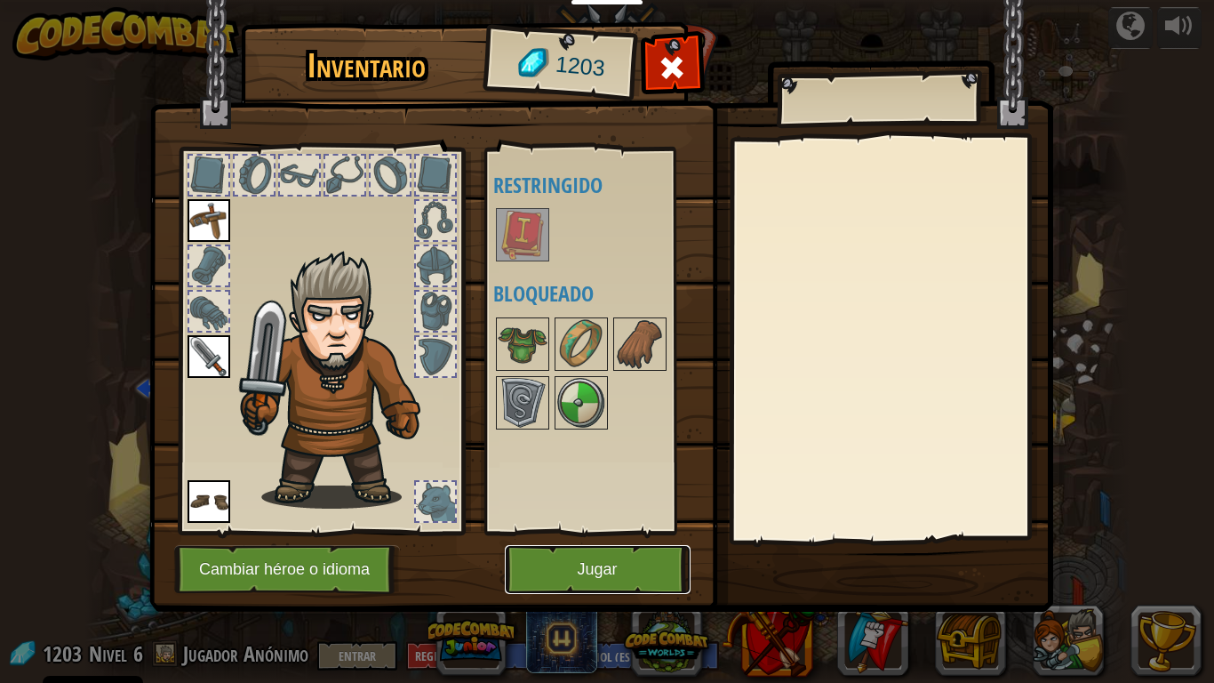
click at [587, 562] on button "Jugar" at bounding box center [598, 569] width 186 height 49
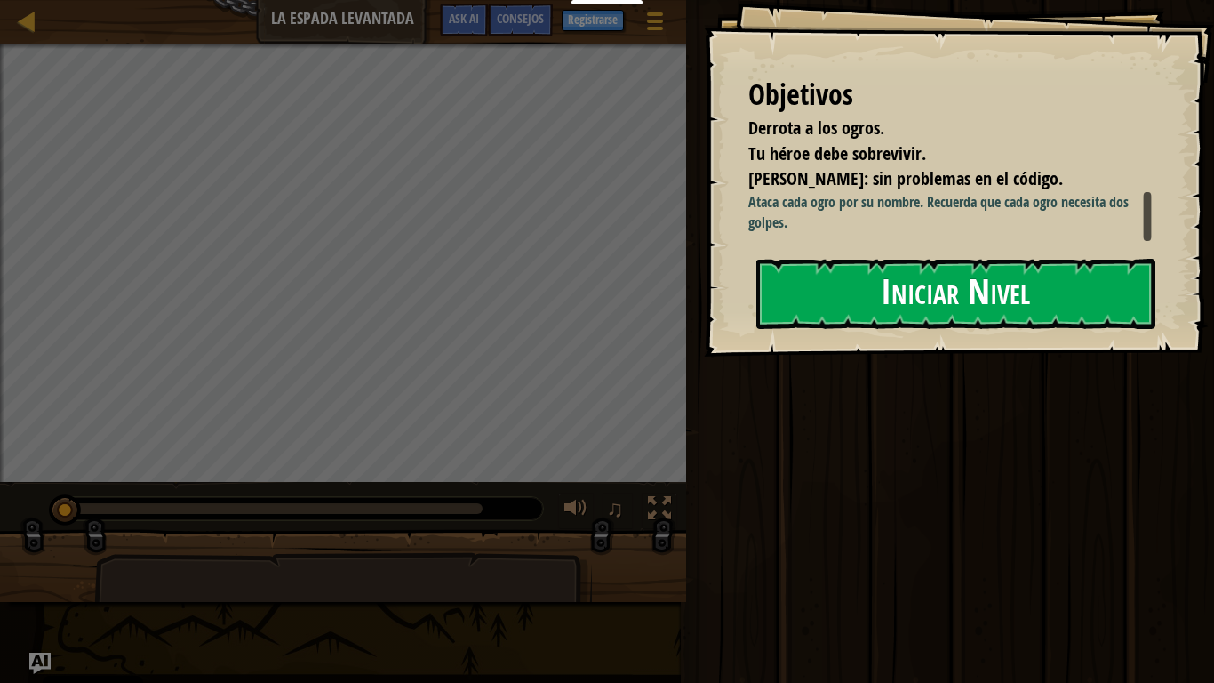
click at [901, 329] on button "Iniciar Nivel" at bounding box center [955, 294] width 399 height 70
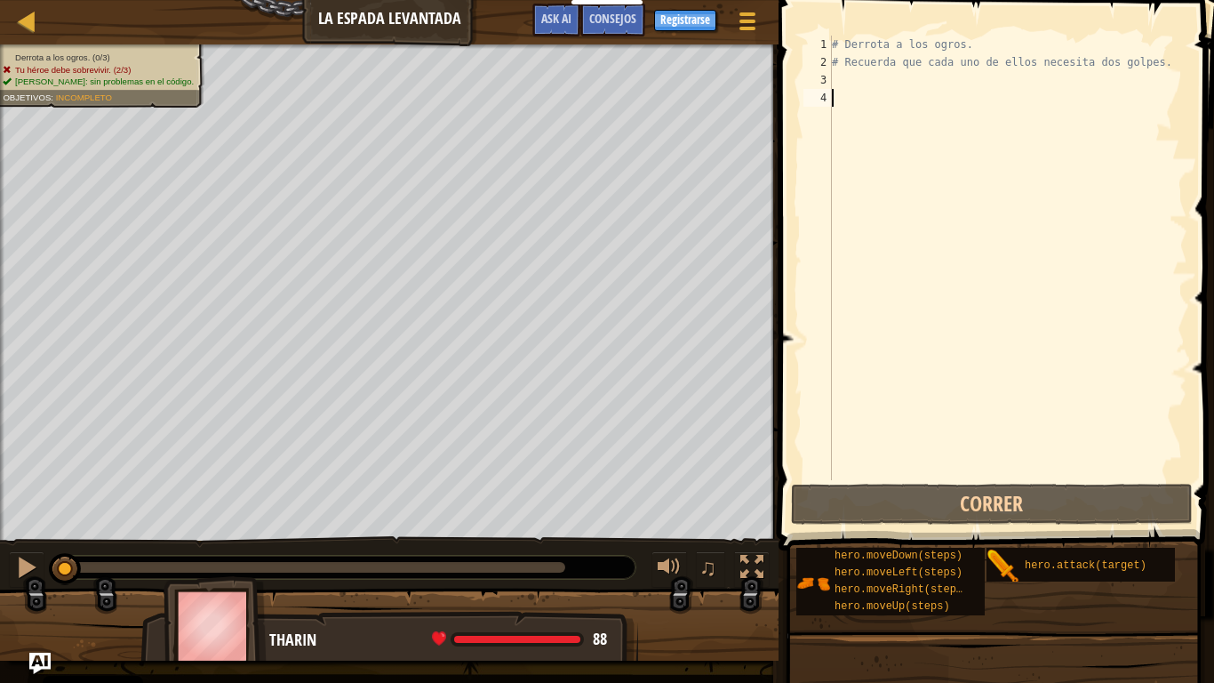
scroll to position [8, 0]
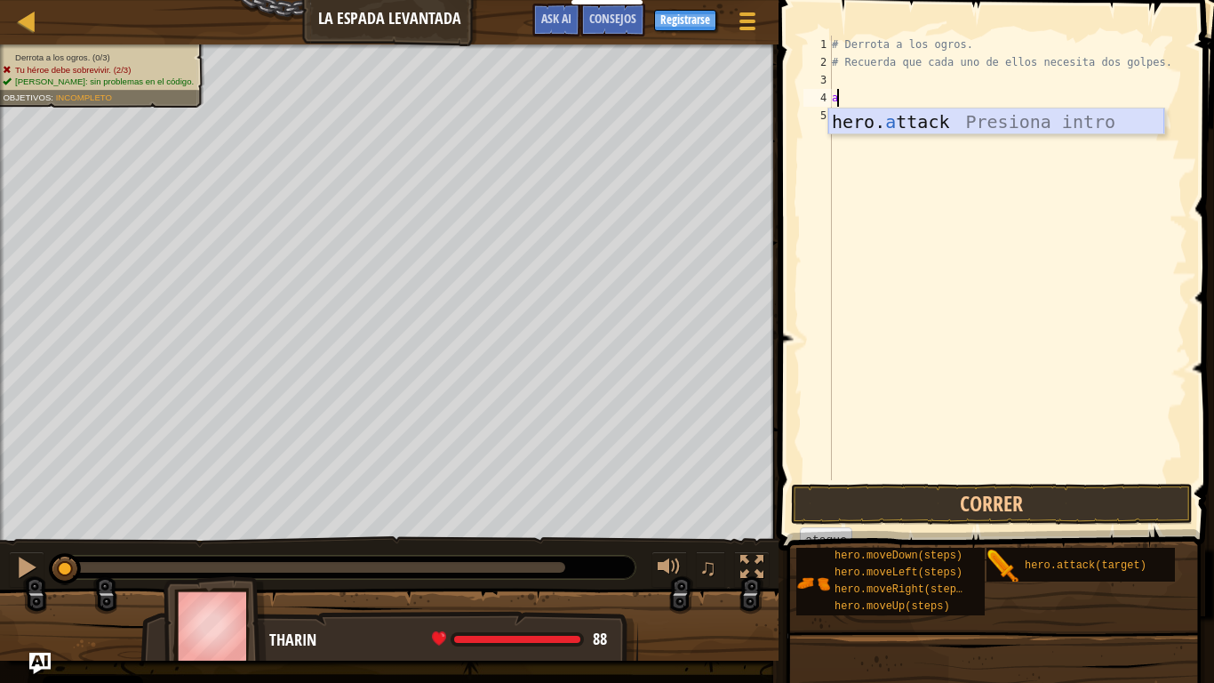
click at [886, 116] on div "hero. a ttack Presiona intro" at bounding box center [996, 148] width 336 height 80
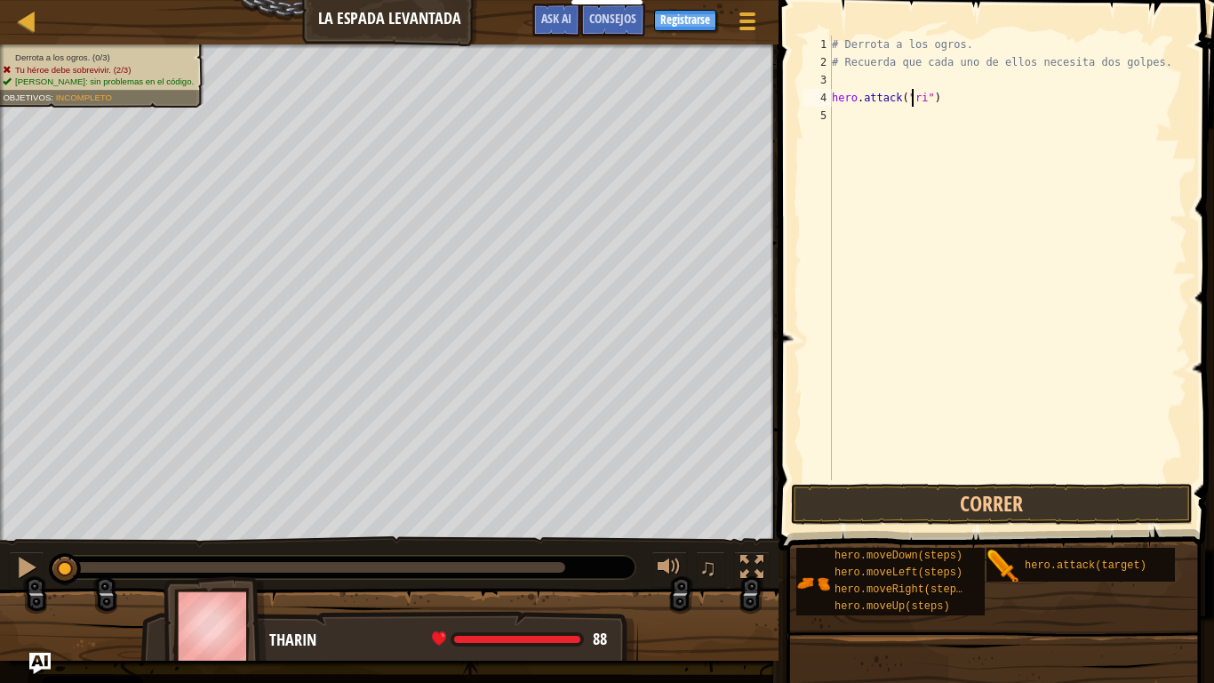
scroll to position [8, 6]
click at [889, 101] on div "# Derrota a los ogros. # Recuerda que cada uno de ellos necesita dos golpes. he…" at bounding box center [1007, 276] width 359 height 480
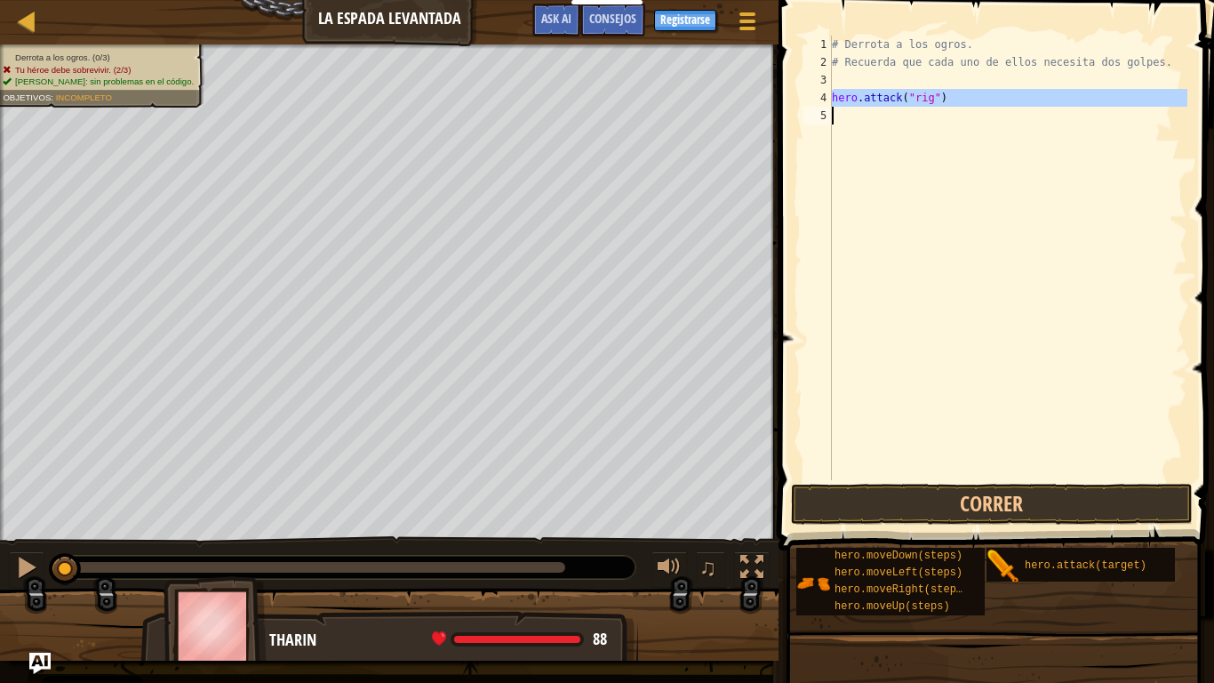
type textarea "hero.attack("rig")"
click at [920, 122] on div "# Derrota a los ogros. # Recuerda que cada uno de ellos necesita dos golpes. he…" at bounding box center [1007, 258] width 359 height 444
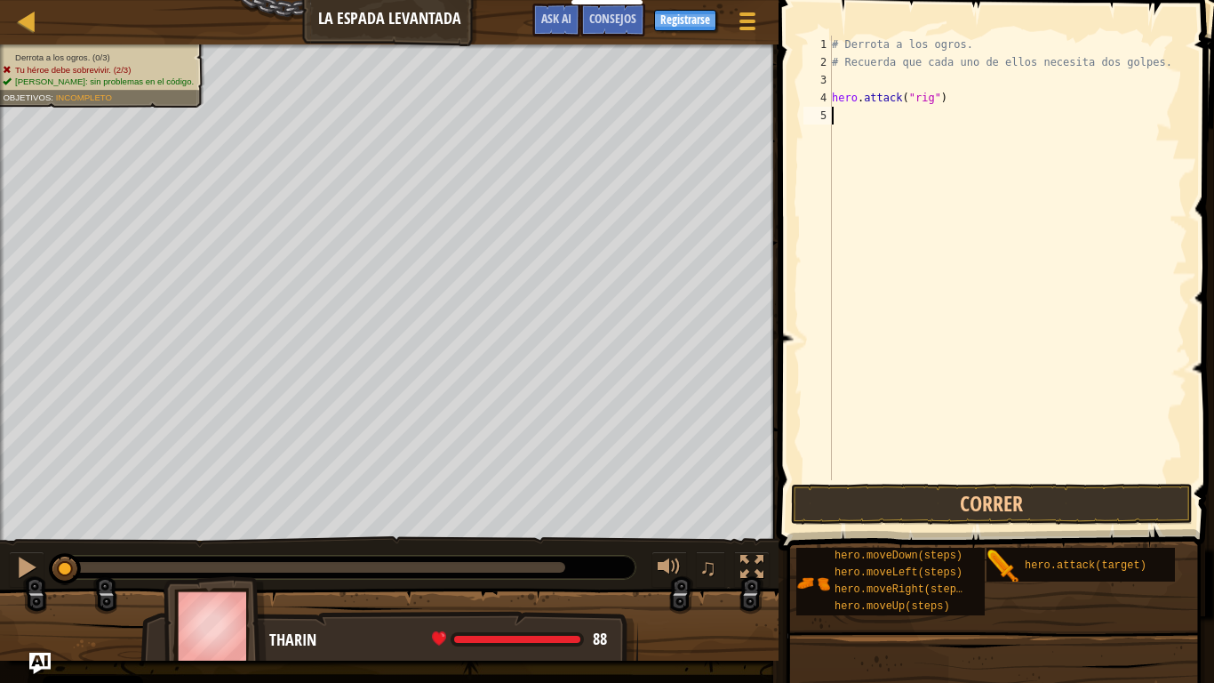
paste textarea "h"
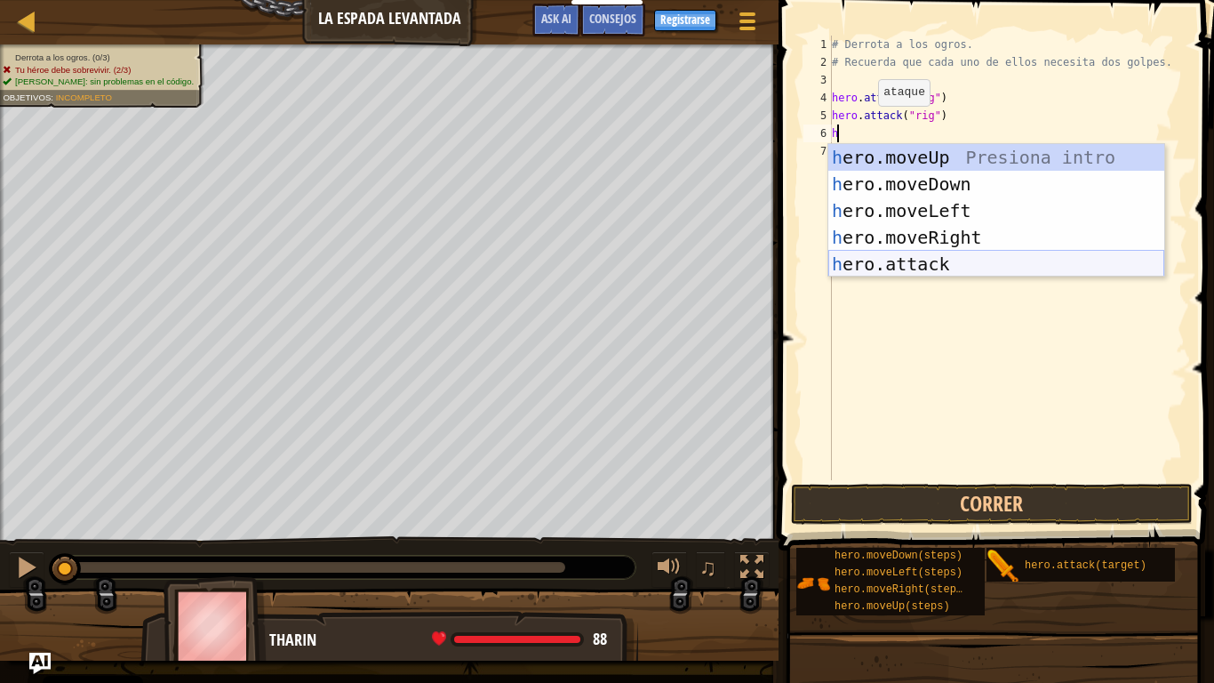
click at [916, 261] on div "h ero.moveUp Presiona intro h ero.moveDown Presiona intro h ero.moveLeft Presio…" at bounding box center [996, 237] width 336 height 187
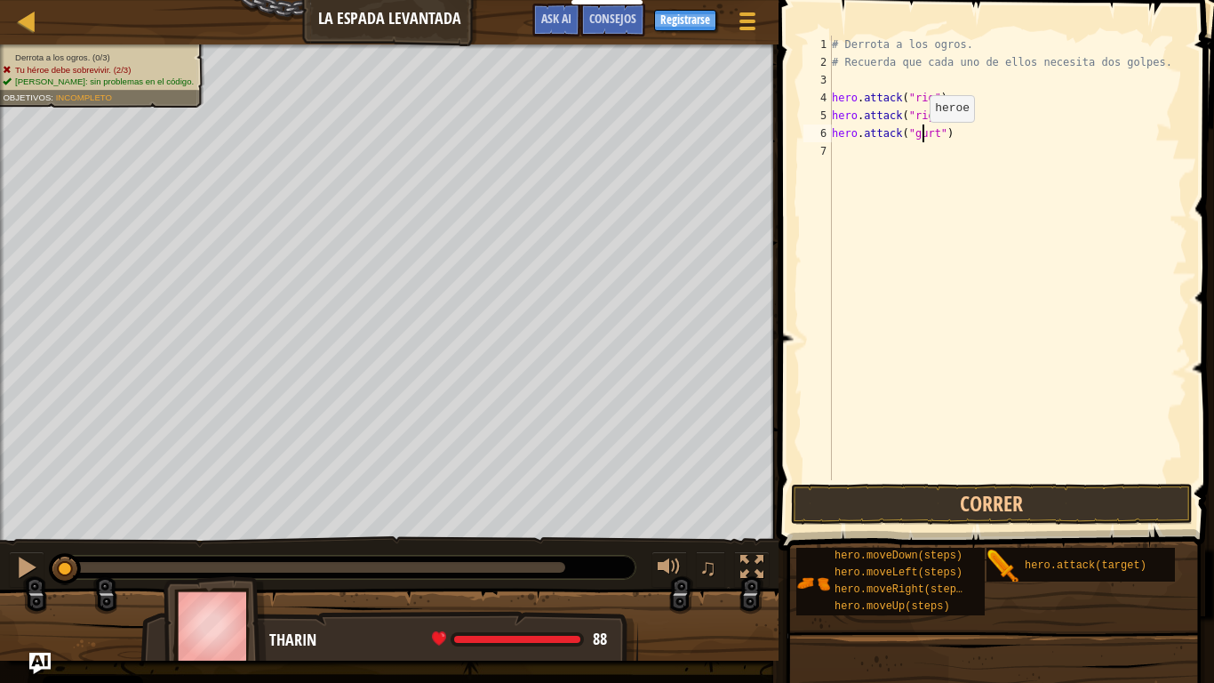
scroll to position [8, 7]
click at [892, 135] on div "# Derrota a los ogros. # Recuerda que cada uno de ellos necesita dos golpes. he…" at bounding box center [1007, 276] width 359 height 480
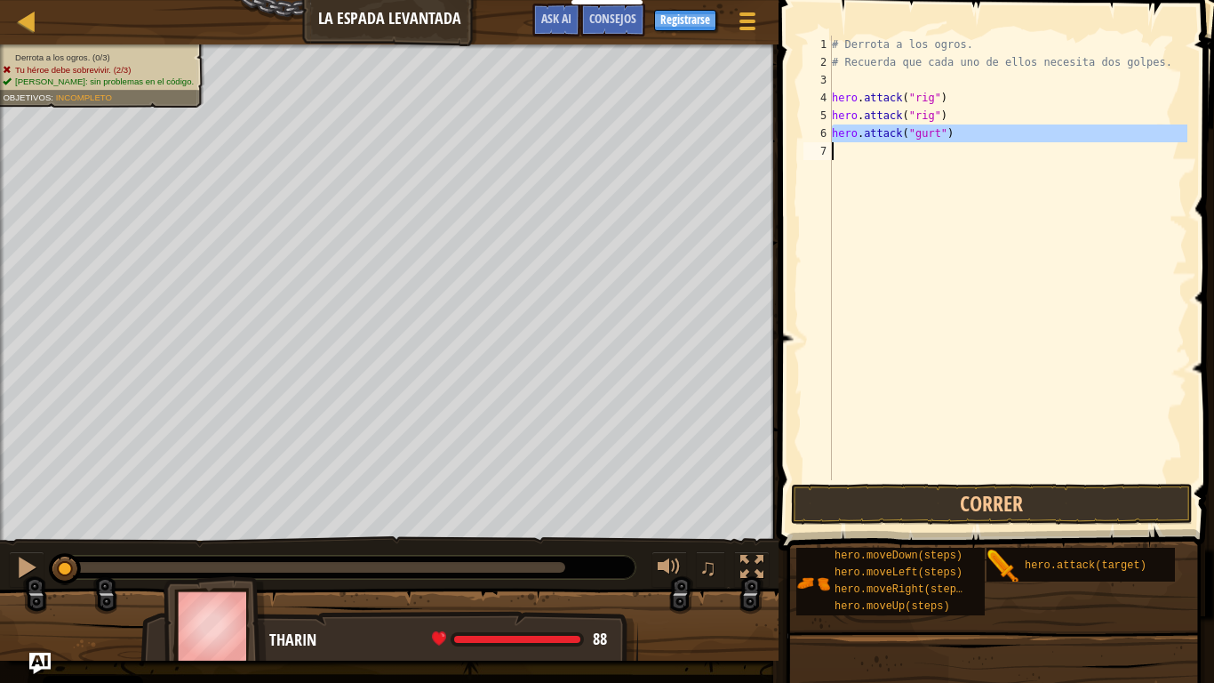
type textarea "hero.attack("gurt")"
click at [890, 153] on div "# Derrota a los ogros. # Recuerda que cada uno de ellos necesita dos golpes. he…" at bounding box center [1007, 258] width 359 height 444
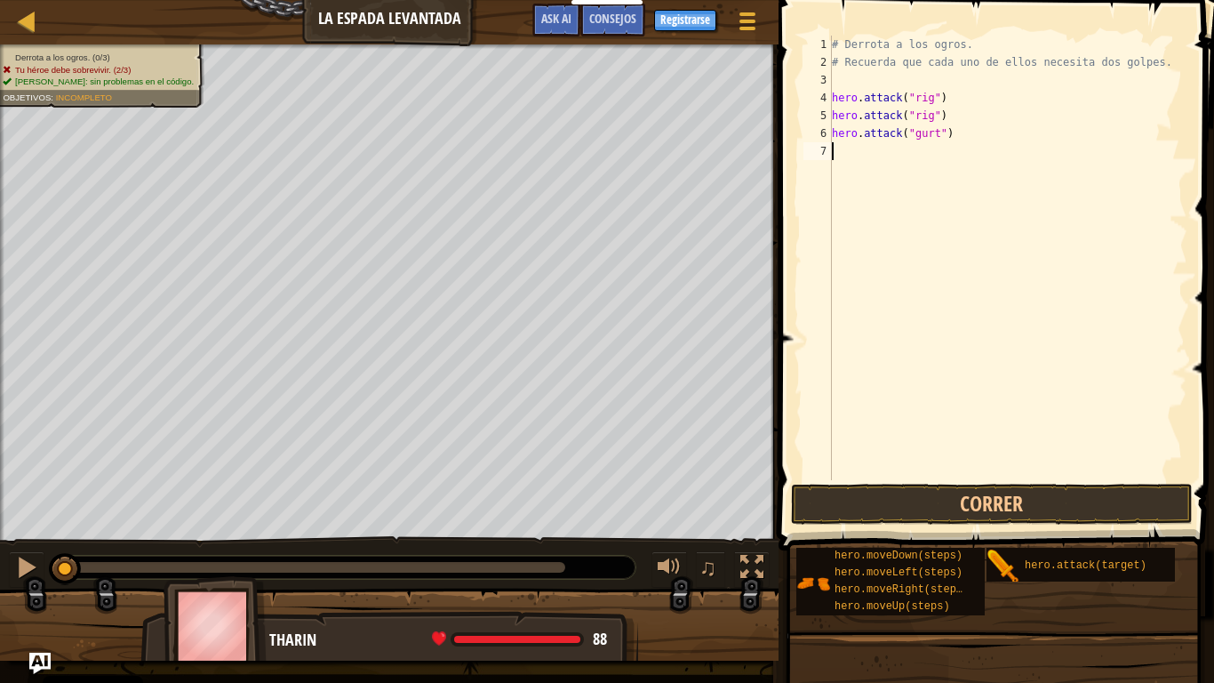
paste textarea "h"
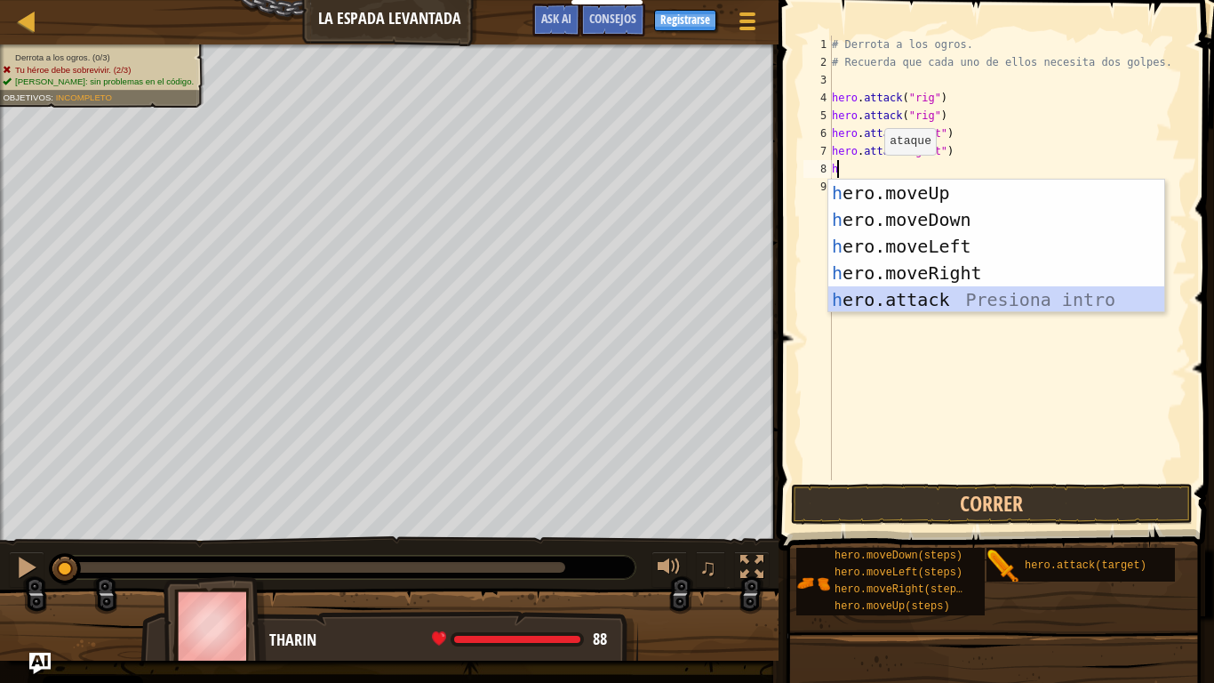
click at [919, 301] on div "h ero.moveUp Presiona intro h ero.moveDown Presiona intro h ero.moveLeft Presio…" at bounding box center [996, 273] width 336 height 187
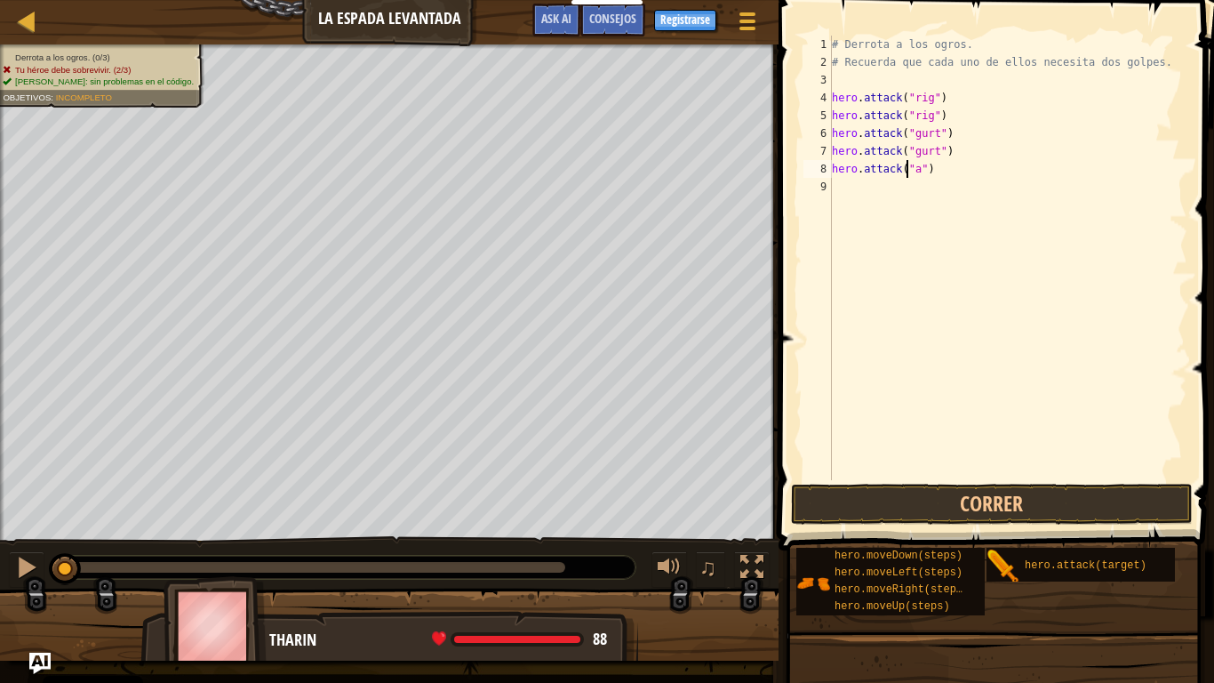
scroll to position [8, 6]
click at [902, 171] on div "# Derrota a los ogros. # Recuerda que cada uno de ellos necesita dos golpes. he…" at bounding box center [1007, 276] width 359 height 480
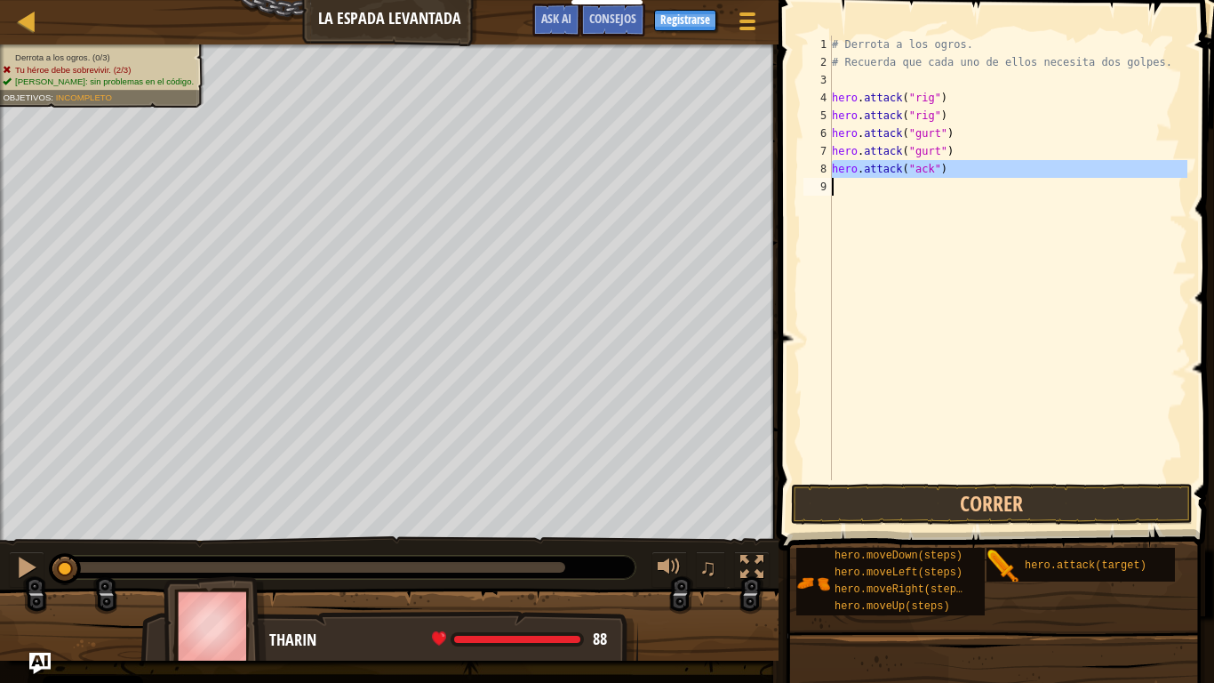
type textarea "hero.attack("ack")"
click at [900, 196] on div "# Derrota a los ogros. # Recuerda que cada uno de ellos necesita dos golpes. he…" at bounding box center [1007, 258] width 359 height 444
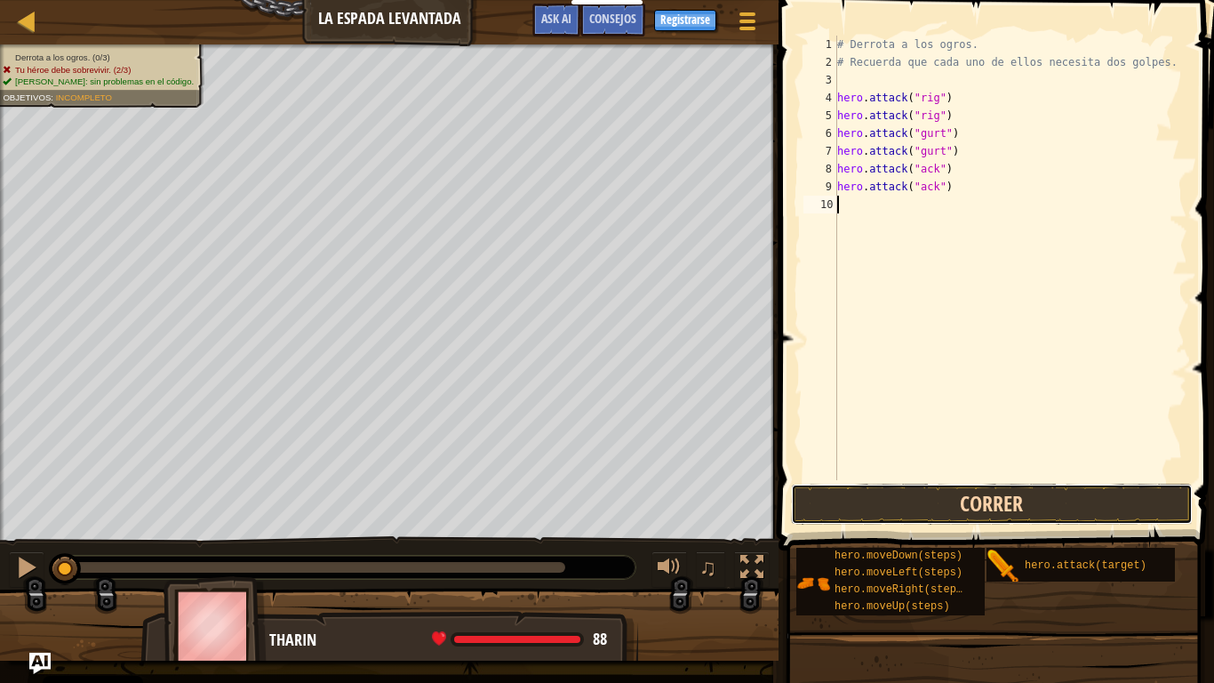
click at [969, 504] on button "Correr" at bounding box center [992, 504] width 402 height 41
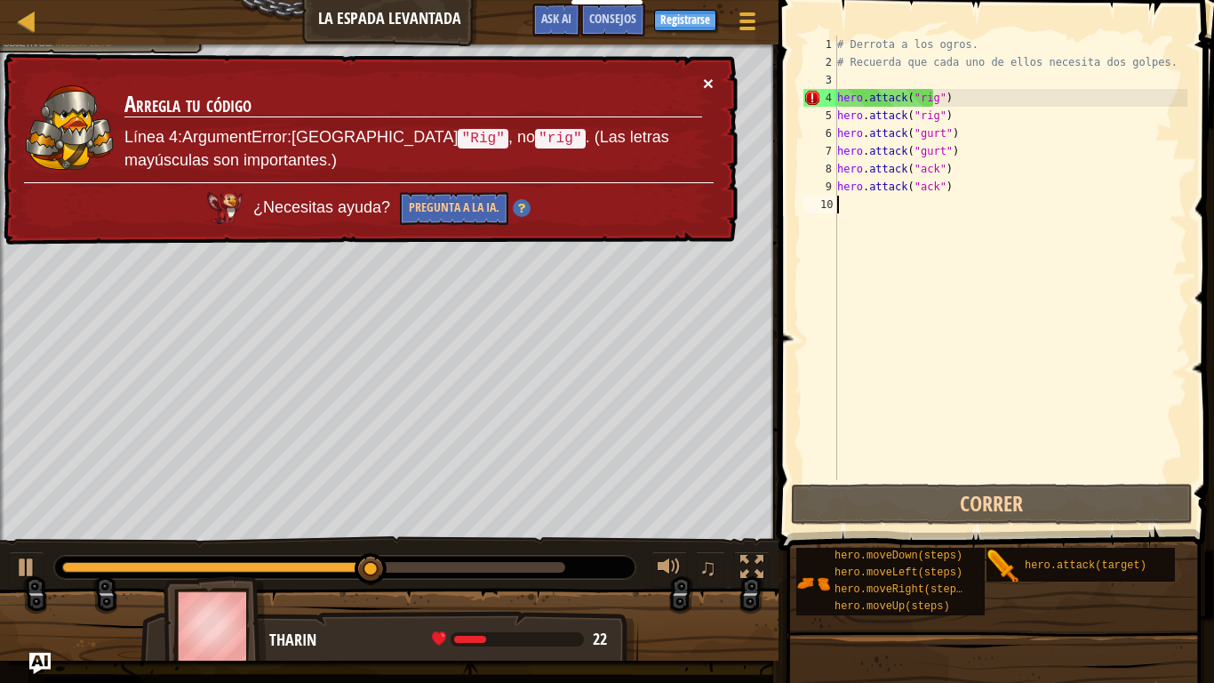
click at [706, 84] on button "×" at bounding box center [708, 83] width 11 height 19
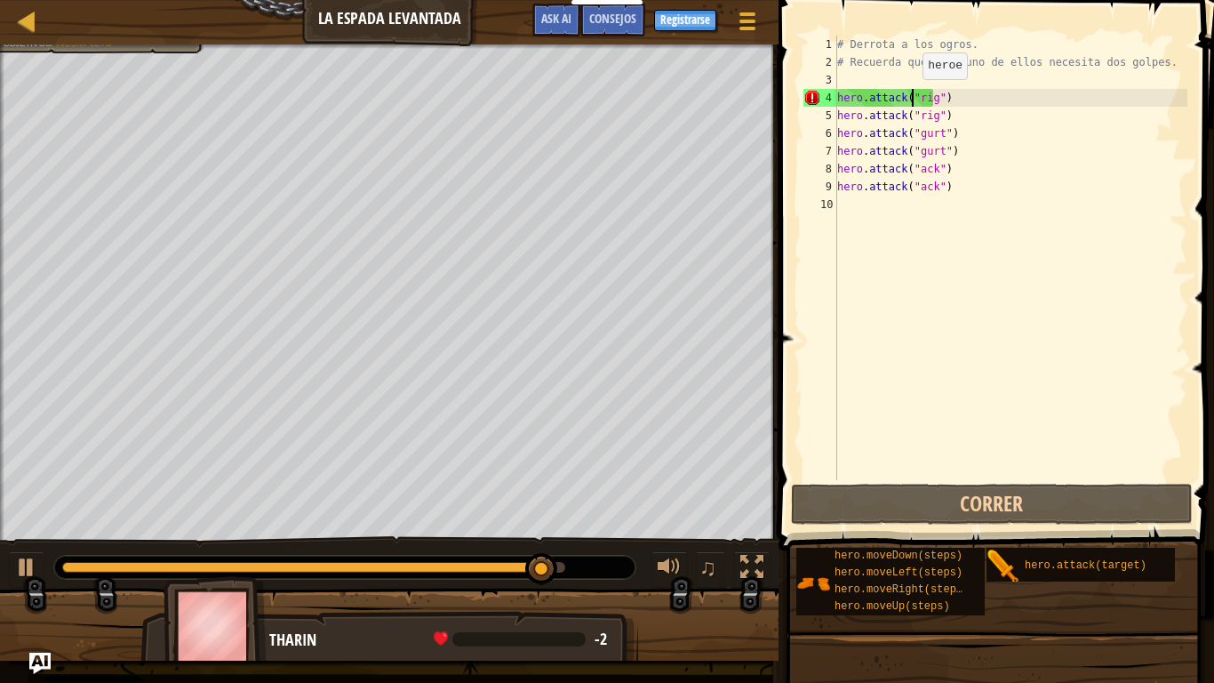
click at [912, 97] on div "# Derrota a los ogros. # Recuerda que cada uno de ellos necesita dos golpes. he…" at bounding box center [1011, 276] width 354 height 480
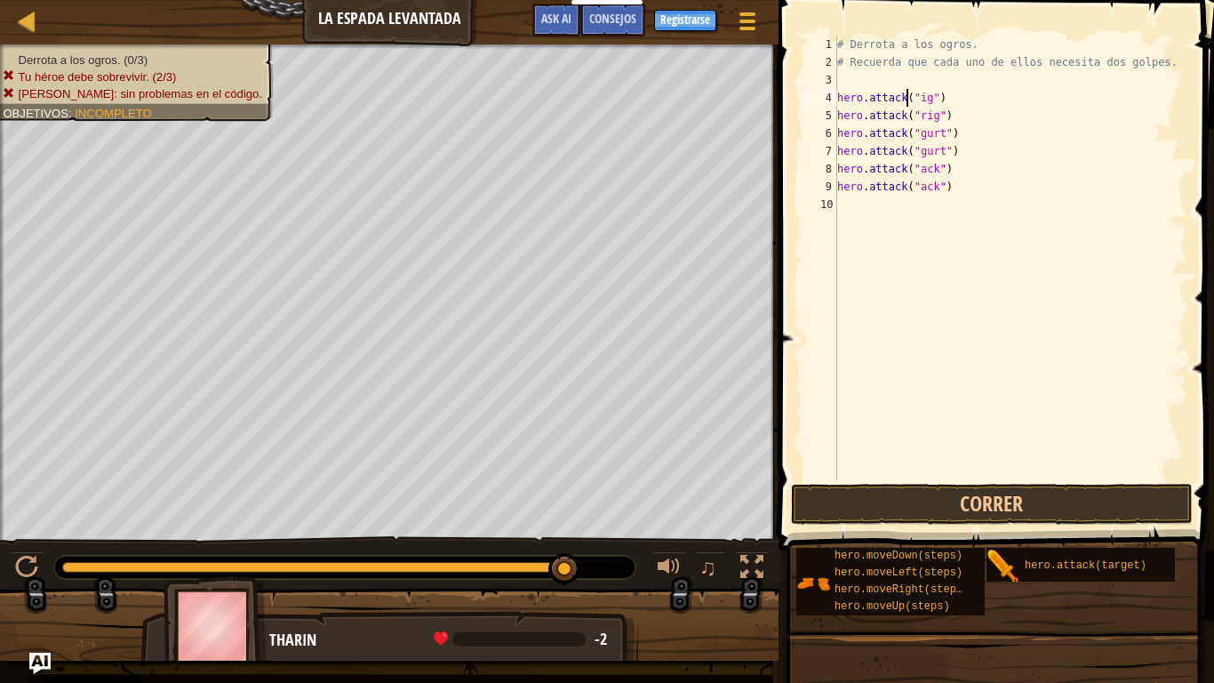
scroll to position [8, 5]
click at [913, 116] on div "# Derrota a los ogros. # Recuerda que cada uno de ellos necesita dos golpes. he…" at bounding box center [1011, 276] width 354 height 480
click at [908, 134] on div "# Derrota a los ogros. # Recuerda que cada uno de ellos necesita dos golpes. he…" at bounding box center [1011, 276] width 354 height 480
click at [910, 133] on div "# Derrota a los ogros. # Recuerda que cada uno de ellos necesita dos golpes. he…" at bounding box center [1011, 276] width 354 height 480
click at [912, 150] on div "# Derrota a los ogros. # Recuerda que cada uno de ellos necesita dos golpes. he…" at bounding box center [1011, 276] width 354 height 480
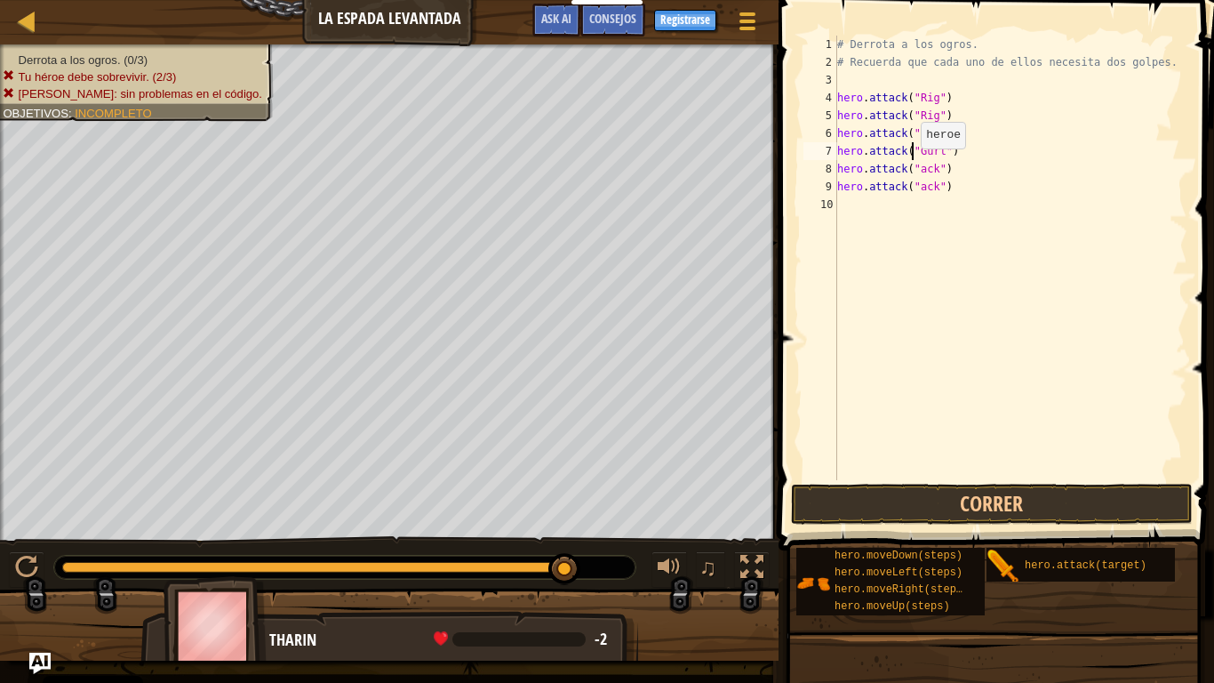
click at [910, 167] on div "# Derrota a los ogros. # Recuerda que cada uno de ellos necesita dos golpes. he…" at bounding box center [1011, 276] width 354 height 480
click at [912, 188] on div "# Derrota a los ogros. # Recuerda que cada uno de ellos necesita dos golpes. he…" at bounding box center [1011, 276] width 354 height 480
type textarea "hero.attack("Ack")"
click at [949, 504] on button "Correr" at bounding box center [992, 504] width 402 height 41
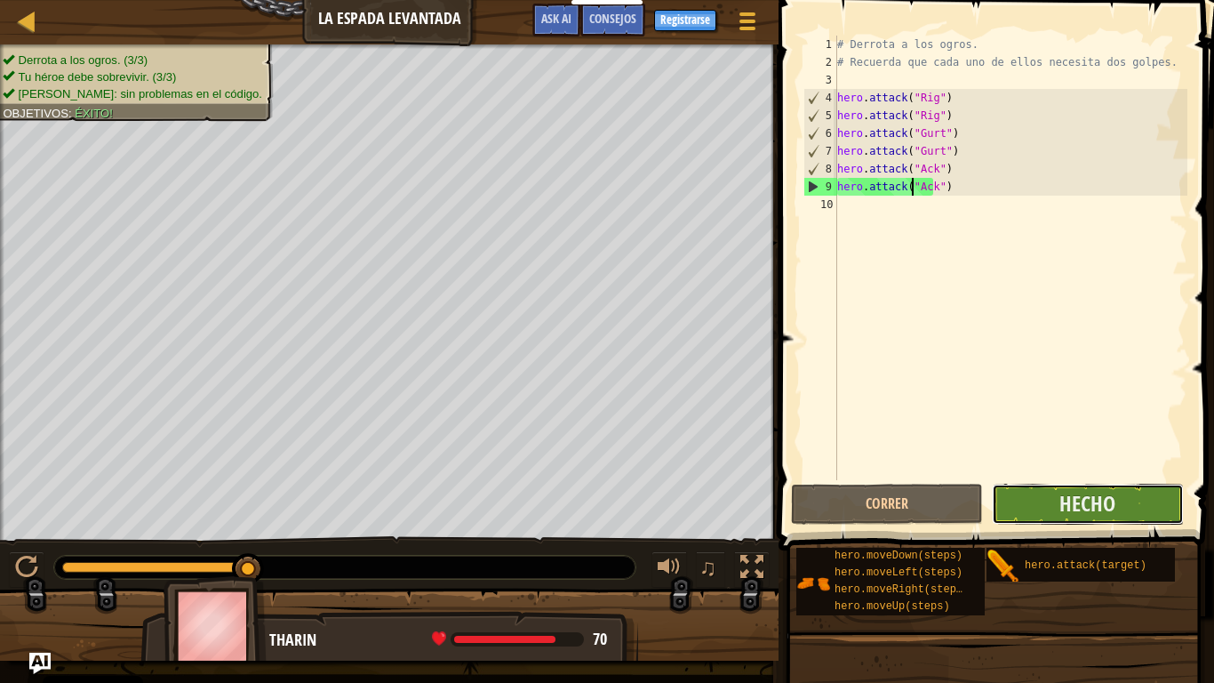
click at [1038, 508] on button "Hecho" at bounding box center [1088, 504] width 192 height 41
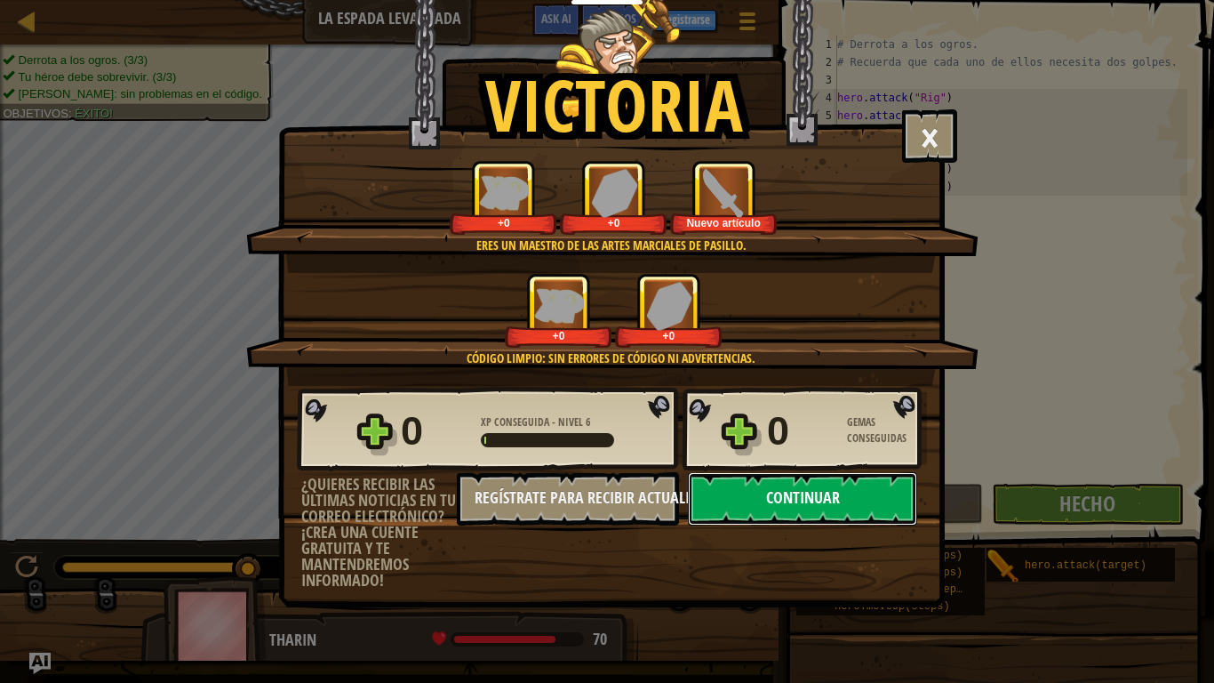
click at [820, 503] on button "Continuar" at bounding box center [802, 498] width 229 height 53
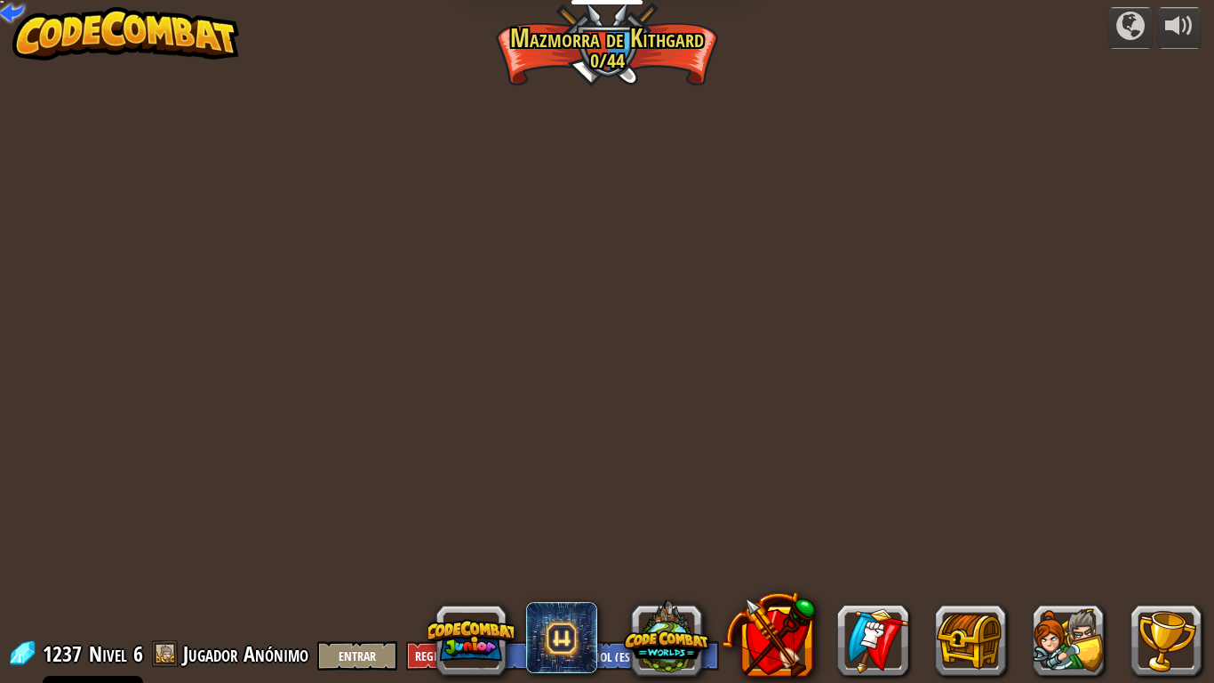
select select "es-ES"
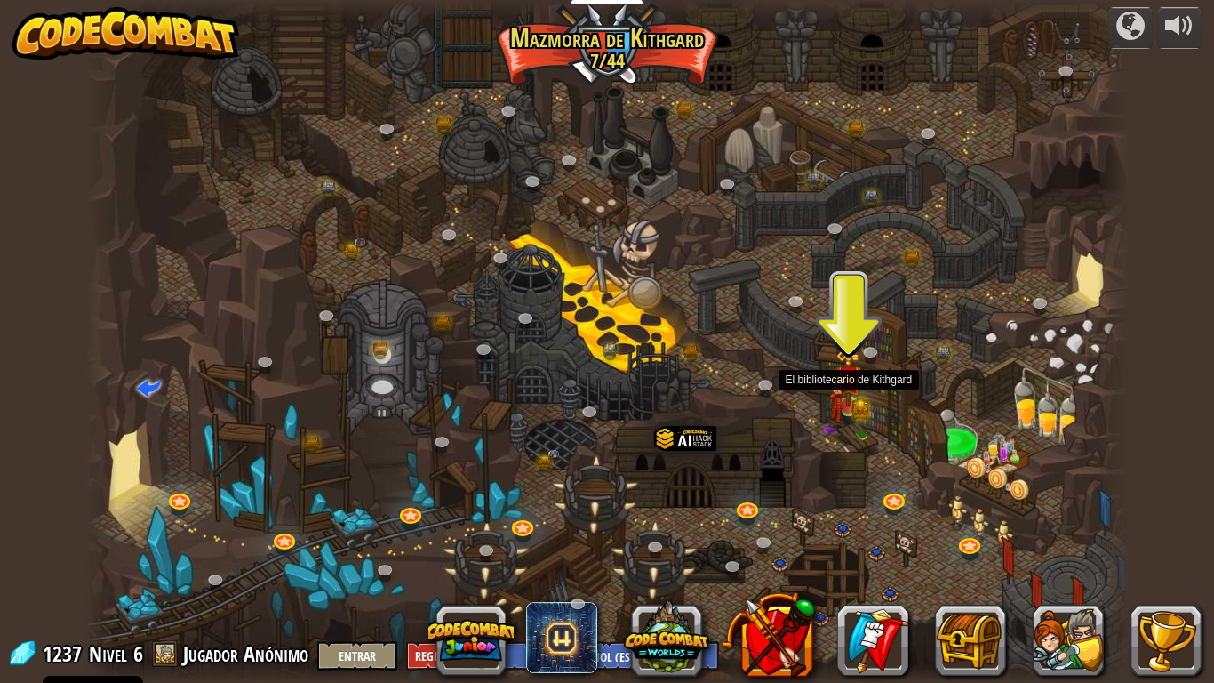
click at [848, 398] on img at bounding box center [849, 378] width 27 height 58
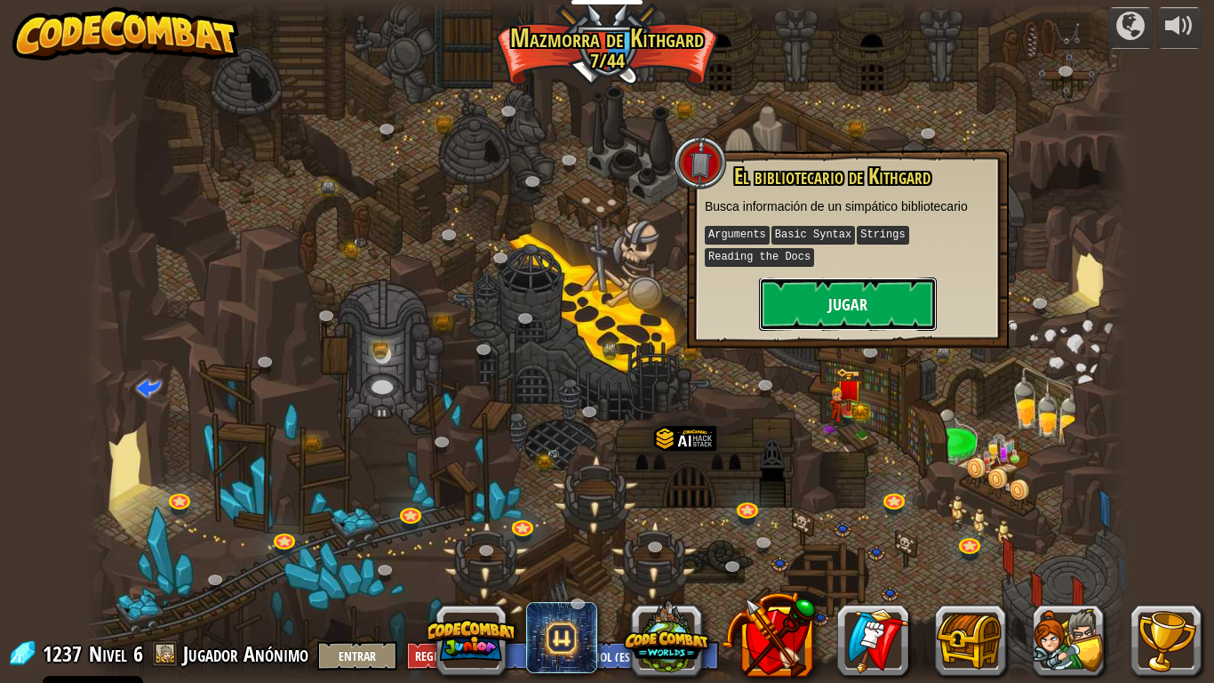
click at [868, 301] on button "Jugar" at bounding box center [848, 303] width 178 height 53
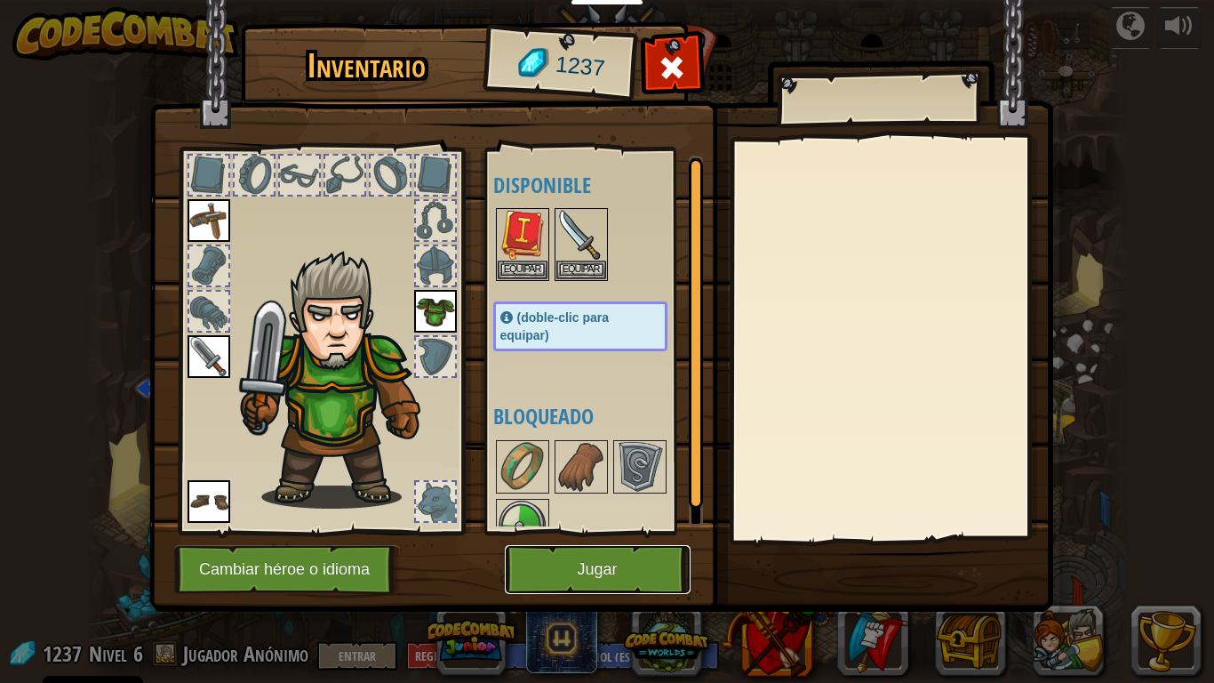
click at [596, 562] on button "Jugar" at bounding box center [598, 569] width 186 height 49
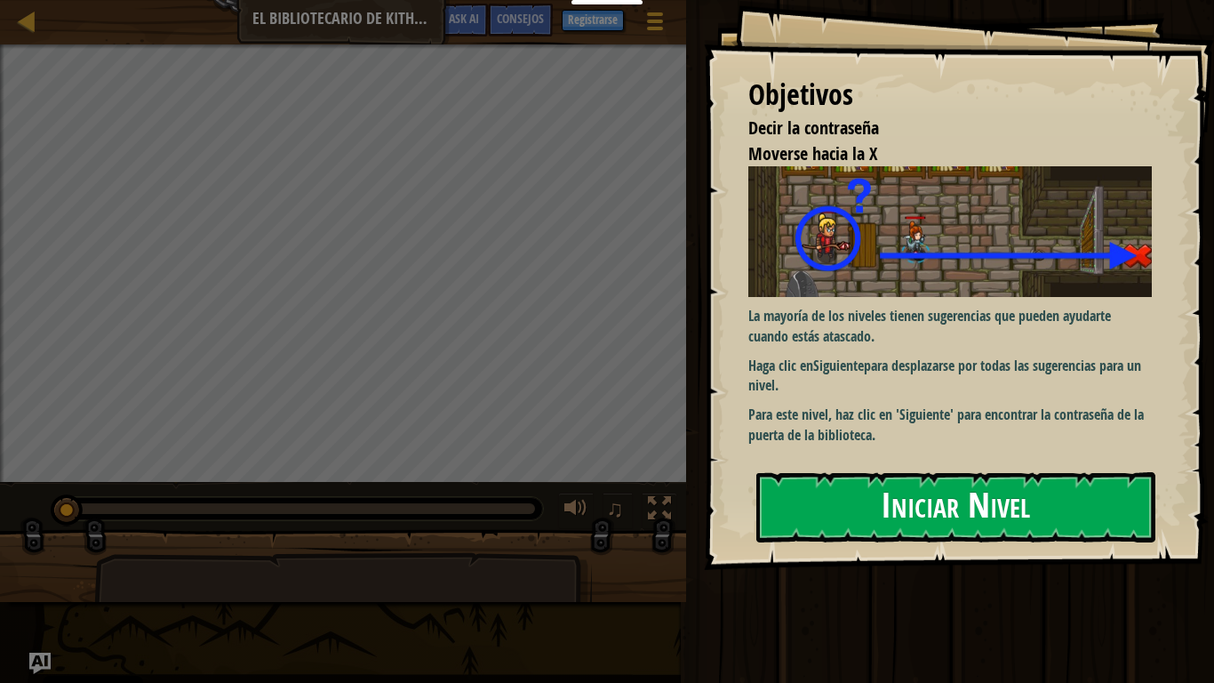
click at [934, 520] on button "Iniciar Nivel" at bounding box center [955, 507] width 399 height 70
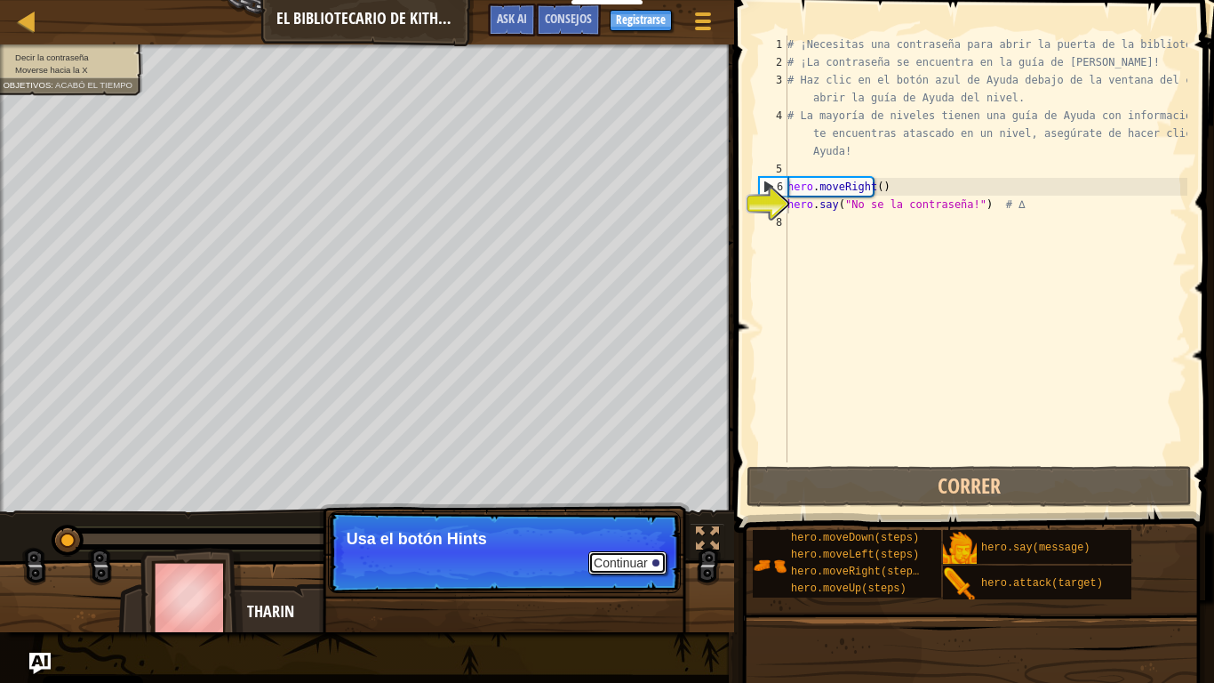
click at [623, 564] on button "Continuar" at bounding box center [627, 562] width 78 height 23
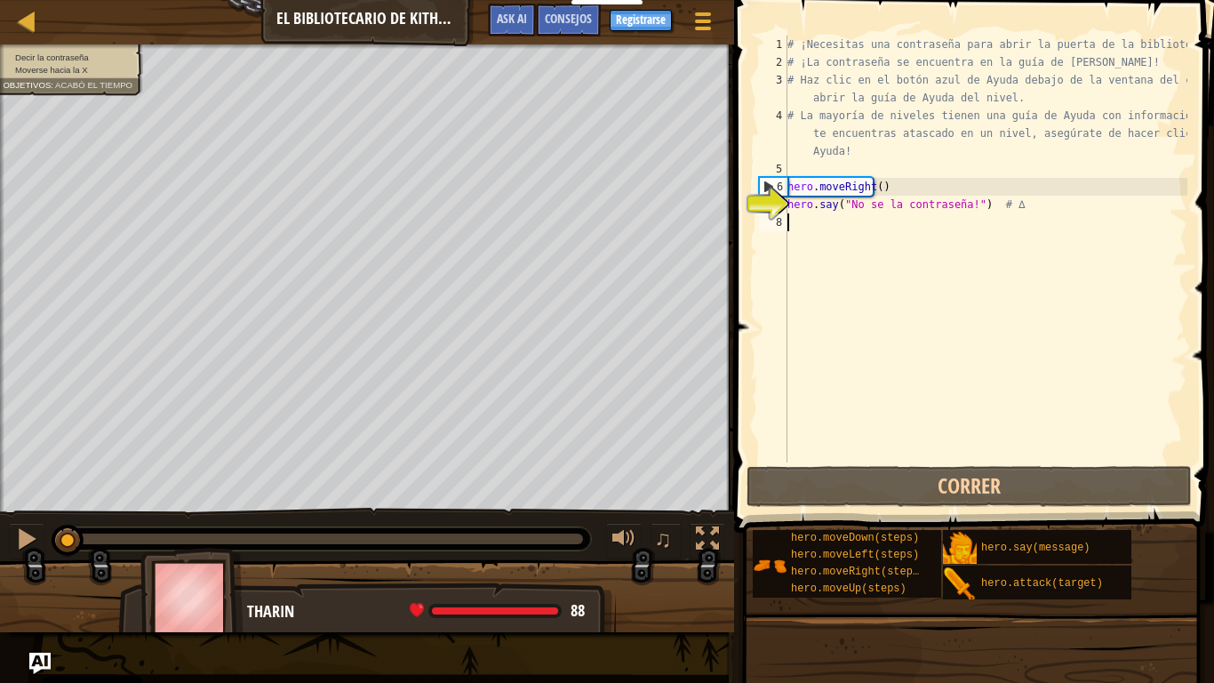
click at [838, 215] on div "# ¡Necesitas una contraseña para abrir la puerta de la biblioteca! # ¡La contra…" at bounding box center [986, 267] width 404 height 462
click at [828, 204] on div "# ¡Necesitas una contraseña para abrir la puerta de la biblioteca! # ¡La contra…" at bounding box center [986, 267] width 404 height 462
type textarea "hero.say("No se la contraseña!") # ∆"
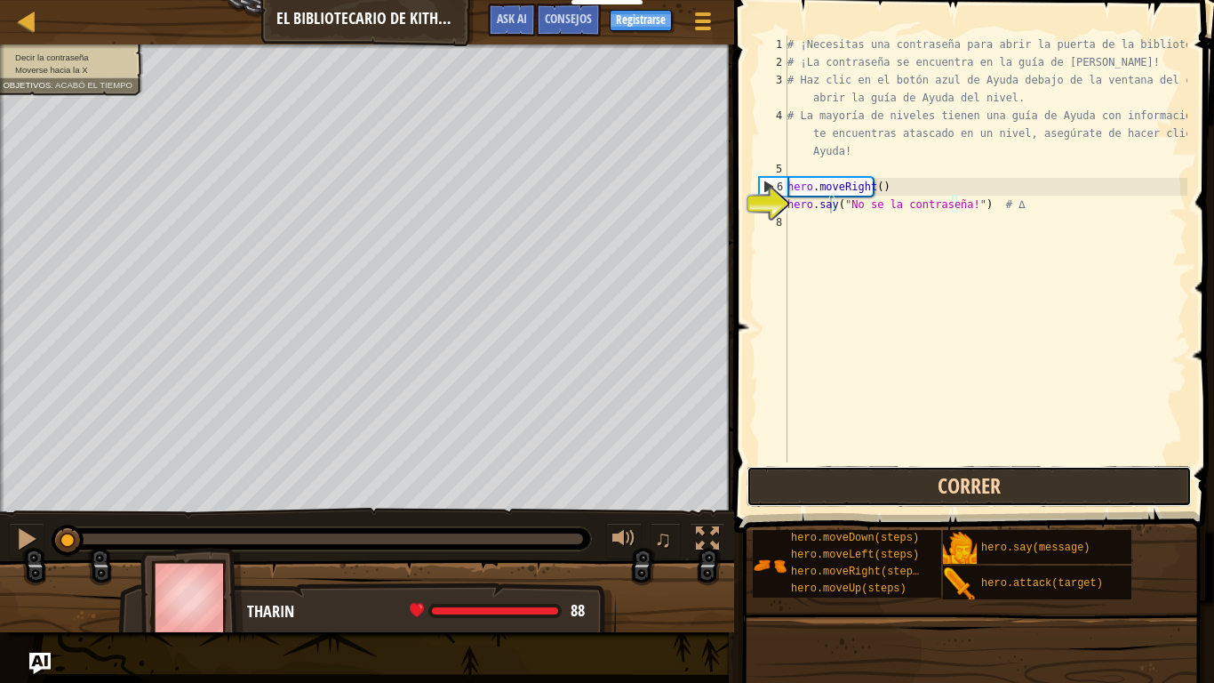
click at [900, 488] on button "Correr" at bounding box center [969, 486] width 445 height 41
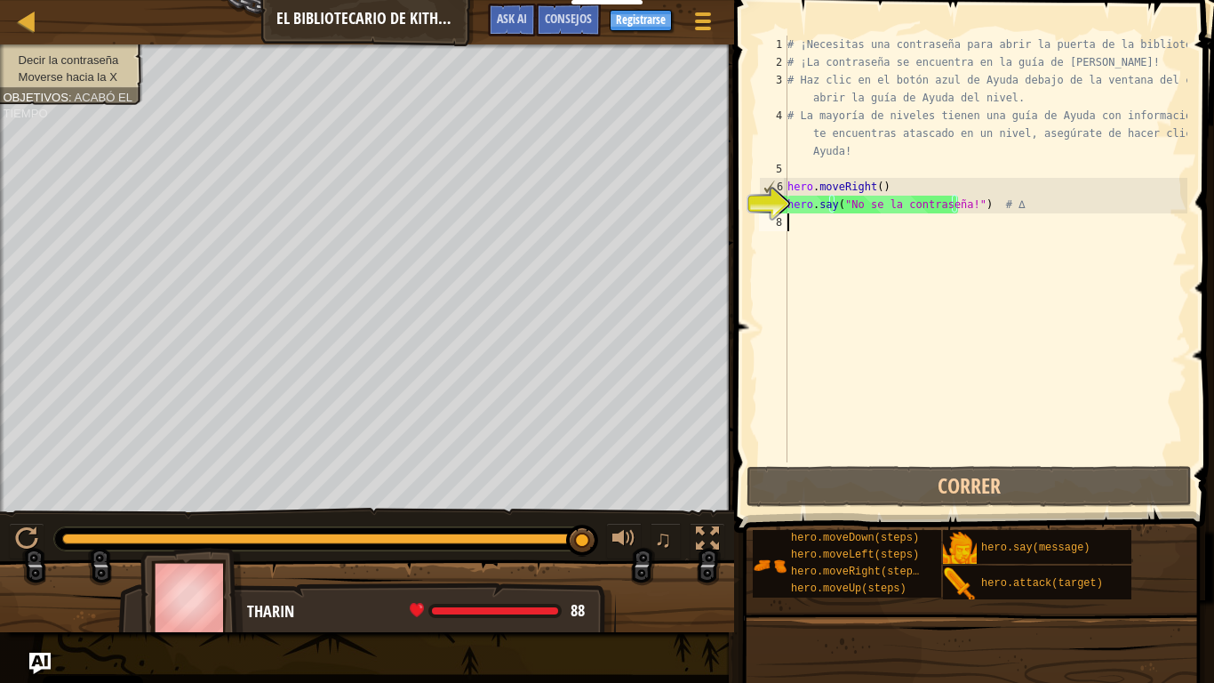
click at [949, 232] on div "# ¡Necesitas una contraseña para abrir la puerta de la biblioteca! # ¡La contra…" at bounding box center [986, 267] width 404 height 462
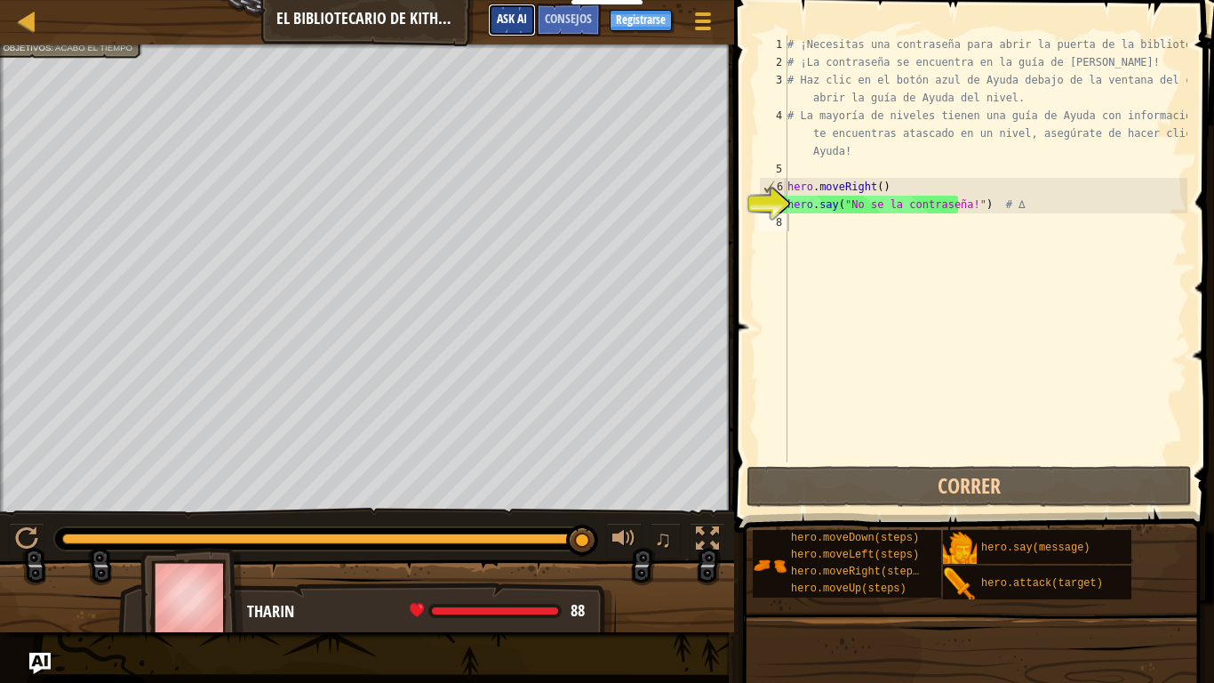
click at [514, 20] on span "Ask AI" at bounding box center [512, 18] width 30 height 17
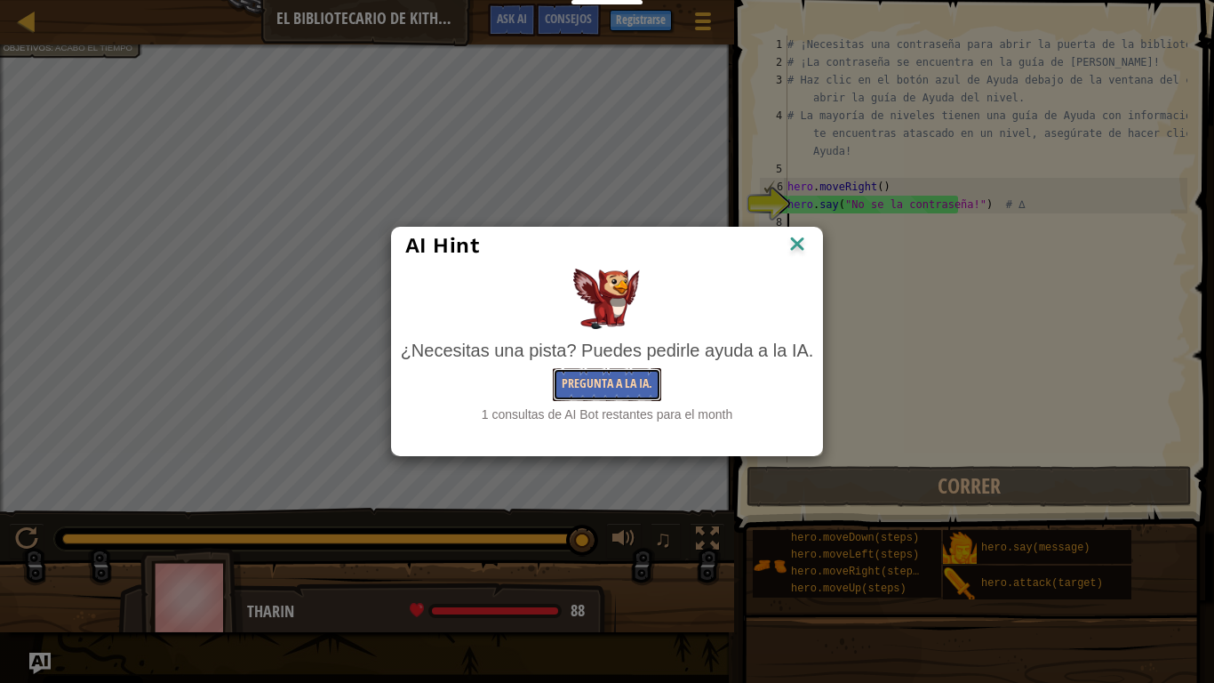
click at [651, 385] on button "Pregunta a la IA." at bounding box center [607, 384] width 108 height 33
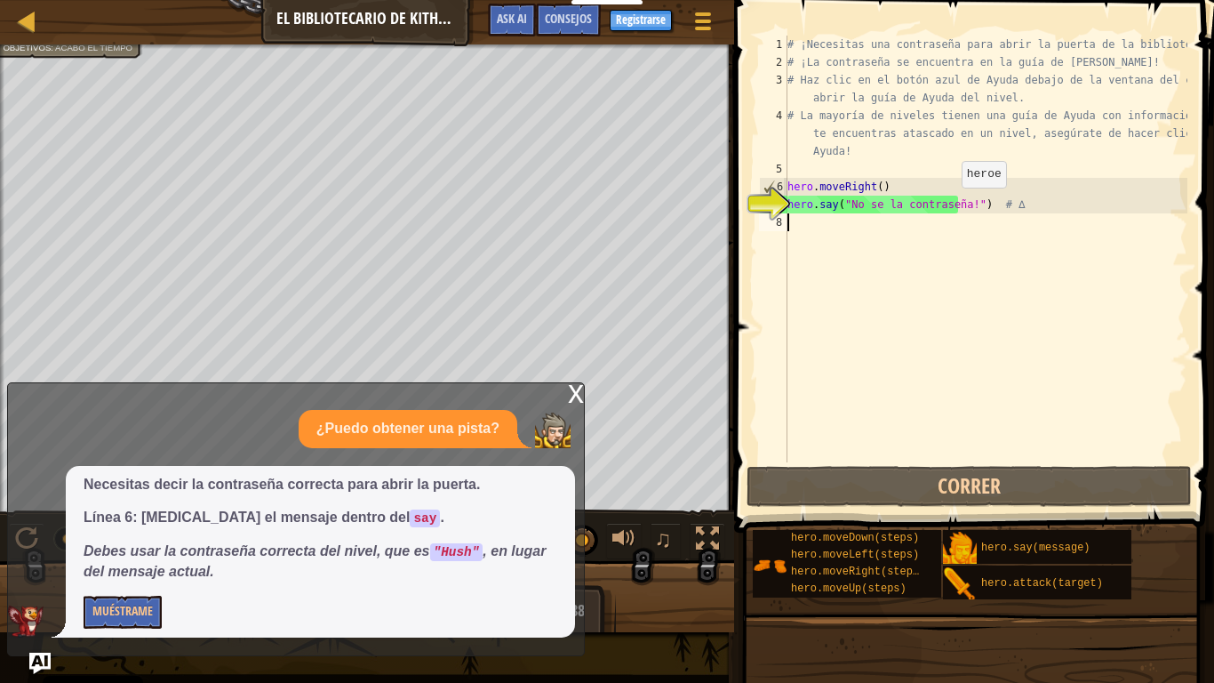
click at [946, 205] on div "# ¡Necesitas una contraseña para abrir la puerta de la biblioteca! # ¡La contra…" at bounding box center [986, 267] width 404 height 462
drag, startPoint x: 949, startPoint y: 209, endPoint x: 841, endPoint y: 211, distance: 108.5
click at [841, 211] on div "# ¡Necesitas una contraseña para abrir la puerta de la biblioteca! # ¡La contra…" at bounding box center [986, 267] width 404 height 462
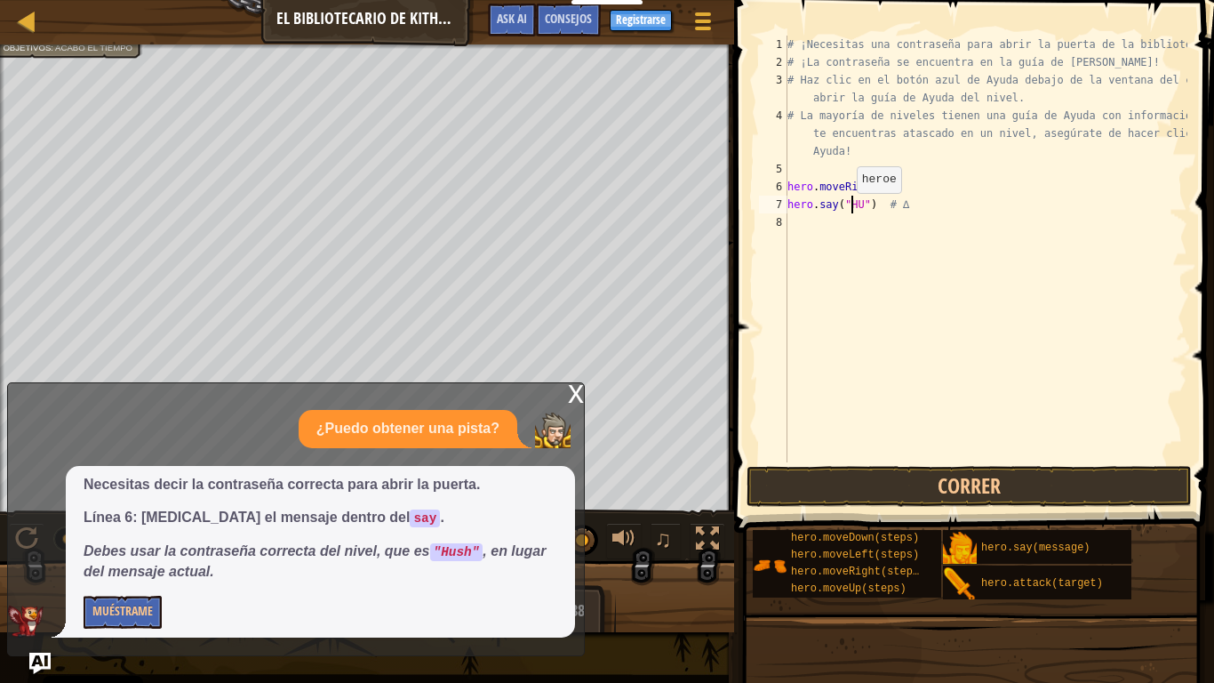
scroll to position [8, 5]
type textarea "hero.say("Hush") # ∆"
click at [931, 482] on button "Correr" at bounding box center [969, 486] width 445 height 41
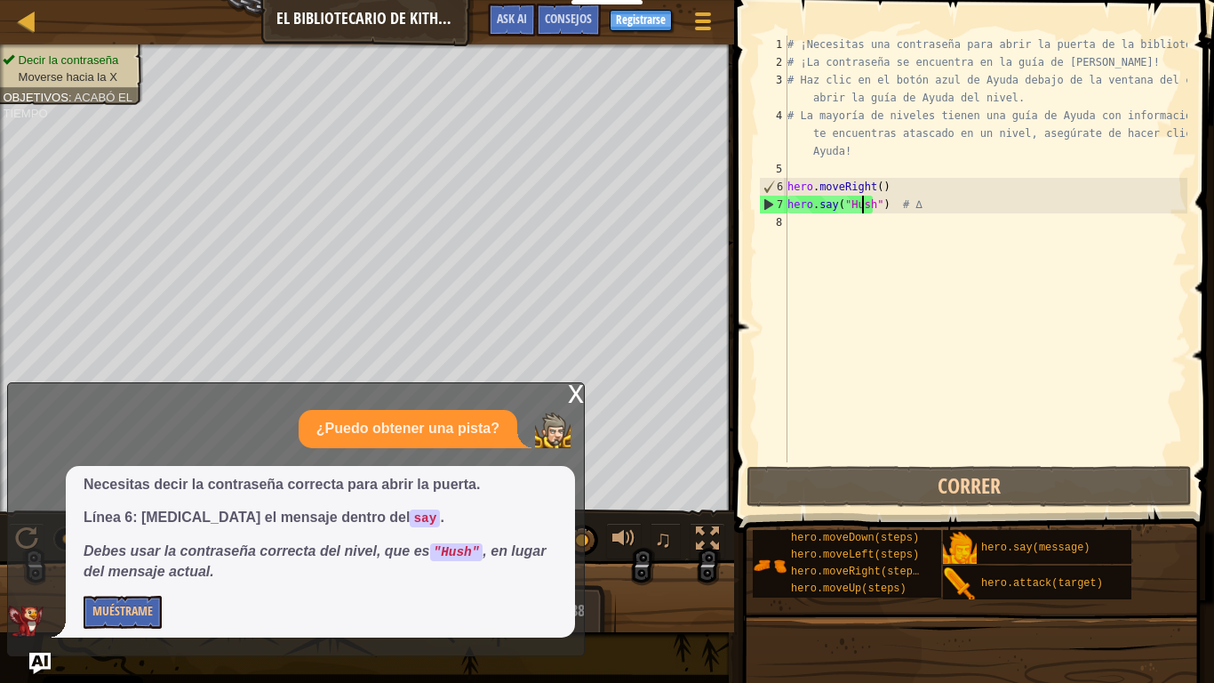
click at [838, 222] on div "# ¡Necesitas una contraseña para abrir la puerta de la biblioteca! # ¡La contra…" at bounding box center [986, 267] width 404 height 462
type textarea "h"
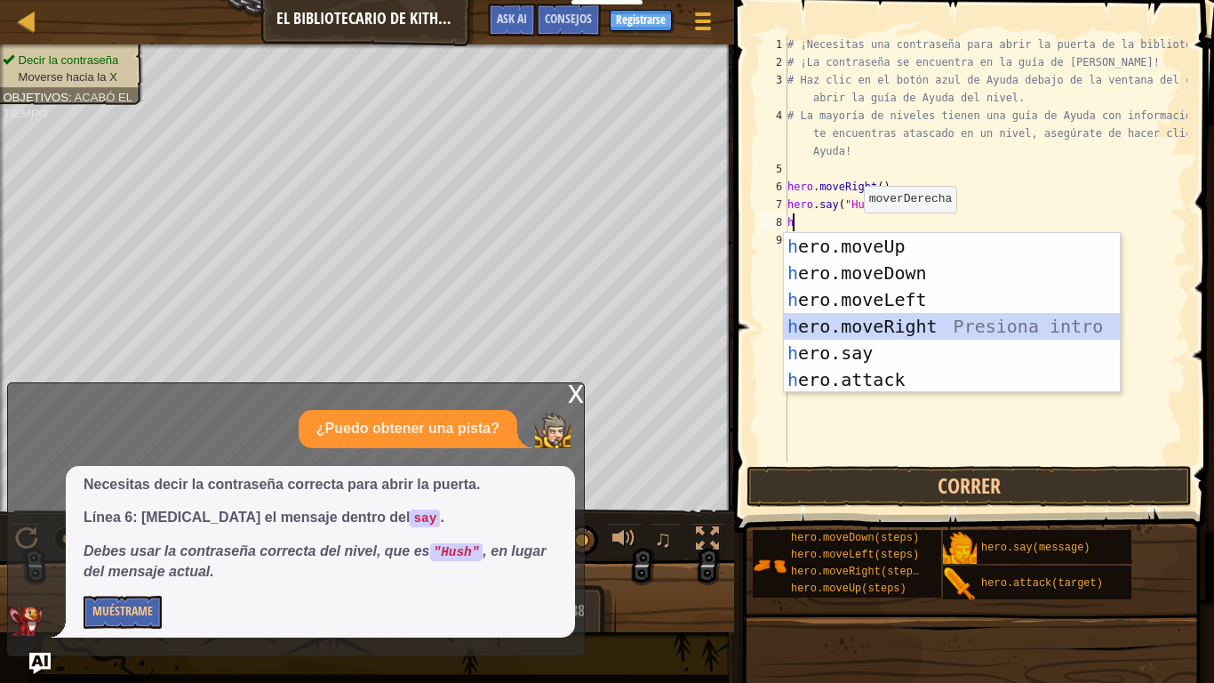
click at [866, 333] on div "h ero.moveUp Presiona intro h ero.moveDown Presiona intro h ero.moveLeft Presio…" at bounding box center [952, 339] width 336 height 213
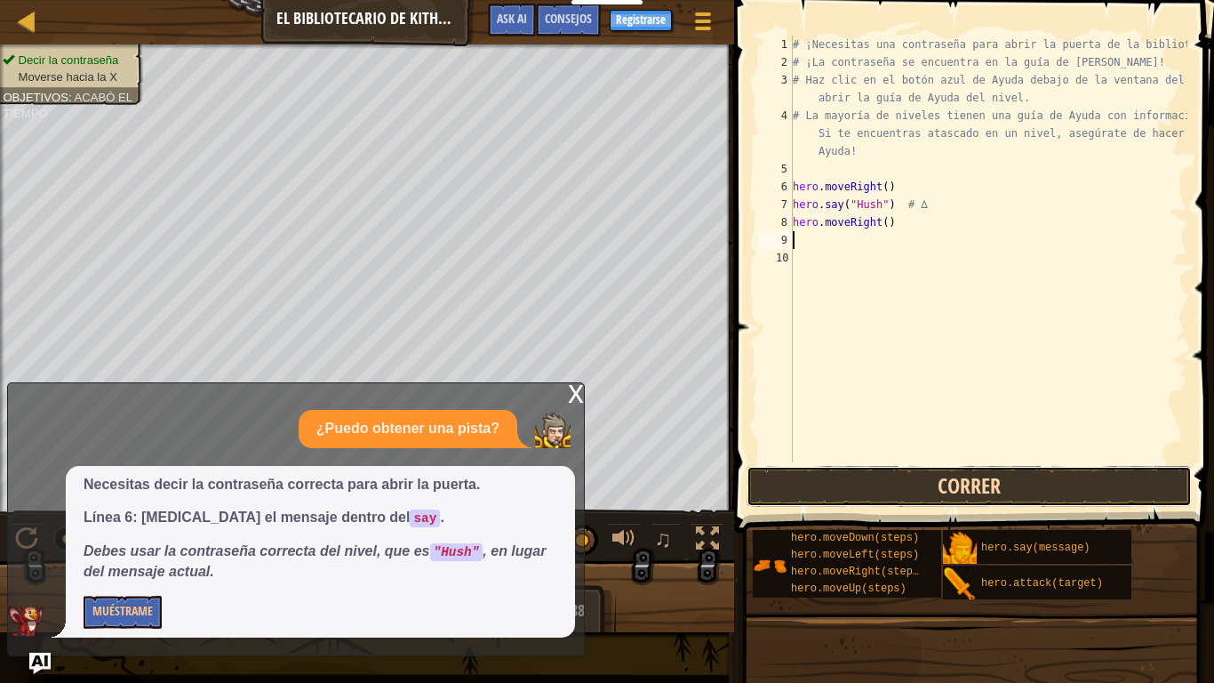
click at [890, 481] on button "Correr" at bounding box center [969, 486] width 445 height 41
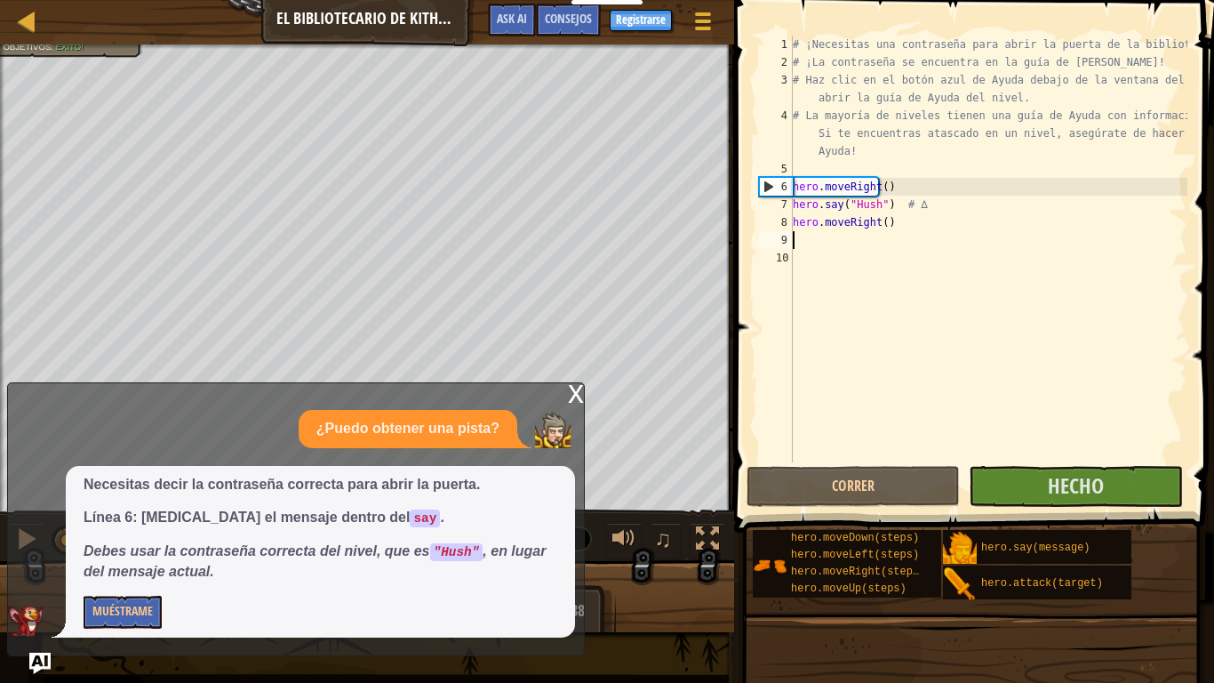
click at [573, 399] on div "x" at bounding box center [576, 392] width 16 height 18
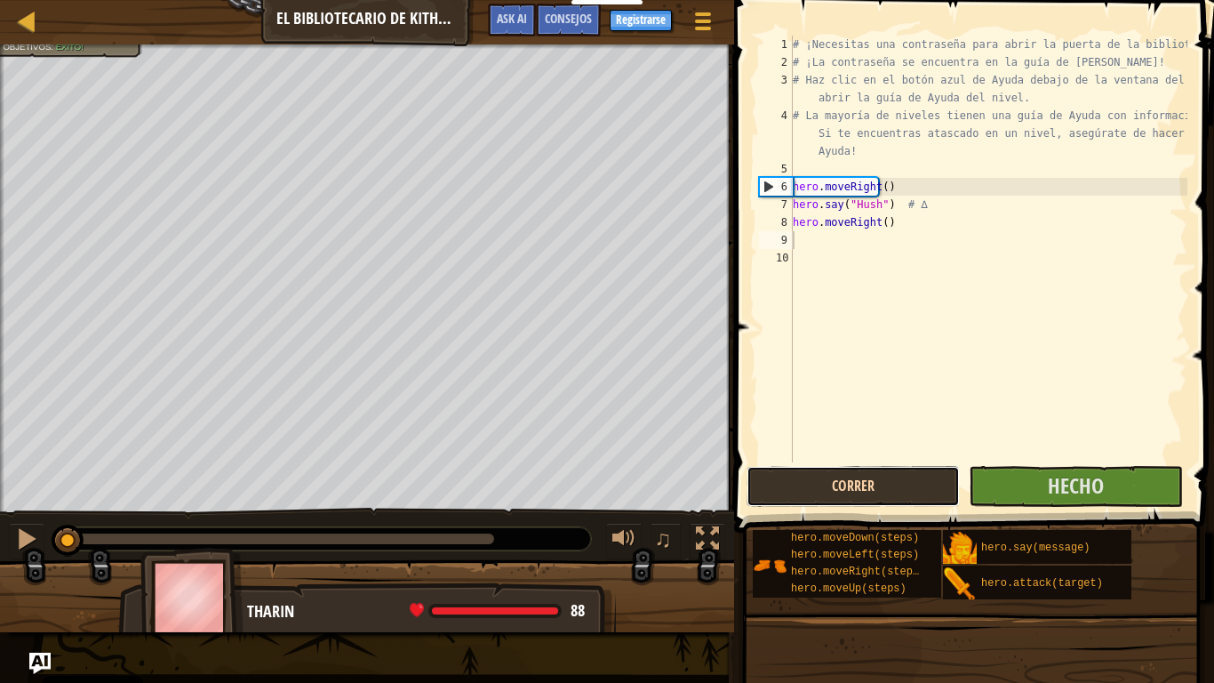
click at [893, 492] on button "Correr" at bounding box center [853, 486] width 213 height 41
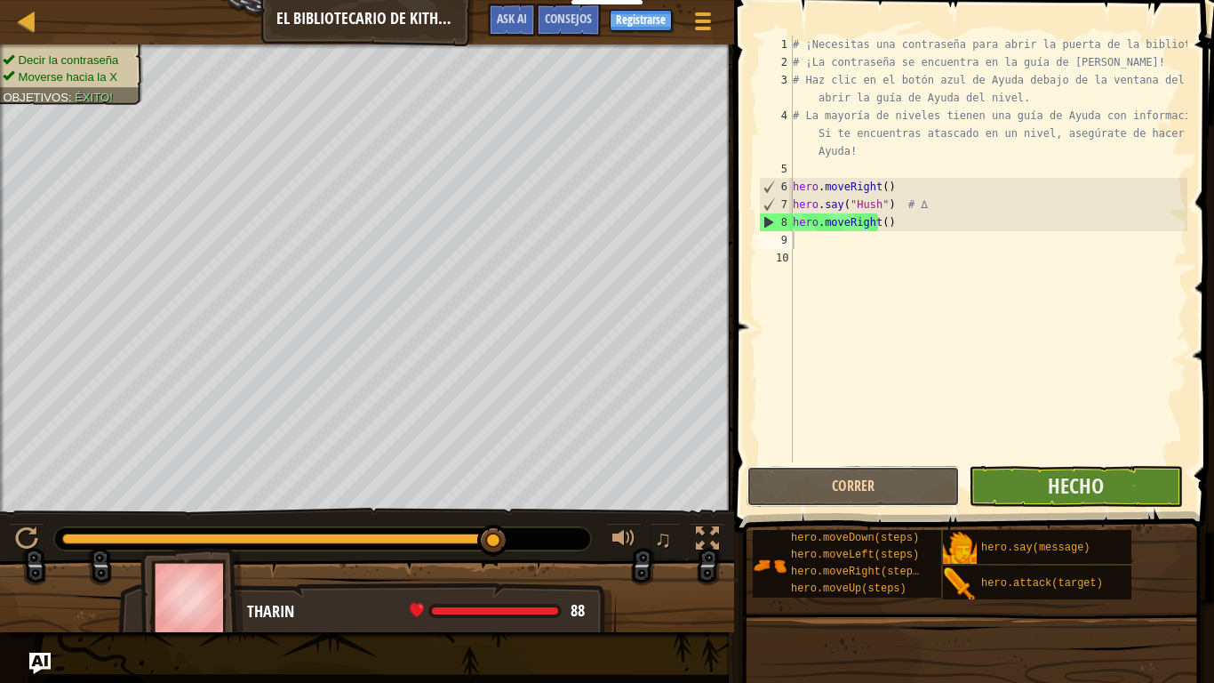
drag, startPoint x: 893, startPoint y: 492, endPoint x: 998, endPoint y: 482, distance: 105.4
click at [998, 482] on div "Correr [PERSON_NAME]" at bounding box center [969, 486] width 445 height 41
click at [1001, 482] on button "Hecho" at bounding box center [1075, 486] width 213 height 41
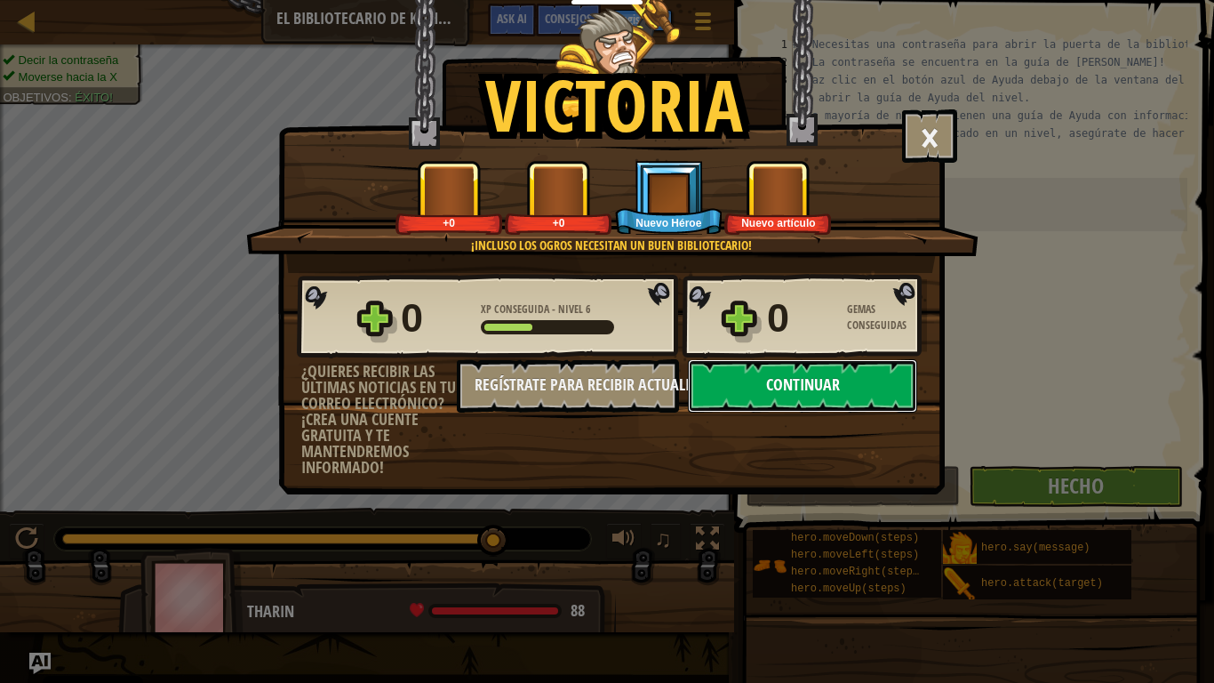
click at [762, 376] on button "Continuar" at bounding box center [802, 385] width 229 height 53
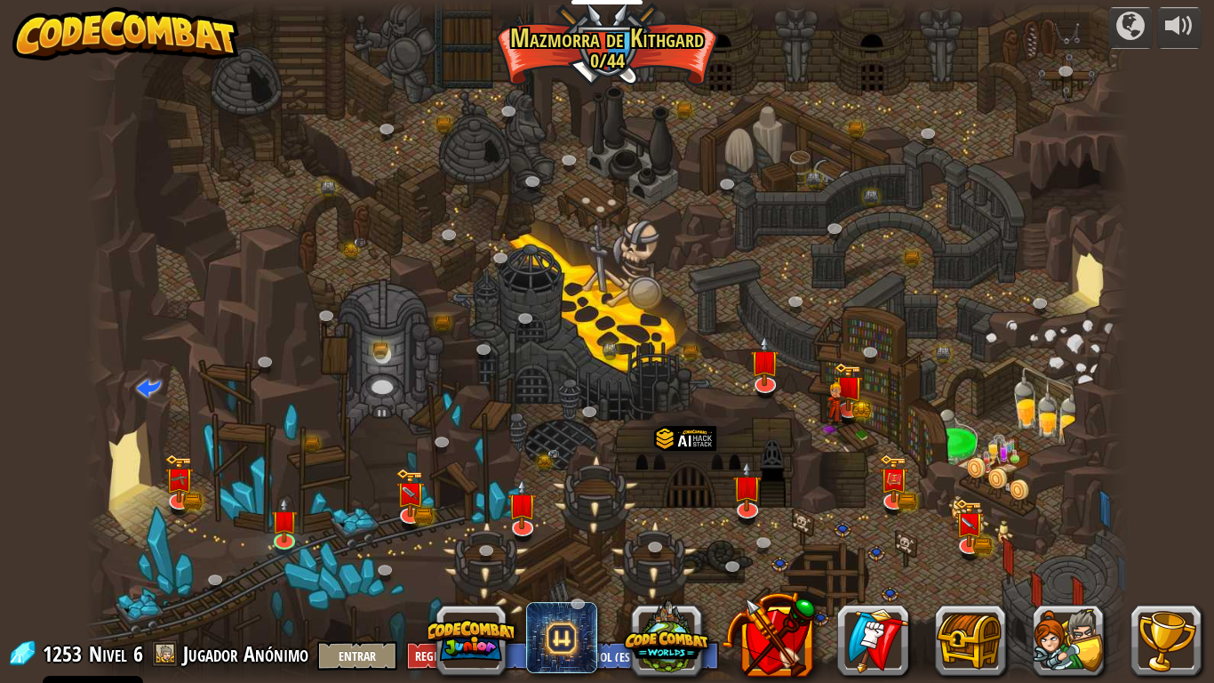
select select "es-ES"
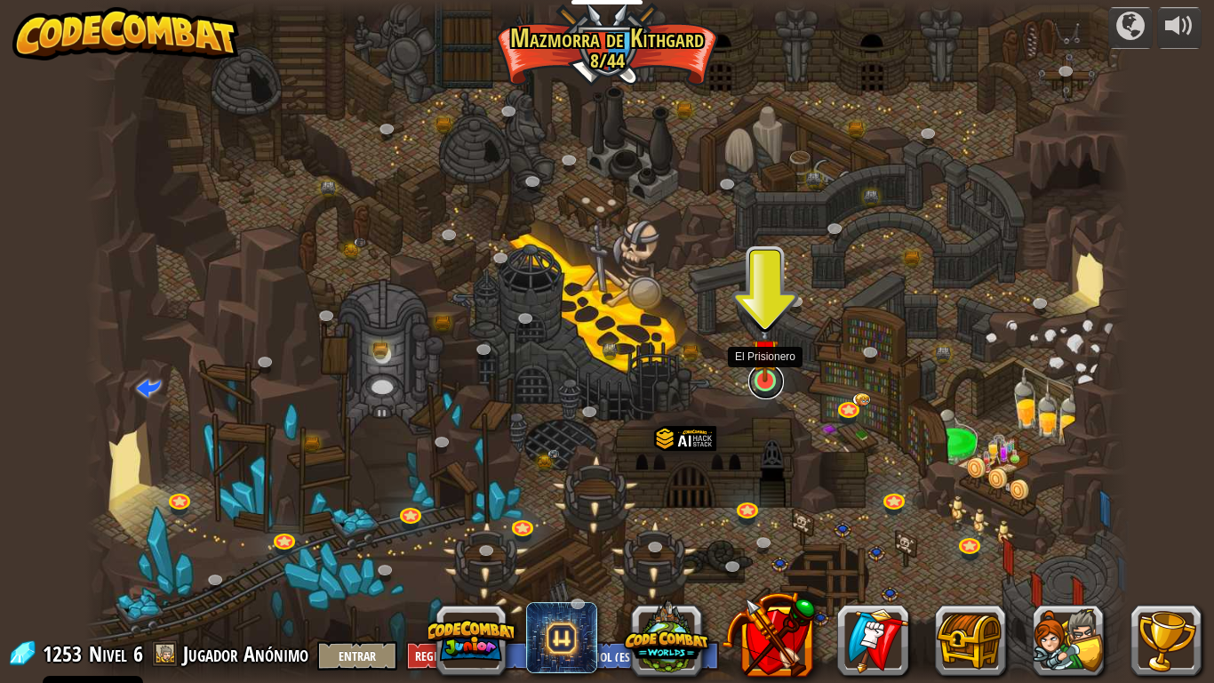
click at [766, 388] on link at bounding box center [766, 382] width 36 height 36
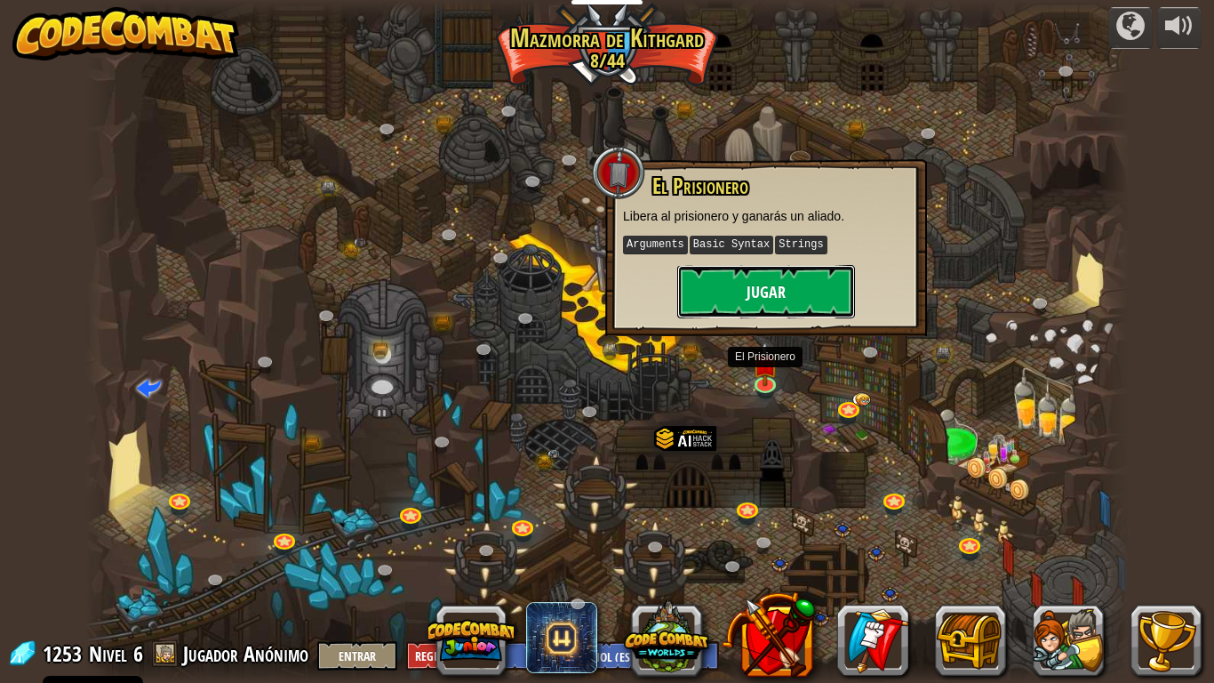
click at [695, 282] on button "Jugar" at bounding box center [766, 291] width 178 height 53
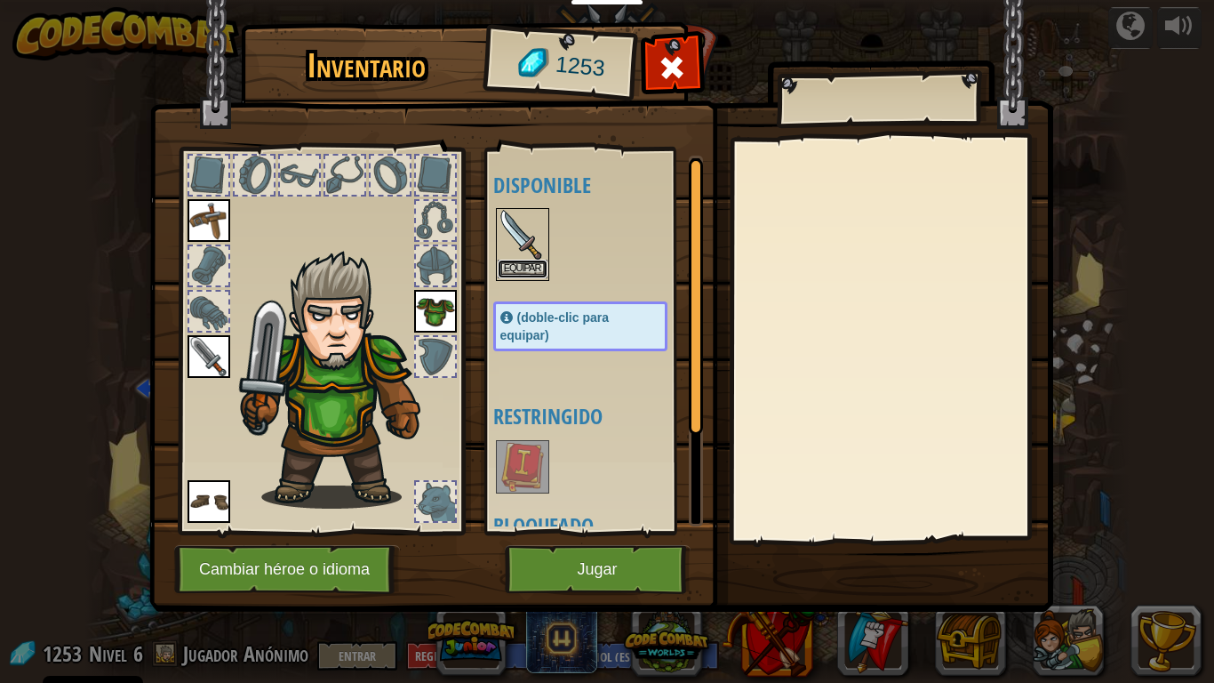
click at [523, 272] on button "Equipar" at bounding box center [523, 269] width 50 height 19
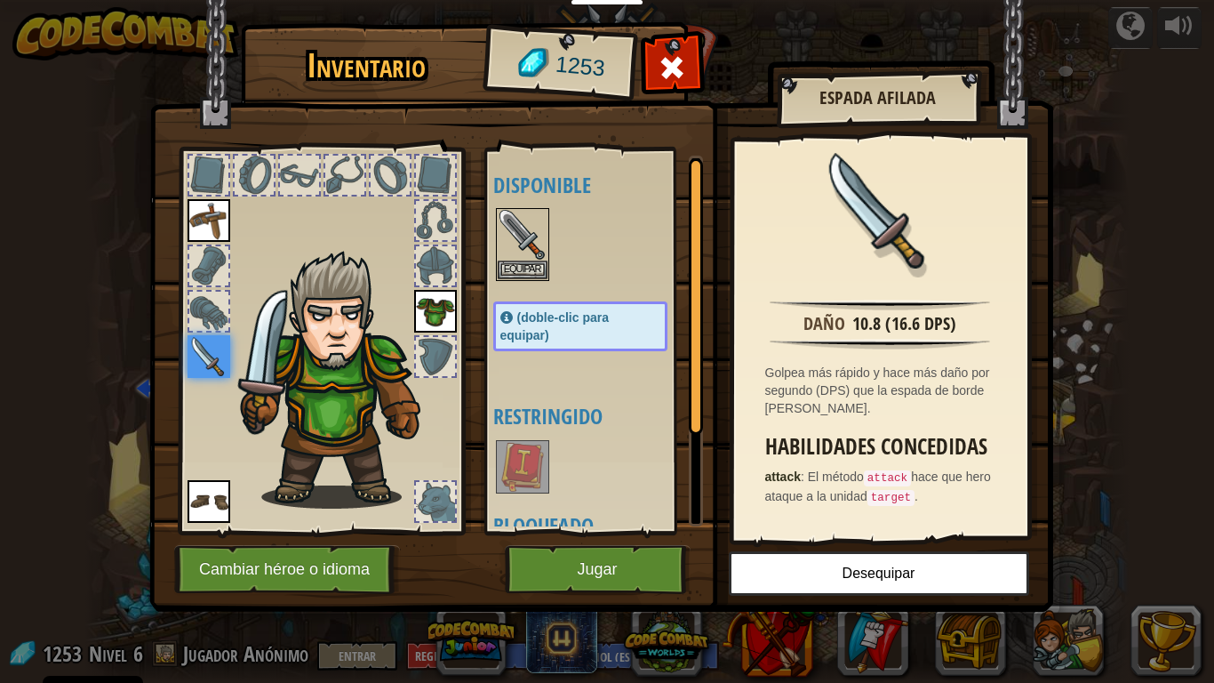
click at [535, 473] on img at bounding box center [523, 467] width 50 height 50
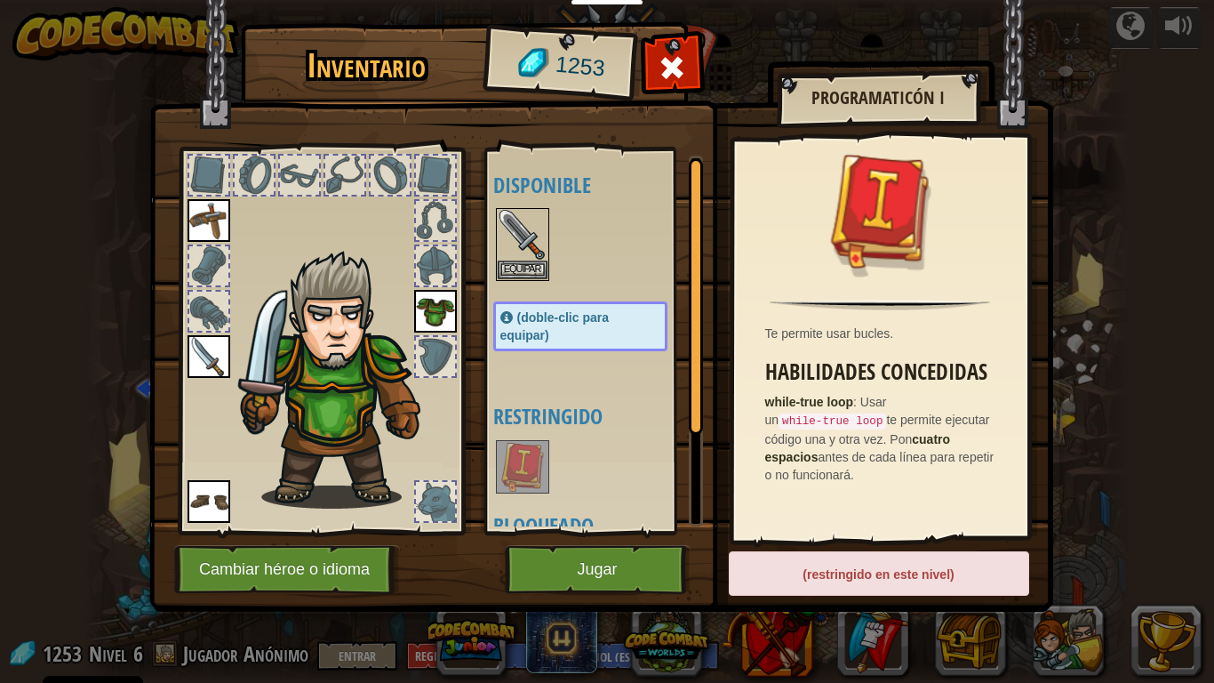
click at [568, 238] on div at bounding box center [598, 244] width 210 height 78
click at [591, 565] on button "Jugar" at bounding box center [598, 569] width 186 height 49
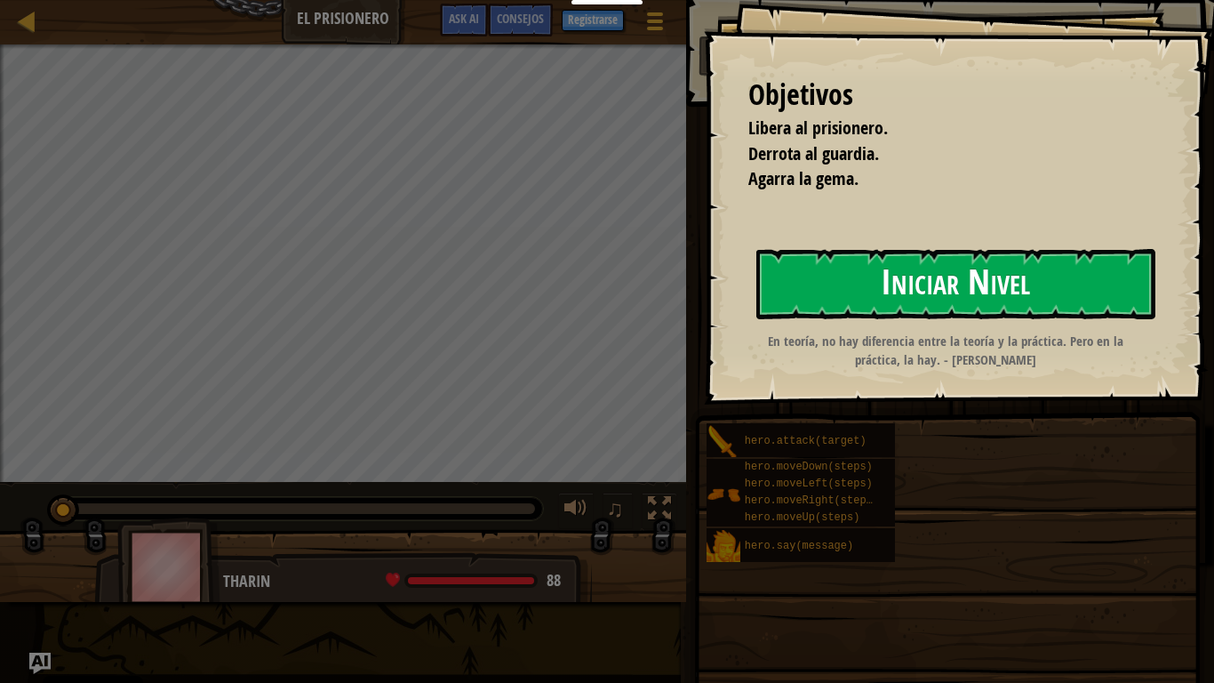
click at [1030, 268] on button "Iniciar Nivel" at bounding box center [955, 284] width 399 height 70
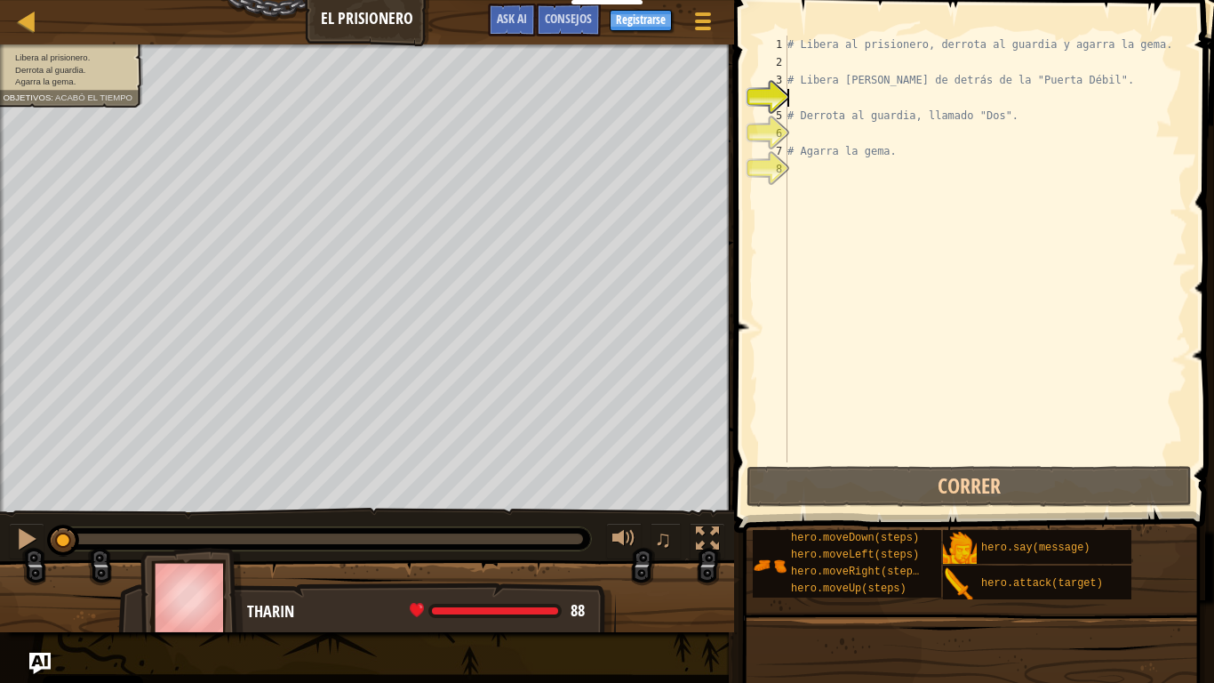
click at [811, 185] on div "# Libera al prisionero, derrota al guardia y agarra la gema. # Libera [PERSON_N…" at bounding box center [986, 267] width 404 height 462
click at [820, 92] on div "# Libera al prisionero, derrota al guardia y agarra la gema. # Libera [PERSON_N…" at bounding box center [986, 267] width 404 height 462
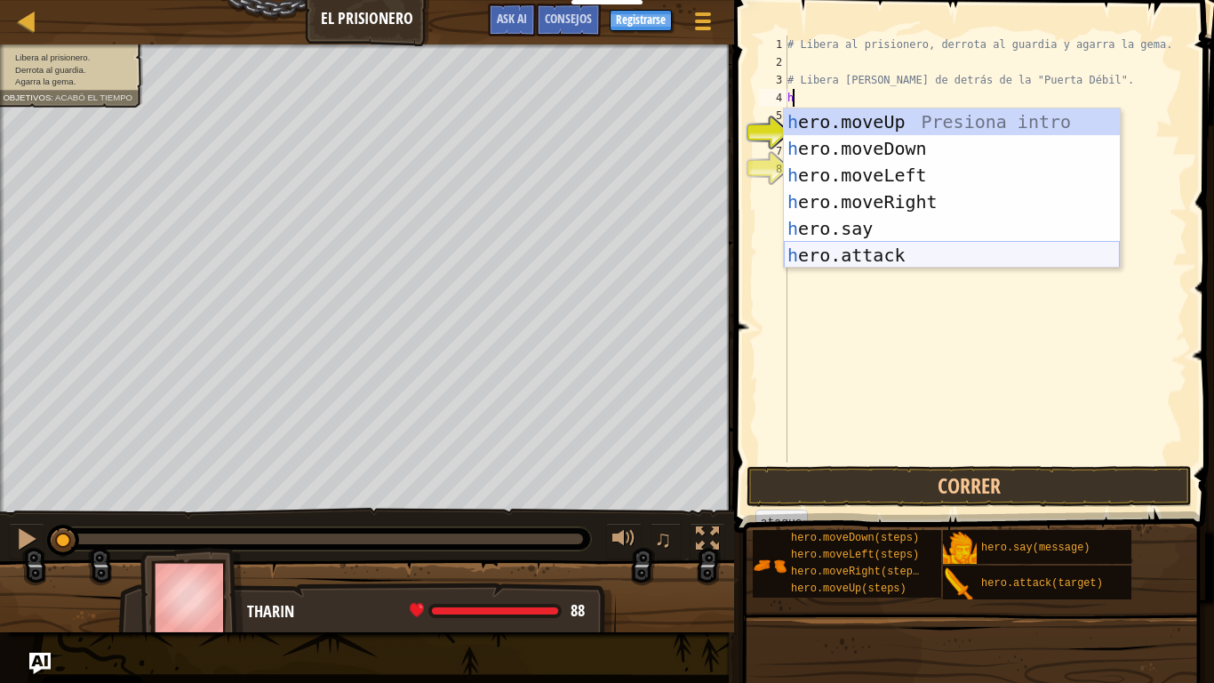
click at [912, 255] on div "h ero.moveUp Presiona intro h ero.moveDown Presiona intro h ero.moveLeft Presio…" at bounding box center [952, 214] width 336 height 213
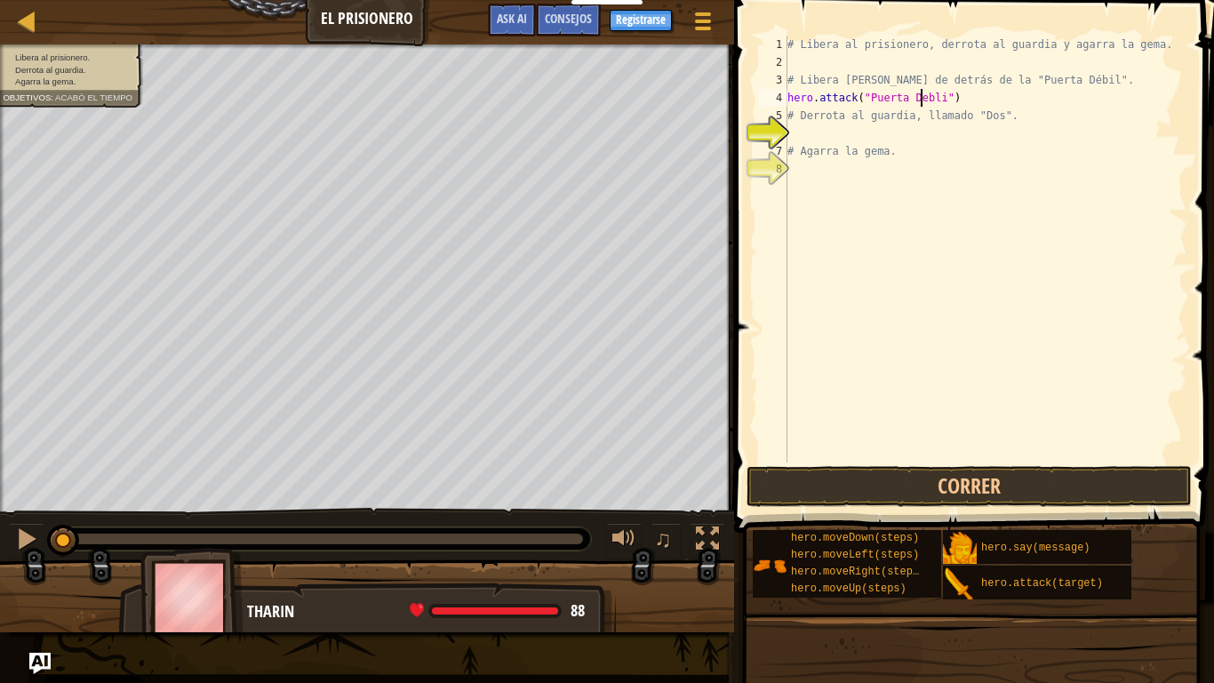
scroll to position [8, 11]
click at [905, 98] on div "# Libera al prisionero, derrota al guardia y agarra la gema. # Libera [PERSON_N…" at bounding box center [986, 267] width 404 height 462
type textarea "hero.attack("Puerta Débil")"
click at [834, 141] on div "# Libera al prisionero, derrota al guardia y agarra la gema. # Libera [PERSON_N…" at bounding box center [986, 267] width 404 height 462
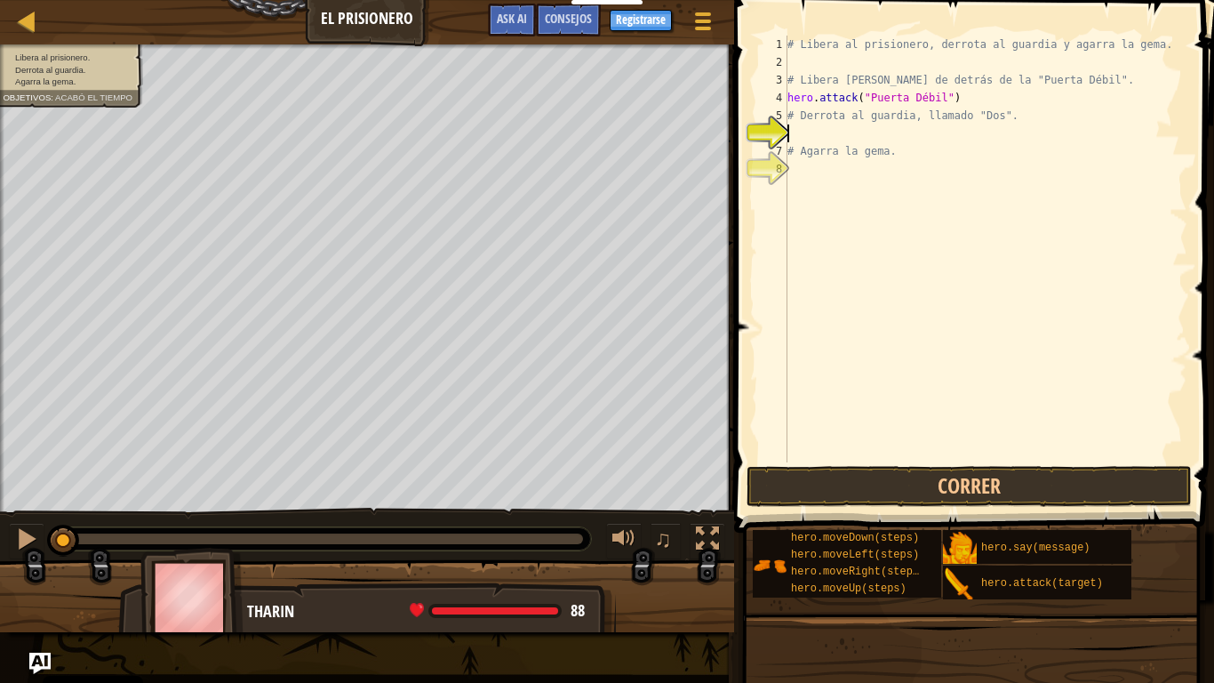
type textarea "h"
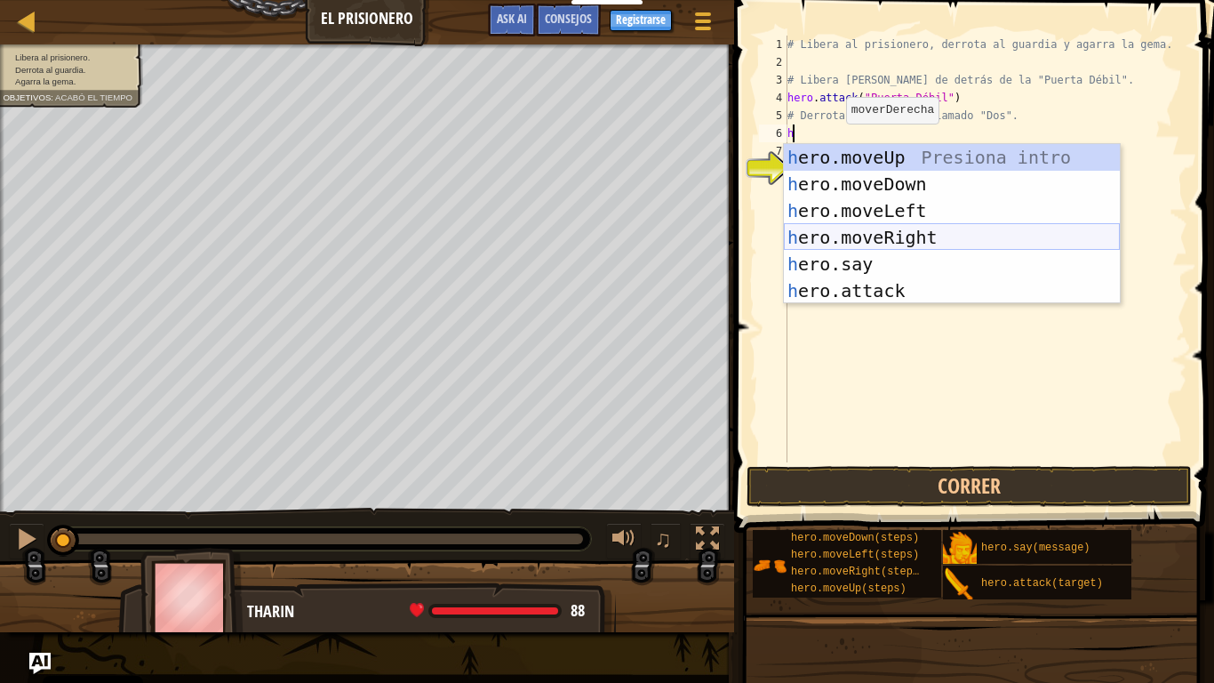
click at [878, 244] on div "h ero.moveUp Presiona intro h ero.moveDown Presiona intro h ero.moveLeft Presio…" at bounding box center [952, 250] width 336 height 213
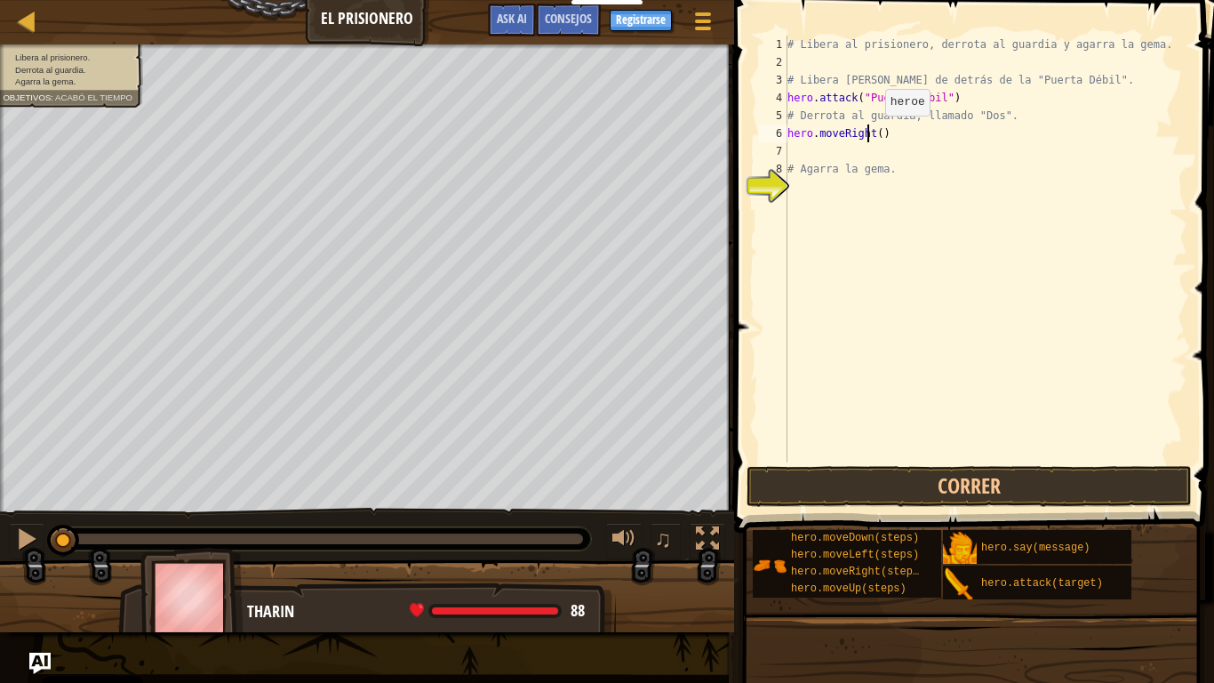
click at [869, 133] on div "# Libera al prisionero, derrota al guardia y agarra la gema. # Libera [PERSON_N…" at bounding box center [986, 267] width 404 height 462
type textarea "hero.moveRight(2)"
click at [859, 147] on div "# Libera al prisionero, derrota al guardia y agarra la gema. # Libera [PERSON_N…" at bounding box center [986, 267] width 404 height 462
type textarea "h"
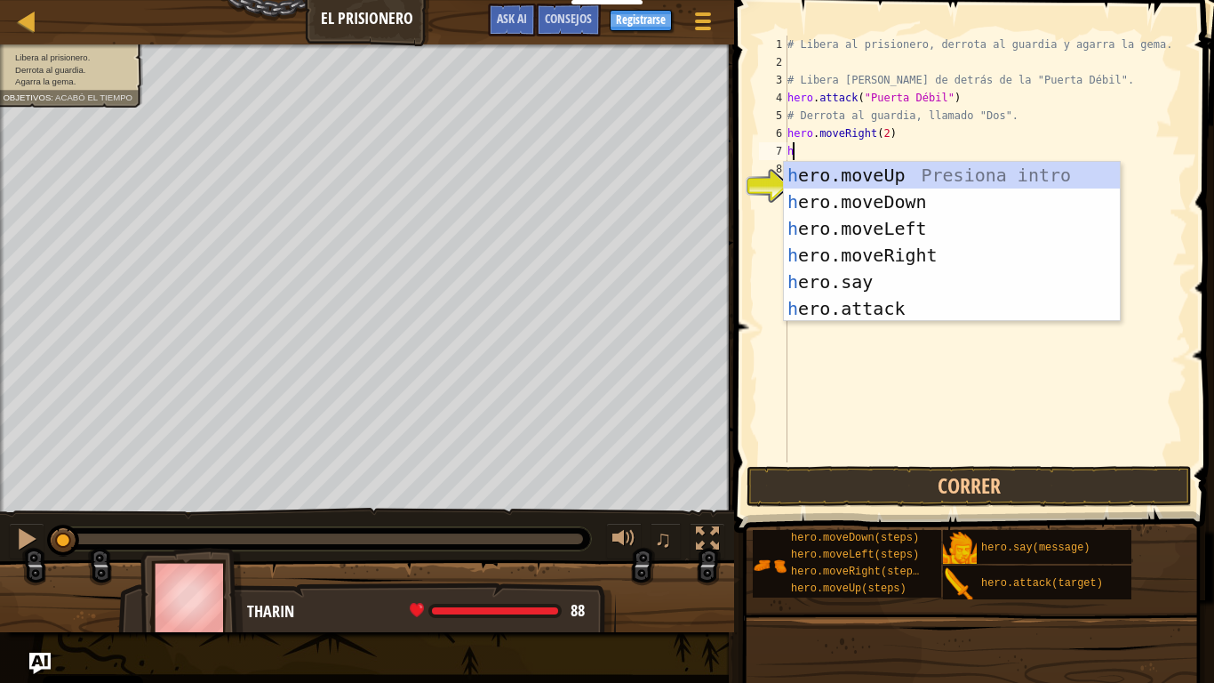
scroll to position [8, 0]
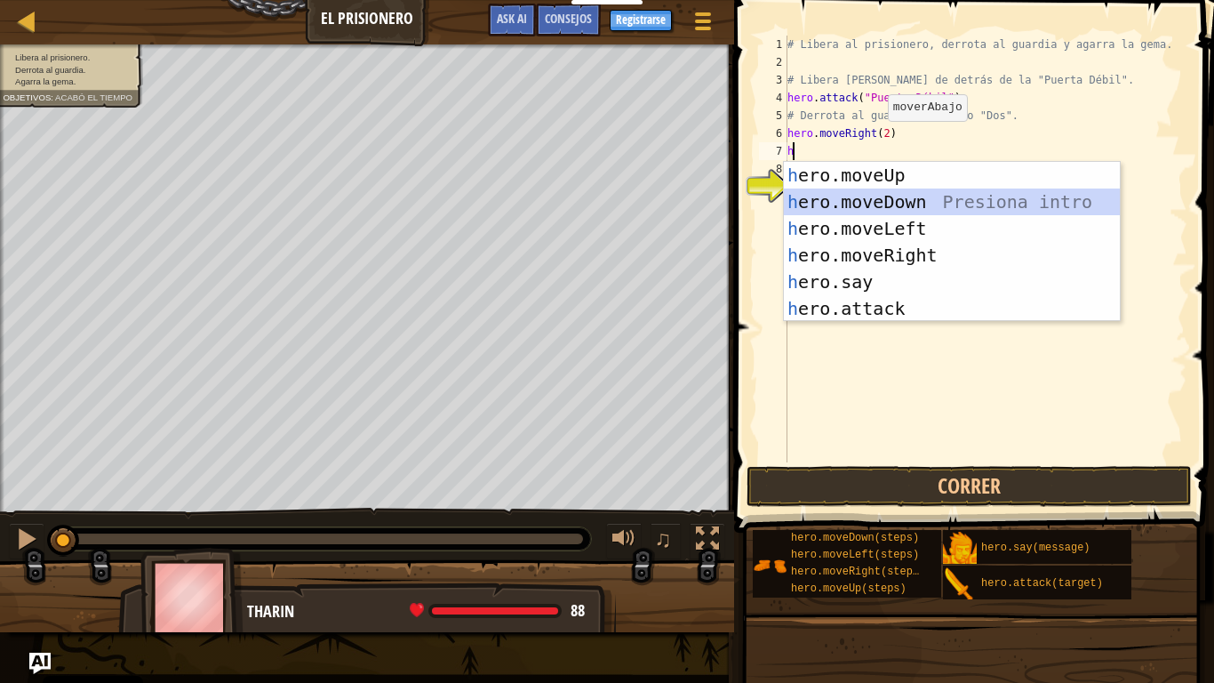
click at [858, 194] on div "h ero.moveUp Presiona intro h ero.moveDown Presiona intro h ero.moveLeft Presio…" at bounding box center [952, 268] width 336 height 213
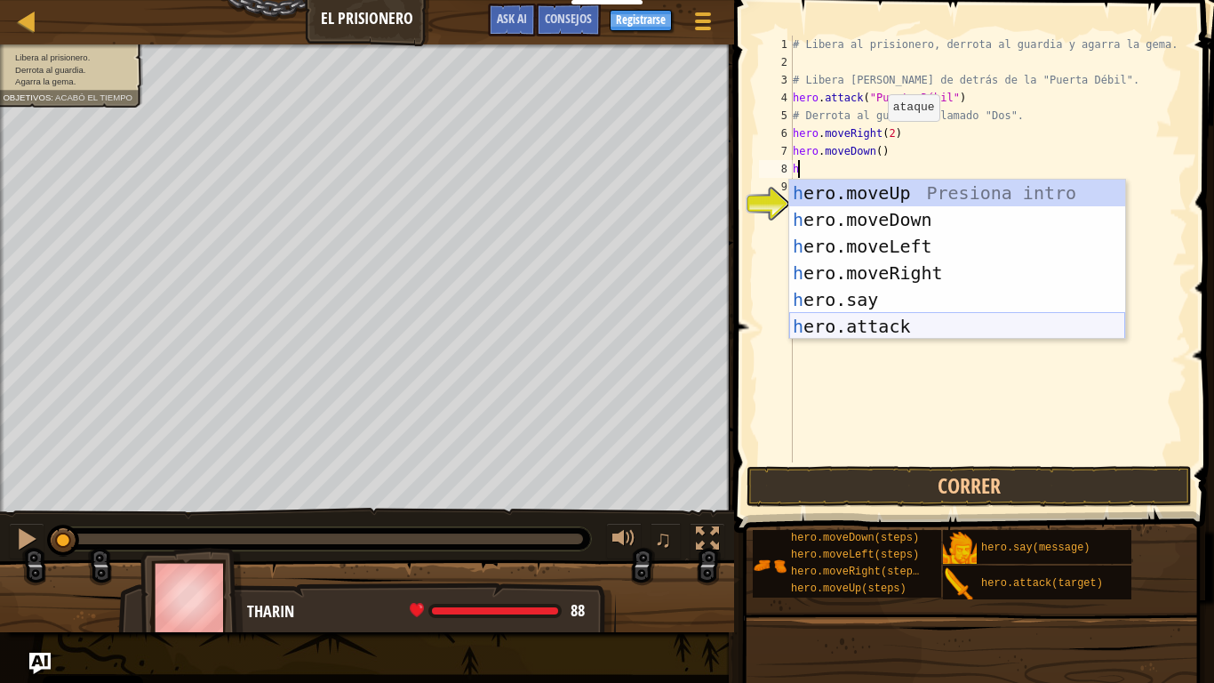
click at [869, 332] on div "h ero.moveUp Presiona intro h ero.moveDown Presiona intro h ero.moveLeft Presio…" at bounding box center [957, 286] width 336 height 213
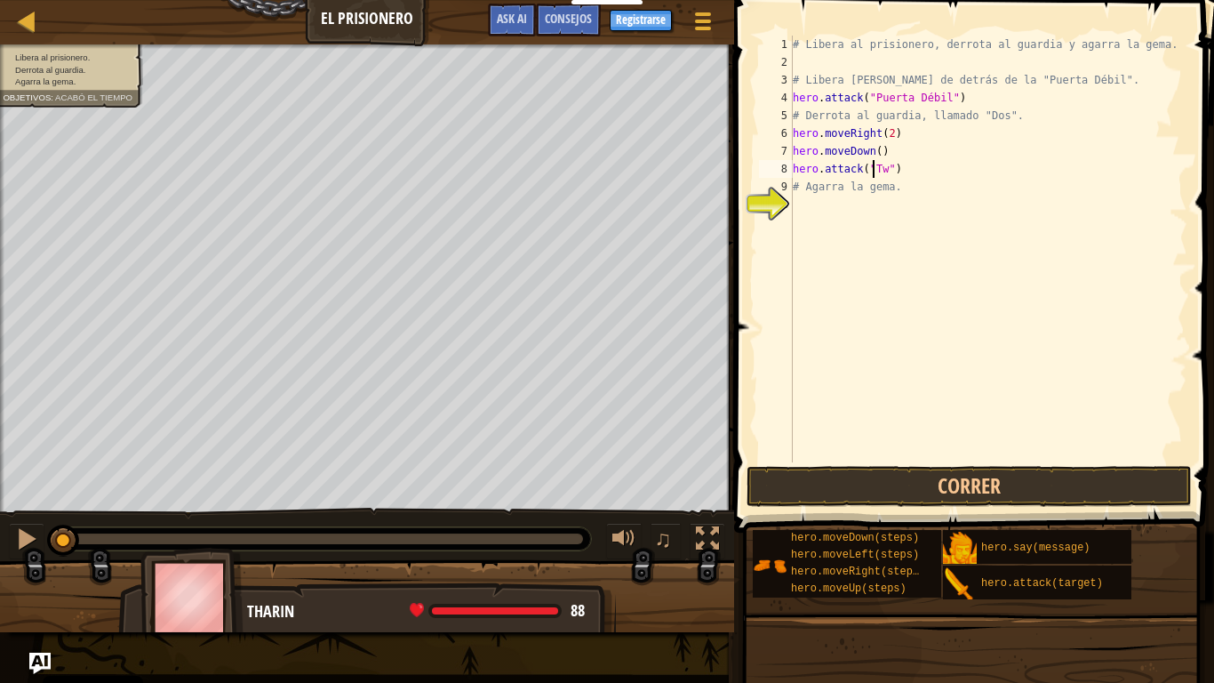
scroll to position [8, 6]
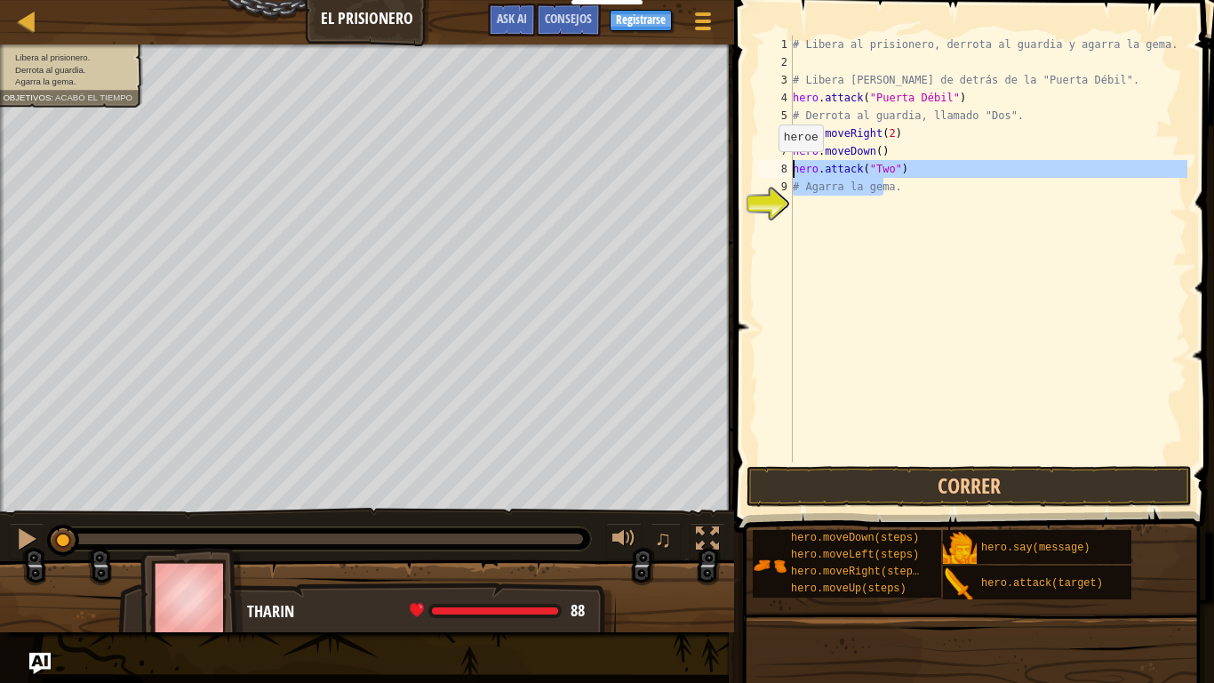
drag, startPoint x: 900, startPoint y: 180, endPoint x: 768, endPoint y: 169, distance: 132.1
click at [789, 169] on div "# Libera al prisionero, derrota al guardia y agarra la gema. # Libera [PERSON_N…" at bounding box center [988, 249] width 398 height 427
type textarea "hero.attack("Two") # Agarra la gema."
drag, startPoint x: 851, startPoint y: 236, endPoint x: 877, endPoint y: 176, distance: 66.1
click at [852, 229] on div "# Libera al prisionero, derrota al guardia y agarra la gema. # Libera [PERSON_N…" at bounding box center [988, 267] width 398 height 462
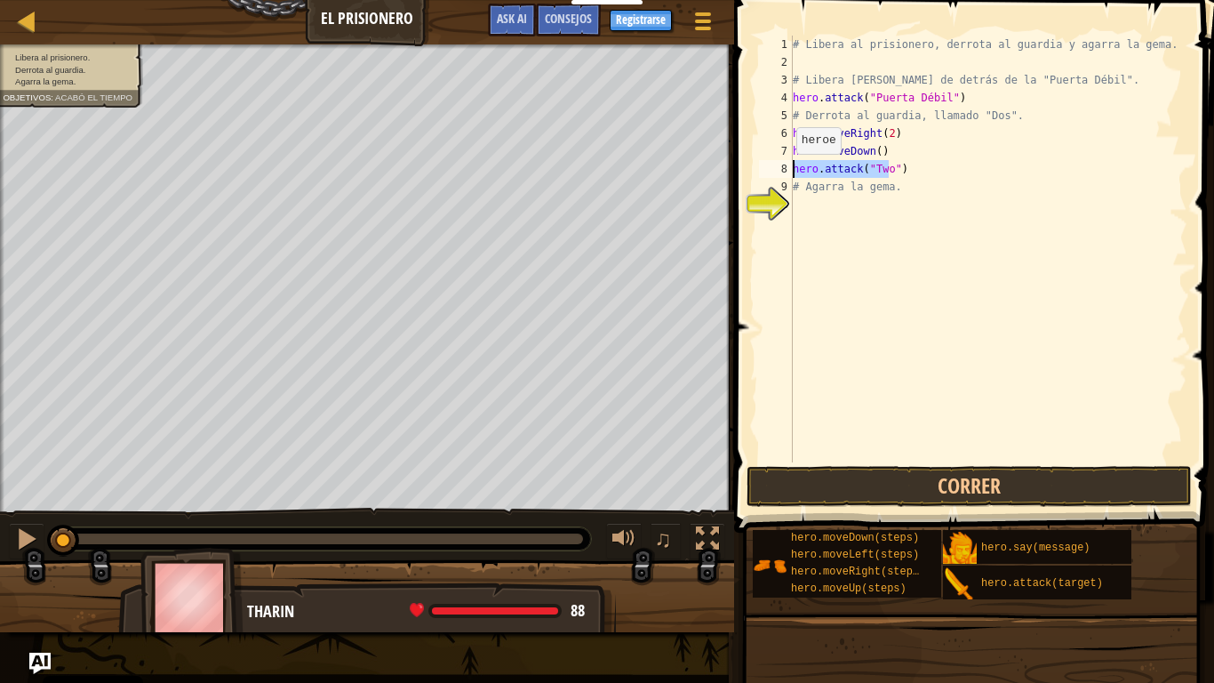
drag, startPoint x: 868, startPoint y: 167, endPoint x: 786, endPoint y: 172, distance: 82.8
click at [789, 172] on div "# Libera al prisionero, derrota al guardia y agarra la gema. # Libera [PERSON_N…" at bounding box center [988, 249] width 398 height 427
type textarea "hero.attack("Two")"
click at [900, 164] on div "# Libera al prisionero, derrota al guardia y agarra la gema. # Libera [PERSON_N…" at bounding box center [988, 249] width 398 height 427
paste textarea "hero.attack("Two")"
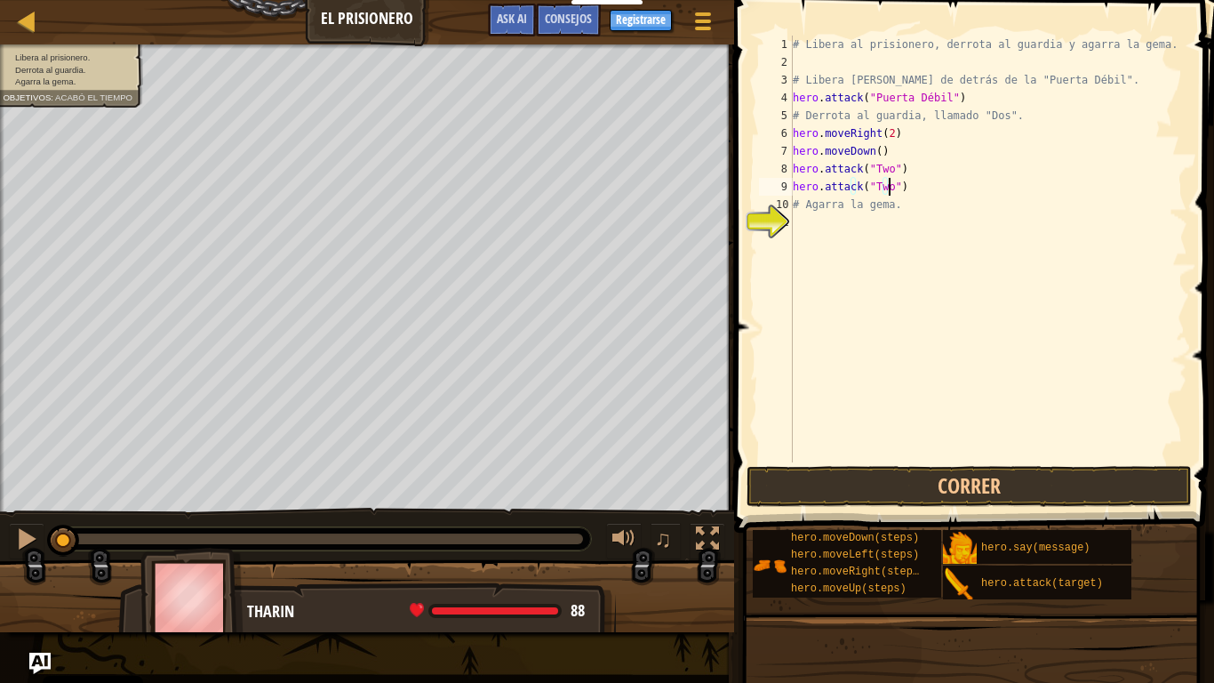
click at [947, 74] on div "# Libera al prisionero, derrota al guardia y agarra la gema. # Libera [PERSON_N…" at bounding box center [988, 267] width 398 height 462
type textarea "# Libera [PERSON_NAME] de detrás de la "Puerta Débil"."
click at [908, 58] on div "# Libera al prisionero, derrota al guardia y agarra la gema. # Libera [PERSON_N…" at bounding box center [988, 267] width 398 height 462
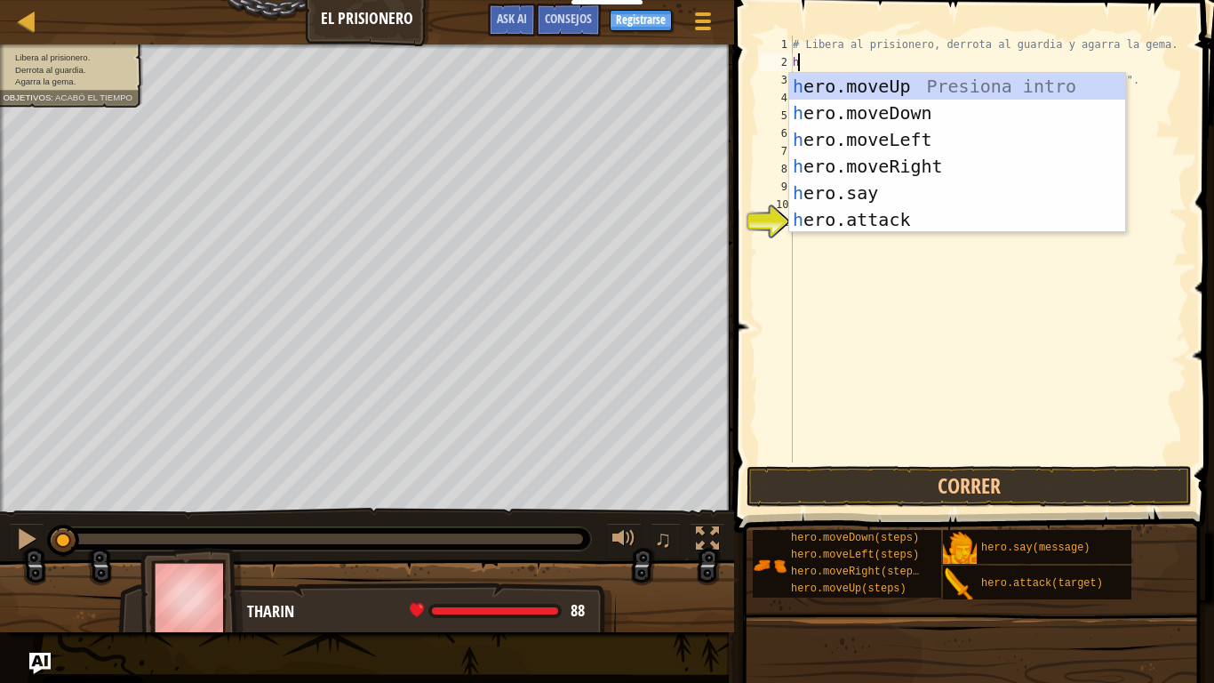
scroll to position [8, 0]
type textarea "her"
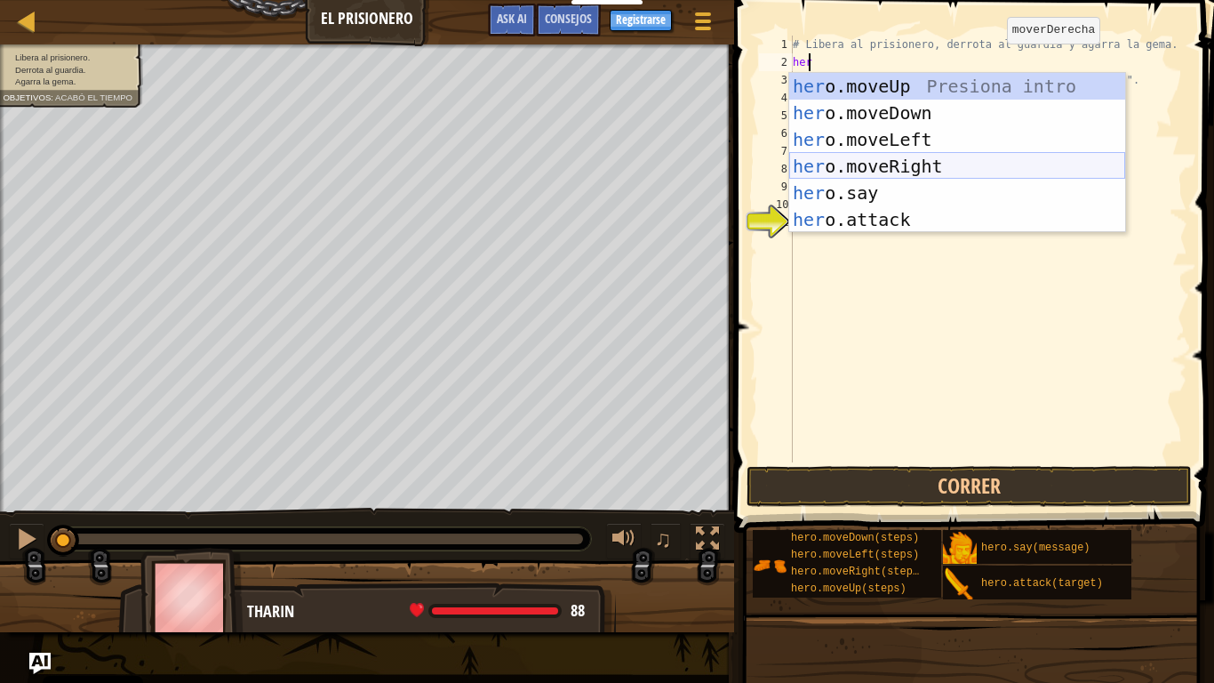
click at [921, 162] on div "her o.moveUp Presiona intro her o.moveDown Presiona intro her o.moveLeft Presio…" at bounding box center [957, 179] width 336 height 213
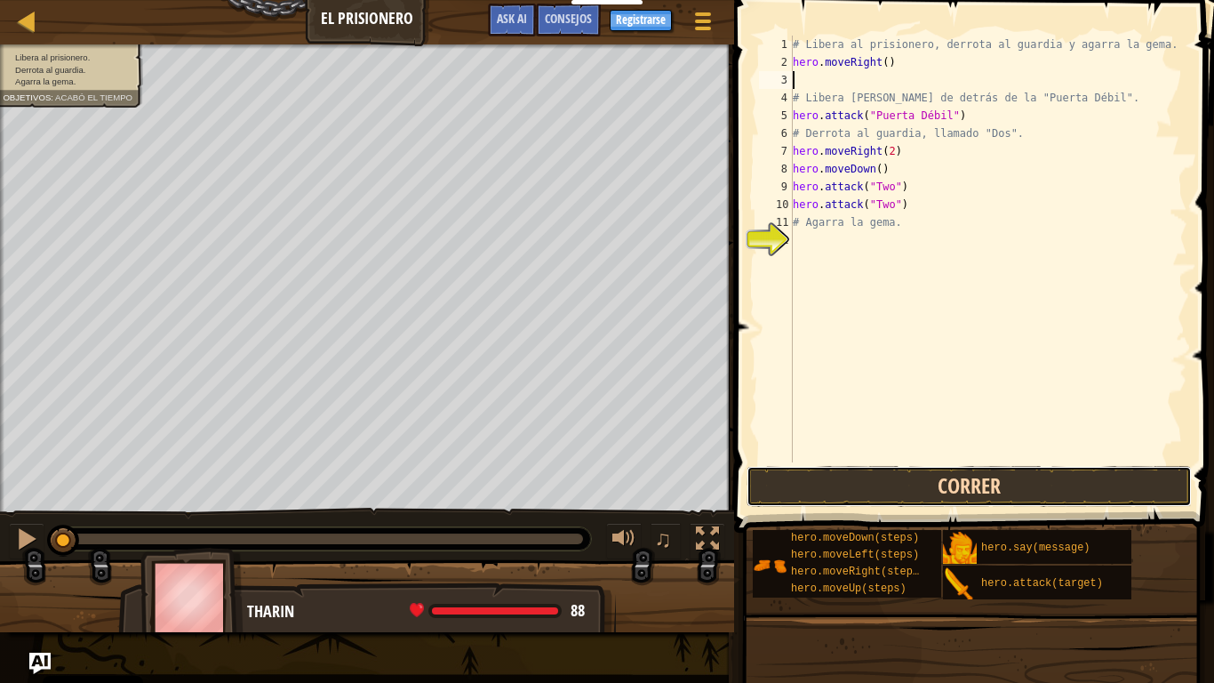
click at [976, 476] on button "Correr" at bounding box center [969, 486] width 445 height 41
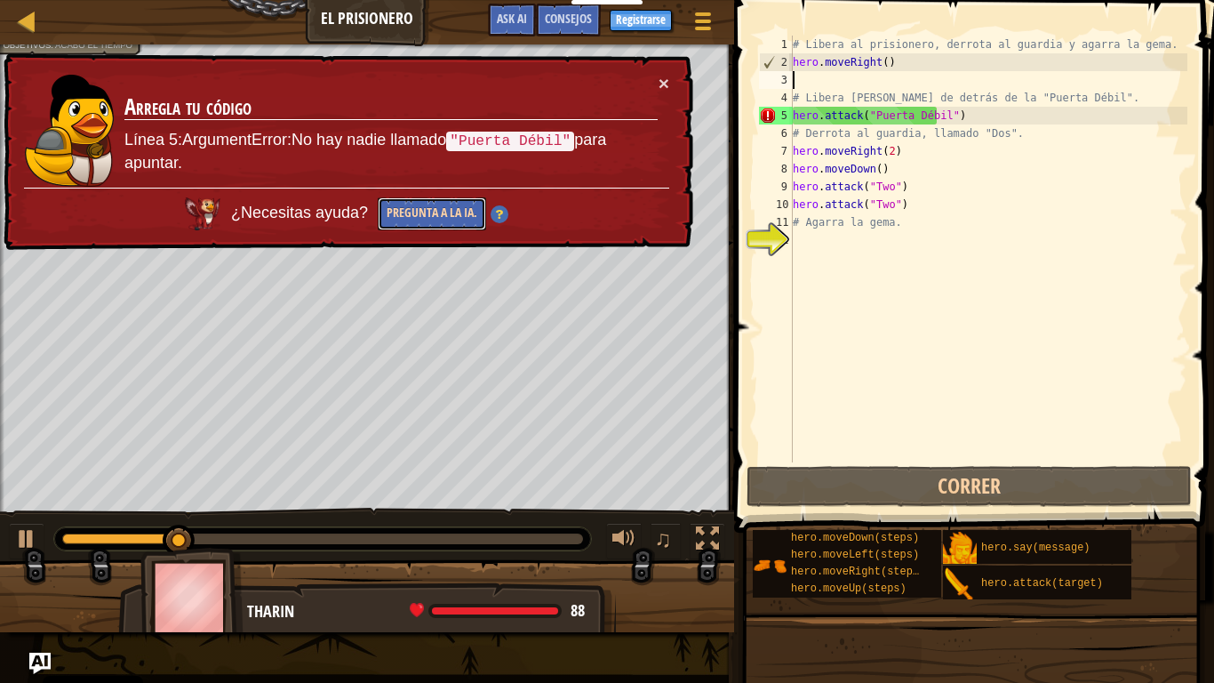
click at [445, 222] on button "Pregunta a la IA." at bounding box center [432, 213] width 108 height 33
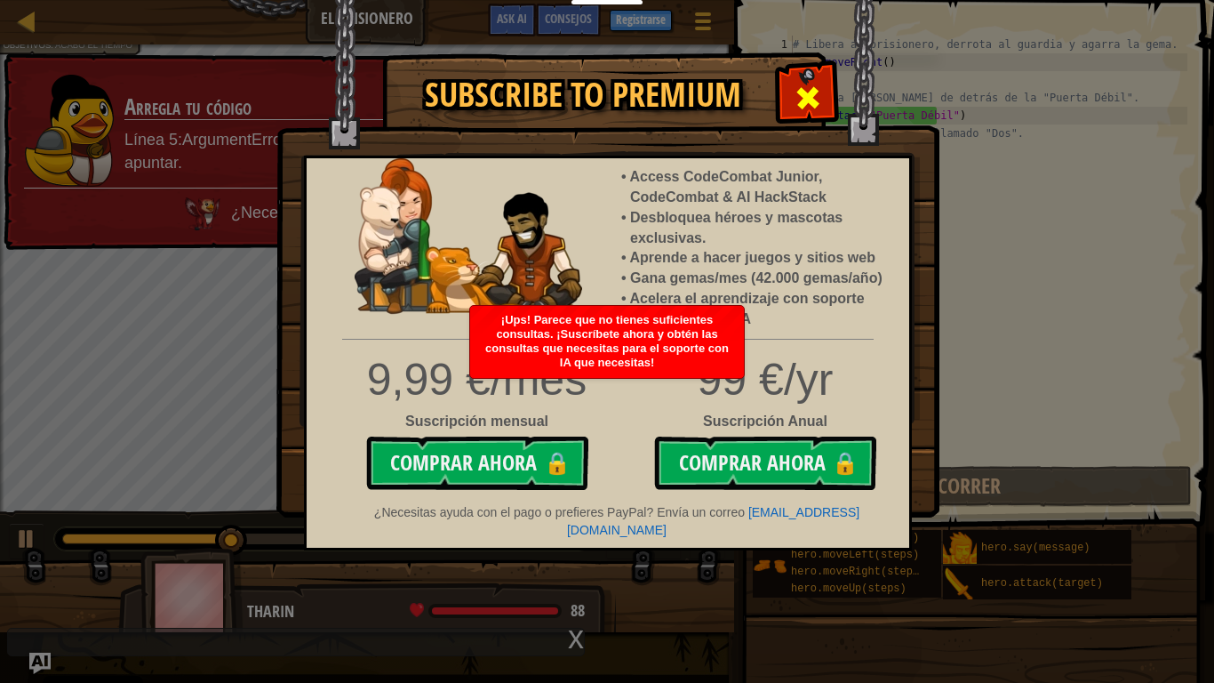
click at [808, 95] on span at bounding box center [808, 98] width 28 height 28
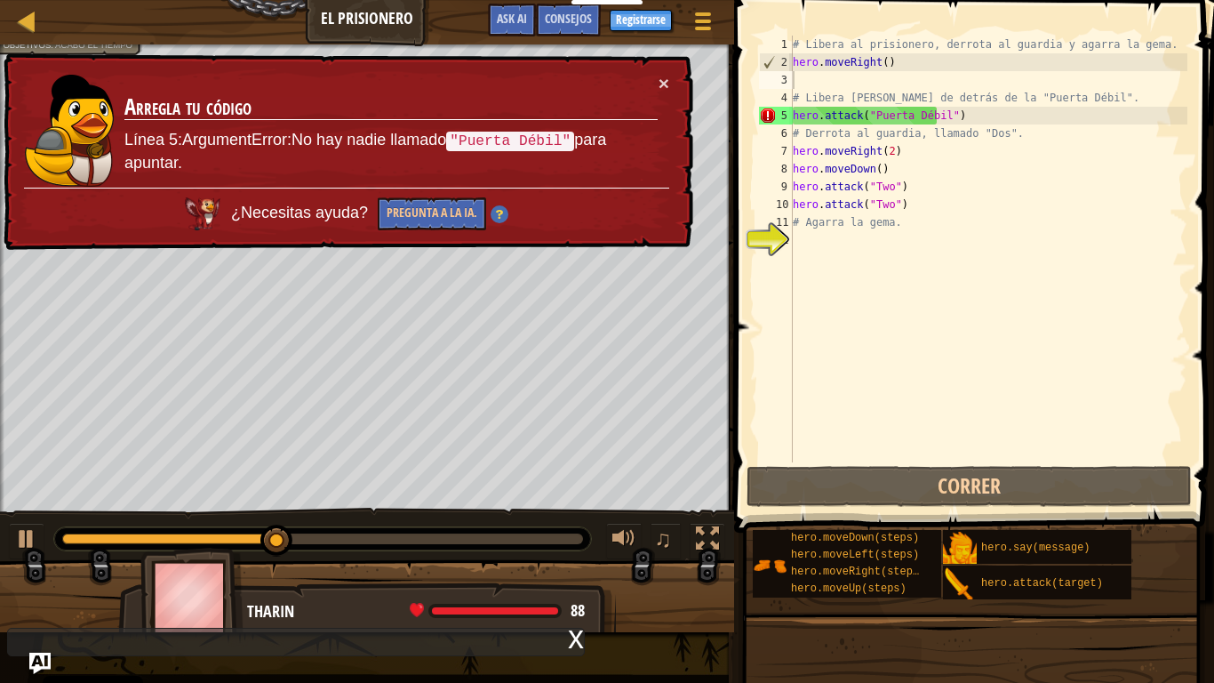
click at [669, 85] on div "× Arregla tu código Línea 5:ArgumentError:No hay nadie llamado "Puerta Débil" p…" at bounding box center [346, 151] width 693 height 197
click at [661, 88] on button "×" at bounding box center [664, 83] width 11 height 19
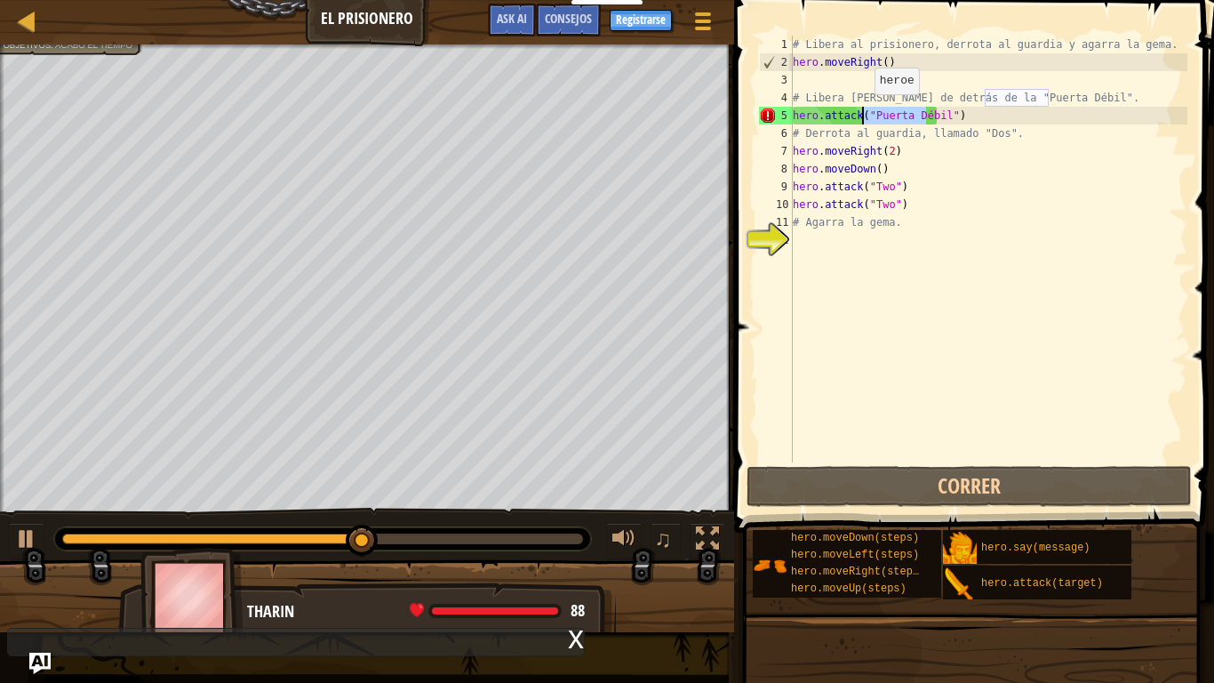
drag, startPoint x: 928, startPoint y: 113, endPoint x: 864, endPoint y: 112, distance: 64.0
click at [864, 112] on div "# Libera al prisionero, derrota al guardia y agarra la gema. hero . moveRight (…" at bounding box center [988, 267] width 398 height 462
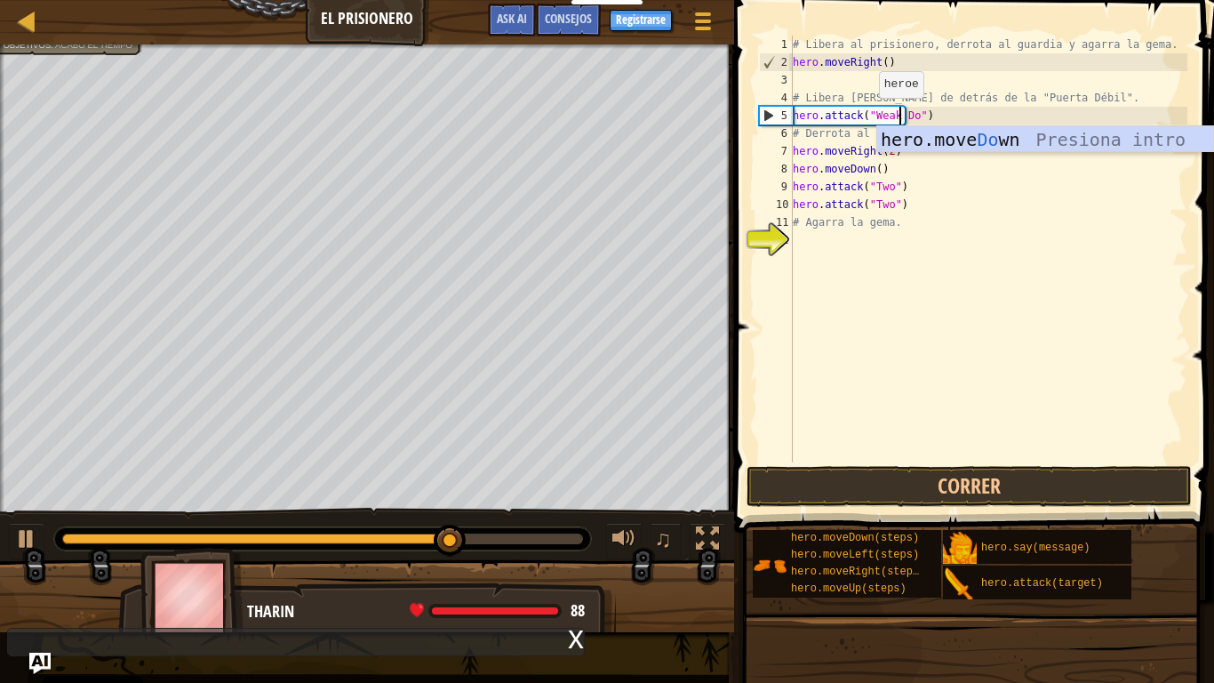
scroll to position [8, 9]
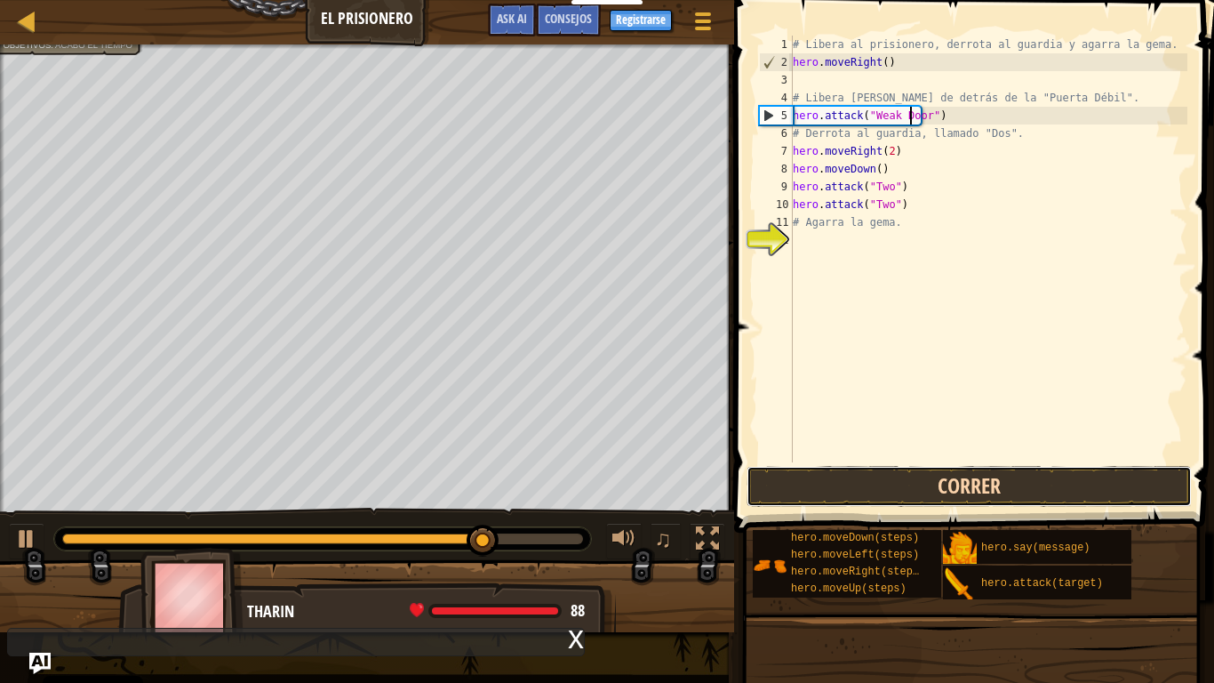
click at [959, 485] on button "Correr" at bounding box center [969, 486] width 445 height 41
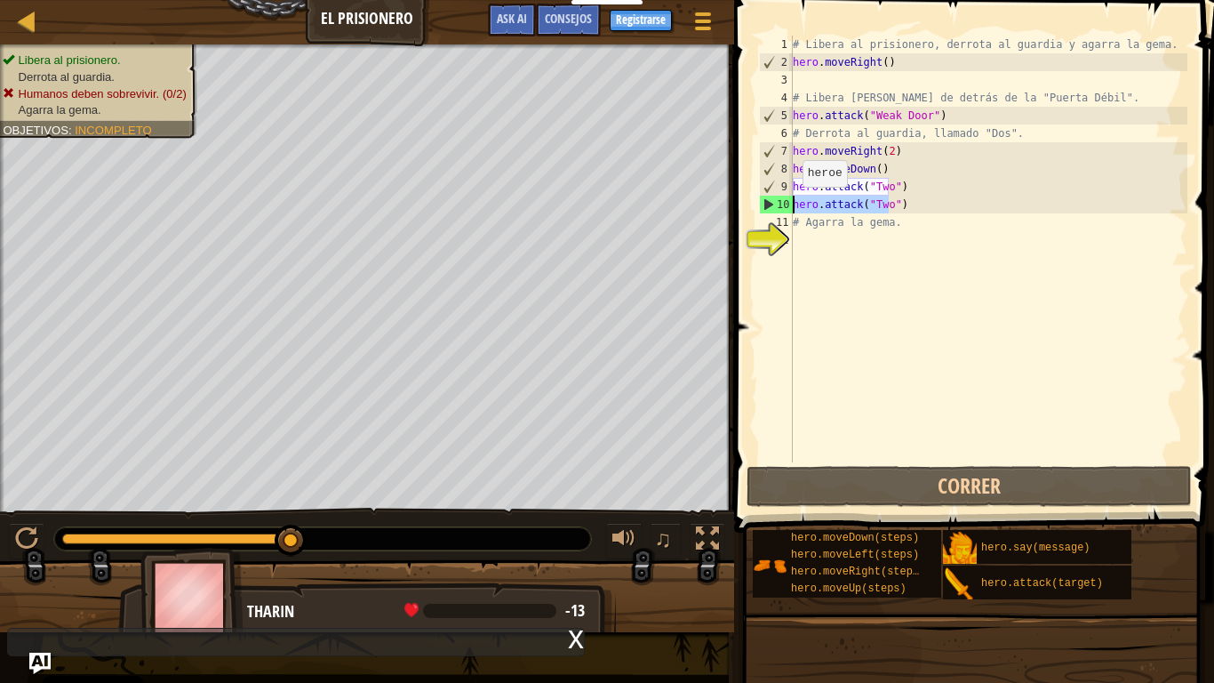
drag, startPoint x: 902, startPoint y: 200, endPoint x: 792, endPoint y: 204, distance: 110.3
click at [792, 204] on div "# Libera al prisionero, derrota al guardia y agarra la gema. hero . moveRight (…" at bounding box center [988, 267] width 398 height 462
type textarea "hero.attack("Two")"
click at [898, 199] on div "# Libera al prisionero, derrota al guardia y agarra la gema. hero . moveRight (…" at bounding box center [988, 249] width 398 height 427
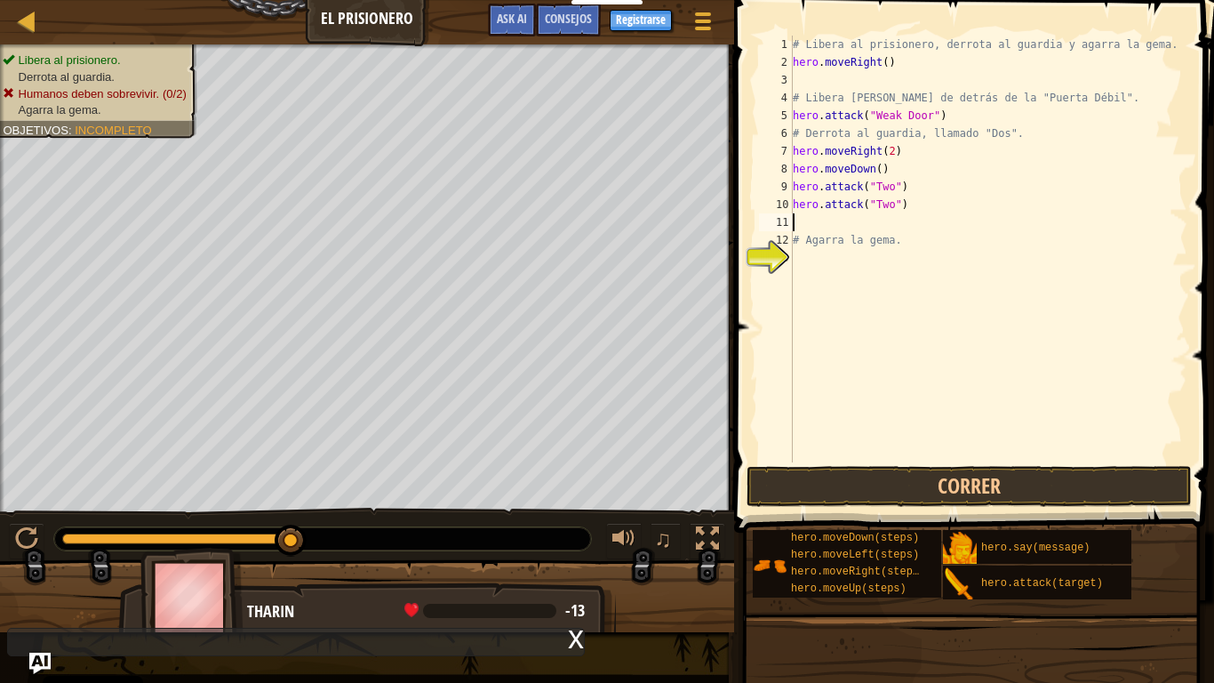
paste textarea "hero.attack("Two")"
type textarea "hero.attack("Two")"
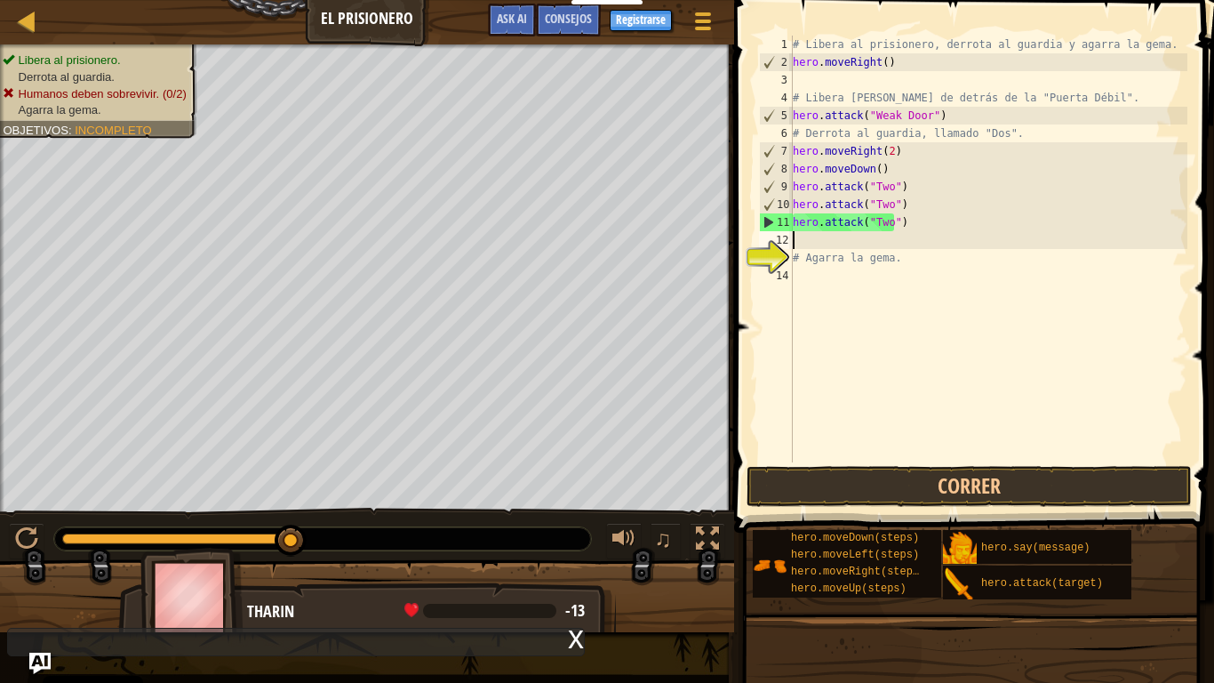
paste textarea "hero.attack("Two")"
type textarea "hero.attack("Two")"
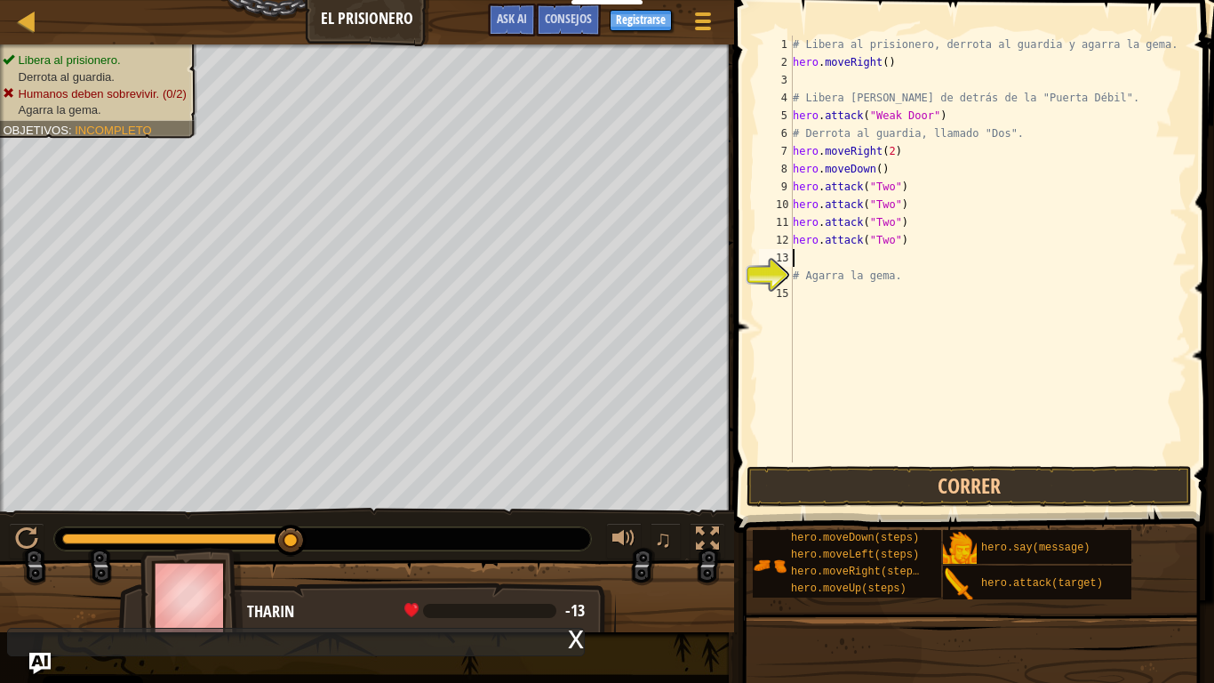
paste textarea "hero.attack("Two")"
type textarea "hero.attack("Two")"
paste textarea "hero.attack("Two")"
type textarea "hero.attack("Two")"
paste textarea "hero.attack("Two")"
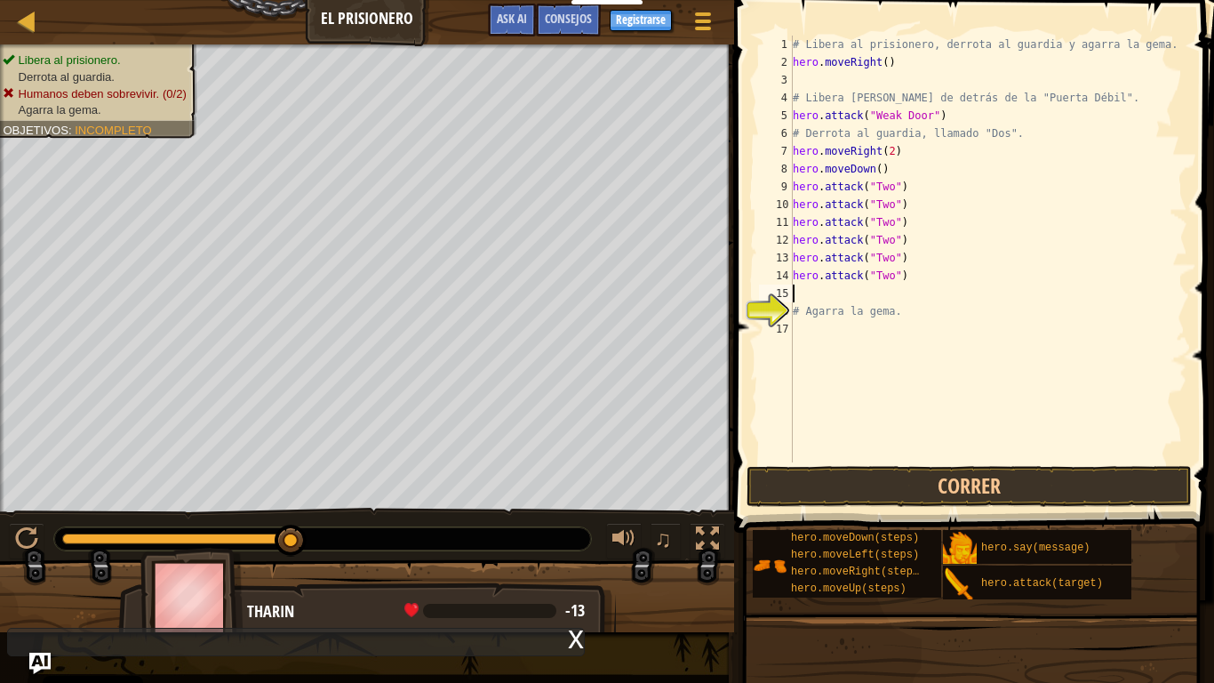
type textarea "hero.attack("Two")"
paste textarea "hero.attack("Two")"
type textarea "hero.attack("Two")"
paste textarea "hero.attack("Two")"
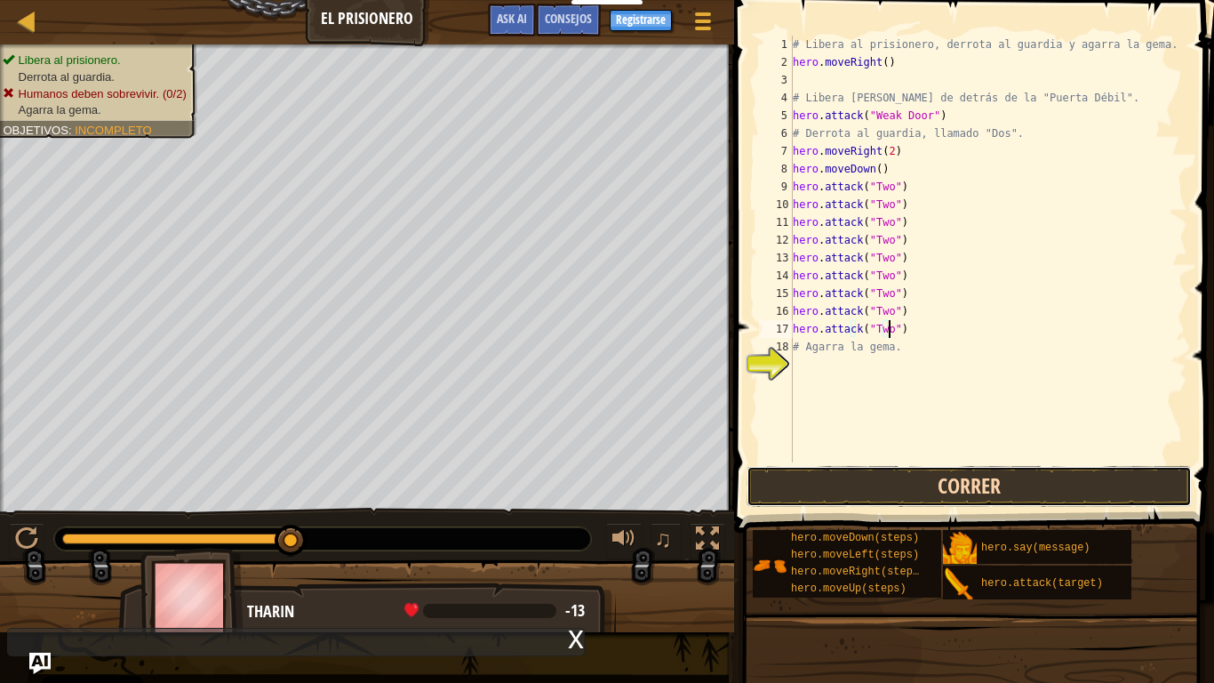
click at [914, 480] on button "Correr" at bounding box center [969, 486] width 445 height 41
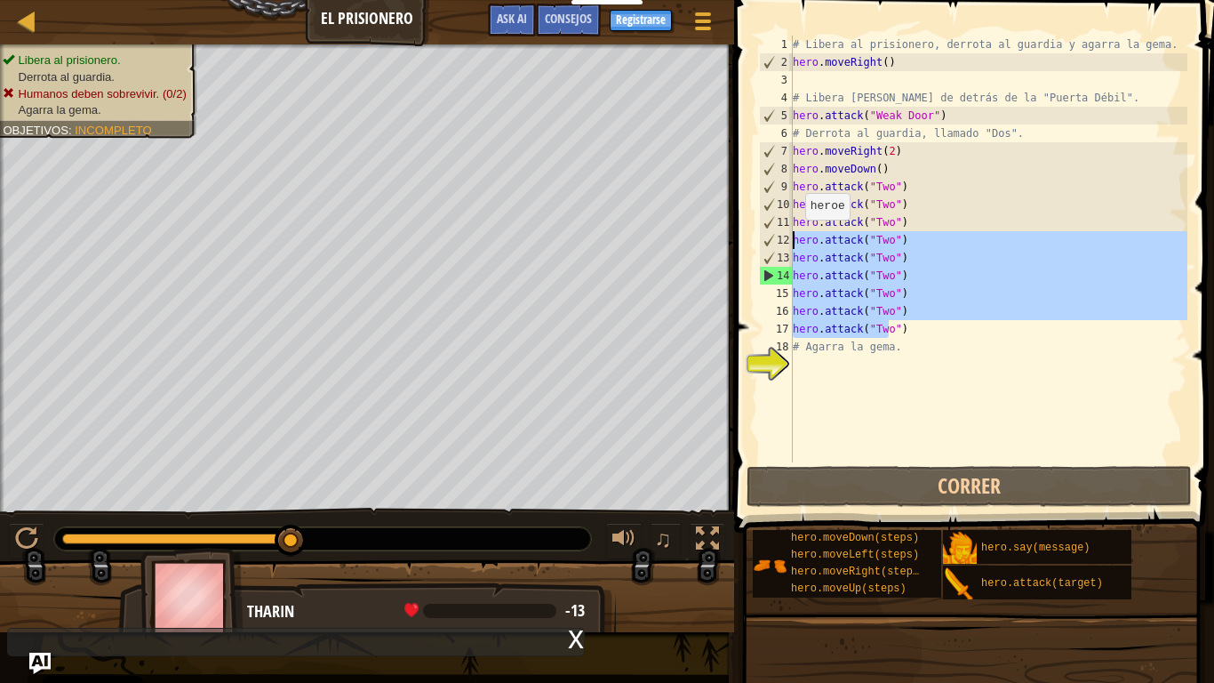
drag, startPoint x: 906, startPoint y: 323, endPoint x: 795, endPoint y: 237, distance: 140.1
click at [795, 237] on div "# Libera al prisionero, derrota al guardia y agarra la gema. hero . moveRight (…" at bounding box center [988, 267] width 398 height 462
type textarea "hero.attack("Two") hero.attack("Two")"
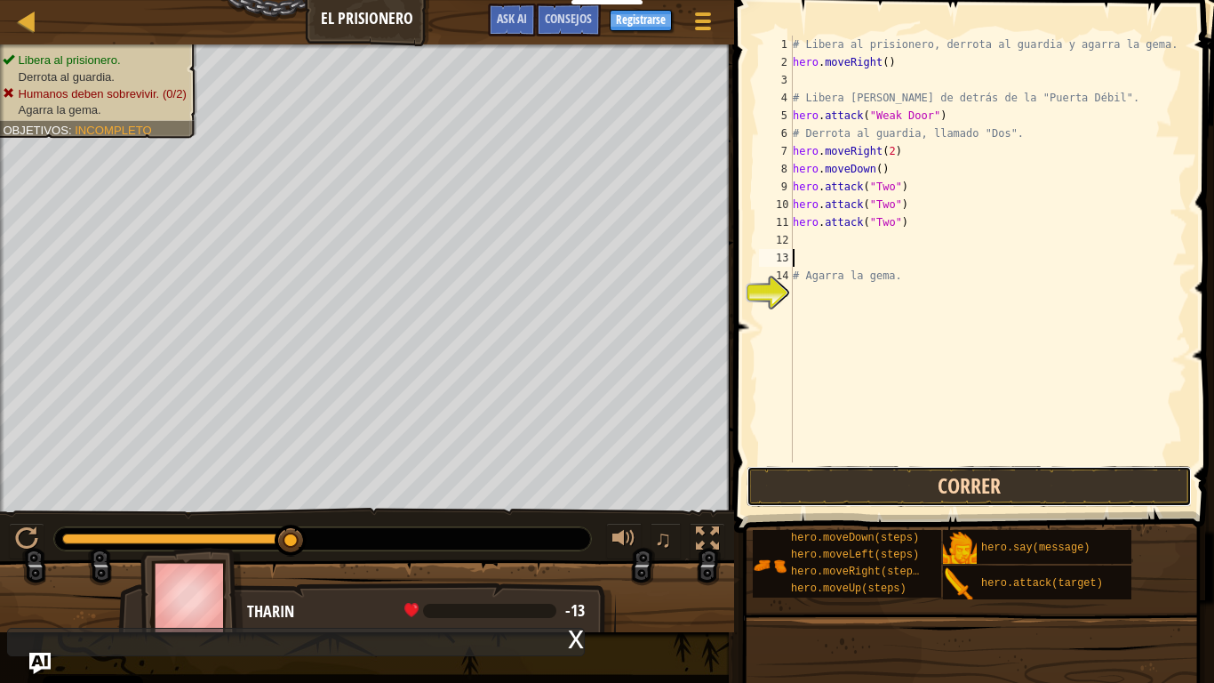
click at [879, 490] on button "Correr" at bounding box center [969, 486] width 445 height 41
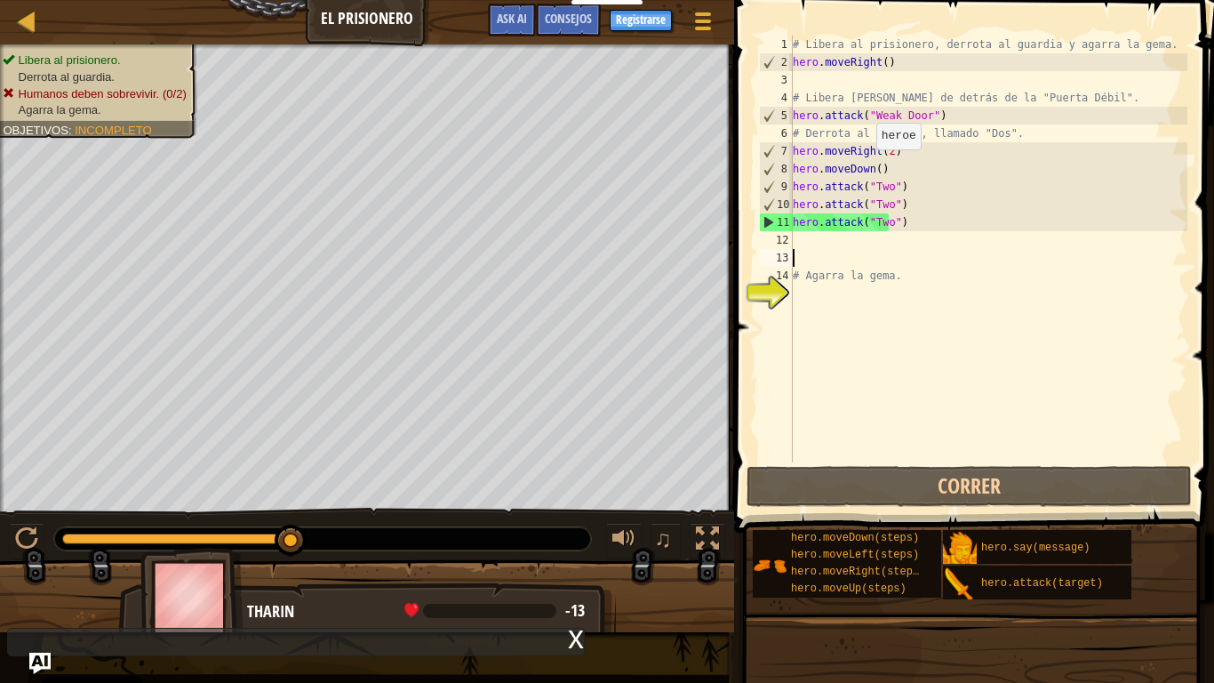
click at [867, 167] on div "# Libera al prisionero, derrota al guardia y agarra la gema. hero . moveRight (…" at bounding box center [988, 267] width 398 height 462
type textarea "hero.moveDown(2)"
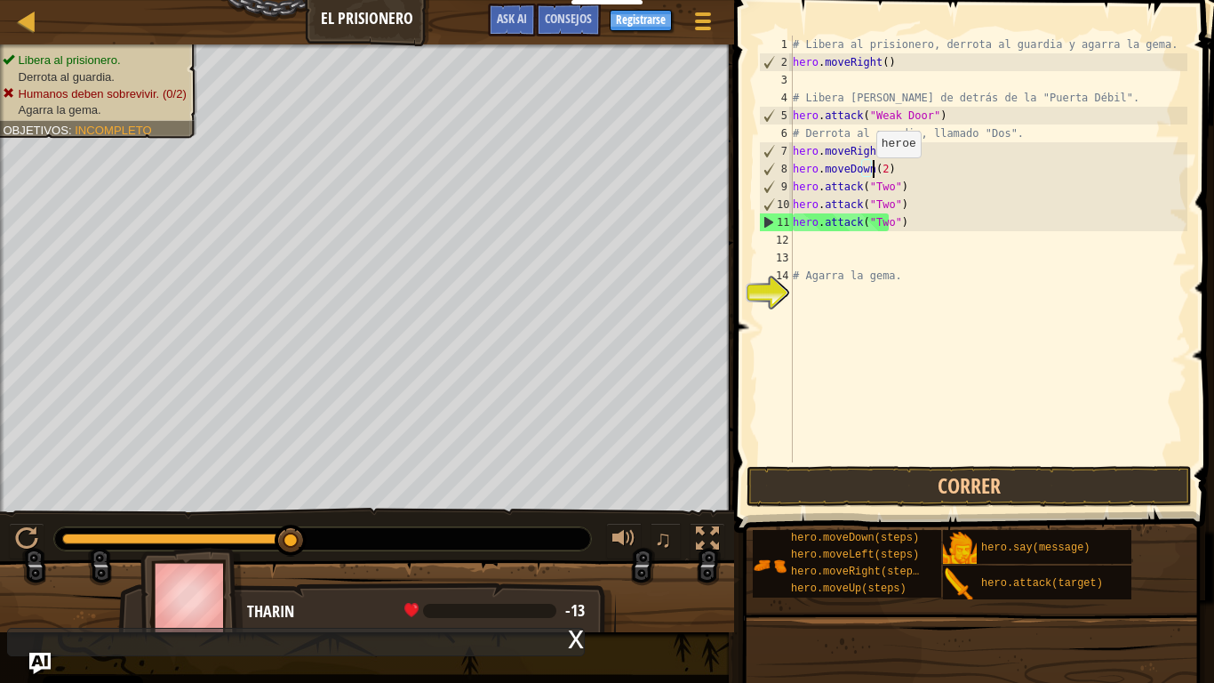
scroll to position [8, 6]
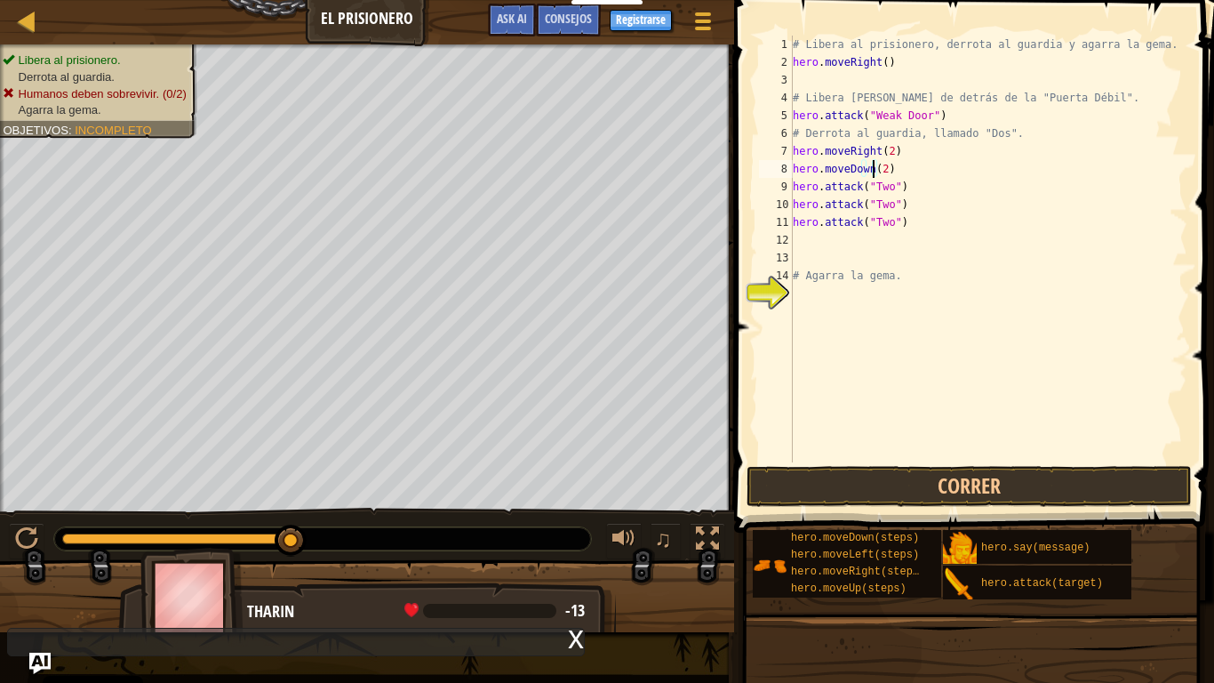
click at [881, 248] on div "# Libera al prisionero, derrota al guardia y agarra la gema. hero . moveRight (…" at bounding box center [988, 267] width 398 height 462
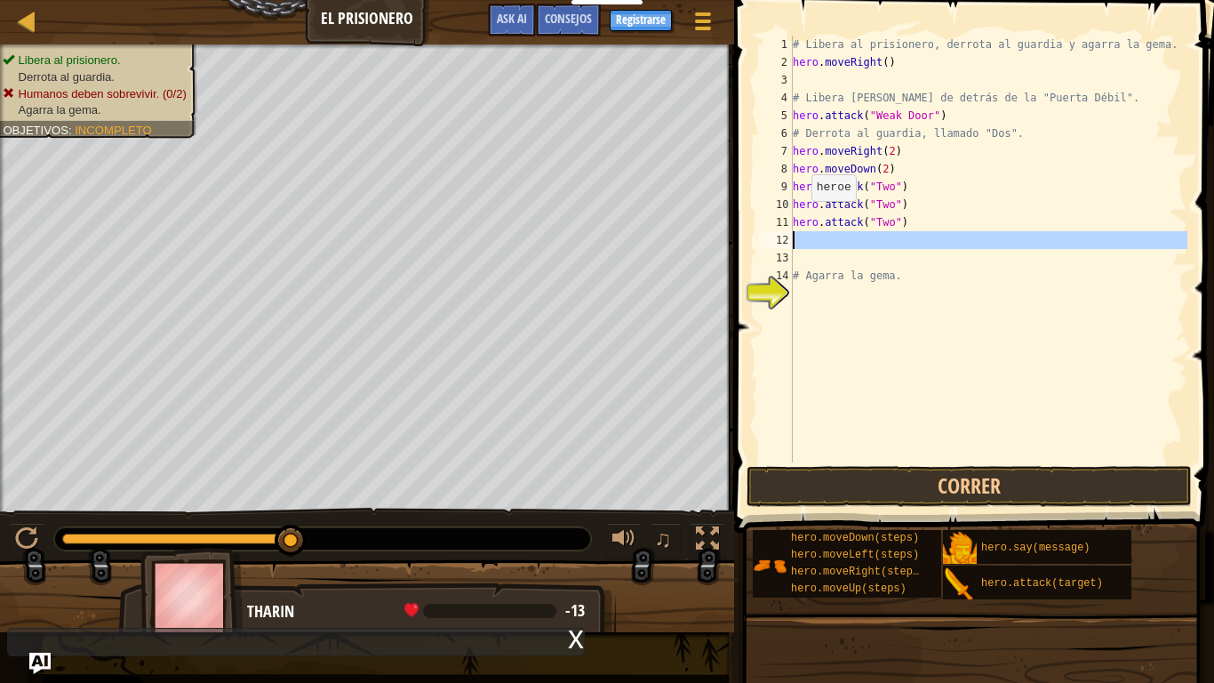
type textarea "h"
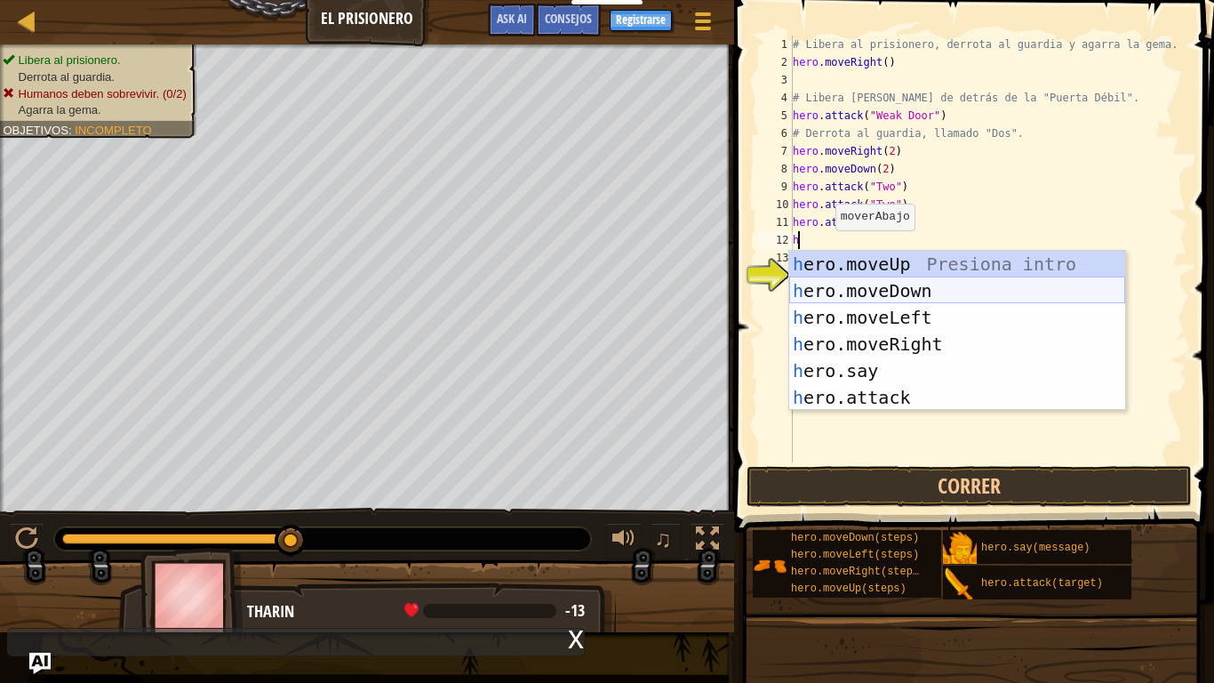
click at [868, 299] on div "h ero.moveUp Presiona intro h ero.moveDown Presiona intro h ero.moveLeft Presio…" at bounding box center [957, 357] width 336 height 213
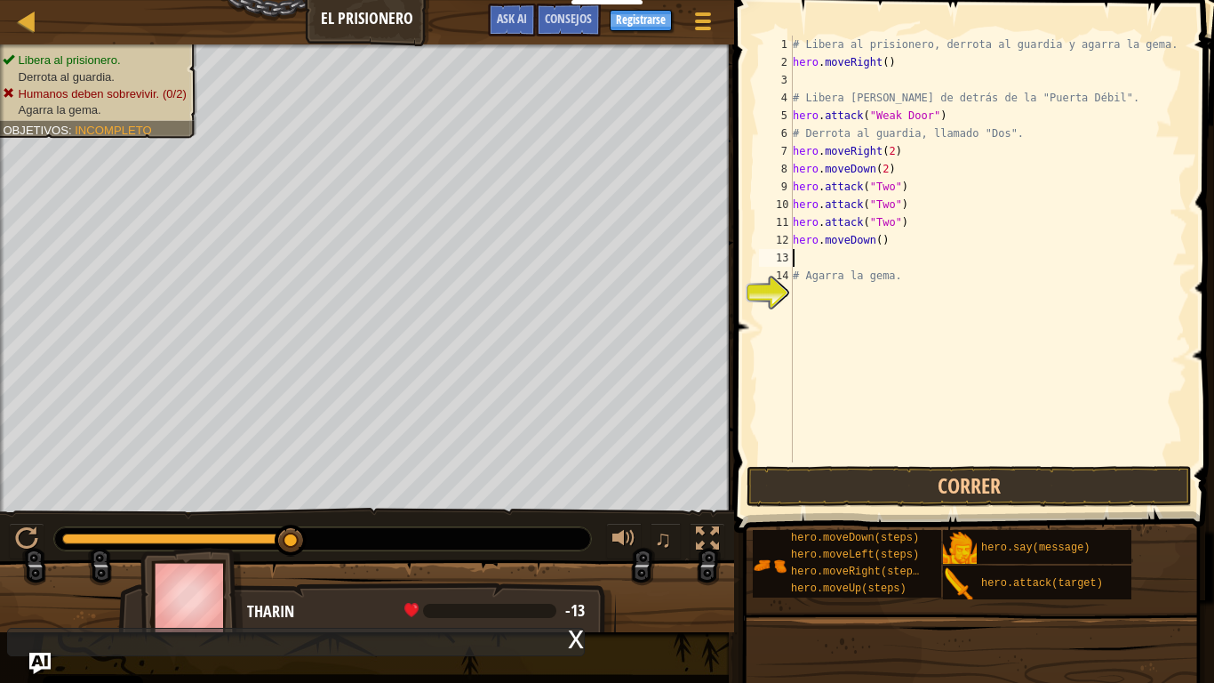
type textarea "h"
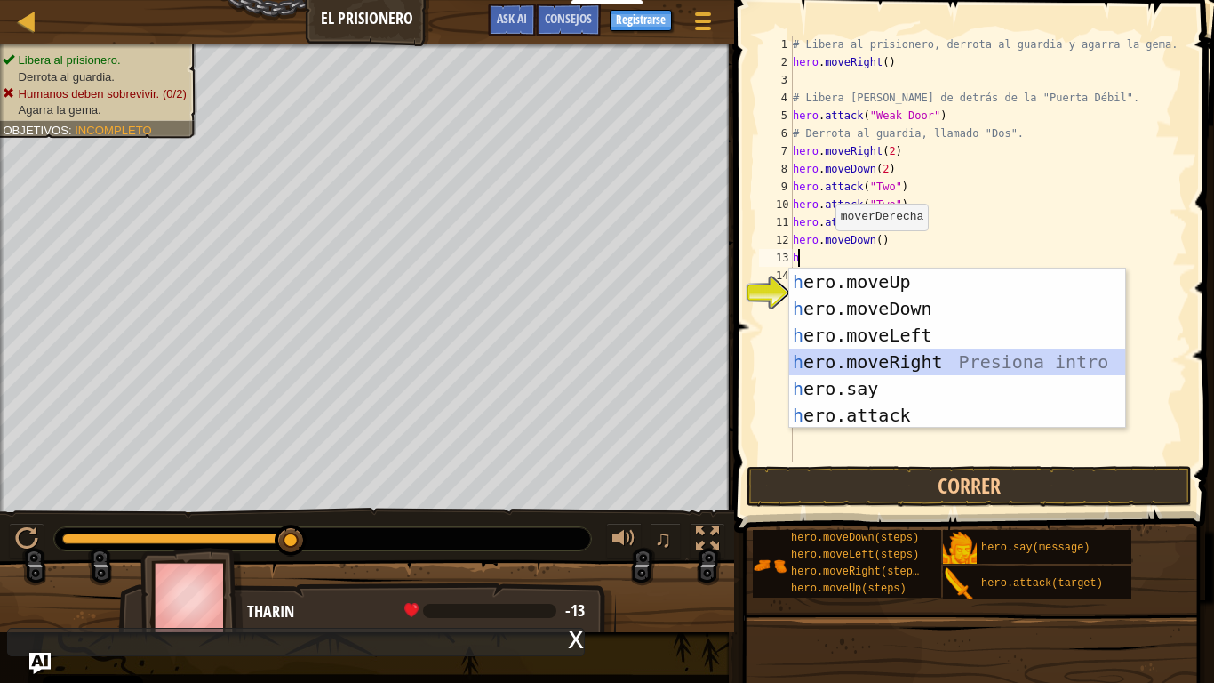
click at [873, 364] on div "h ero.moveUp Presiona intro h ero.moveDown Presiona intro h ero.moveLeft Presio…" at bounding box center [957, 374] width 336 height 213
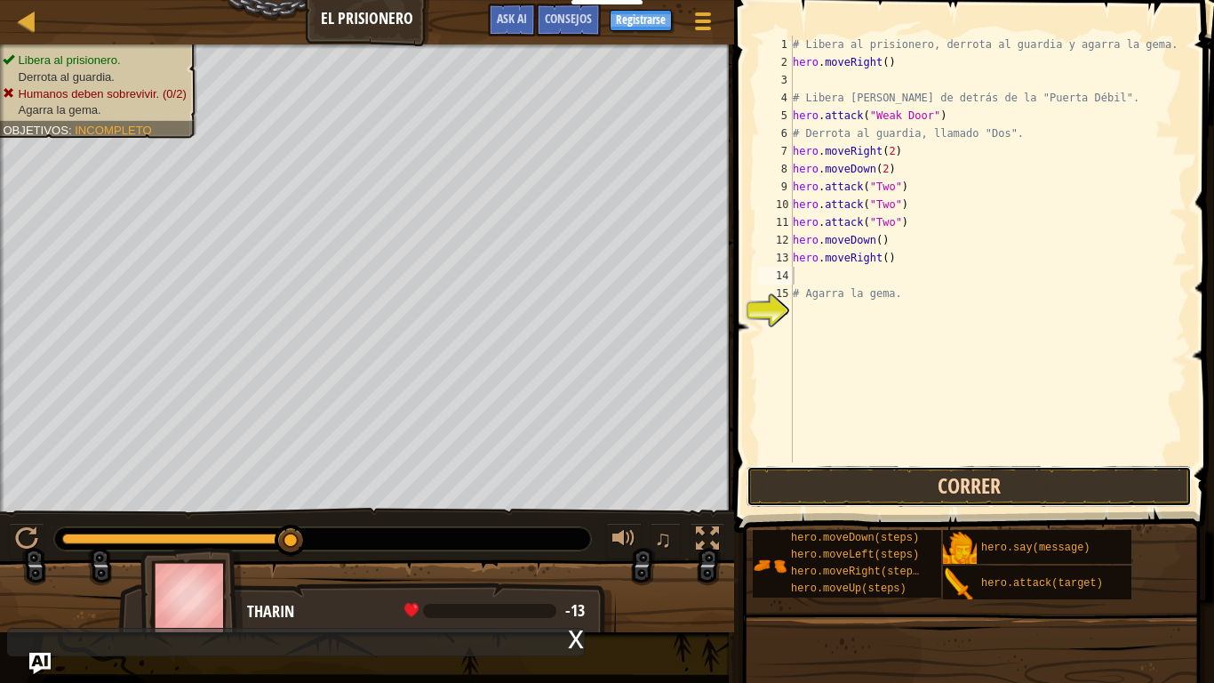
click at [947, 492] on button "Correr" at bounding box center [969, 486] width 445 height 41
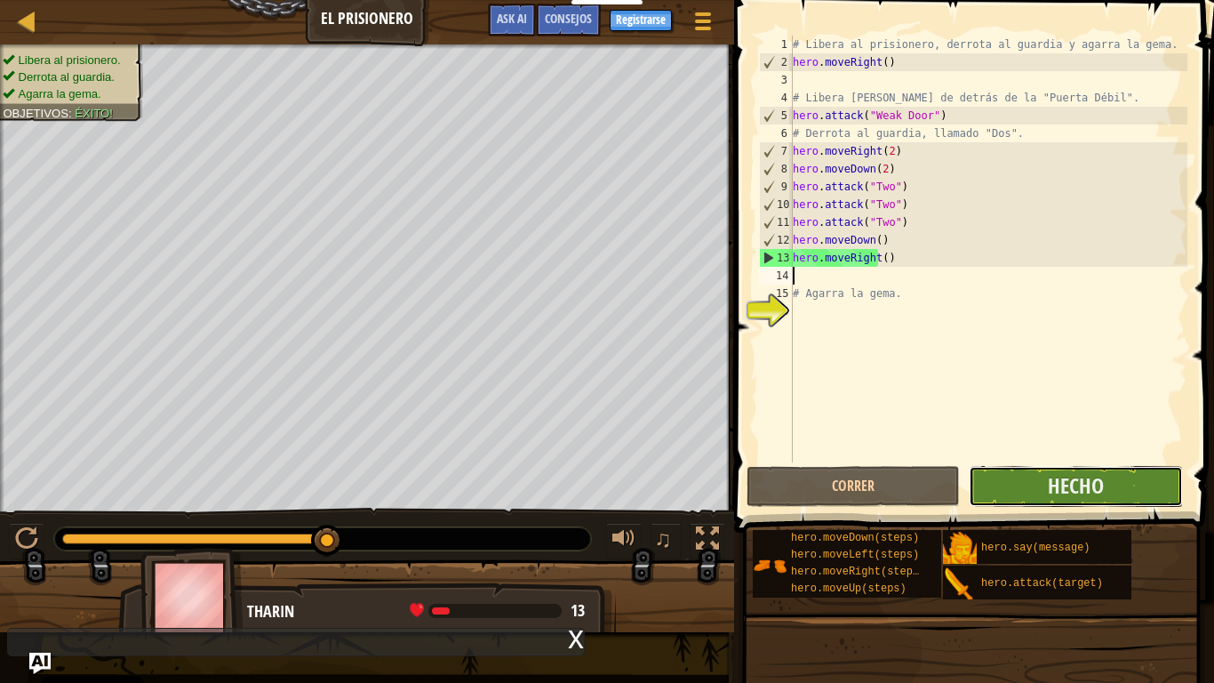
click at [1138, 475] on button "Hecho" at bounding box center [1075, 486] width 213 height 41
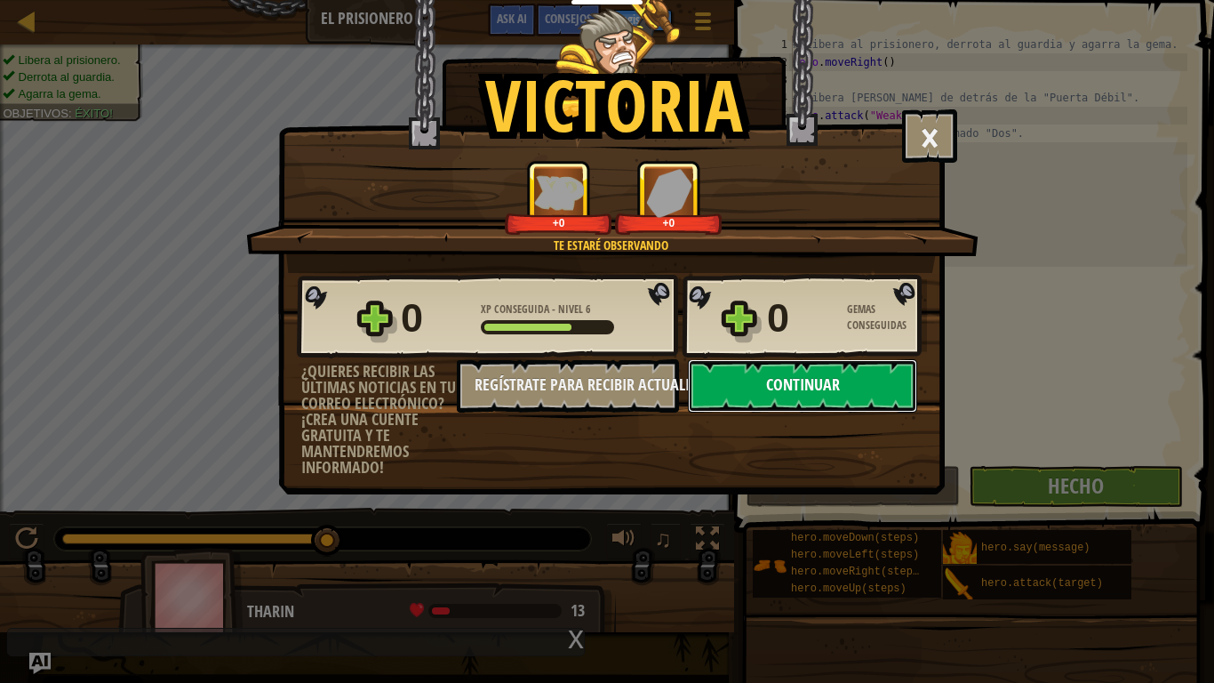
click at [847, 390] on button "Continuar" at bounding box center [802, 385] width 229 height 53
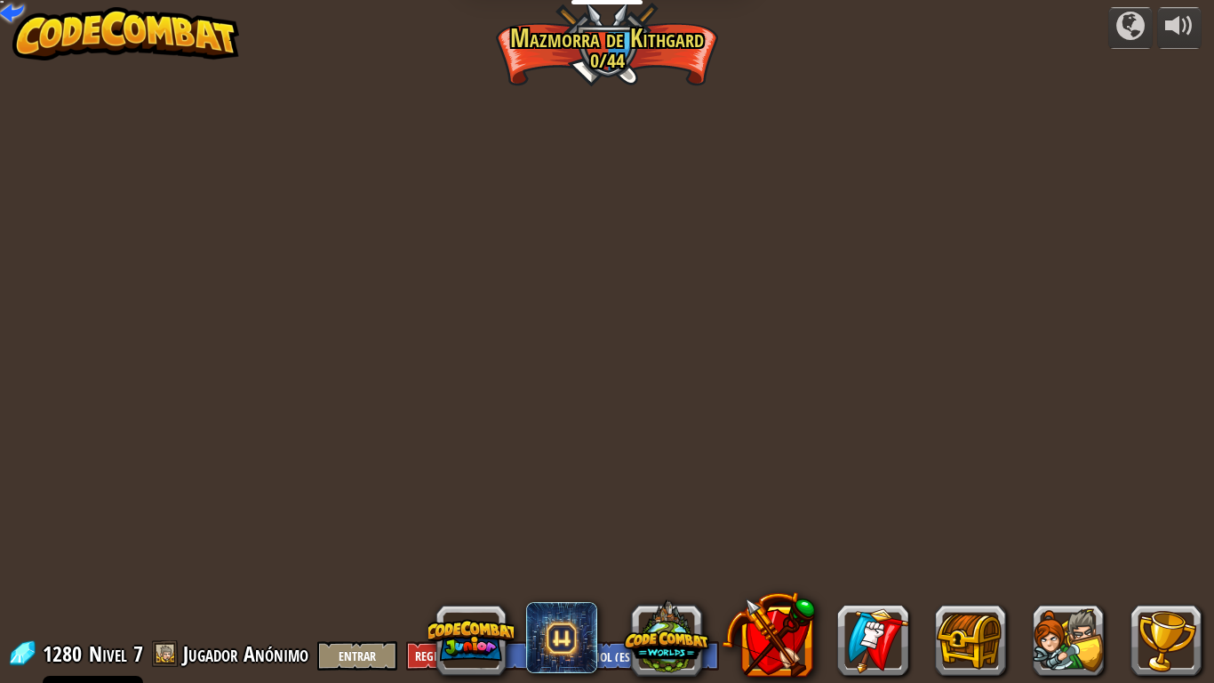
select select "es-ES"
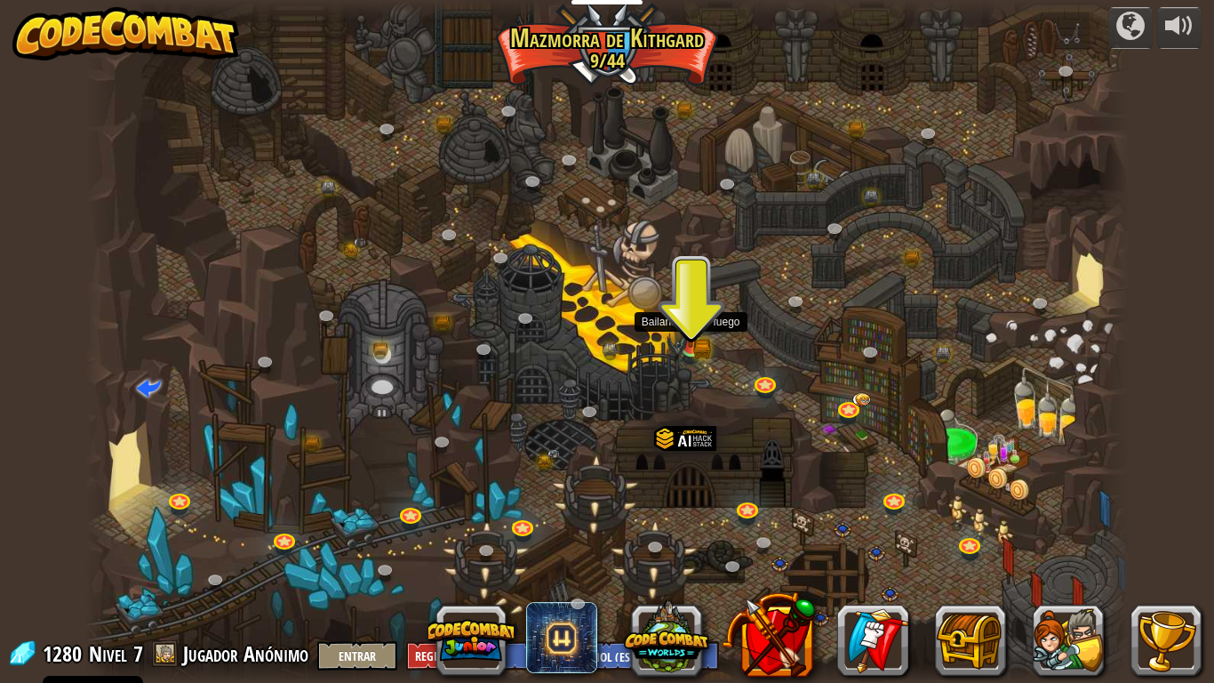
click at [695, 344] on img at bounding box center [690, 319] width 27 height 58
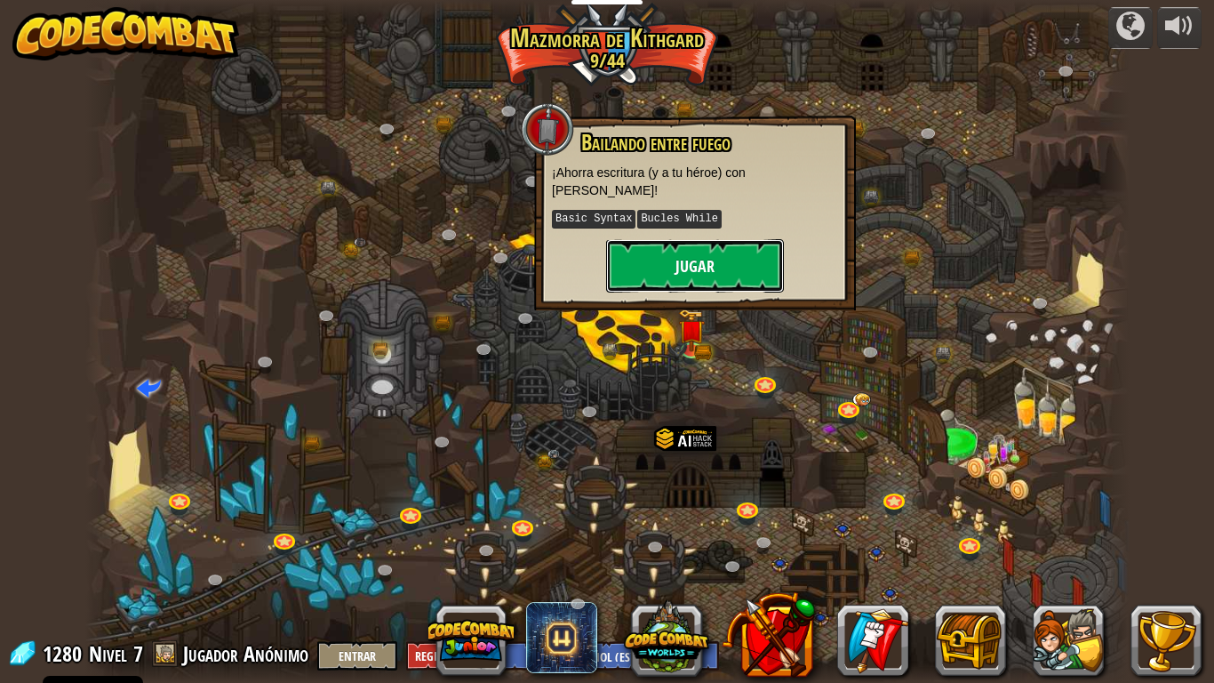
click at [684, 239] on button "Jugar" at bounding box center [695, 265] width 178 height 53
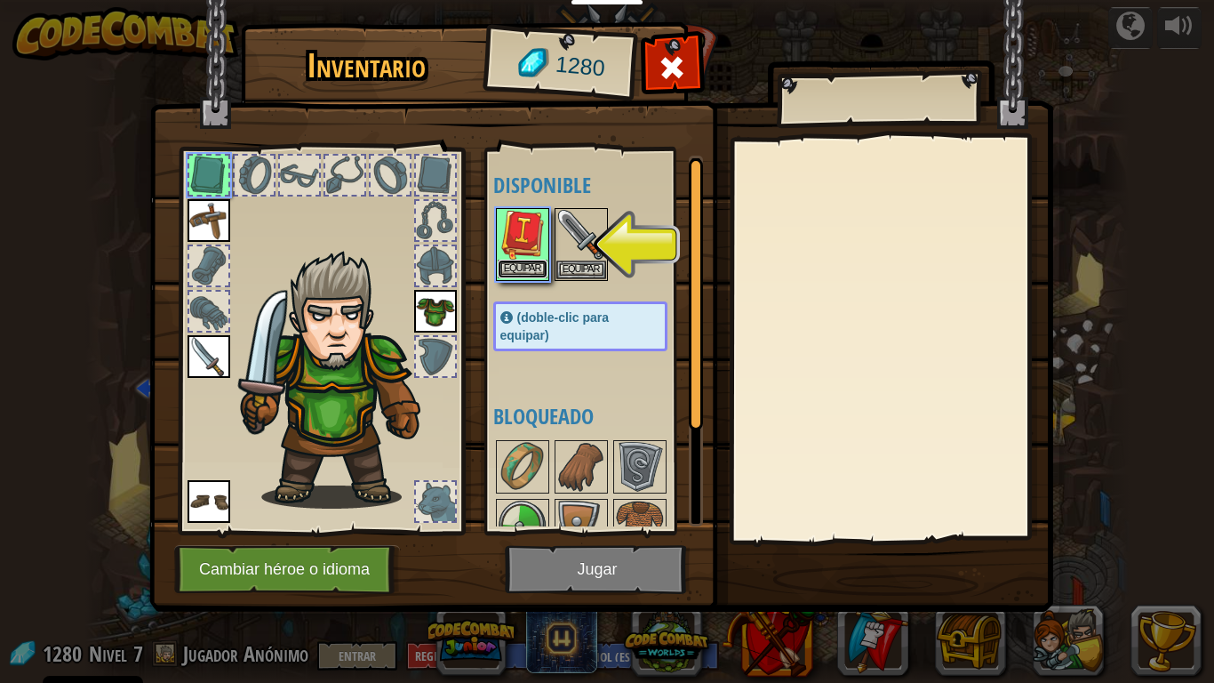
click at [528, 262] on button "Equipar" at bounding box center [523, 269] width 50 height 19
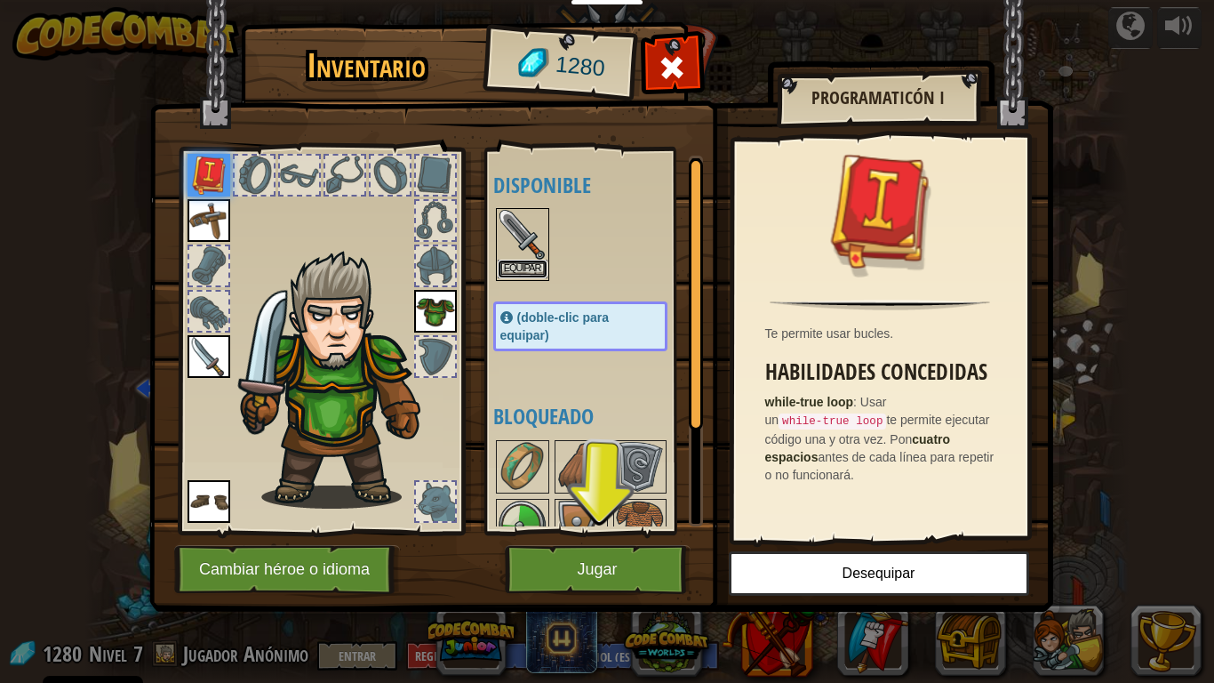
click at [526, 267] on button "Equipar" at bounding box center [523, 269] width 50 height 19
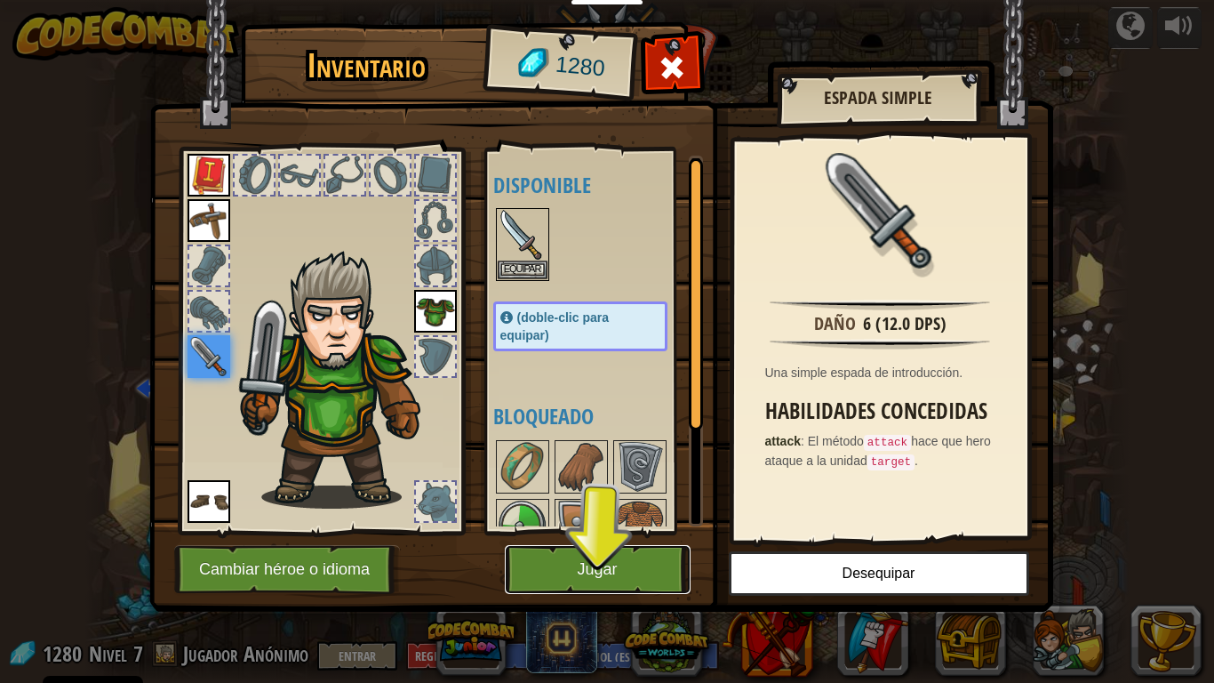
click at [561, 567] on button "Jugar" at bounding box center [598, 569] width 186 height 49
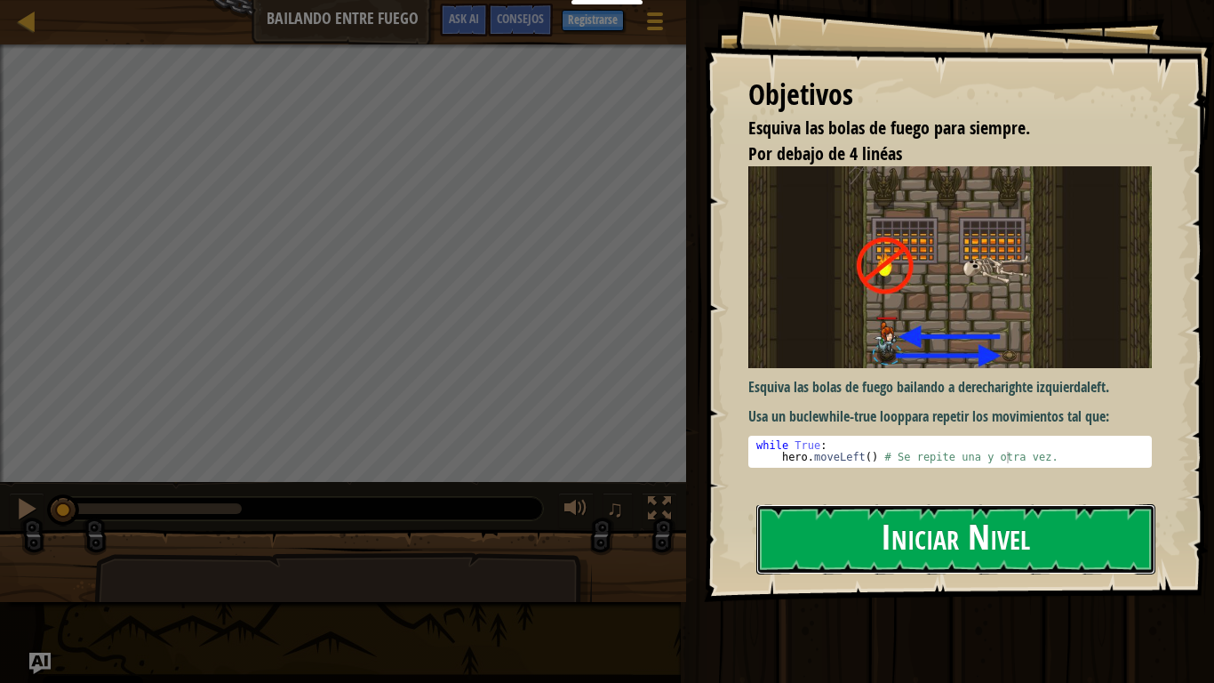
click at [901, 543] on button "Iniciar Nivel" at bounding box center [955, 539] width 399 height 70
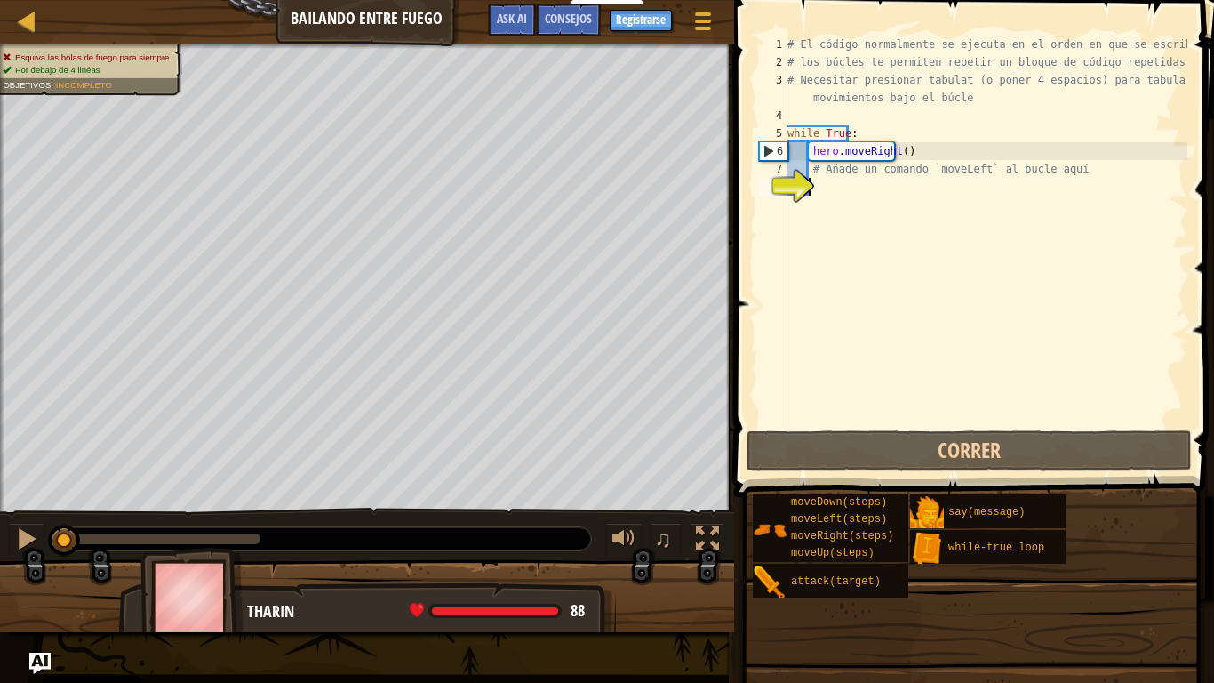
click at [882, 229] on div "# El código normalmente se ejecuta en el orden en que se escribe. # los búcles …" at bounding box center [986, 249] width 404 height 427
click at [904, 146] on div "# El código normalmente se ejecuta en el orden en que se escribe. # los búcles …" at bounding box center [986, 249] width 404 height 427
type textarea "hero.moveRight()"
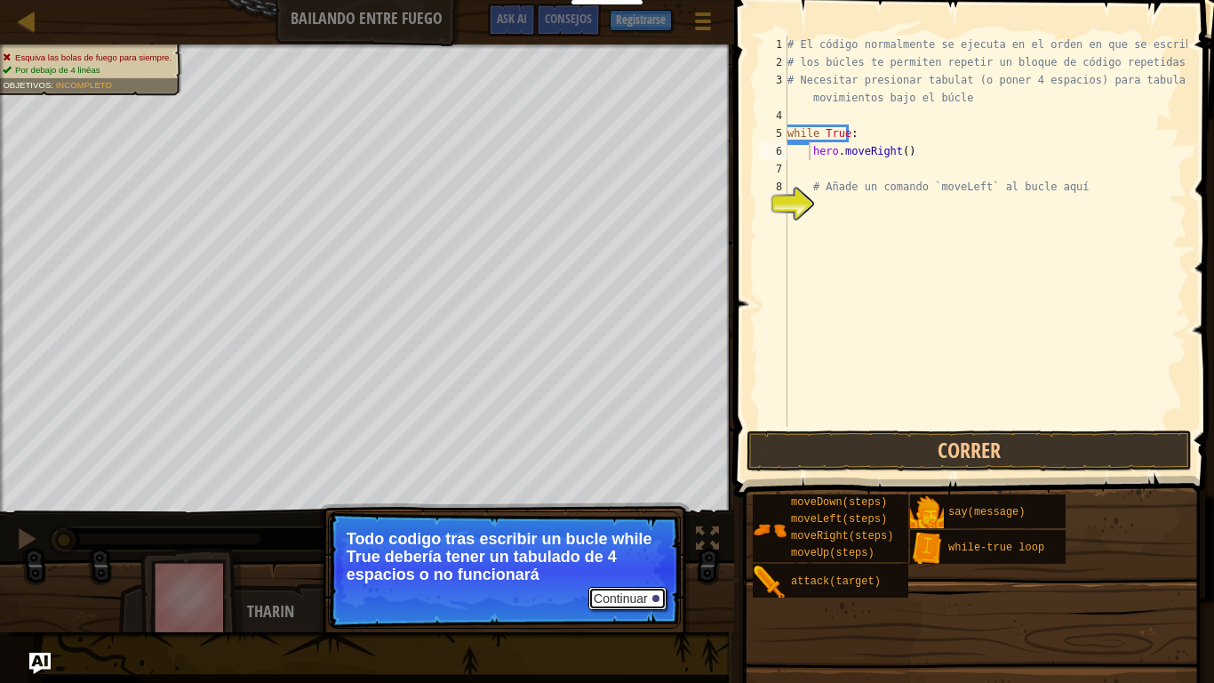
click at [617, 582] on button "Continuar" at bounding box center [627, 598] width 78 height 23
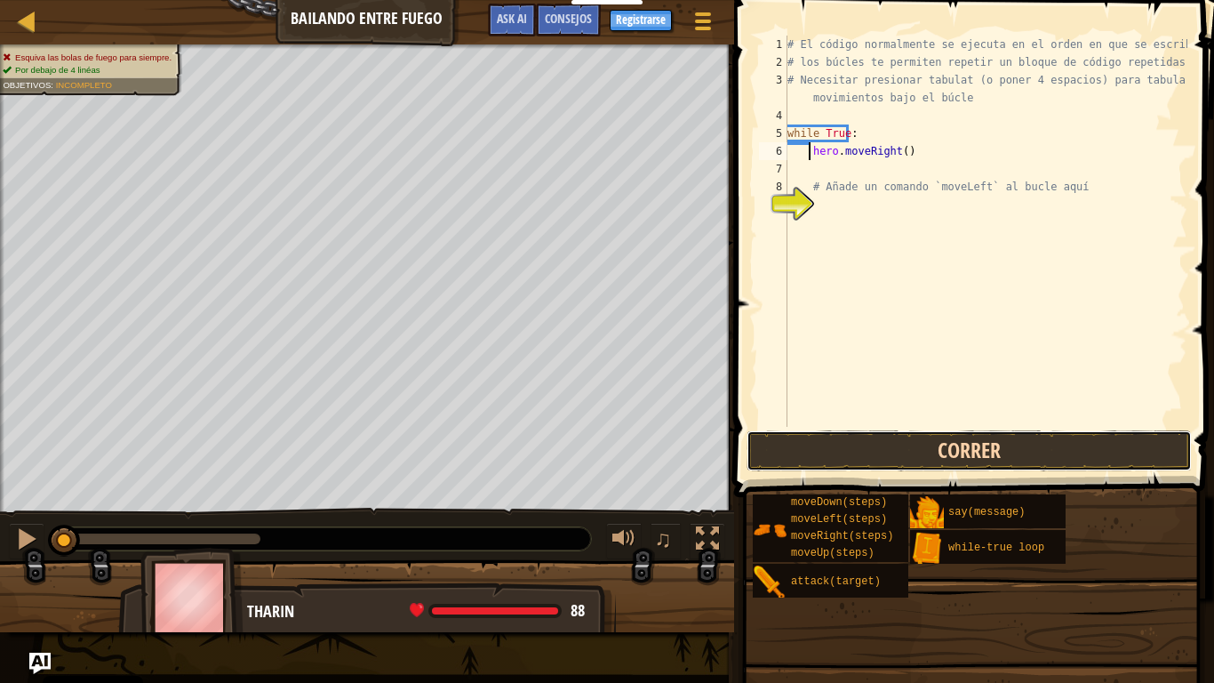
click at [998, 443] on button "Correr" at bounding box center [969, 450] width 445 height 41
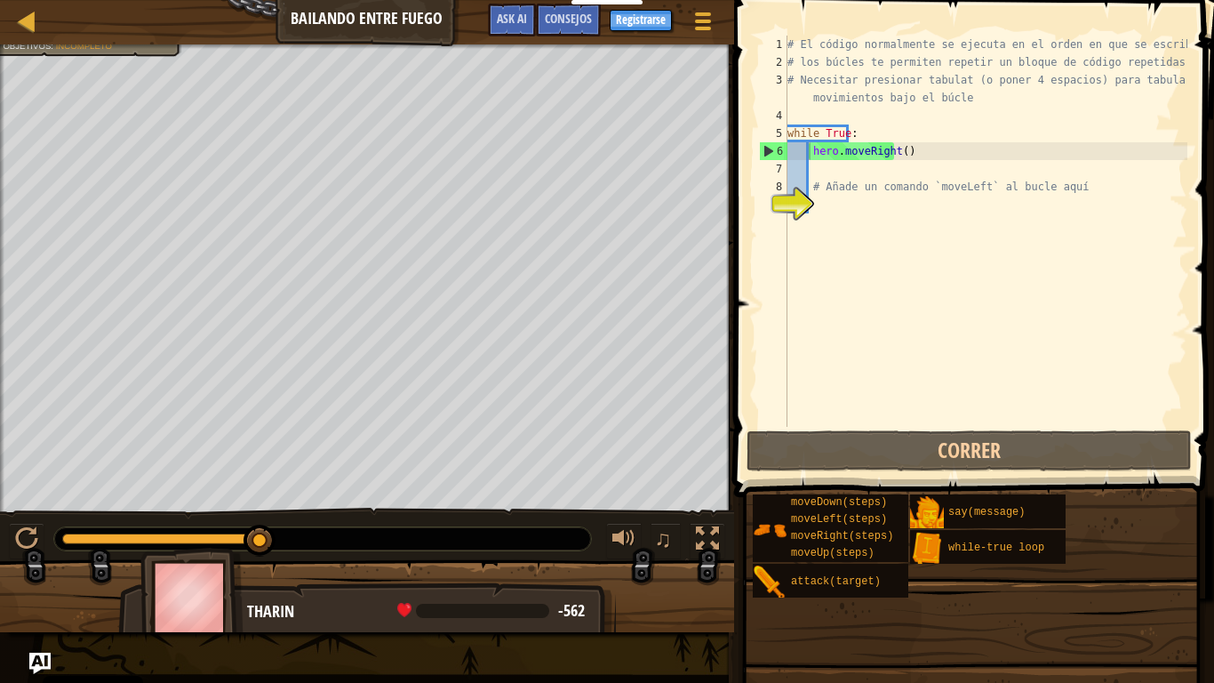
click at [84, 47] on div at bounding box center [367, 46] width 734 height 4
click at [116, 92] on div "Esquiva las bolas de fuego para siempre. Por debajo de 4 linéas Objetivos : Inc…" at bounding box center [367, 278] width 734 height 468
drag, startPoint x: 108, startPoint y: 52, endPoint x: 114, endPoint y: 74, distance: 22.9
click at [114, 74] on li "Por debajo de 4 linéas" at bounding box center [87, 70] width 169 height 12
click at [906, 150] on div "# El código normalmente se ejecuta en el orden en que se escribe. # los búcles …" at bounding box center [986, 249] width 404 height 427
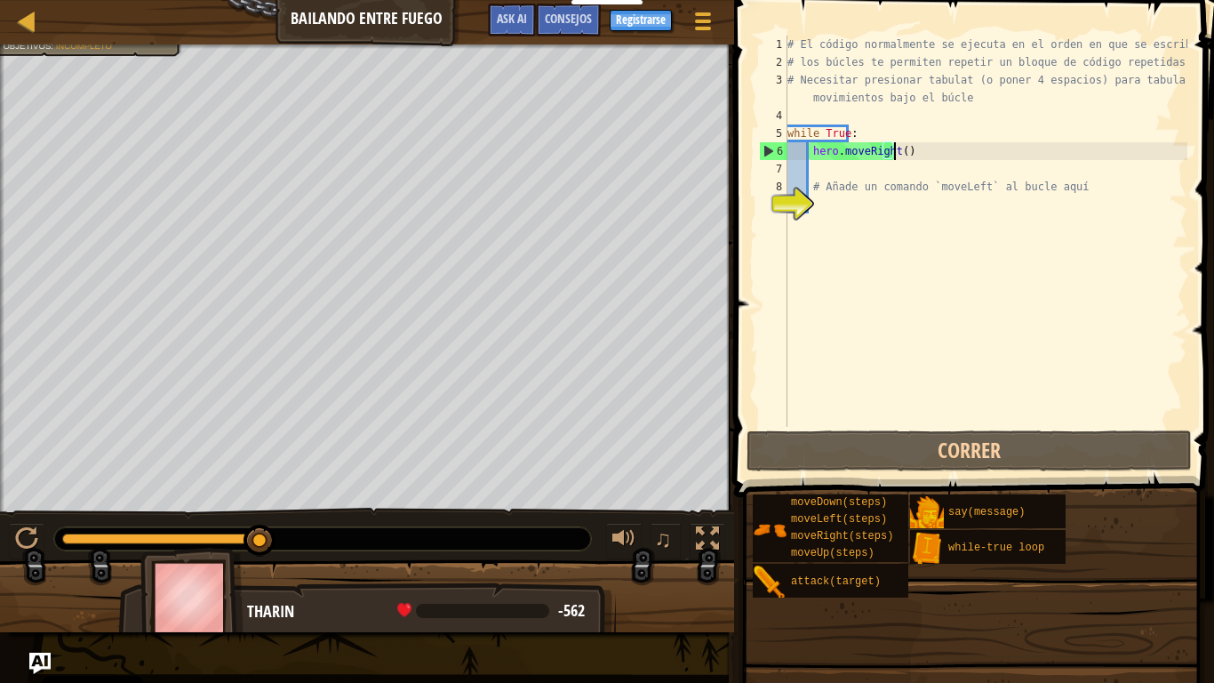
click at [880, 178] on div "# El código normalmente se ejecuta en el orden en que se escribe. # los búcles …" at bounding box center [986, 249] width 404 height 427
type textarea "# Añade un comando `moveLeft` al bucle aquí"
click at [867, 166] on div "# El código normalmente se ejecuta en el orden en que se escribe. # los búcles …" at bounding box center [986, 249] width 404 height 427
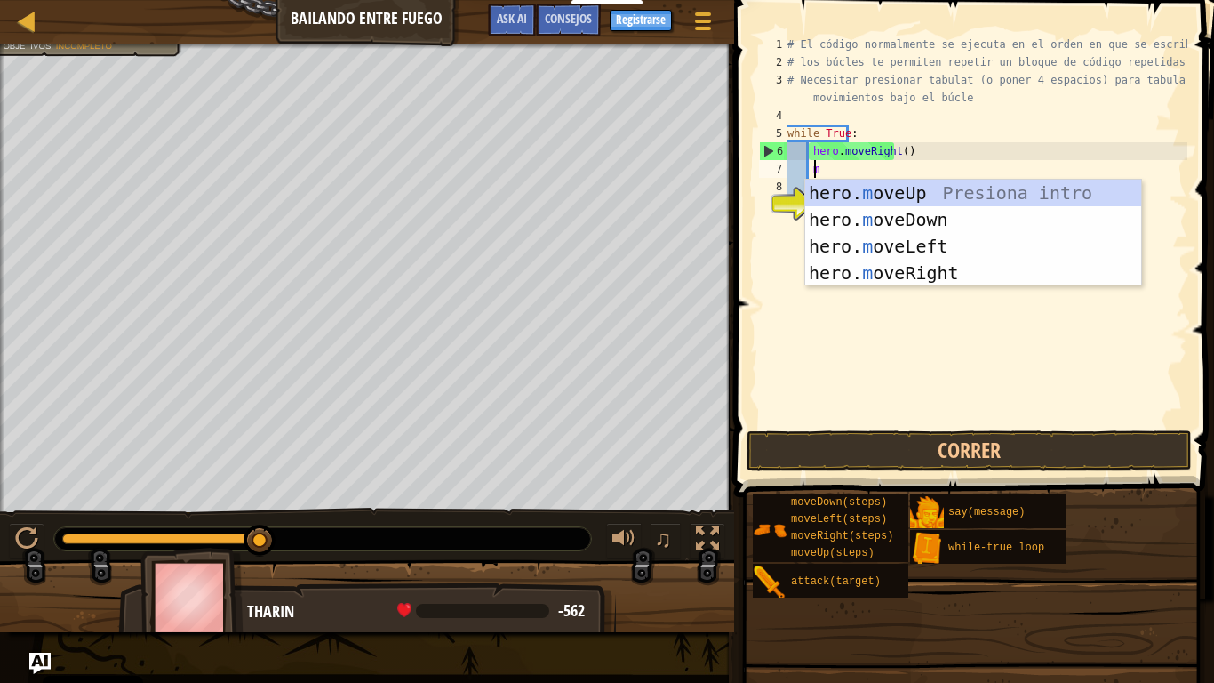
scroll to position [8, 2]
type textarea "m"
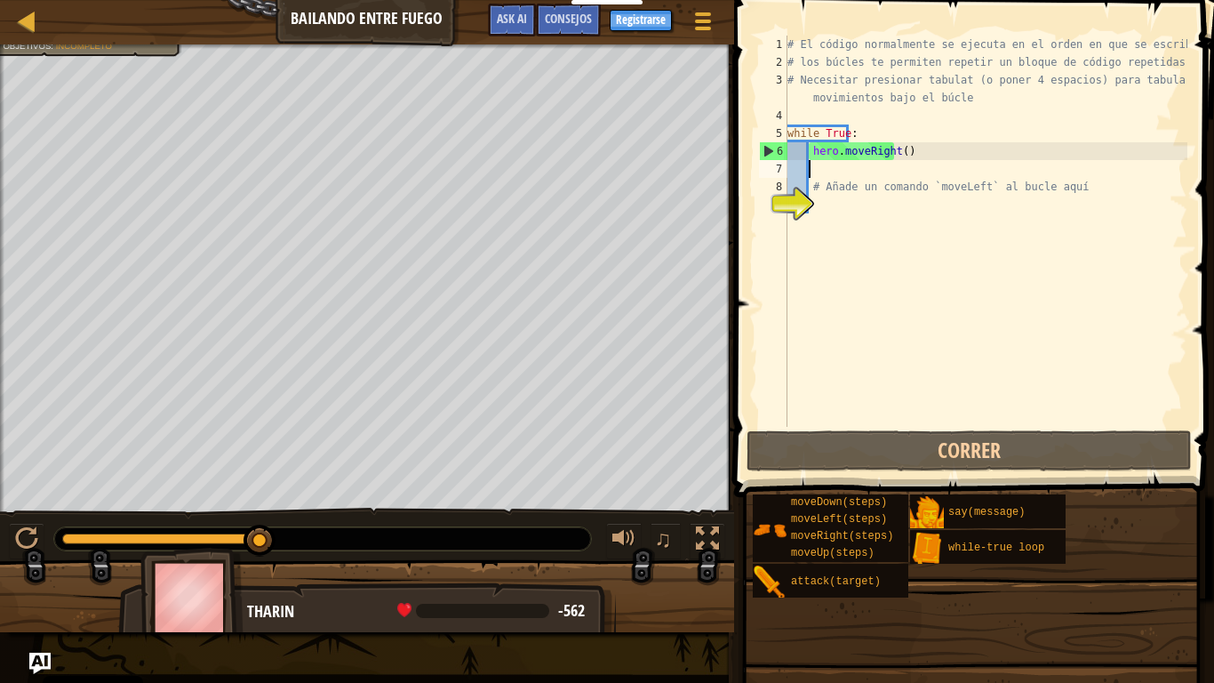
type textarea "h"
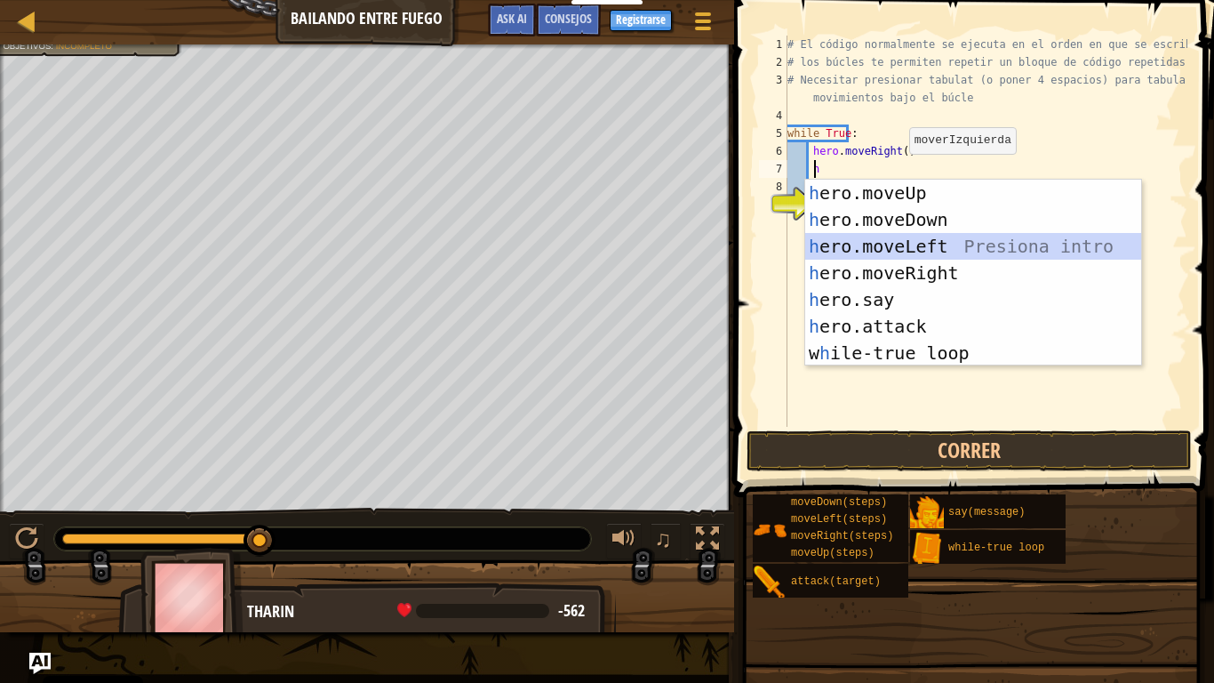
click at [921, 243] on div "h ero.moveUp Presiona intro h ero.moveDown Presiona intro h ero.moveLeft Presio…" at bounding box center [973, 300] width 336 height 240
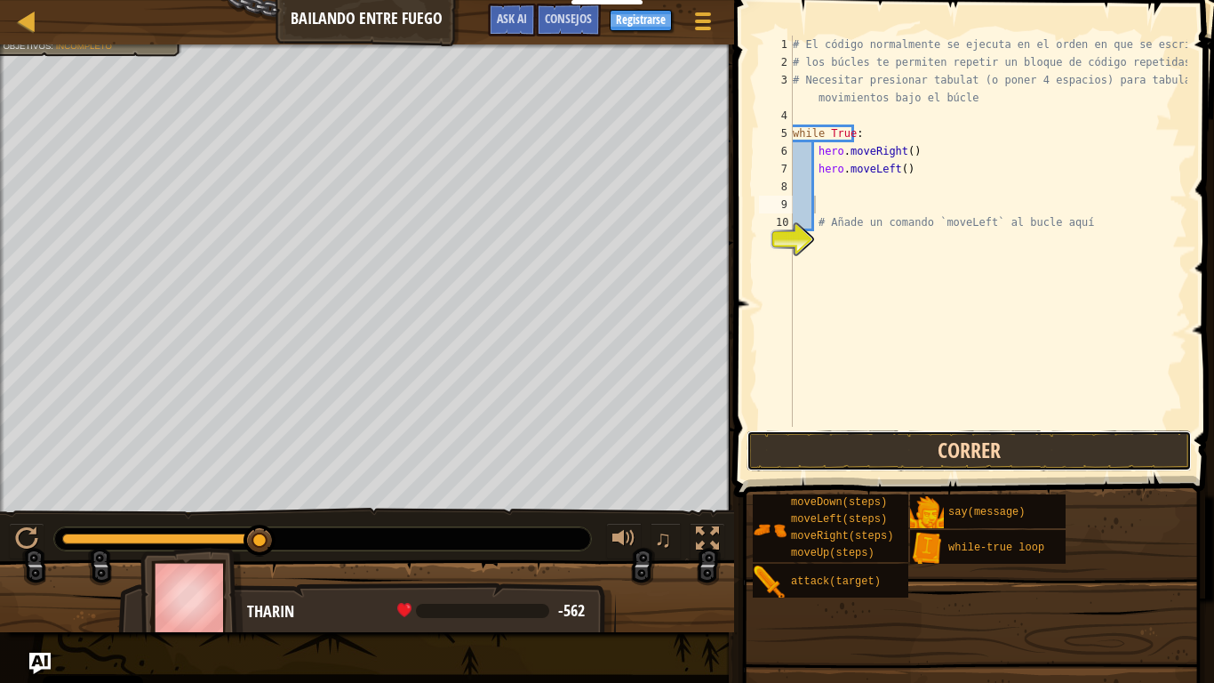
click at [912, 454] on button "Correr" at bounding box center [969, 450] width 445 height 41
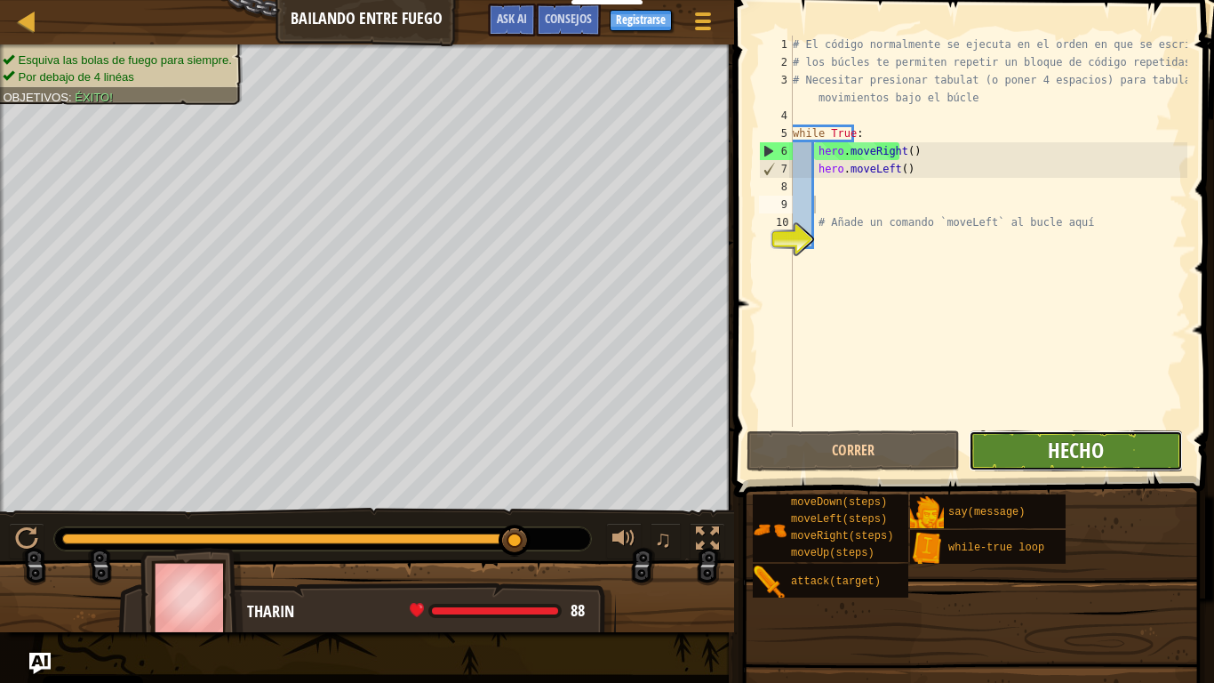
drag, startPoint x: 1069, startPoint y: 450, endPoint x: 1062, endPoint y: 436, distance: 15.9
click at [1062, 436] on span "Hecho" at bounding box center [1076, 450] width 56 height 28
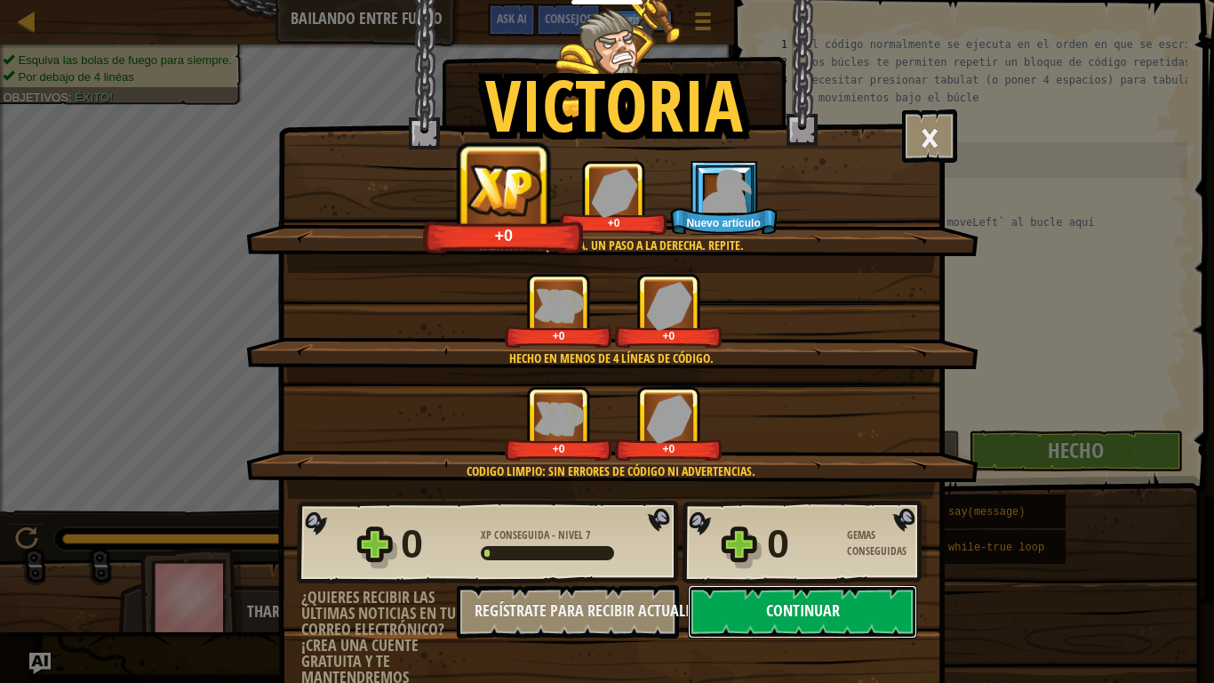
click at [770, 582] on button "Continuar" at bounding box center [802, 611] width 229 height 53
select select "es-ES"
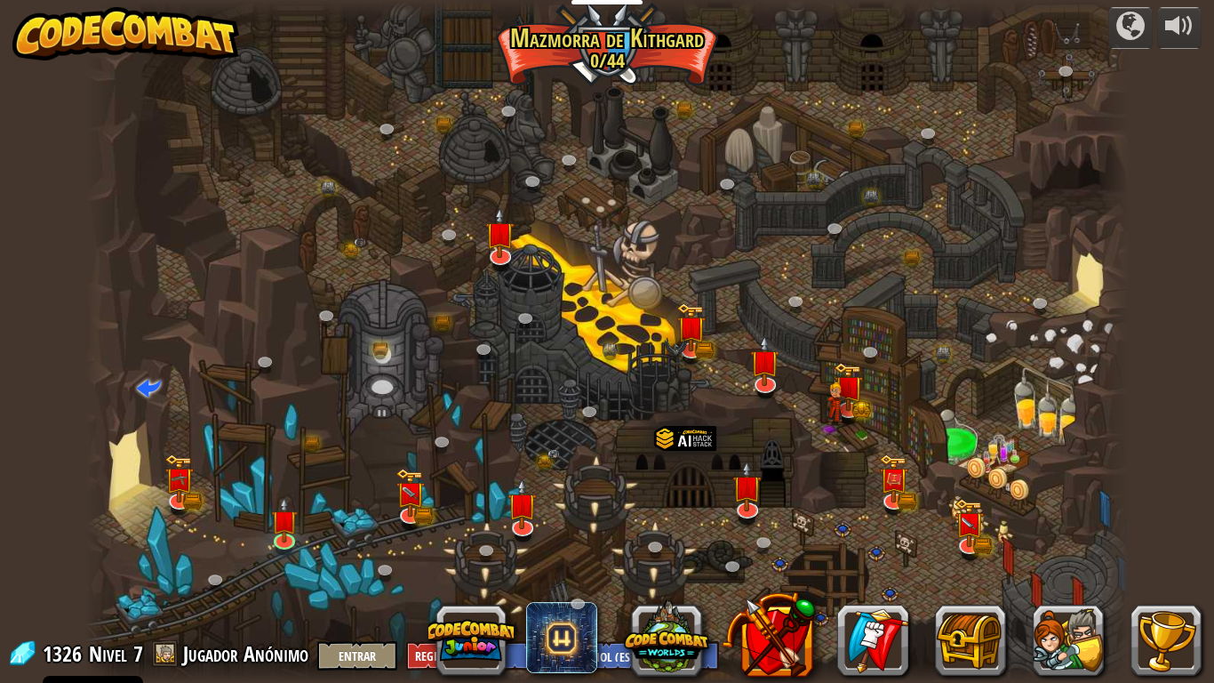
select select "es-ES"
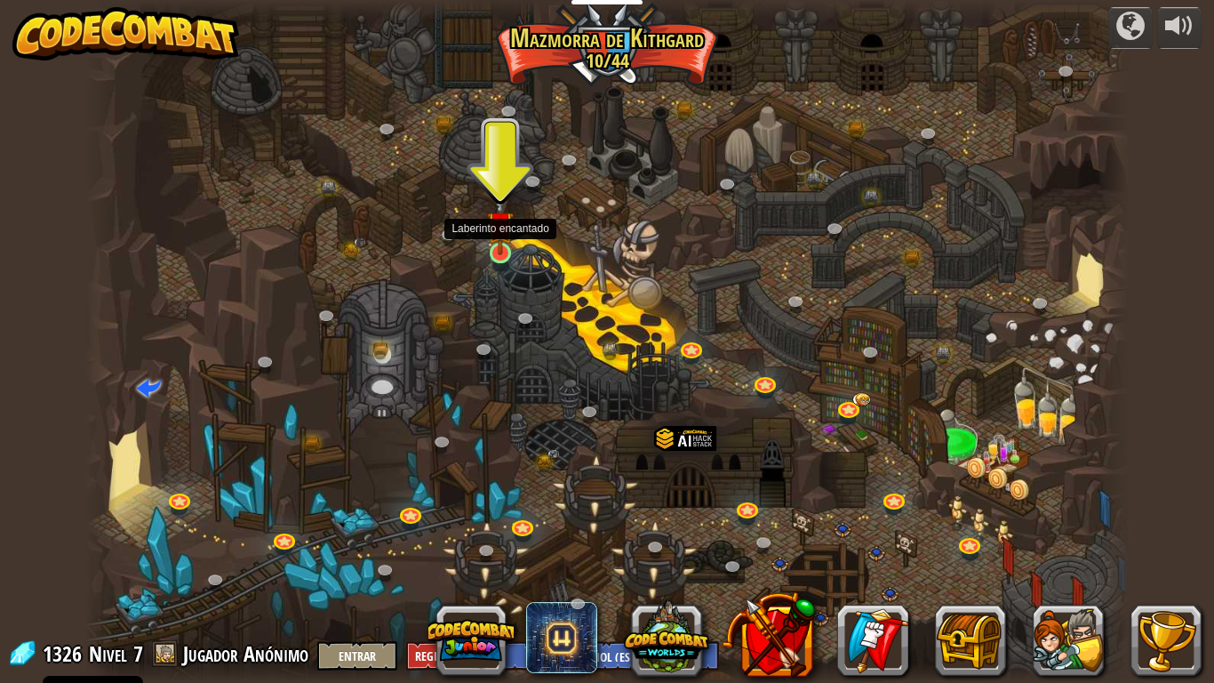
click at [494, 253] on img at bounding box center [500, 224] width 27 height 60
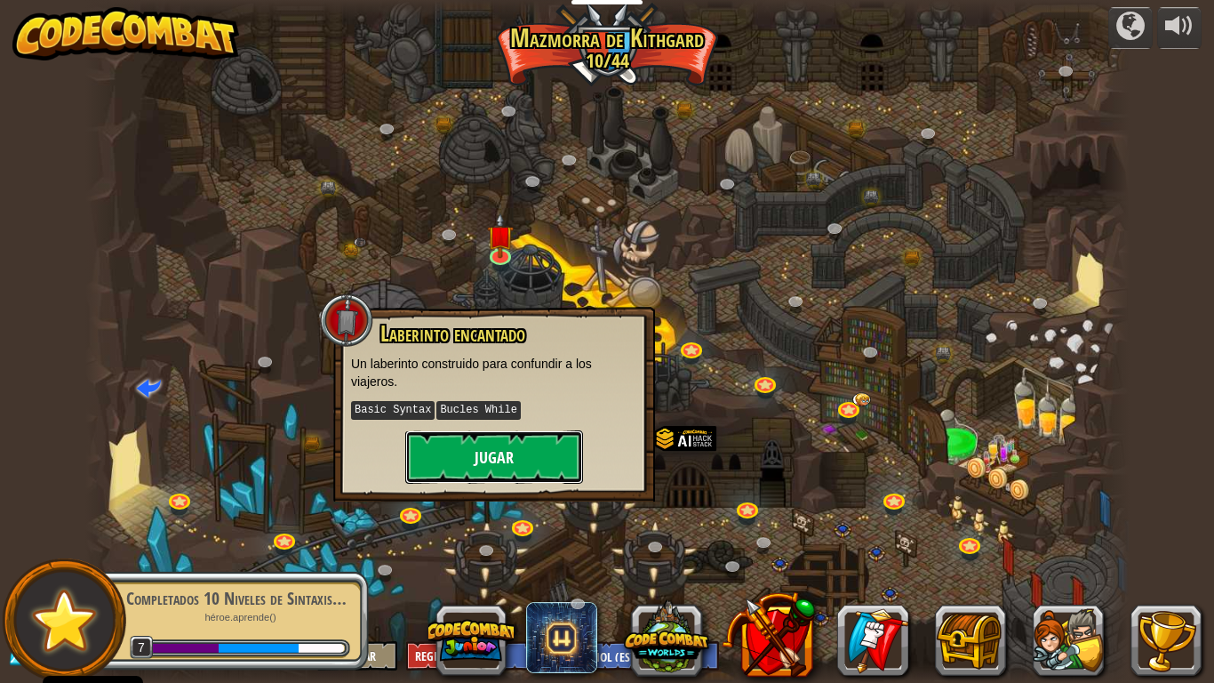
click at [543, 456] on button "Jugar" at bounding box center [494, 456] width 178 height 53
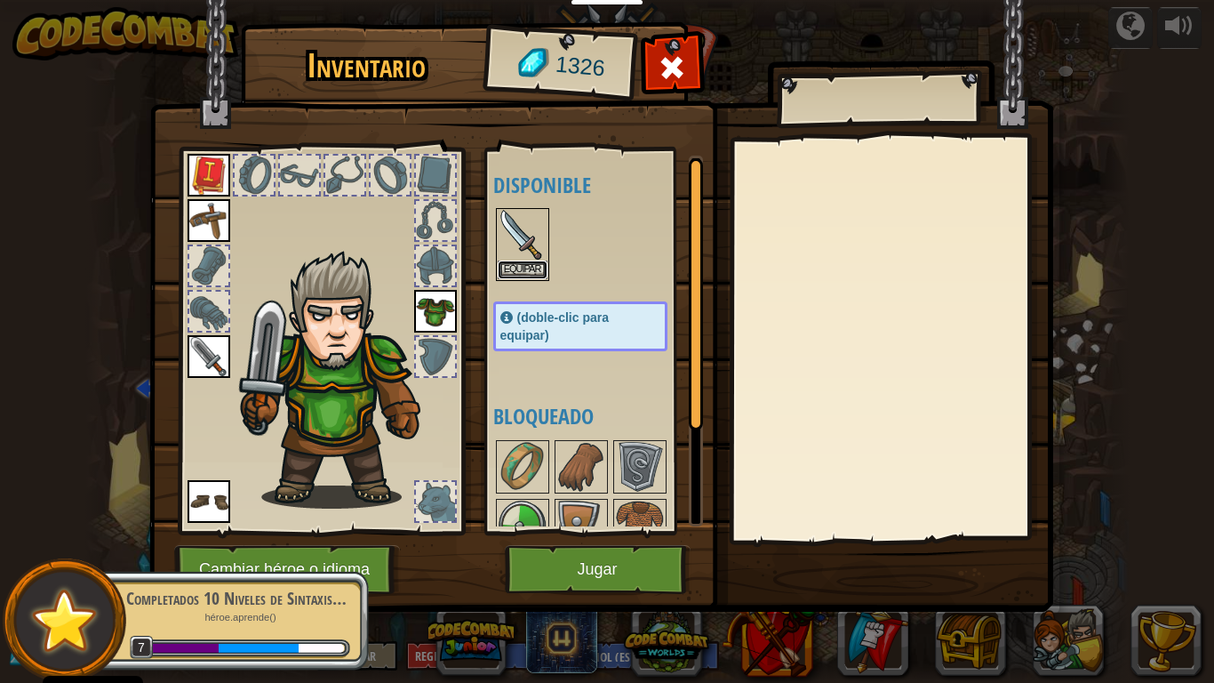
drag, startPoint x: 528, startPoint y: 262, endPoint x: 530, endPoint y: 276, distance: 14.3
click at [528, 265] on button "Equipar" at bounding box center [523, 269] width 50 height 19
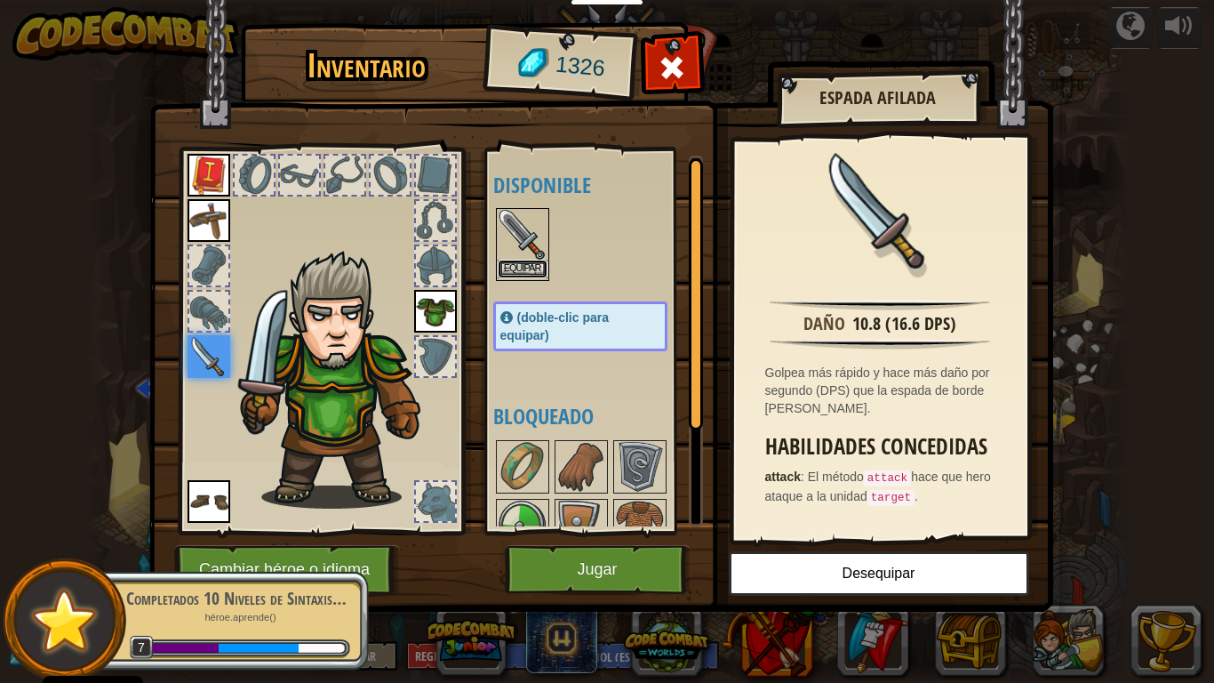
click at [512, 265] on button "Equipar" at bounding box center [523, 269] width 50 height 19
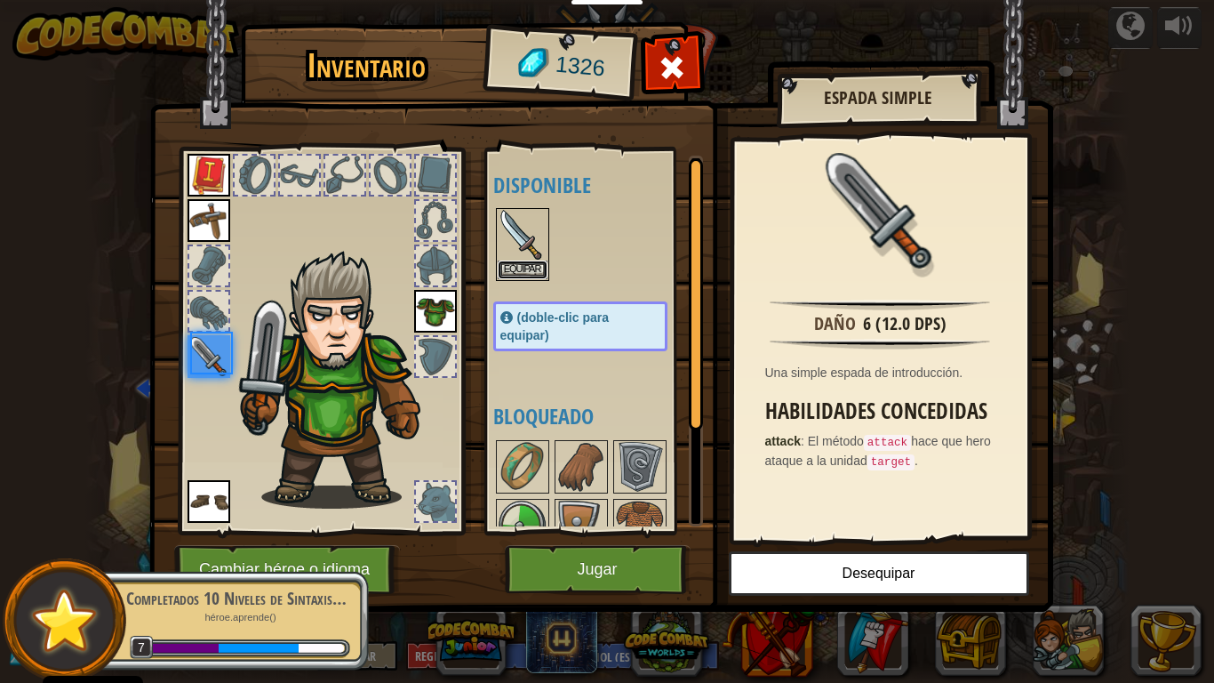
click at [512, 265] on button "Equipar" at bounding box center [523, 269] width 50 height 19
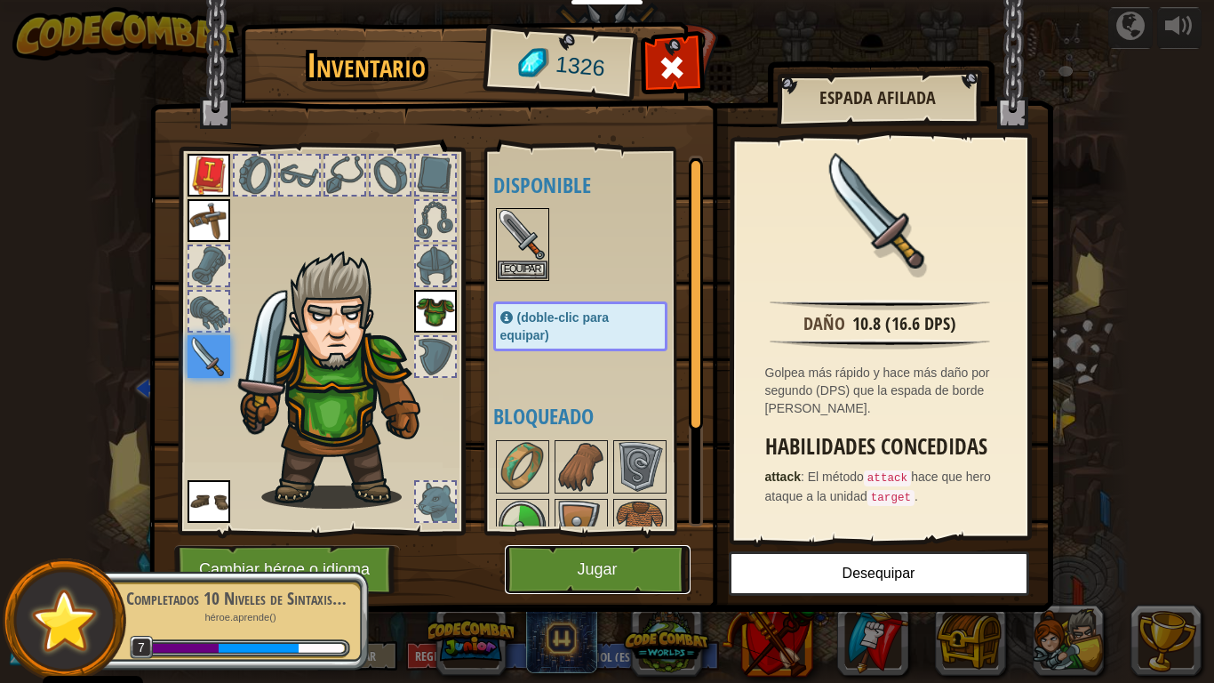
click at [604, 578] on button "Jugar" at bounding box center [598, 569] width 186 height 49
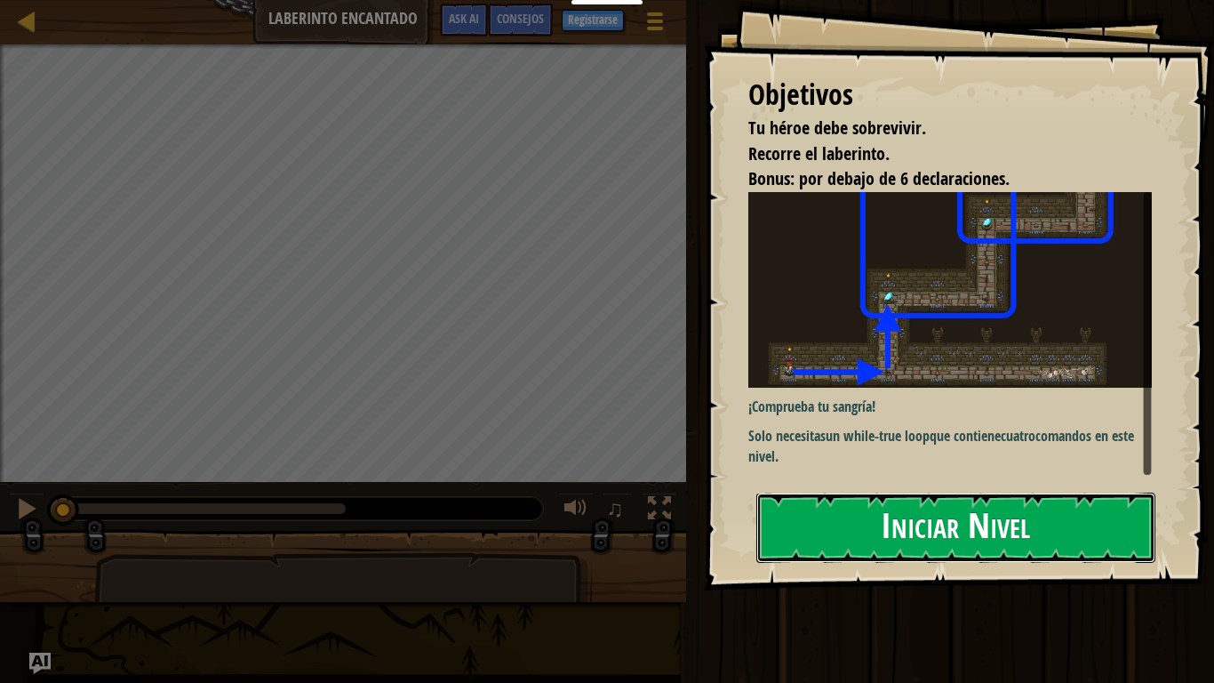
click at [876, 536] on button "Iniciar Nivel" at bounding box center [955, 527] width 399 height 70
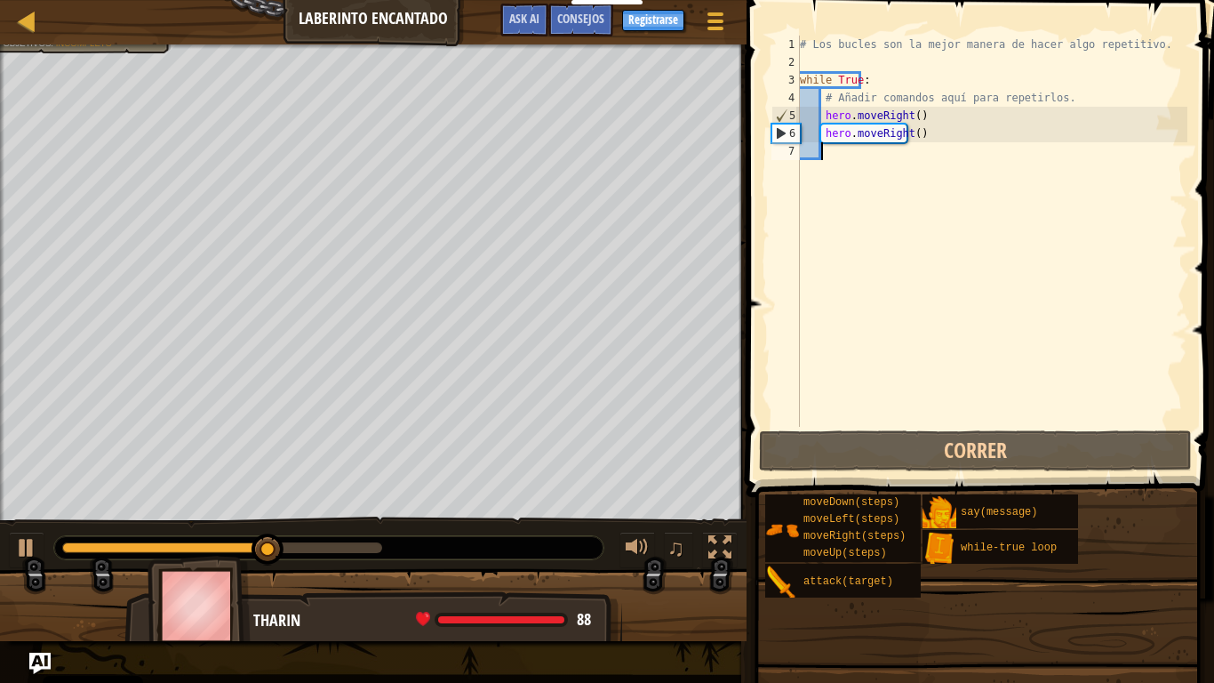
click at [933, 132] on div "# Los bucles son la mejor manera de hacer algo repetitivo. while True : # Añadi…" at bounding box center [991, 249] width 391 height 427
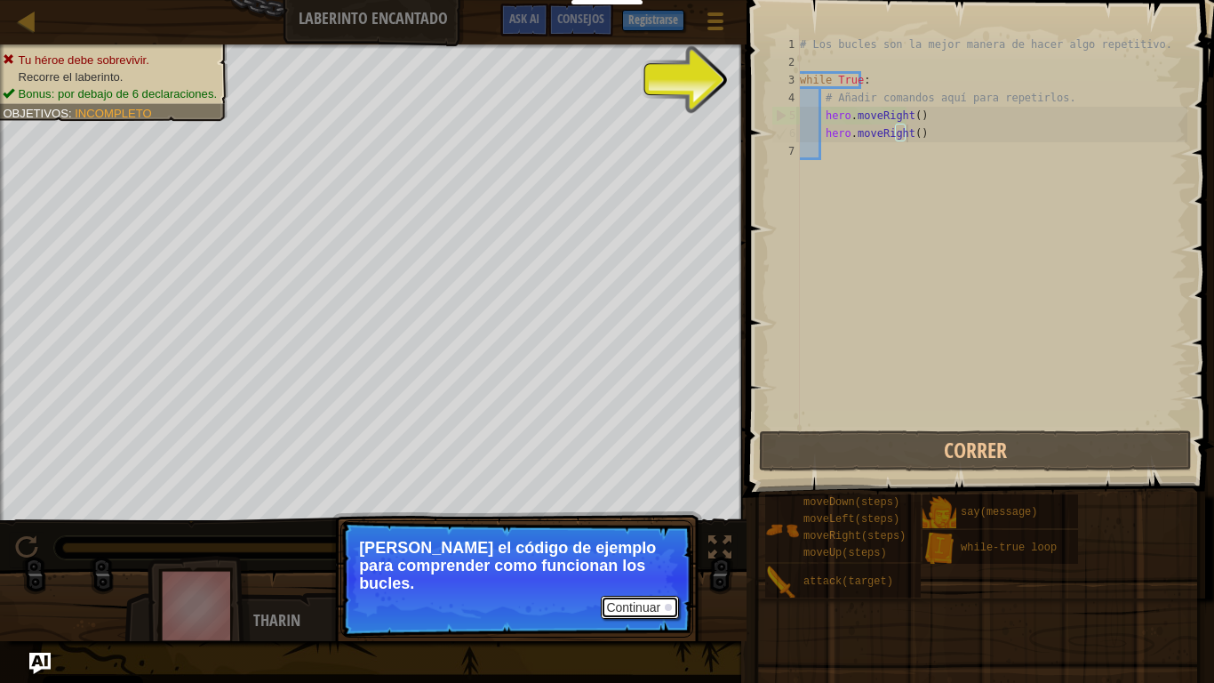
click at [662, 582] on button "Continuar" at bounding box center [640, 607] width 78 height 23
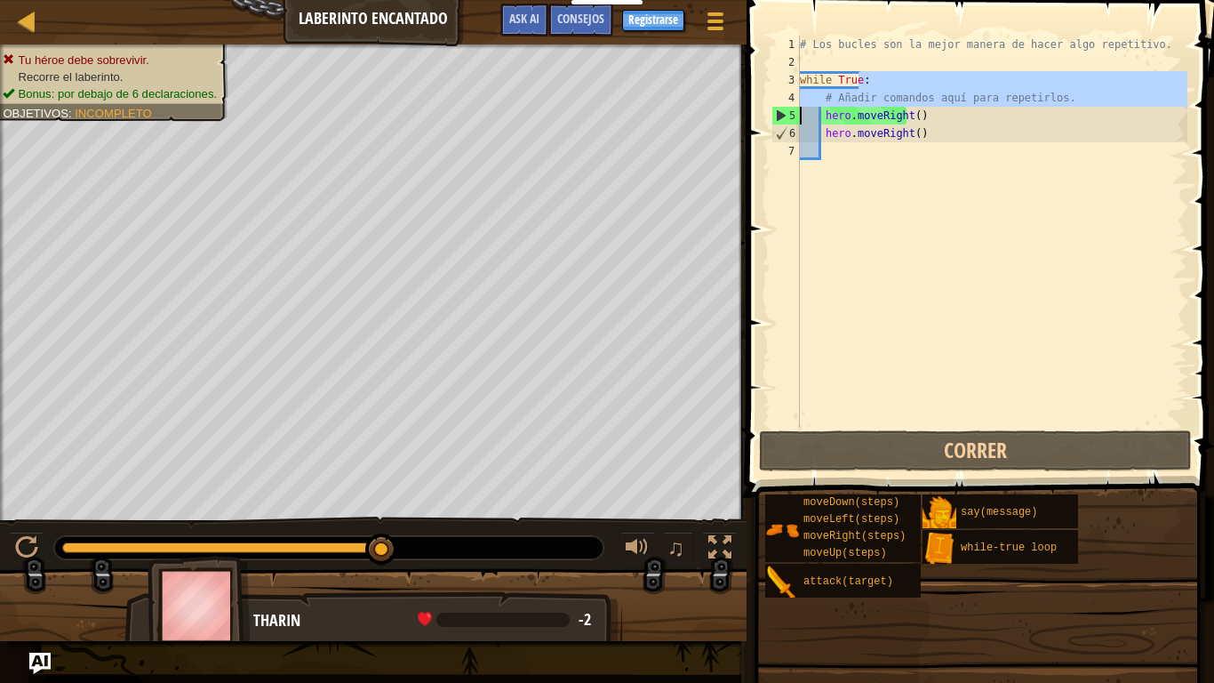
drag, startPoint x: 882, startPoint y: 81, endPoint x: 657, endPoint y: 108, distance: 226.5
click at [796, 108] on div "# Los bucles son la mejor manera de hacer algo repetitivo. while True : # Añadi…" at bounding box center [991, 231] width 391 height 391
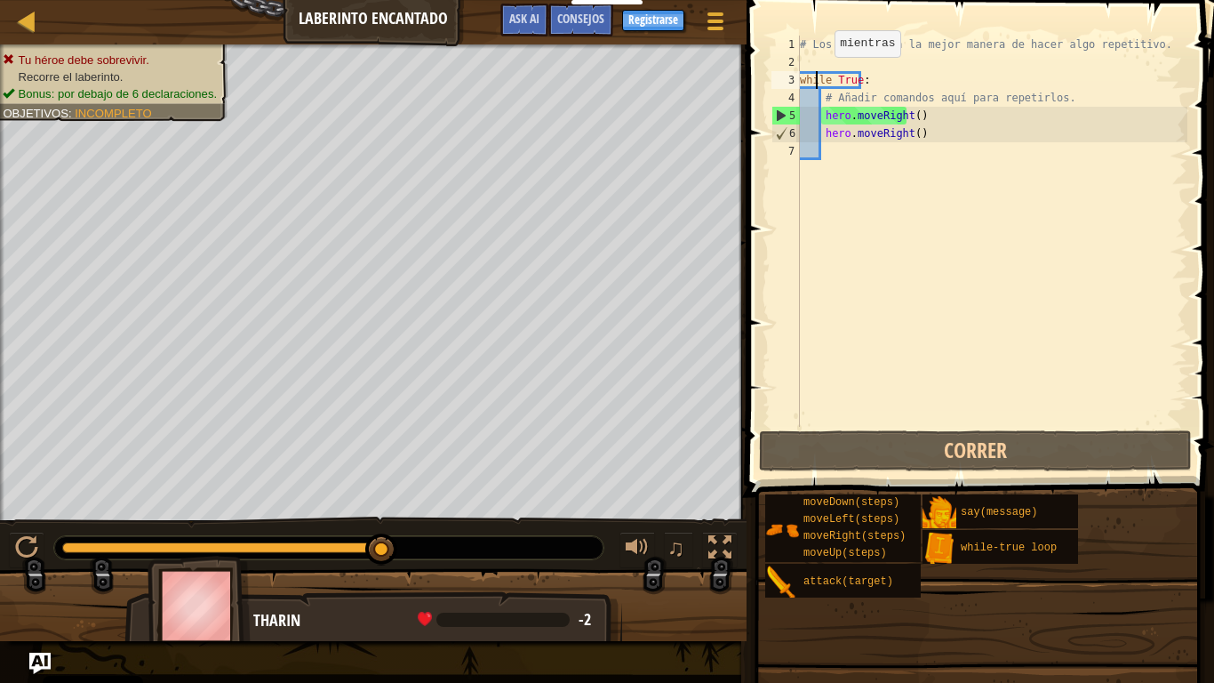
click at [819, 75] on div "# Los bucles son la mejor manera de hacer algo repetitivo. while True : # Añadi…" at bounding box center [991, 249] width 391 height 427
type textarea "while True:"
drag, startPoint x: 869, startPoint y: 79, endPoint x: 799, endPoint y: 81, distance: 70.2
click at [799, 81] on div "# Los bucles son la mejor manera de hacer algo repetitivo. while True : # Añadi…" at bounding box center [991, 249] width 391 height 427
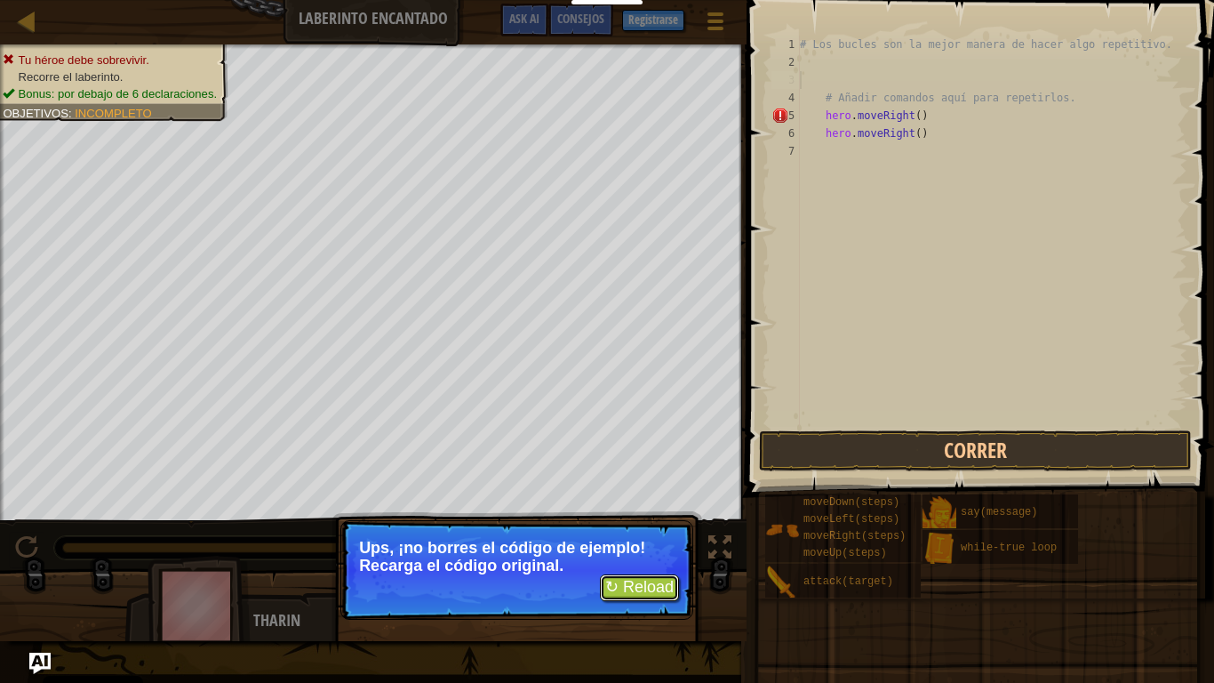
click at [625, 582] on button "↻ Reload" at bounding box center [639, 587] width 79 height 27
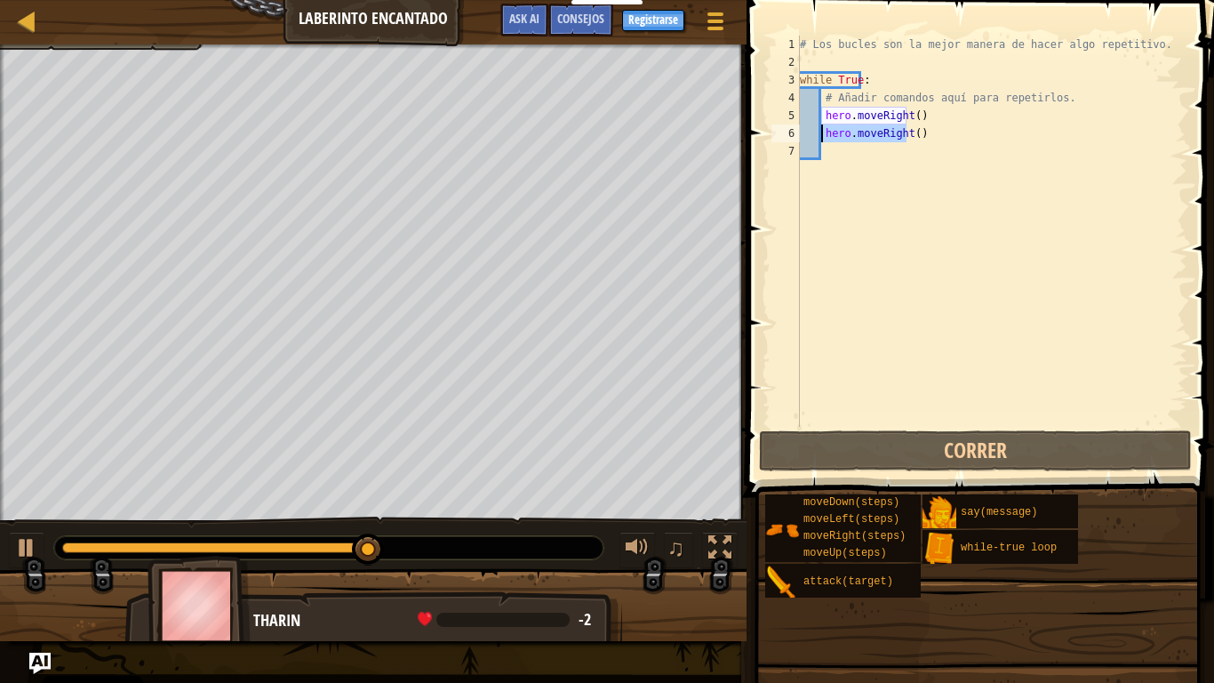
drag, startPoint x: 875, startPoint y: 138, endPoint x: 822, endPoint y: 132, distance: 52.7
click at [822, 132] on div "# Los bucles son la mejor manera de hacer algo repetitivo. while True : # Añadi…" at bounding box center [991, 249] width 391 height 427
type textarea "hero.moveRight()"
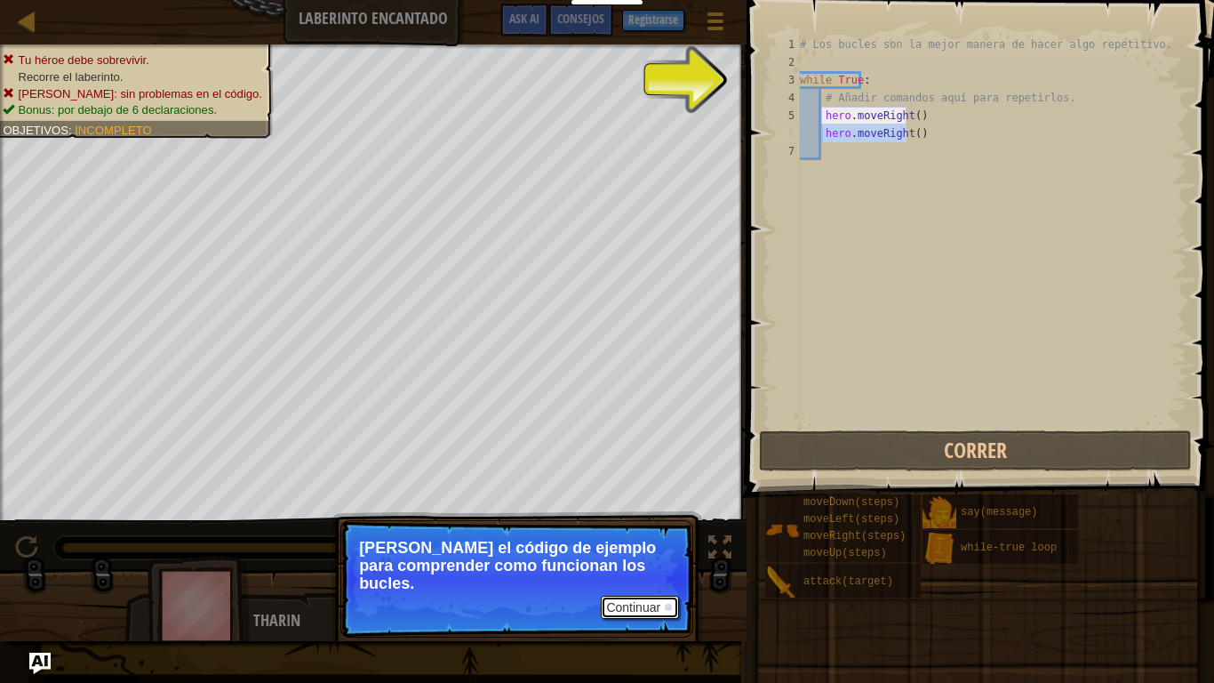
drag, startPoint x: 669, startPoint y: 588, endPoint x: 667, endPoint y: 571, distance: 17.1
click at [668, 582] on div at bounding box center [668, 607] width 7 height 7
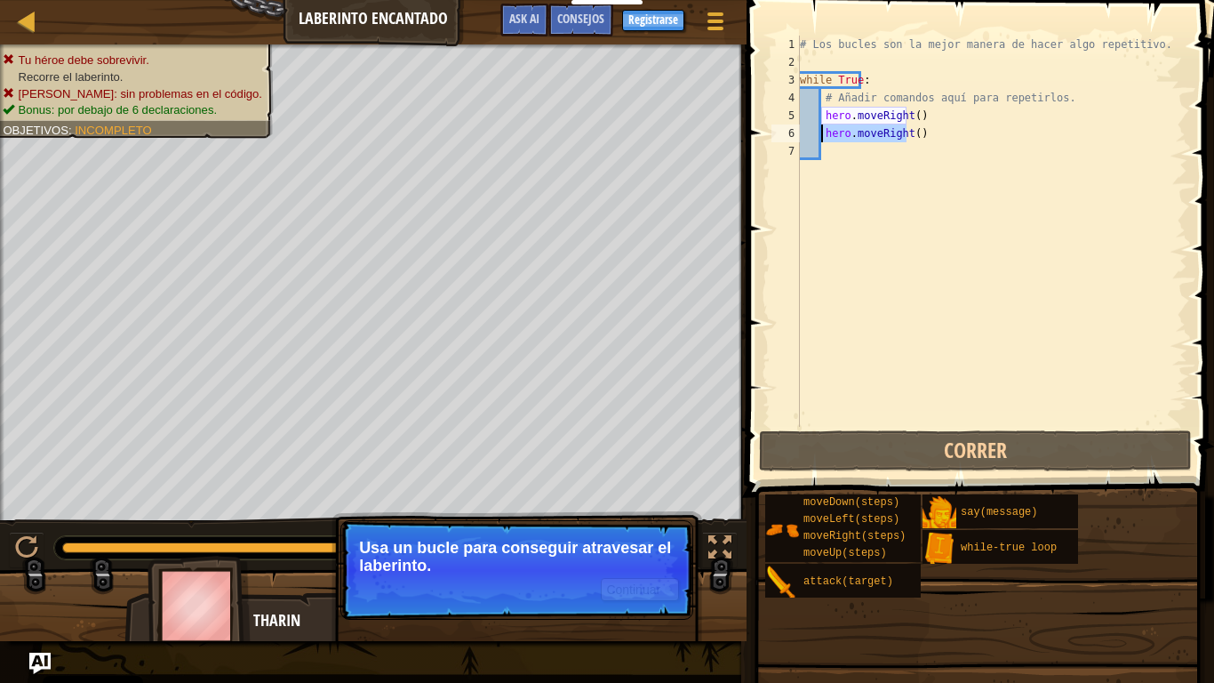
click at [666, 582] on p "Continuar Usa un bucle para conseguir atravesar el laberinto." at bounding box center [516, 570] width 353 height 100
click at [664, 582] on button "Continuar" at bounding box center [640, 589] width 78 height 23
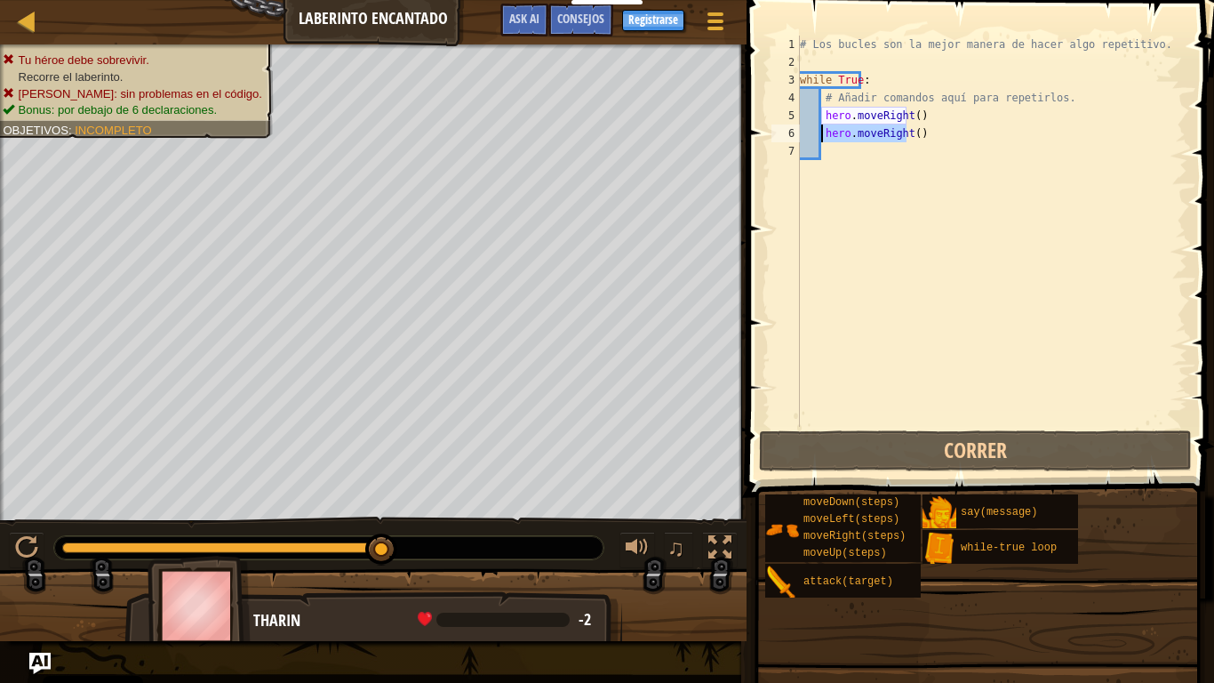
drag, startPoint x: 913, startPoint y: 138, endPoint x: 824, endPoint y: 133, distance: 89.0
click at [824, 133] on div "# Los bucles son la mejor manera de hacer algo repetitivo. while True : # Añadi…" at bounding box center [991, 249] width 391 height 427
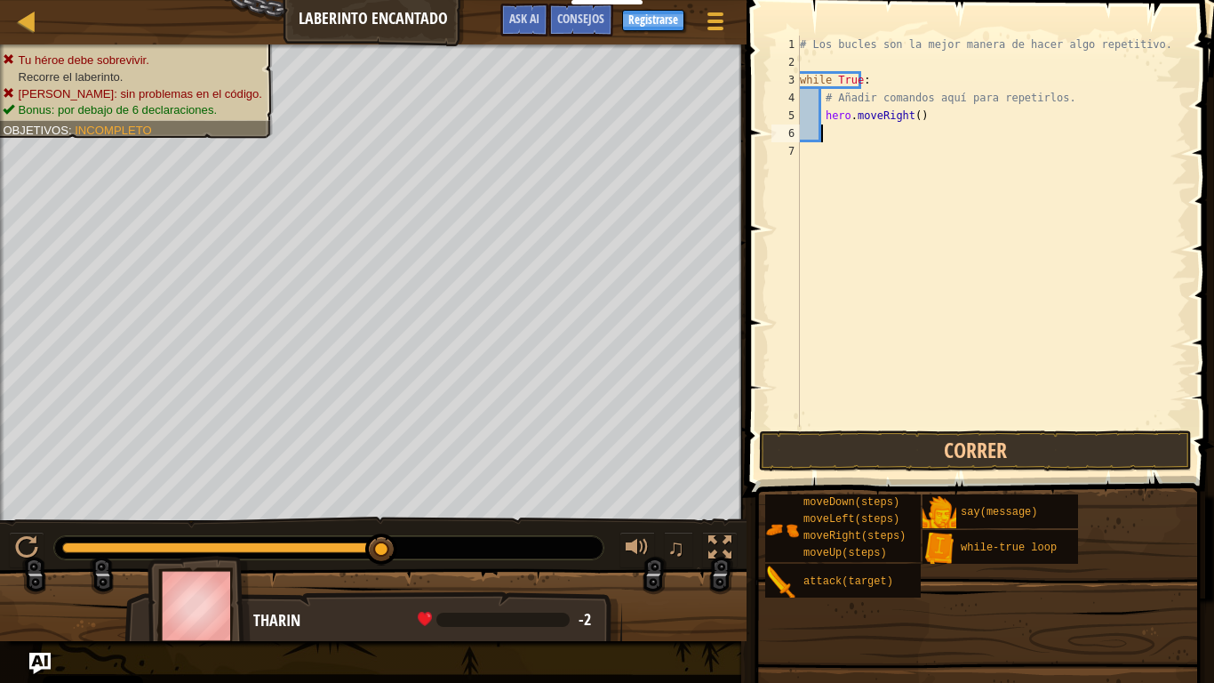
type textarea "h"
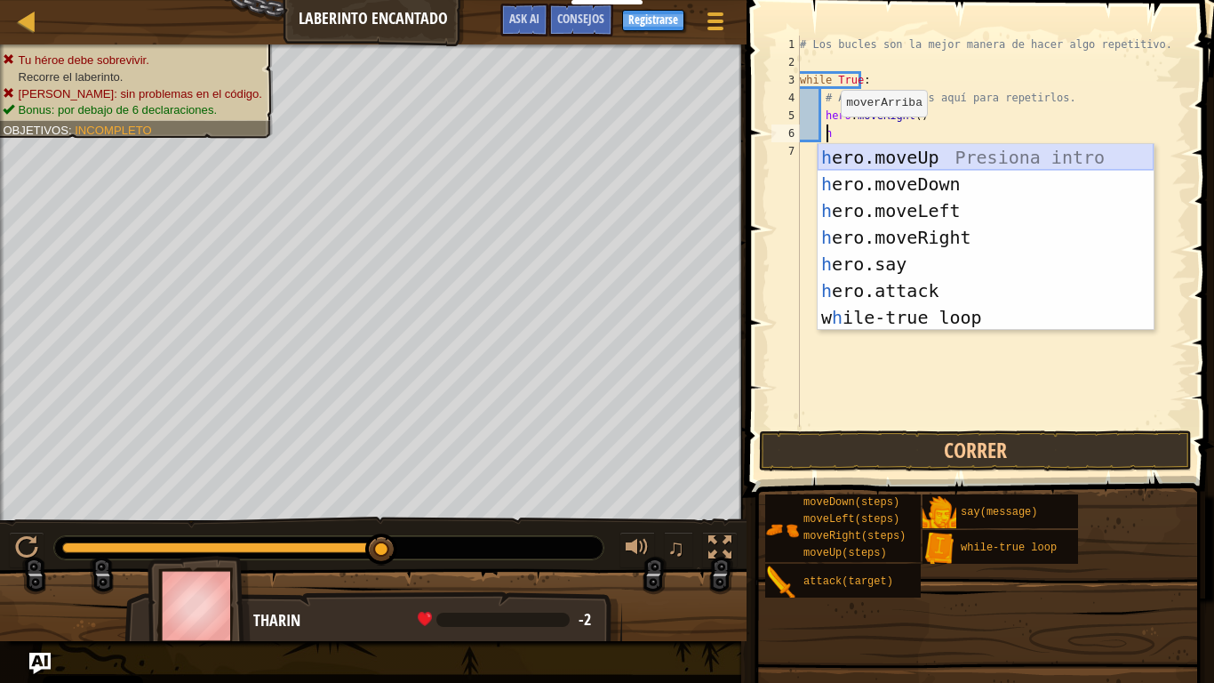
click at [866, 162] on div "h ero.moveUp Presiona intro h ero.moveDown Presiona intro h ero.moveLeft Presio…" at bounding box center [986, 264] width 336 height 240
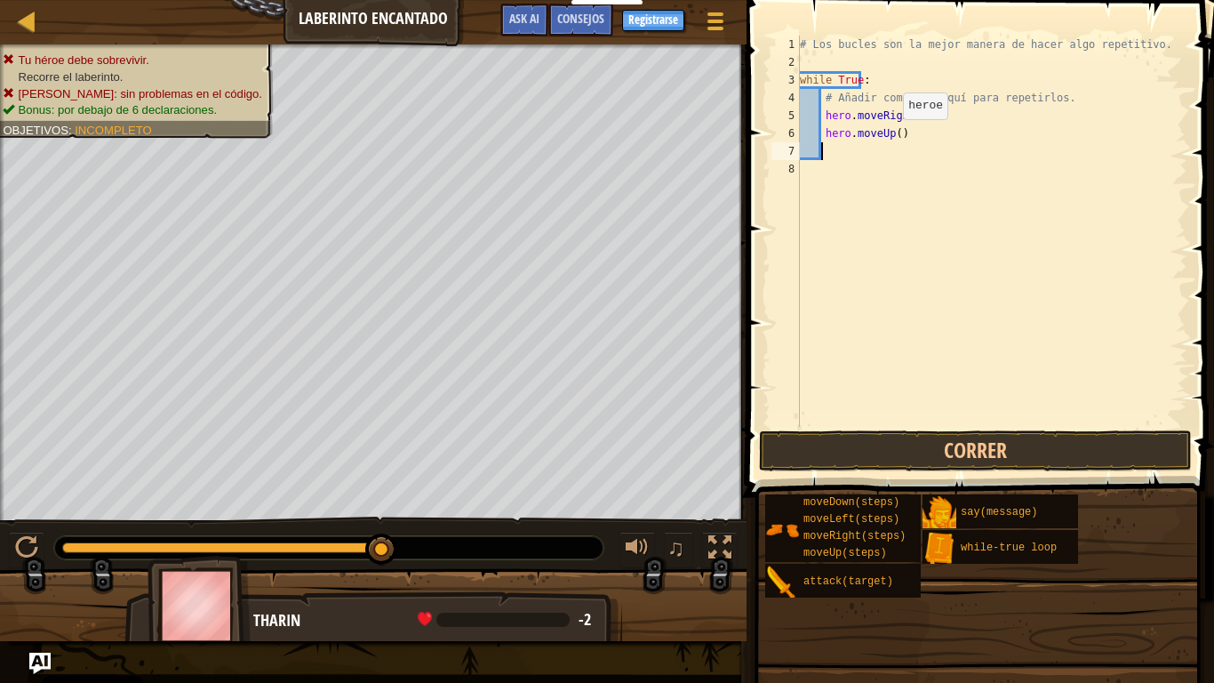
click at [887, 137] on div "# Los bucles son la mejor manera de hacer algo repetitivo. while True : # Añadi…" at bounding box center [991, 249] width 391 height 427
click at [901, 112] on div "# Los bucles son la mejor manera de hacer algo repetitivo. while True : # Añadi…" at bounding box center [991, 249] width 391 height 427
type textarea "hero.moveRight(2)"
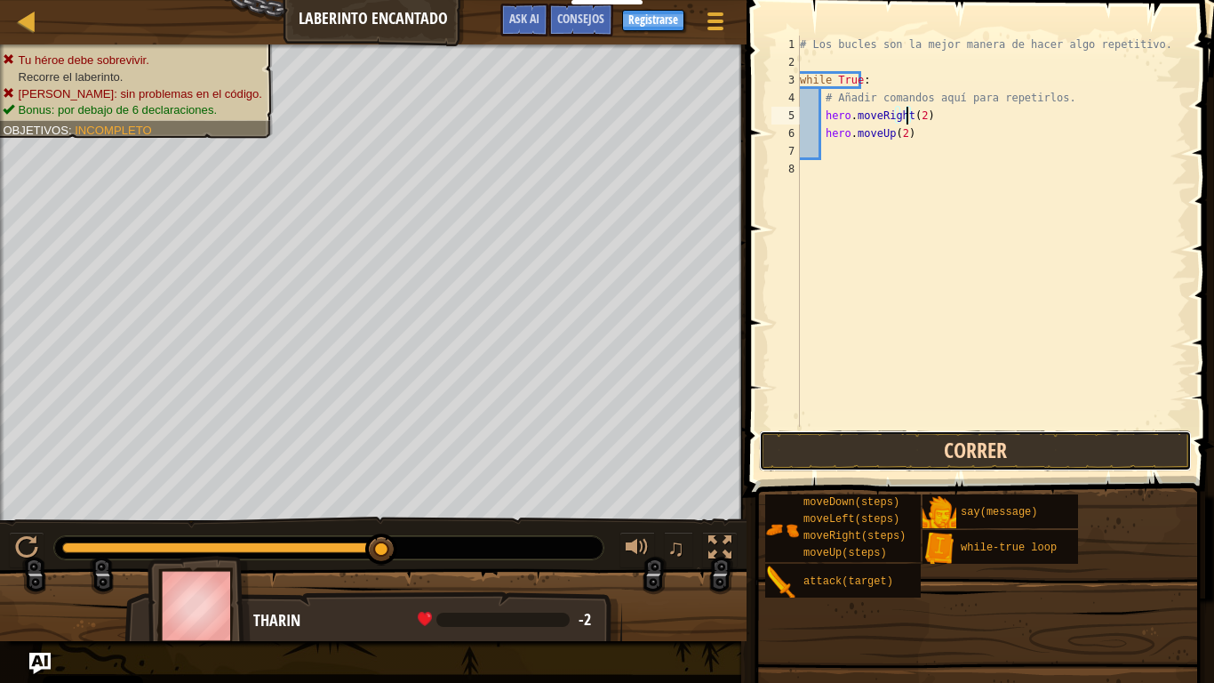
click at [884, 432] on button "Correr" at bounding box center [975, 450] width 433 height 41
